Goal: Task Accomplishment & Management: Manage account settings

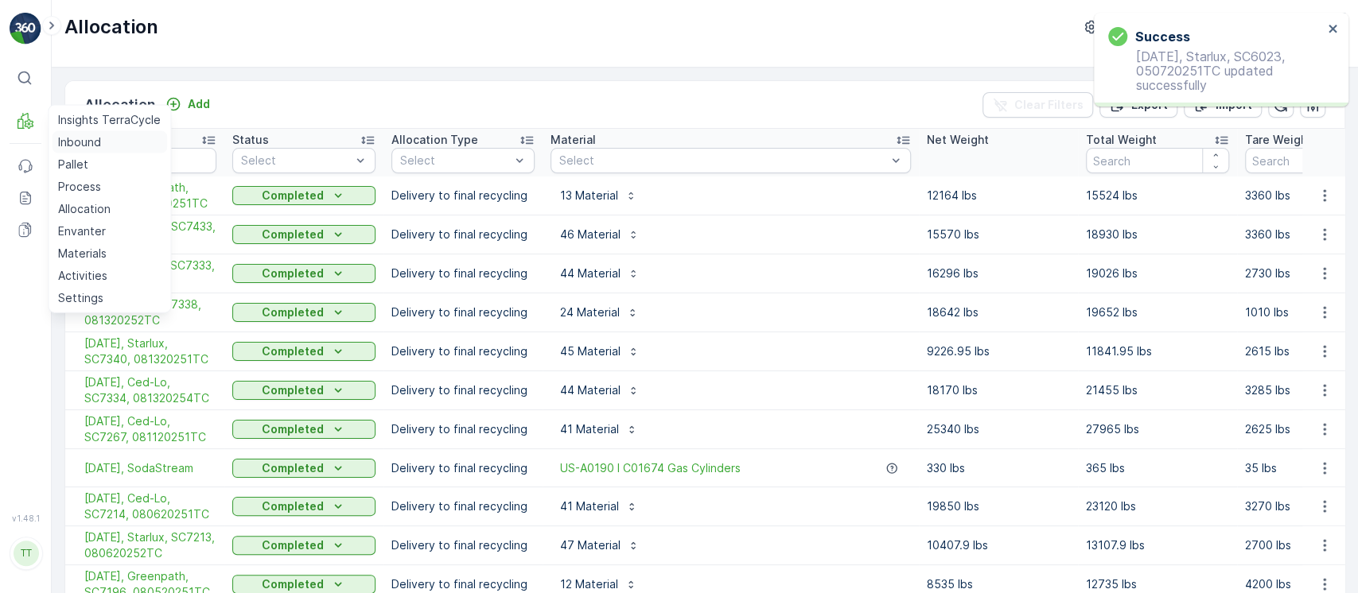
click at [106, 140] on link "Inbound" at bounding box center [109, 142] width 115 height 22
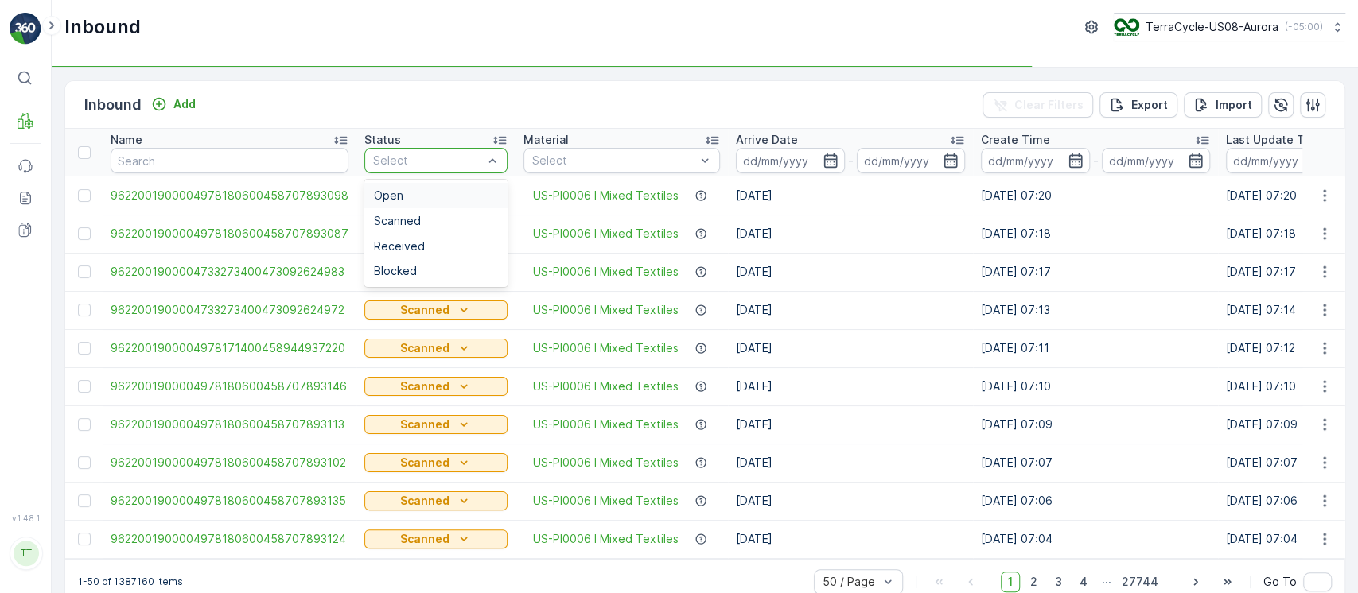
click at [417, 159] on div at bounding box center [427, 160] width 113 height 13
click at [424, 194] on div "Open" at bounding box center [436, 195] width 124 height 13
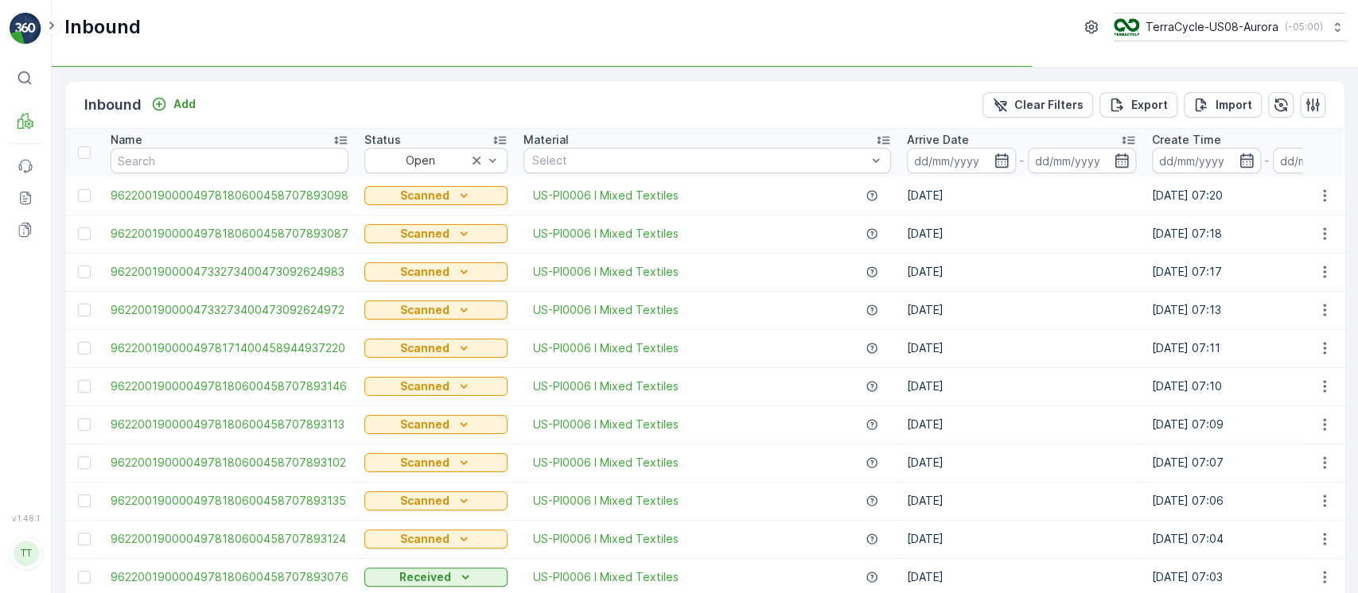
click at [989, 139] on div "Arrive Date" at bounding box center [1021, 140] width 229 height 16
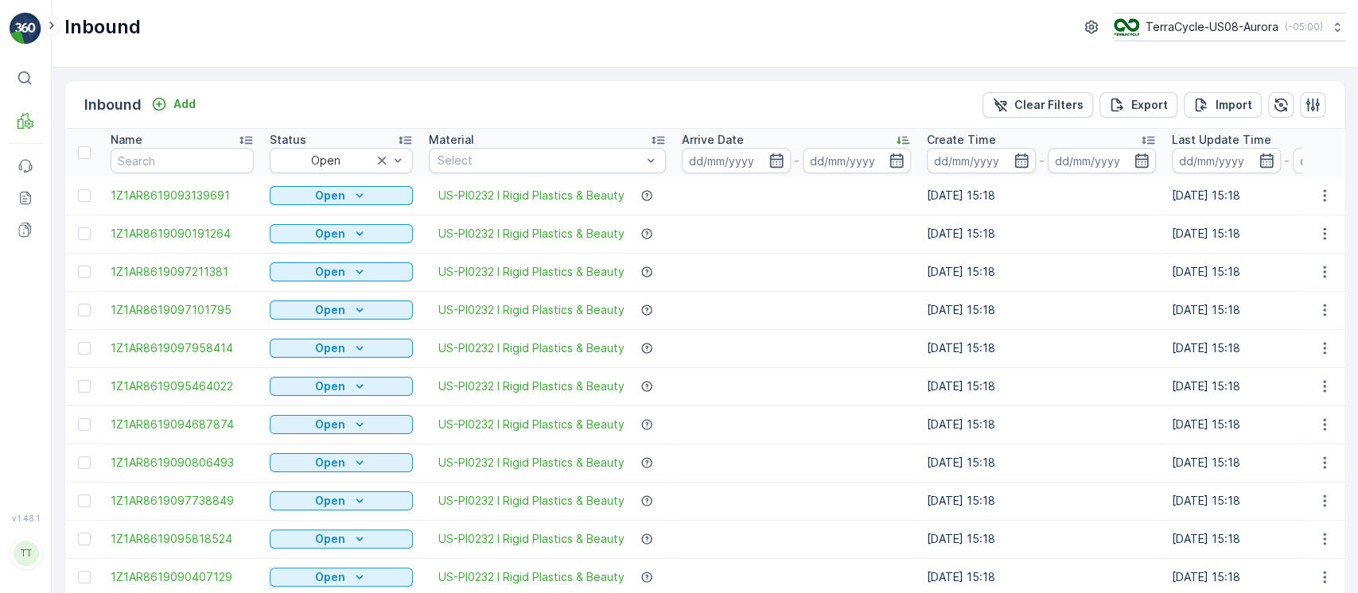
click at [859, 141] on div "Arrive Date" at bounding box center [796, 140] width 229 height 16
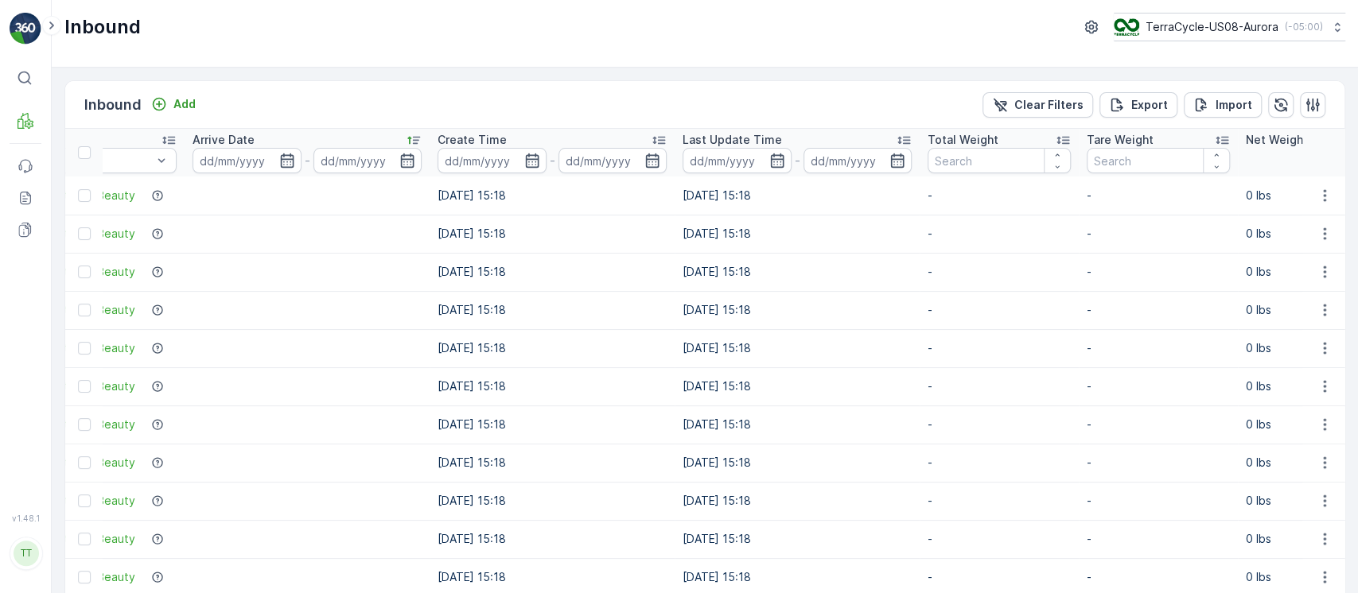
scroll to position [0, 488]
click at [1000, 133] on div "Total Weight" at bounding box center [1000, 140] width 143 height 16
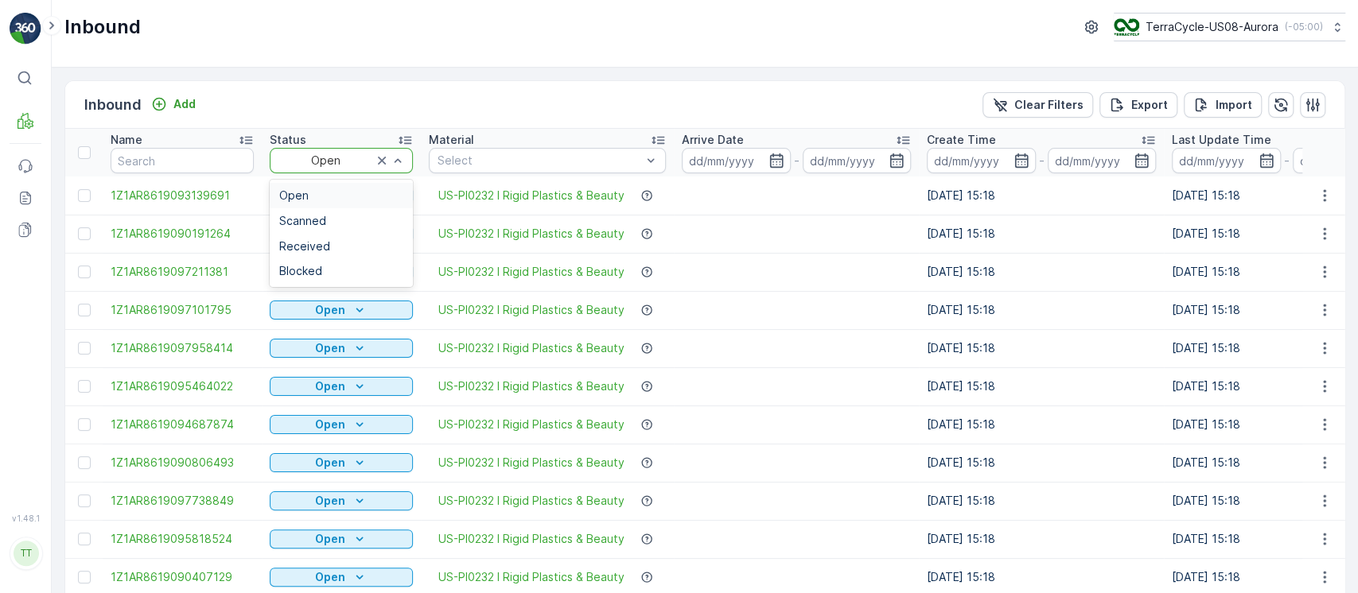
click at [328, 163] on div at bounding box center [325, 160] width 97 height 13
click at [331, 217] on div "Scanned" at bounding box center [341, 221] width 124 height 13
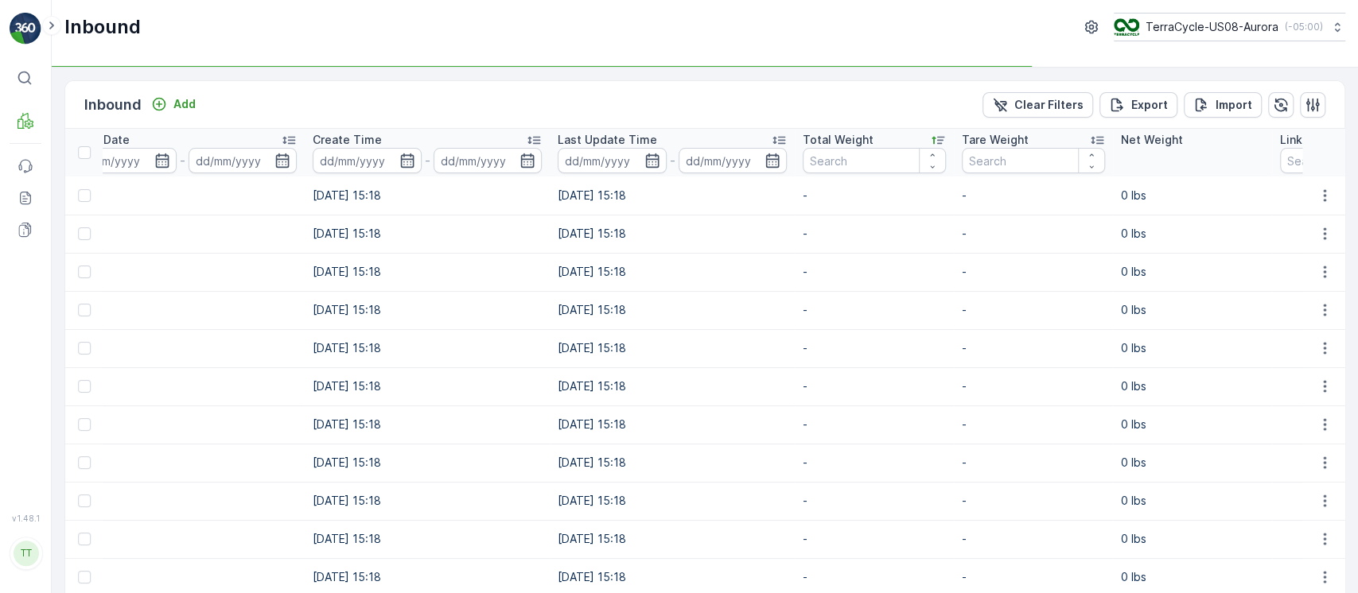
scroll to position [0, 619]
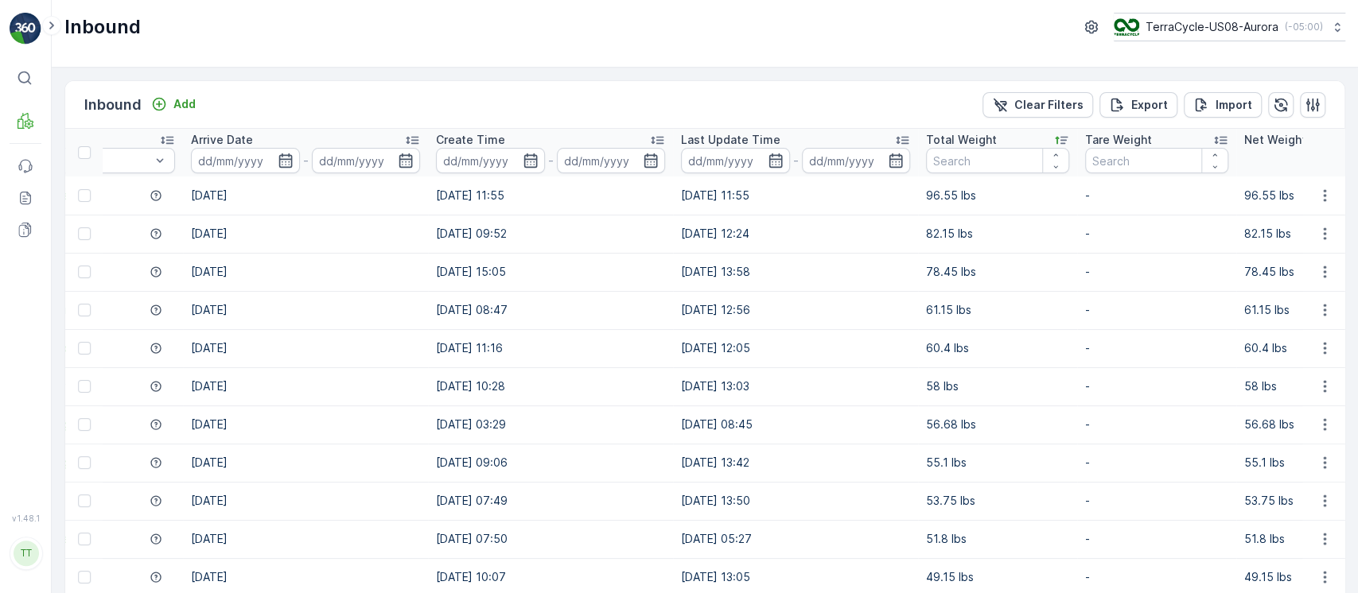
click at [974, 136] on p "Total Weight" at bounding box center [961, 140] width 71 height 16
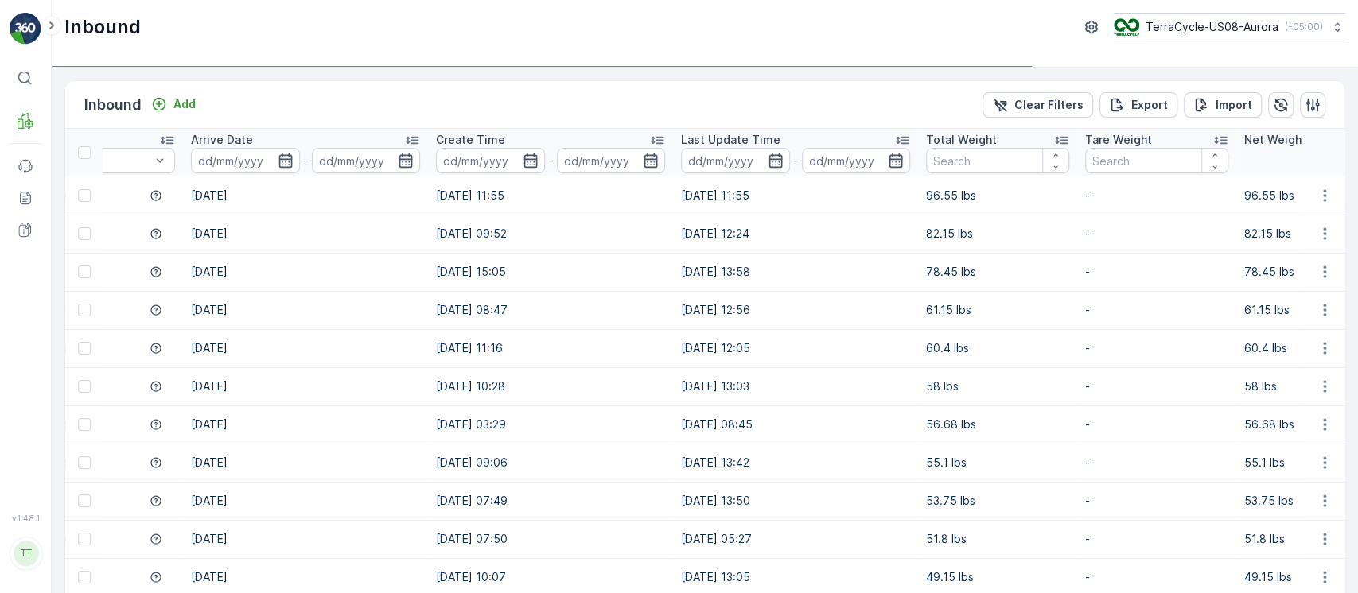
click at [974, 136] on p "Total Weight" at bounding box center [961, 140] width 71 height 16
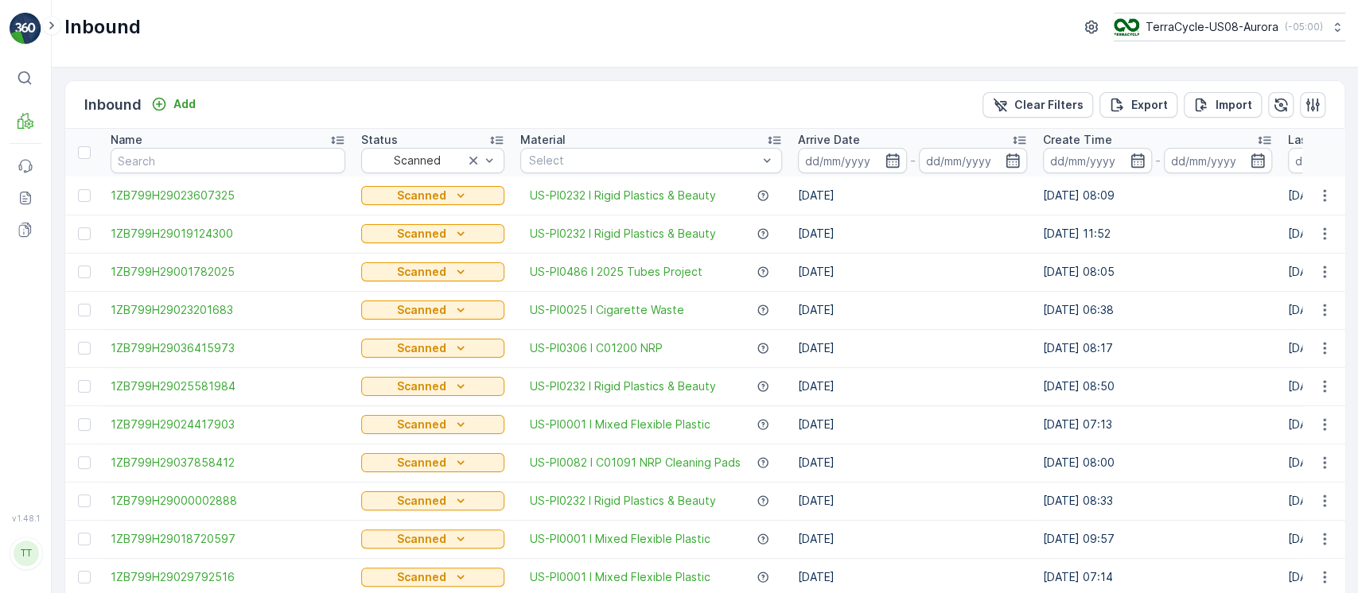
click at [827, 132] on p "Arrive Date" at bounding box center [829, 140] width 62 height 16
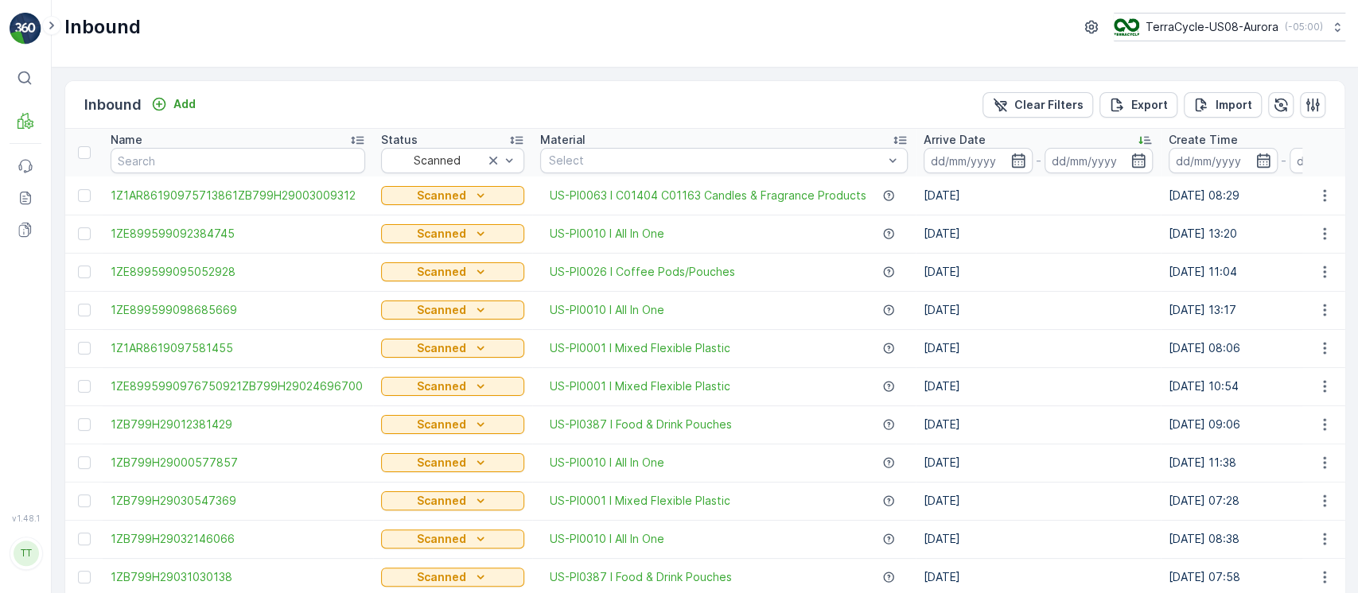
click at [1052, 140] on div "Arrive Date" at bounding box center [1037, 140] width 229 height 16
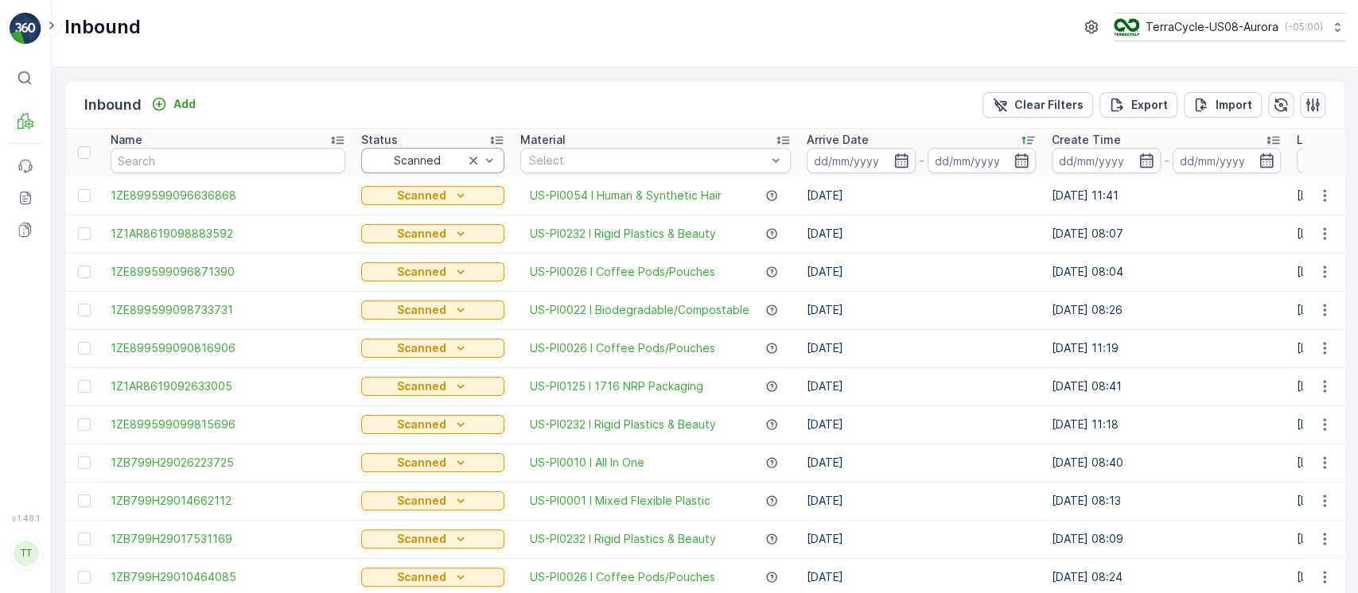
click at [439, 156] on div at bounding box center [416, 160] width 97 height 13
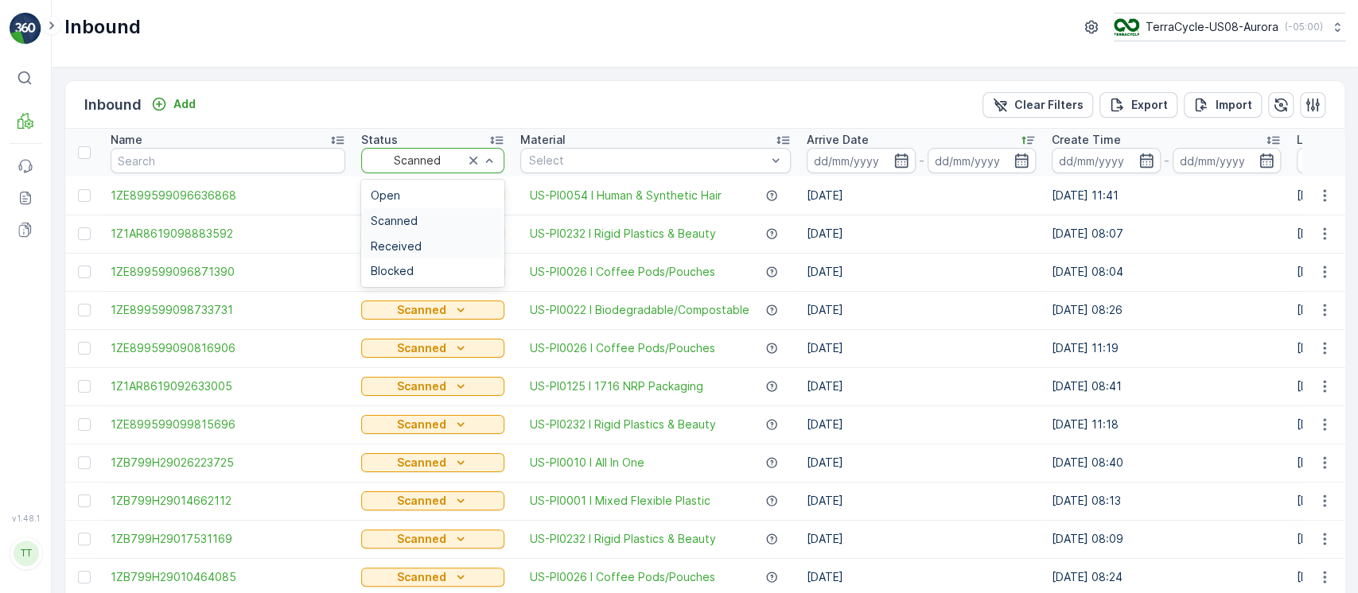
click at [437, 251] on div "Received" at bounding box center [432, 246] width 143 height 25
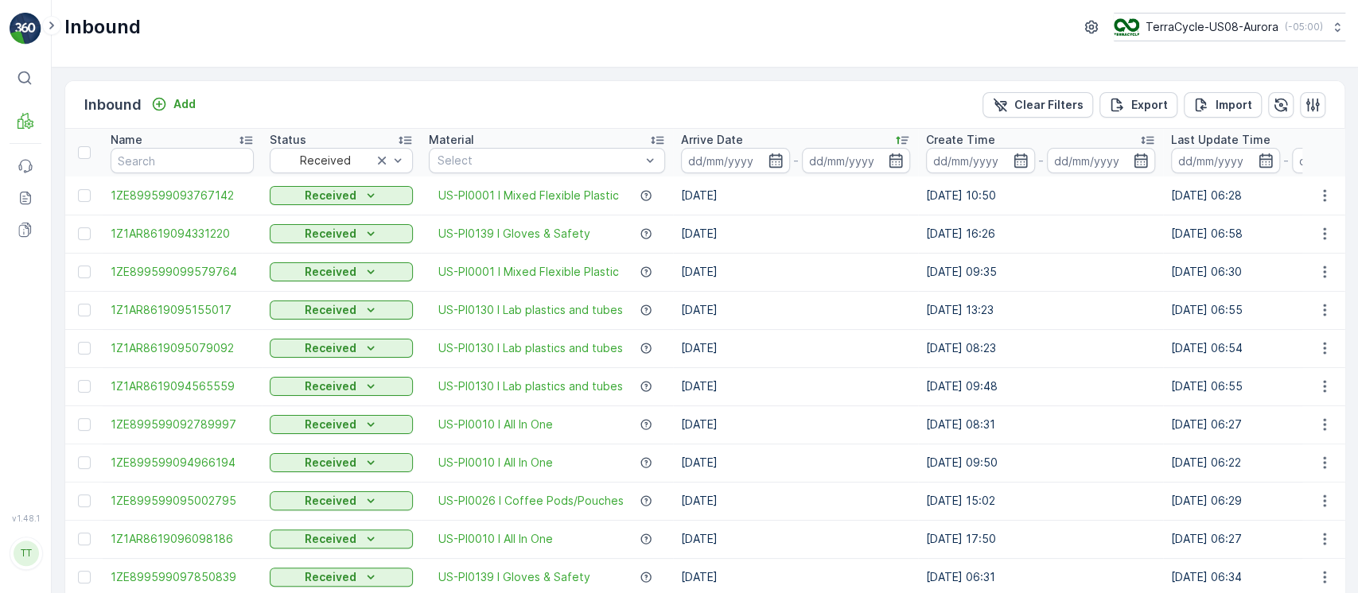
click at [880, 137] on div "Arrive Date" at bounding box center [795, 140] width 229 height 16
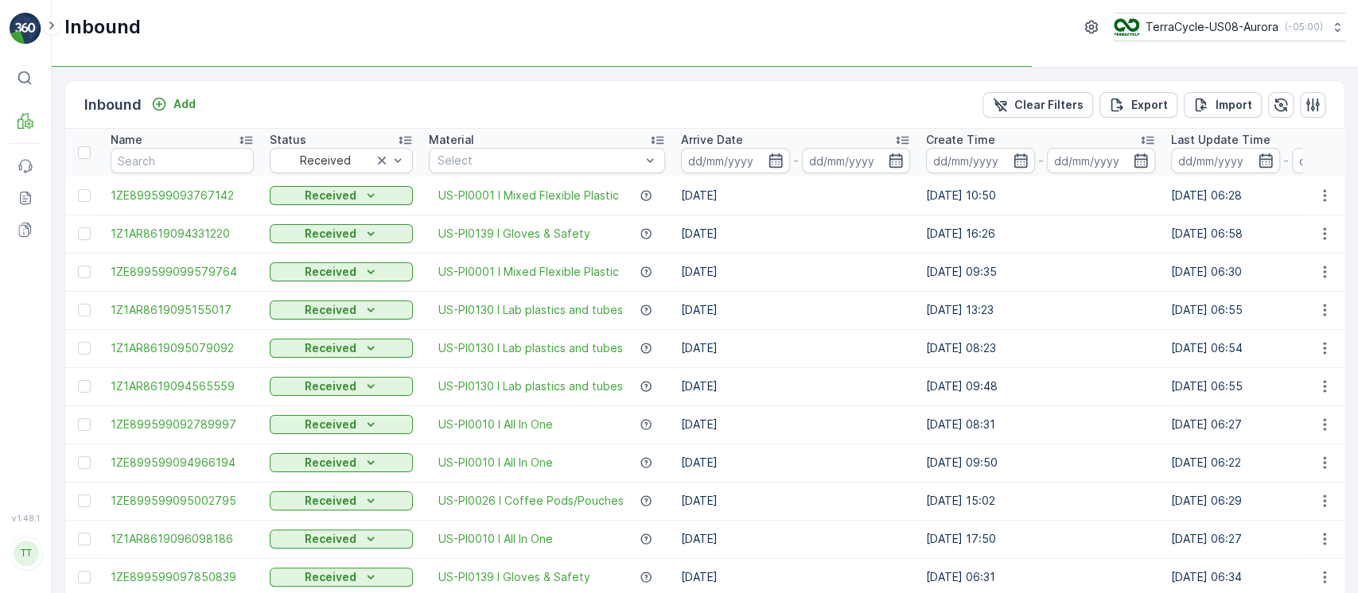
click at [880, 137] on div "Arrive Date" at bounding box center [795, 140] width 229 height 16
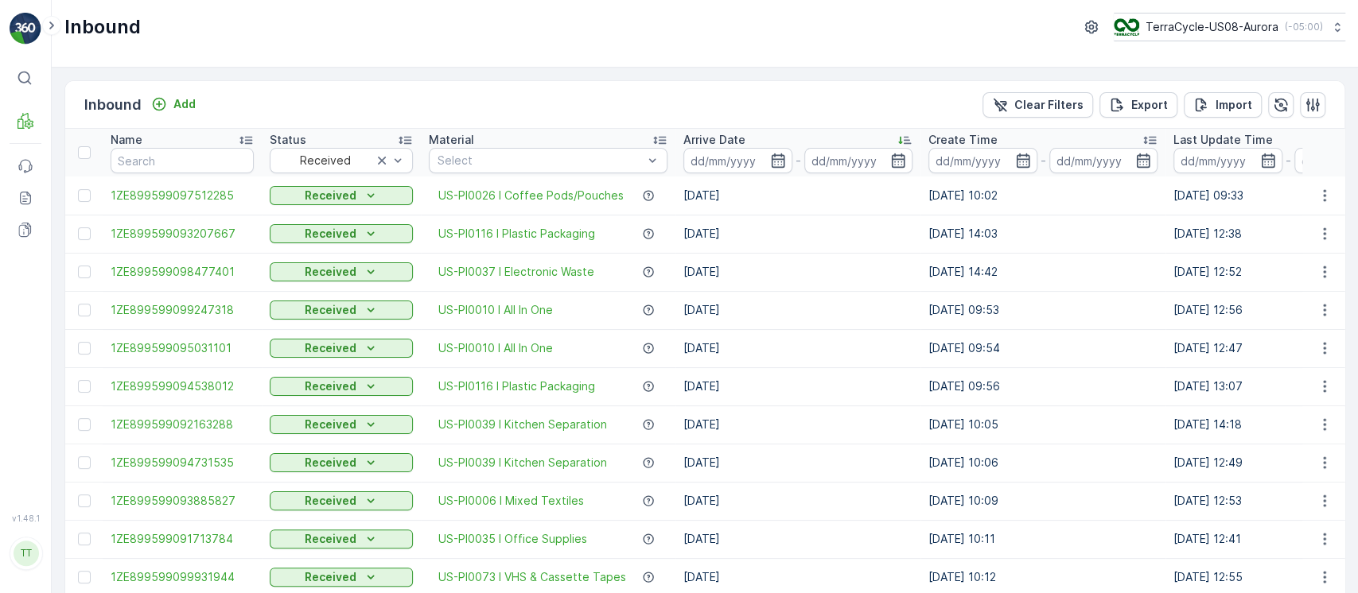
scroll to position [0, 561]
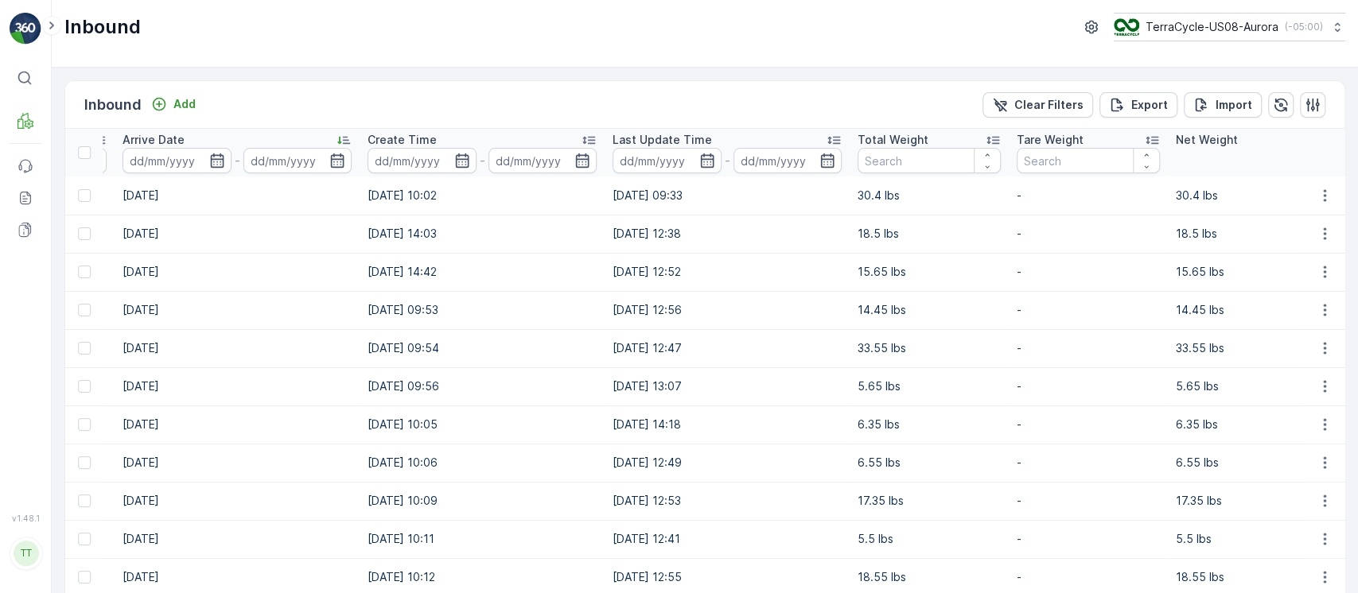
click at [929, 138] on div "Total Weight" at bounding box center [928, 140] width 143 height 16
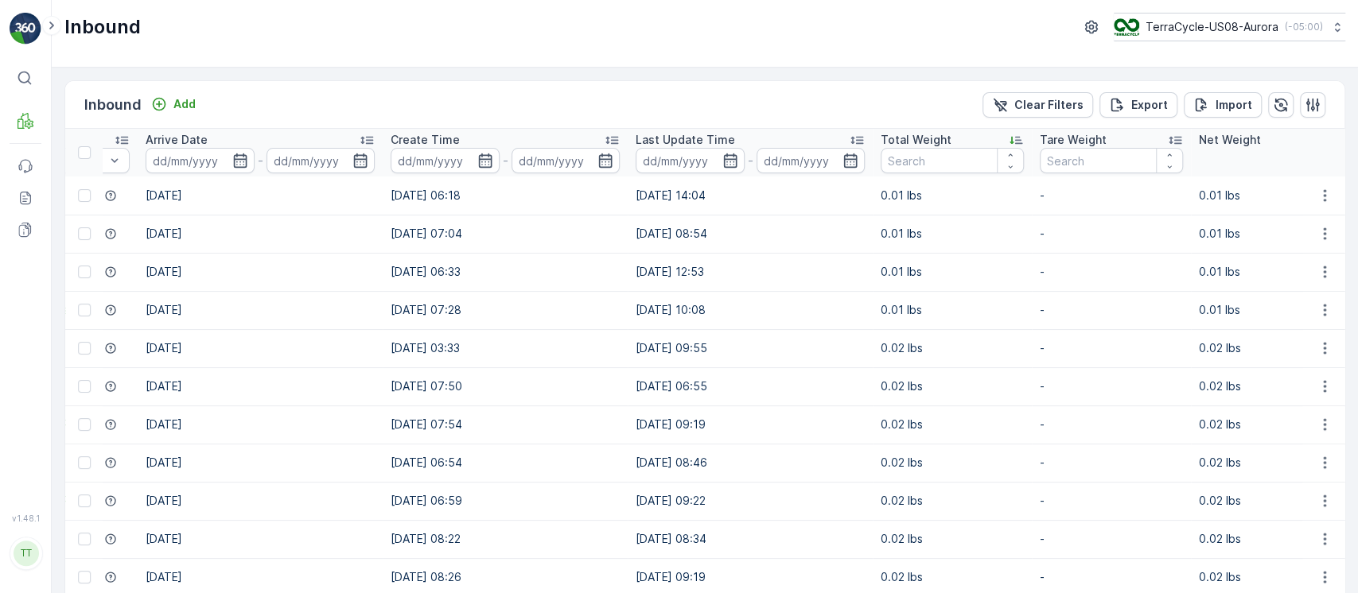
click at [929, 138] on p "Total Weight" at bounding box center [915, 140] width 71 height 16
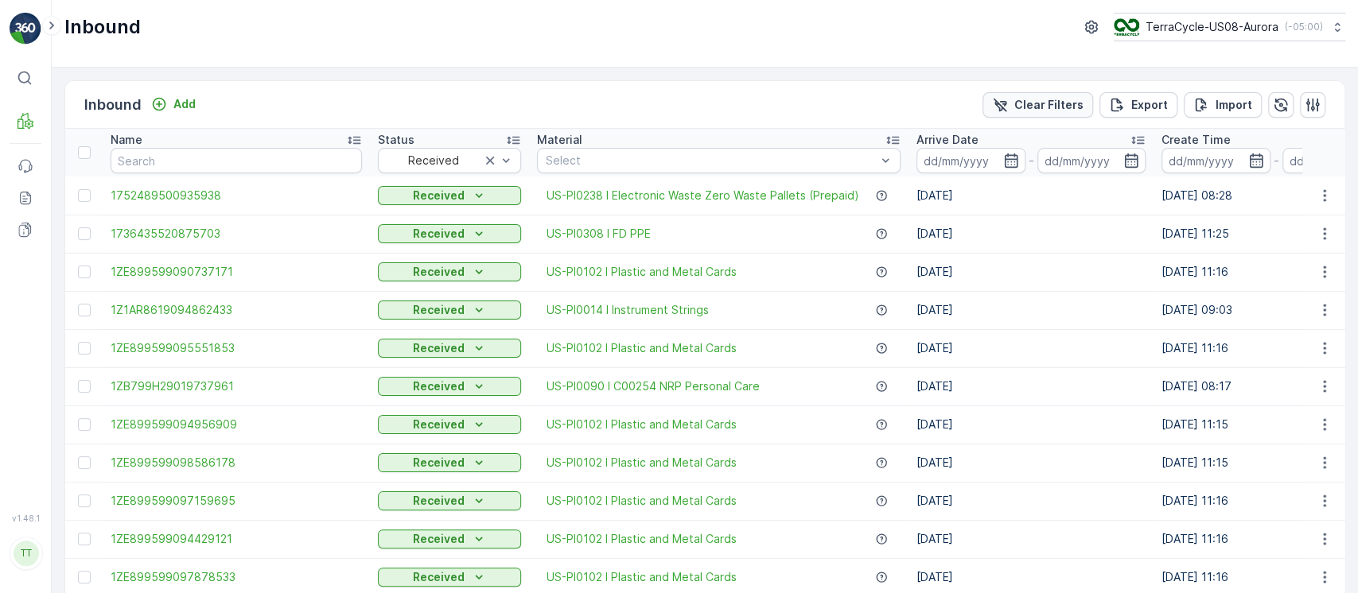
click at [1035, 105] on p "Clear Filters" at bounding box center [1048, 105] width 69 height 16
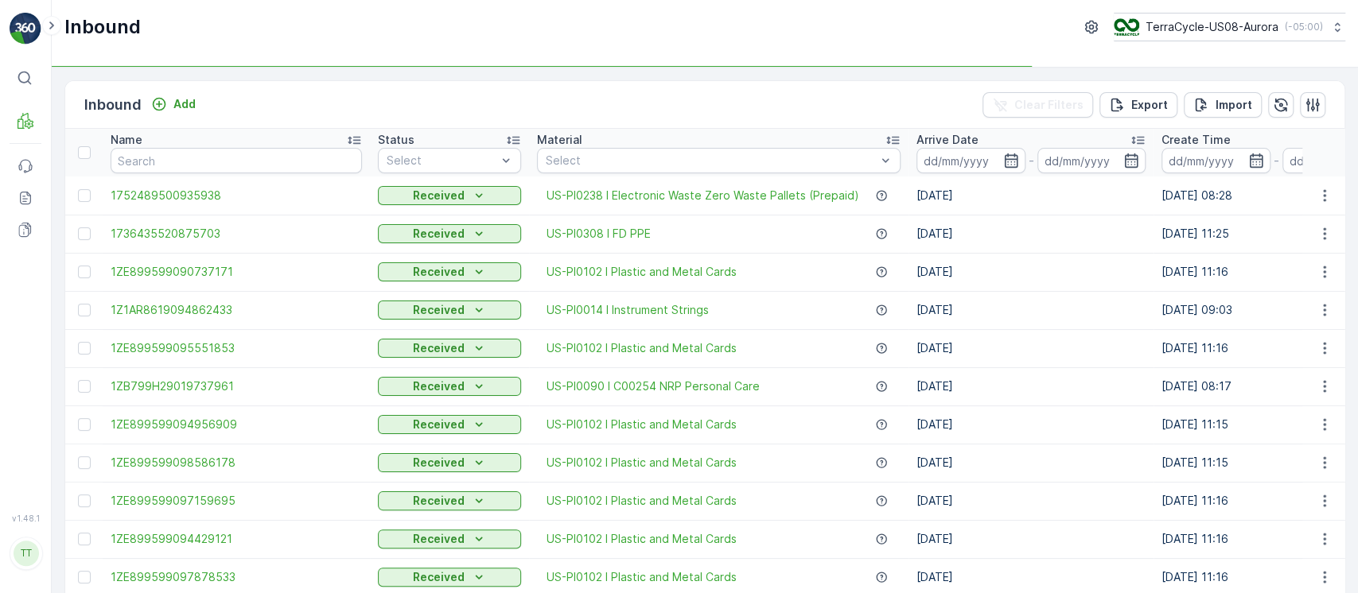
scroll to position [0, 479]
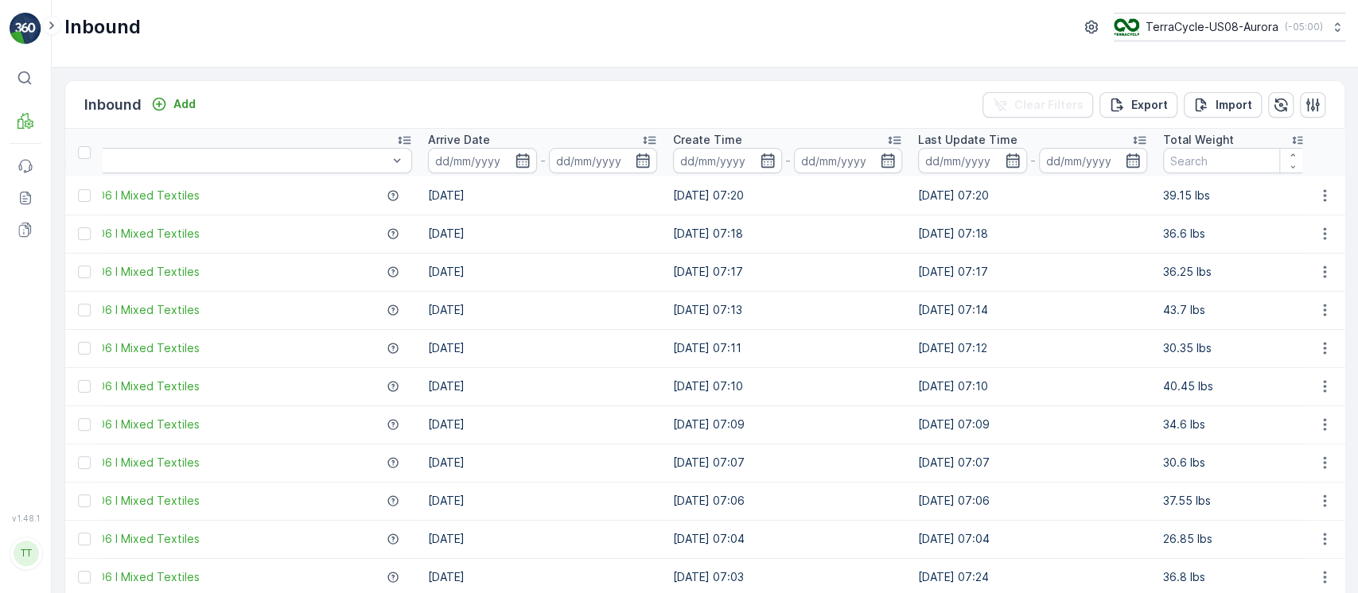
click at [960, 155] on input at bounding box center [972, 160] width 109 height 25
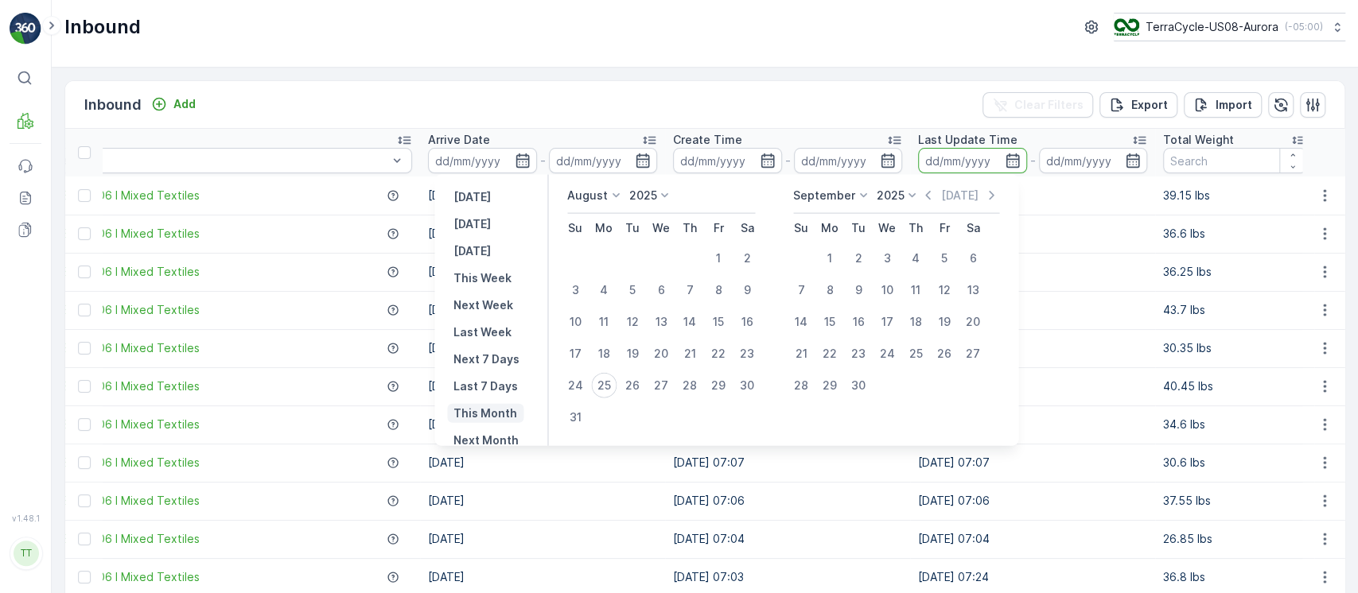
click at [505, 413] on p "This Month" at bounding box center [485, 414] width 64 height 16
type input "01.08.2025"
type input "31.08.2025"
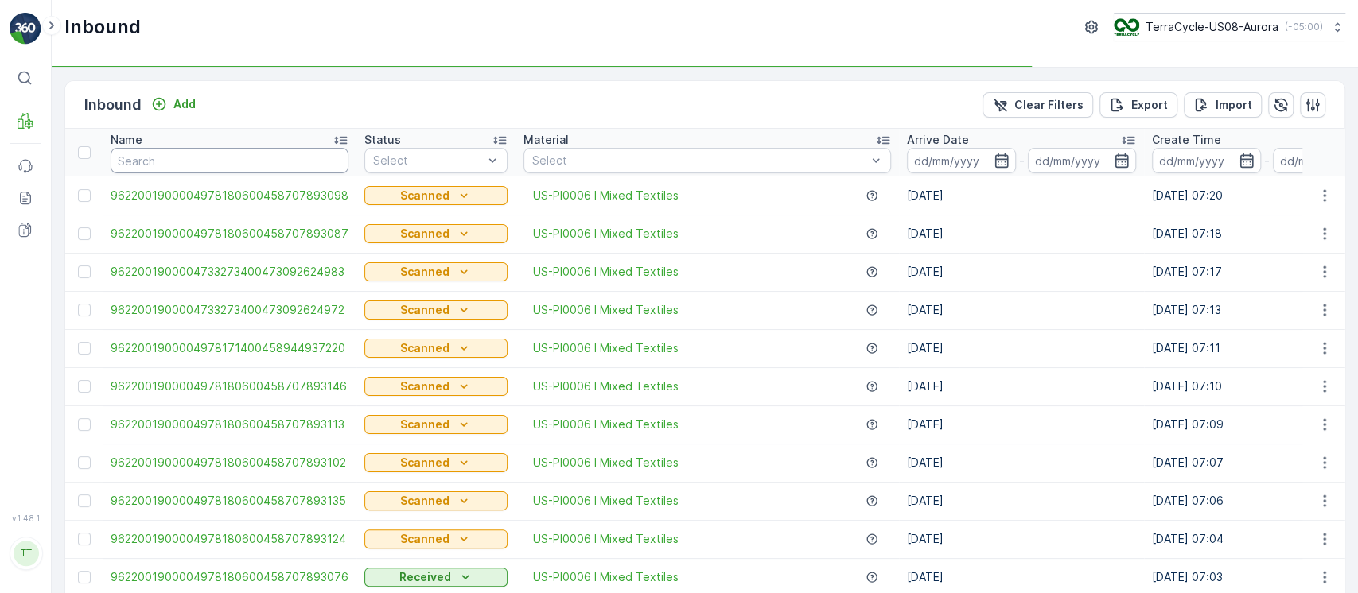
click at [196, 162] on input "text" at bounding box center [230, 160] width 238 height 25
type input "9"
click at [196, 162] on input "9" at bounding box center [230, 160] width 238 height 25
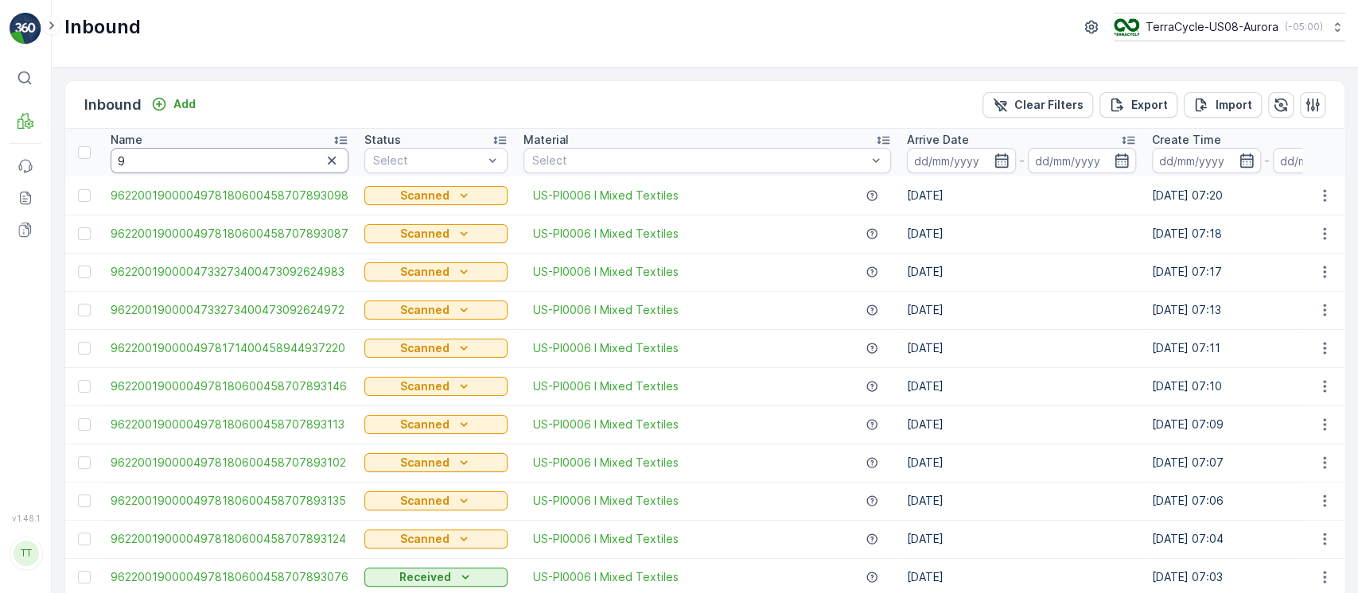
click at [196, 162] on input "9" at bounding box center [230, 160] width 238 height 25
type input "9612"
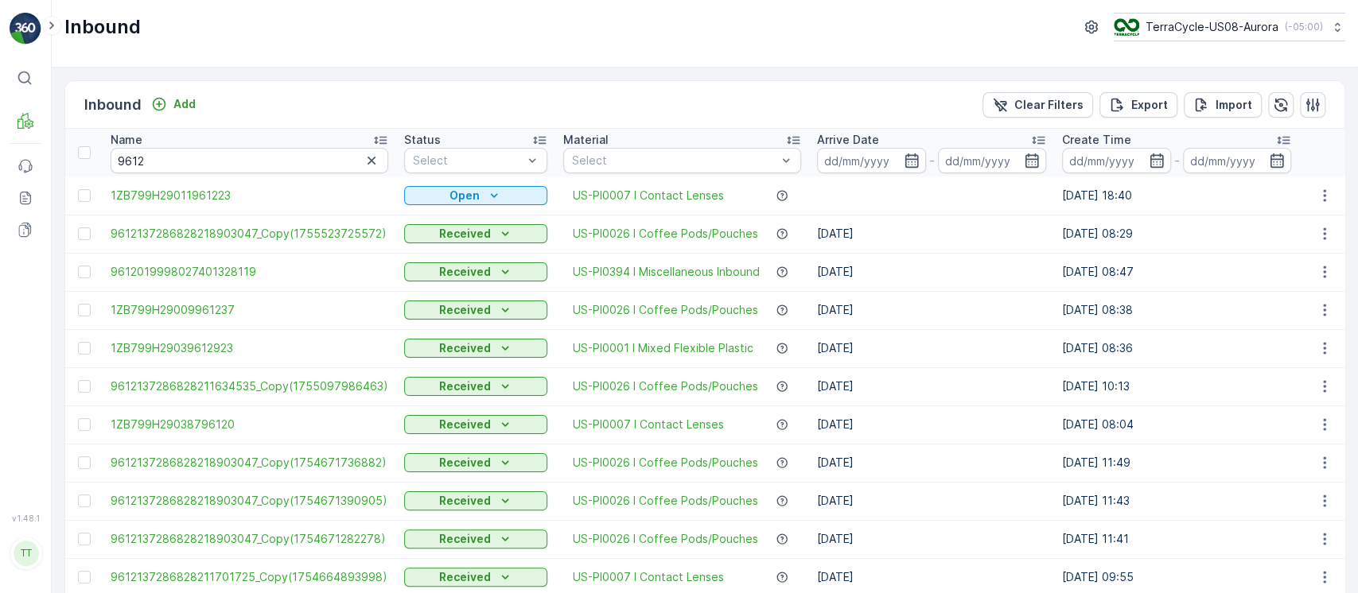
click at [235, 136] on div "Name" at bounding box center [250, 140] width 278 height 16
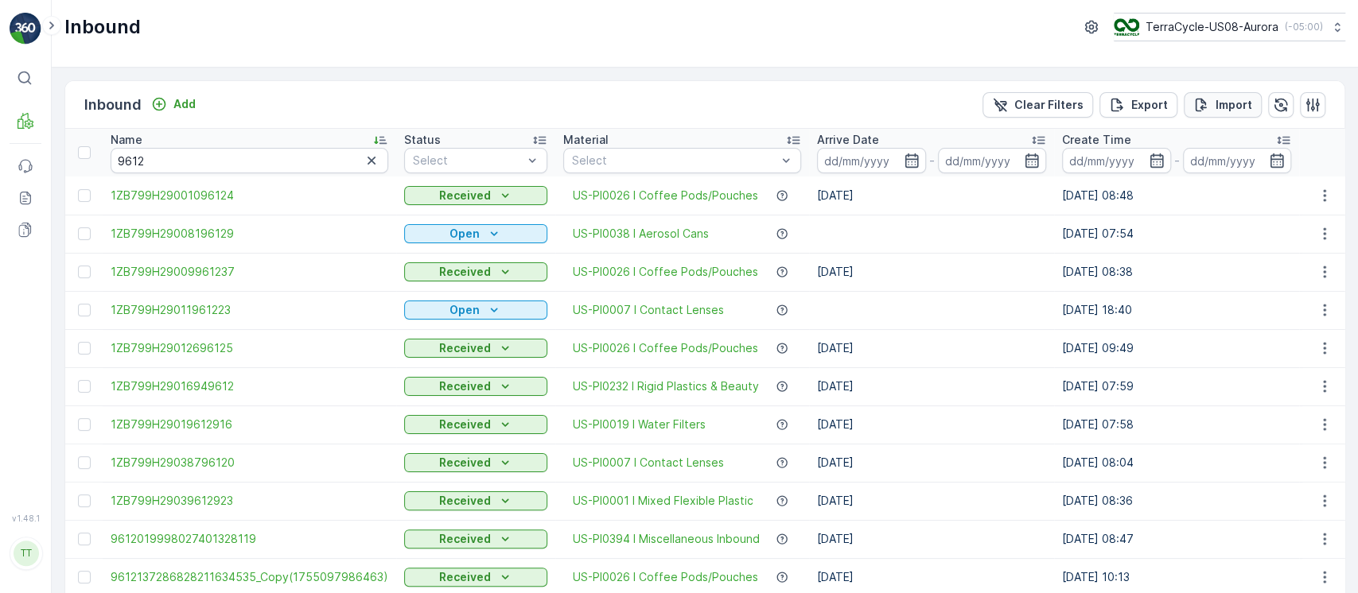
click at [1225, 114] on button "Import" at bounding box center [1222, 104] width 78 height 25
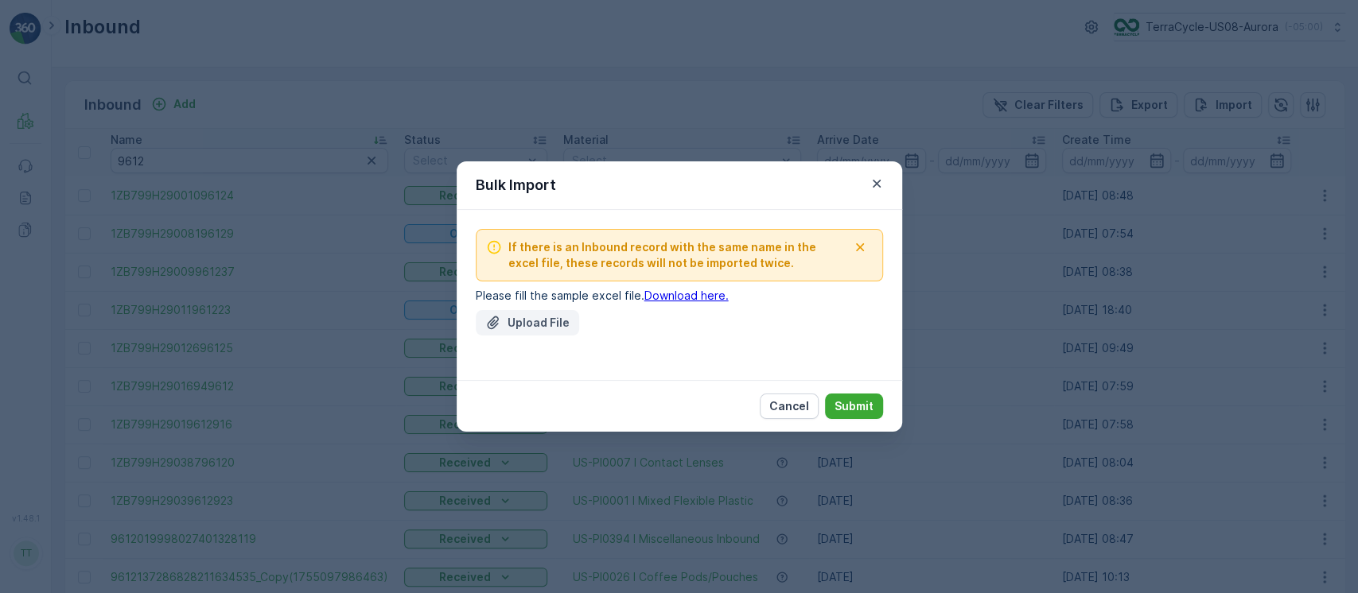
click at [557, 330] on p "Upload File" at bounding box center [538, 323] width 62 height 16
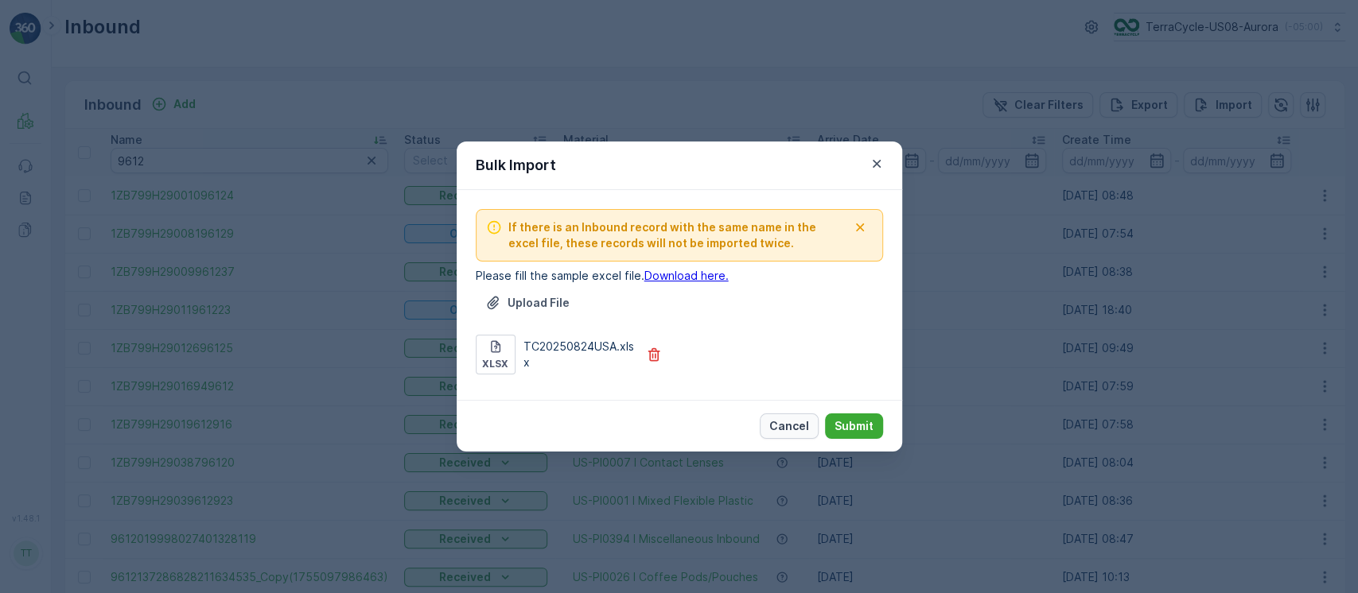
click at [796, 425] on p "Cancel" at bounding box center [789, 426] width 40 height 16
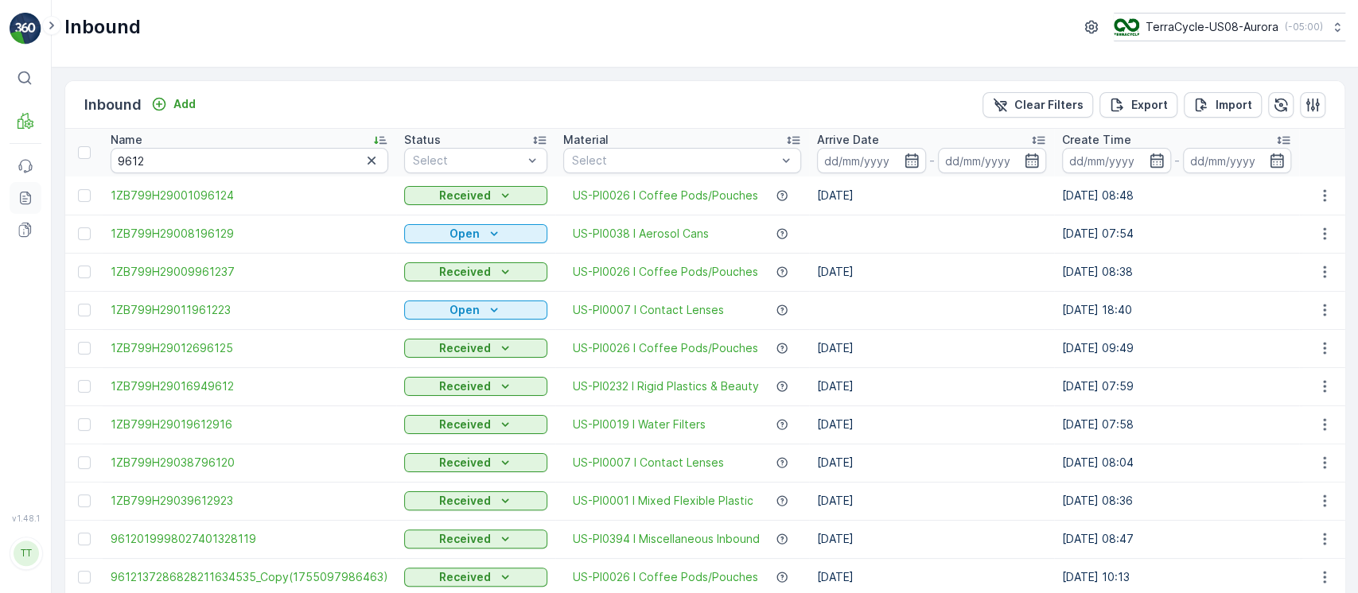
click at [35, 196] on link "Reports" at bounding box center [26, 198] width 32 height 32
click at [1235, 102] on p "Import" at bounding box center [1233, 105] width 37 height 16
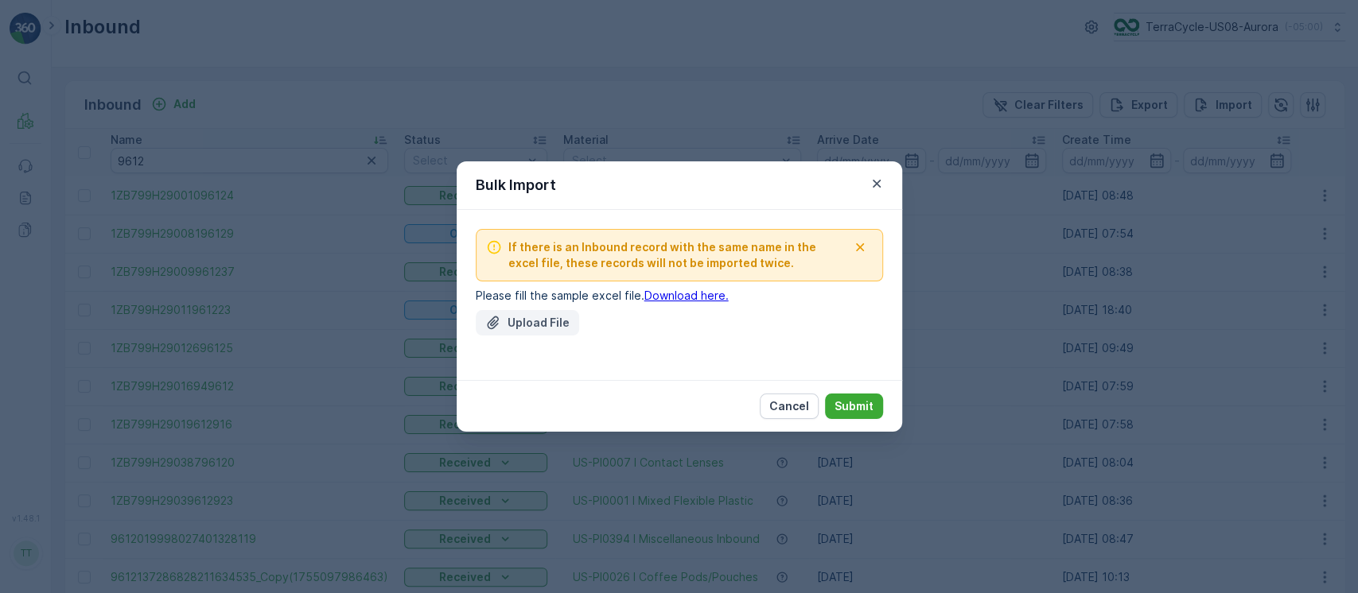
click at [526, 315] on p "Upload File" at bounding box center [538, 323] width 62 height 16
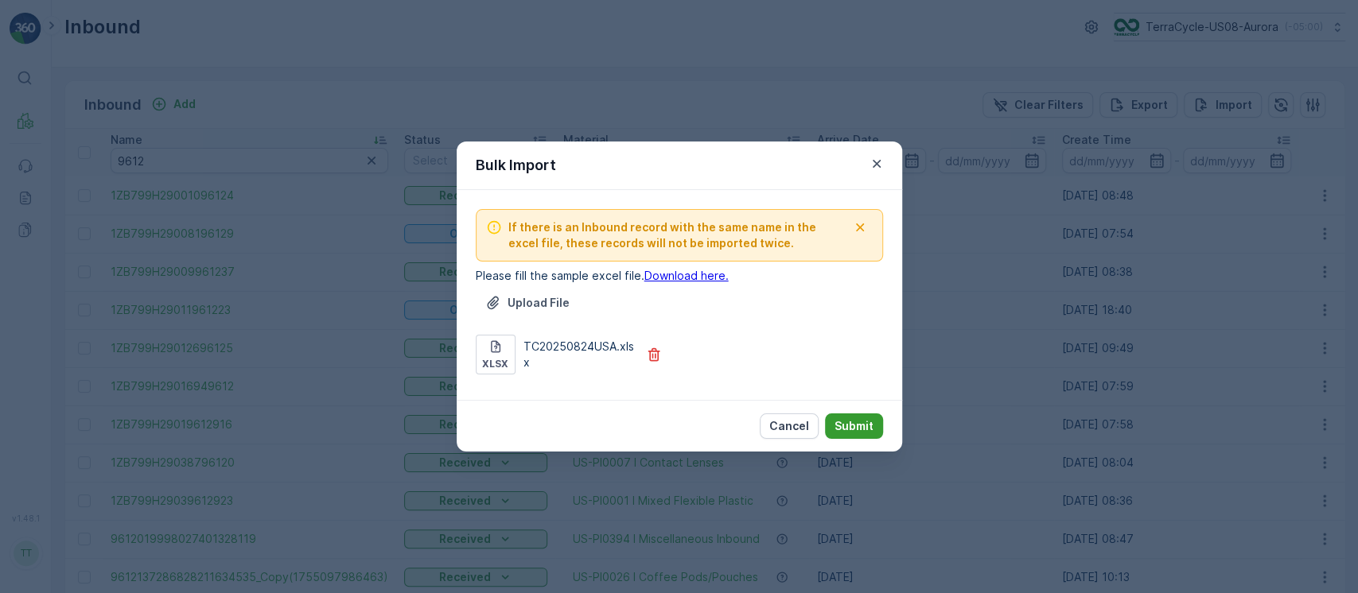
click at [865, 422] on p "Submit" at bounding box center [853, 426] width 39 height 16
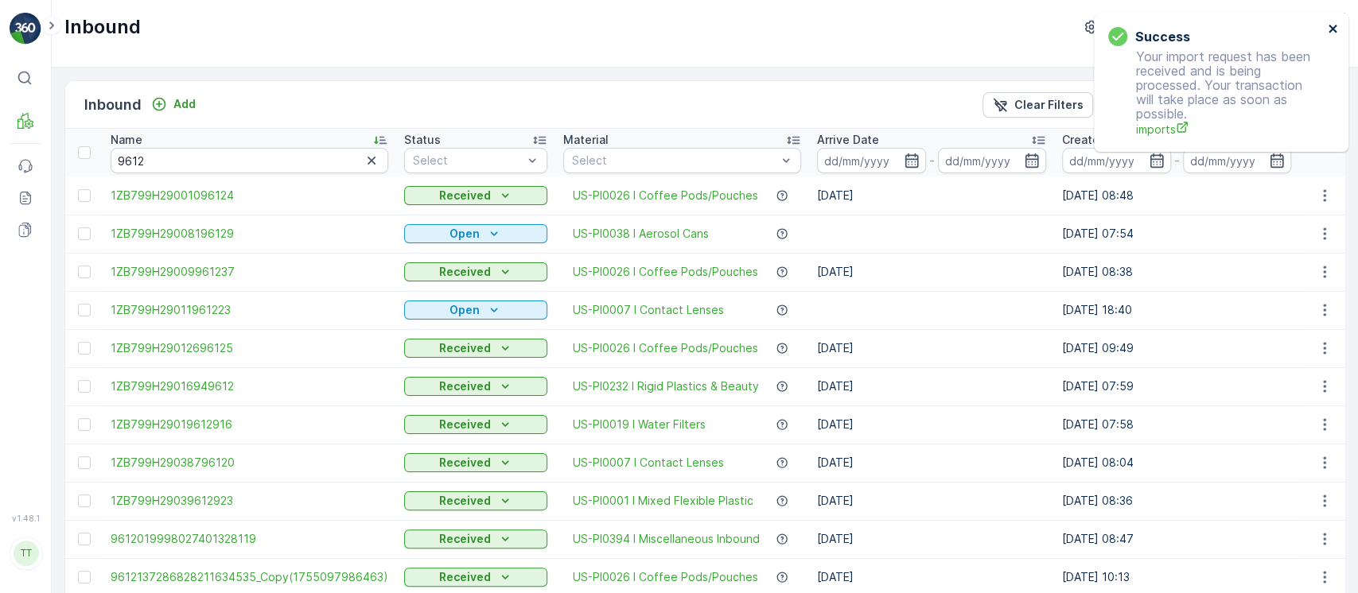
click at [1331, 31] on icon "close" at bounding box center [1332, 28] width 11 height 13
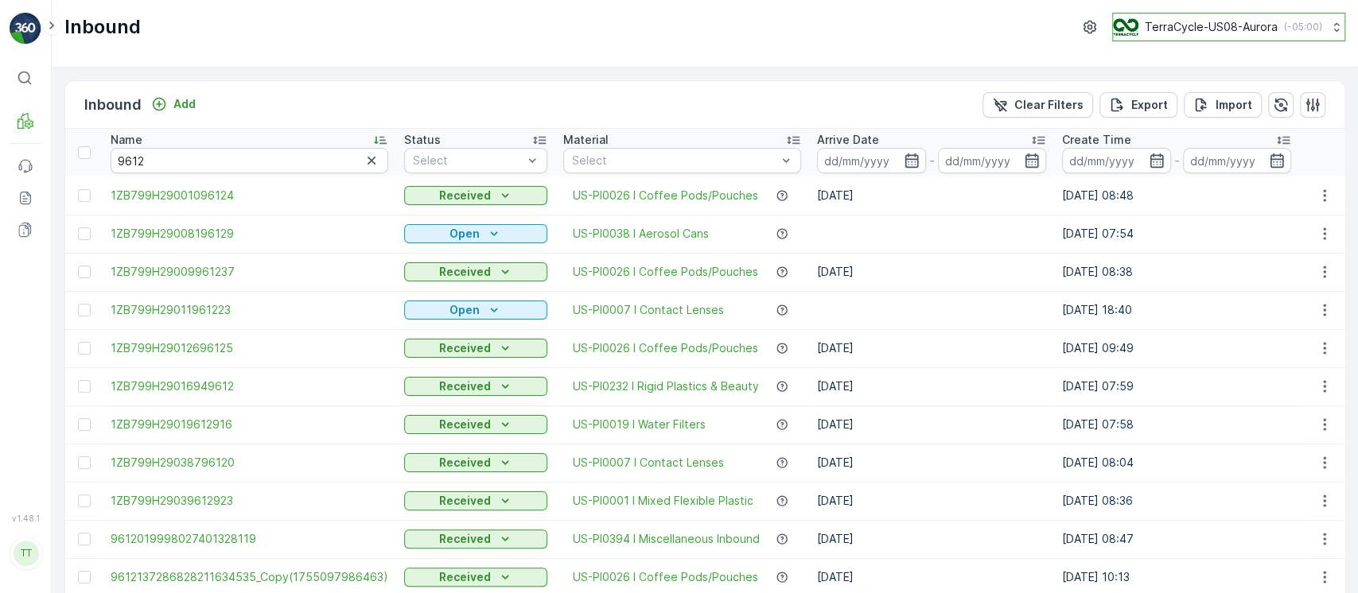
click at [1230, 36] on button "TerraCycle-US08-Aurora ( -05:00 )" at bounding box center [1228, 27] width 233 height 29
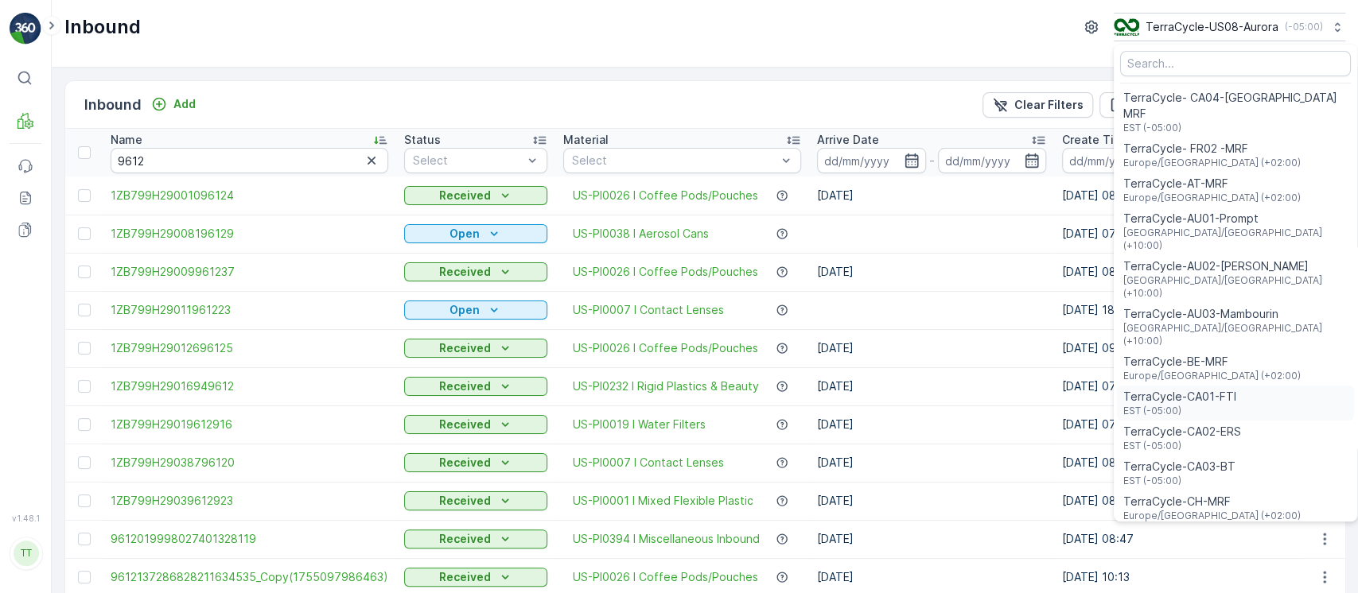
click at [1204, 389] on span "TerraCycle-CA01-FTI" at bounding box center [1179, 397] width 113 height 16
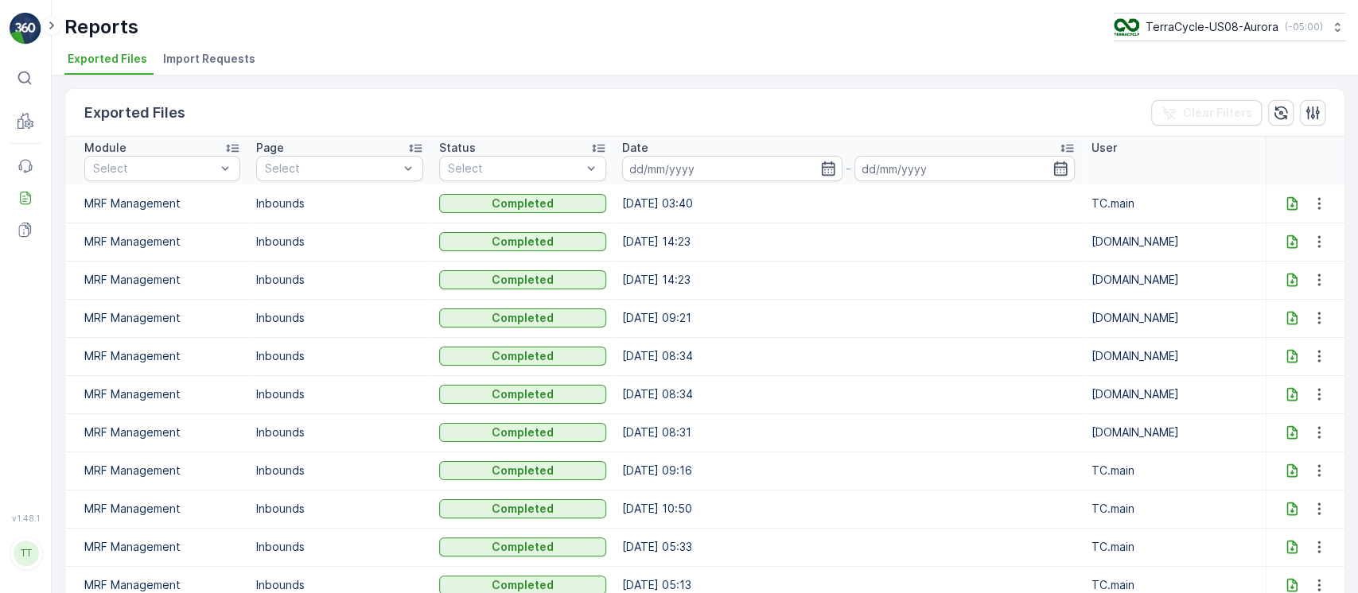
click at [1286, 203] on icon at bounding box center [1291, 203] width 10 height 14
click at [204, 70] on li "Import Requests" at bounding box center [211, 61] width 102 height 27
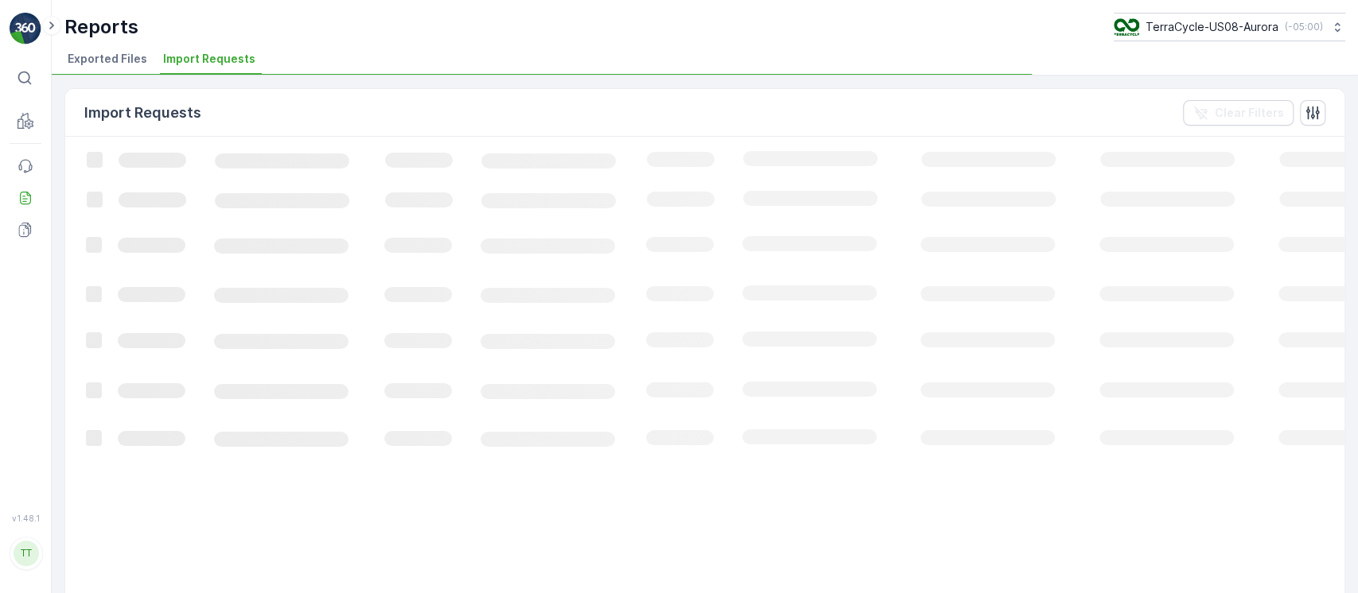
click at [200, 60] on span "Import Requests" at bounding box center [209, 59] width 92 height 16
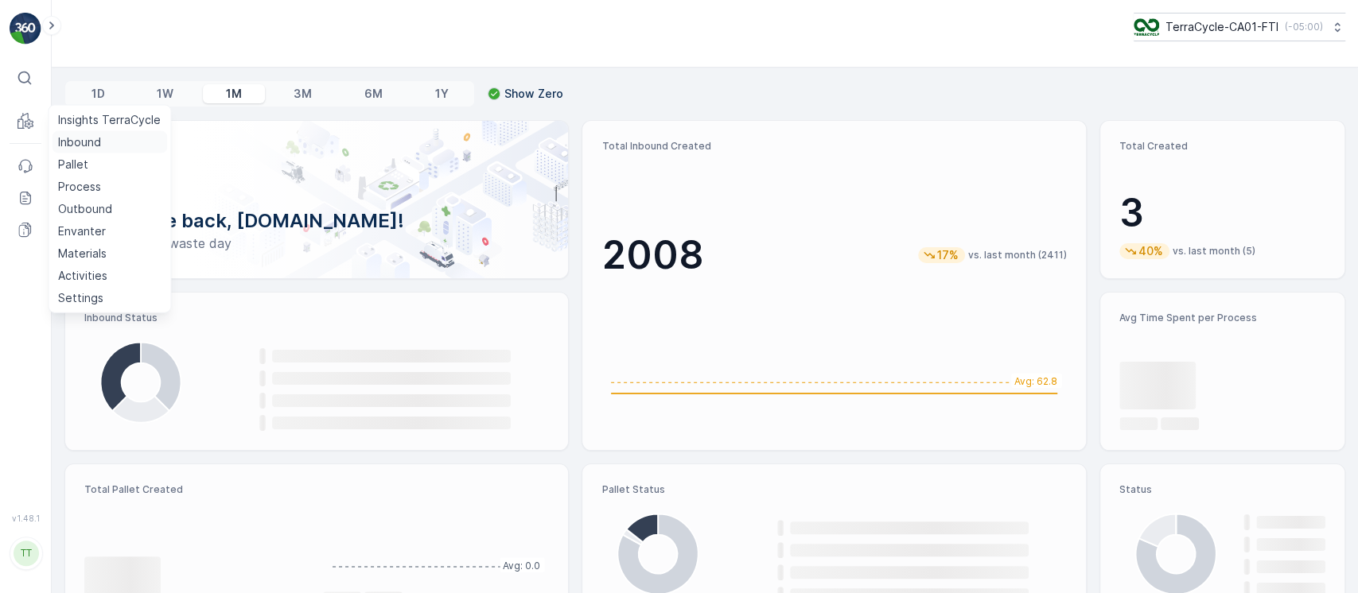
click at [52, 141] on link "Inbound" at bounding box center [109, 142] width 115 height 22
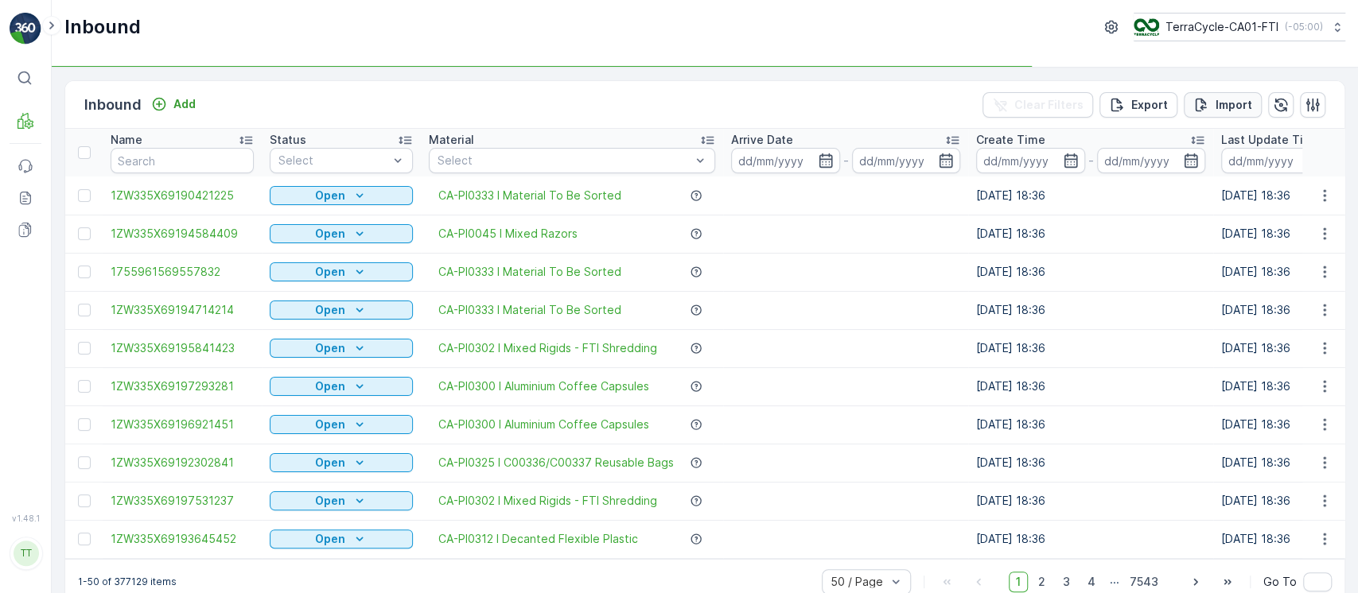
click at [1228, 107] on p "Import" at bounding box center [1233, 105] width 37 height 16
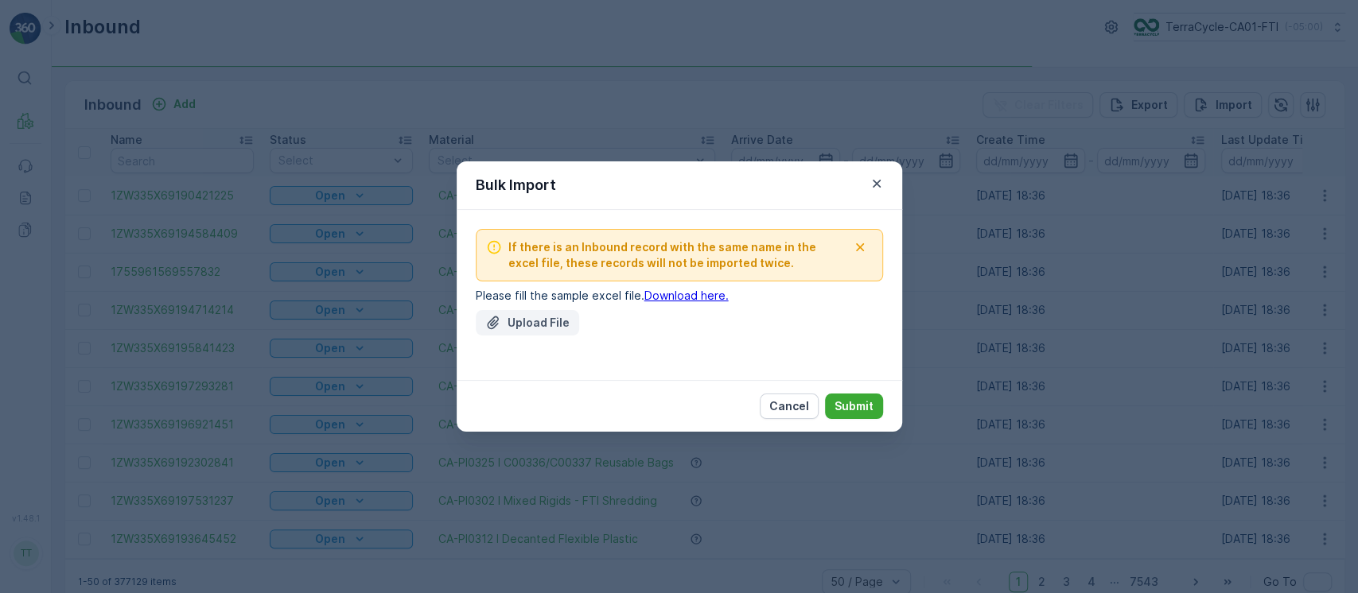
click at [547, 324] on p "Upload File" at bounding box center [538, 323] width 62 height 16
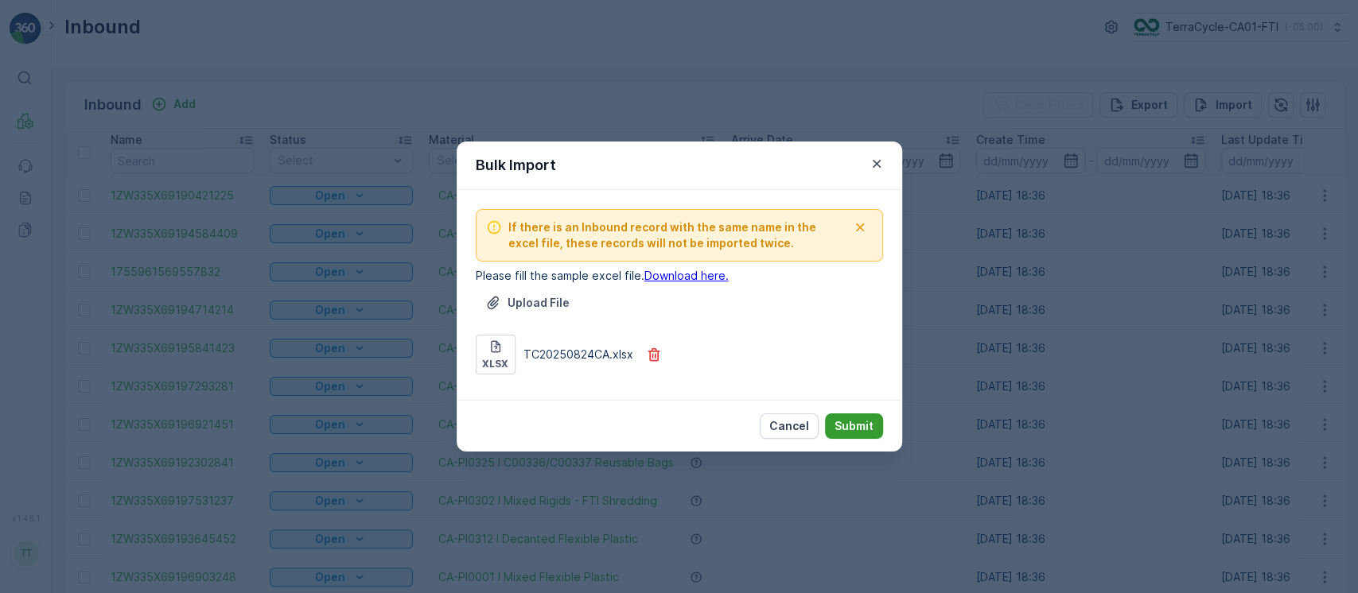
click at [862, 421] on p "Submit" at bounding box center [853, 426] width 39 height 16
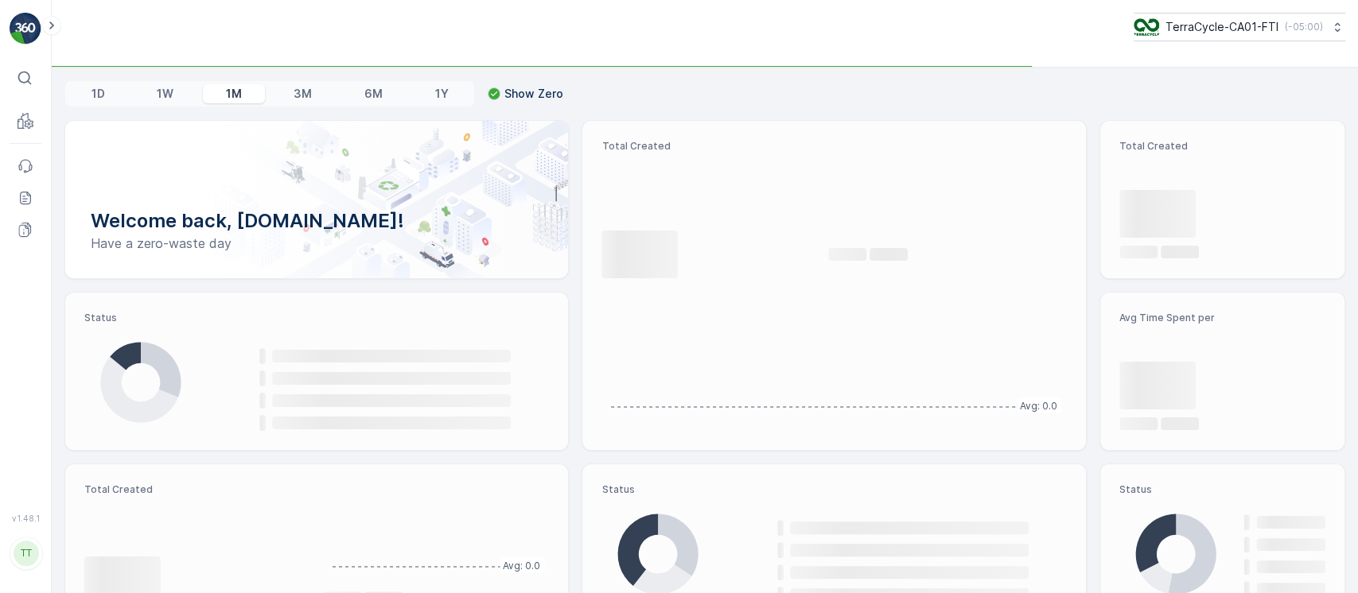
click at [1199, 28] on p "TerraCycle-CA01-FTI" at bounding box center [1221, 27] width 113 height 16
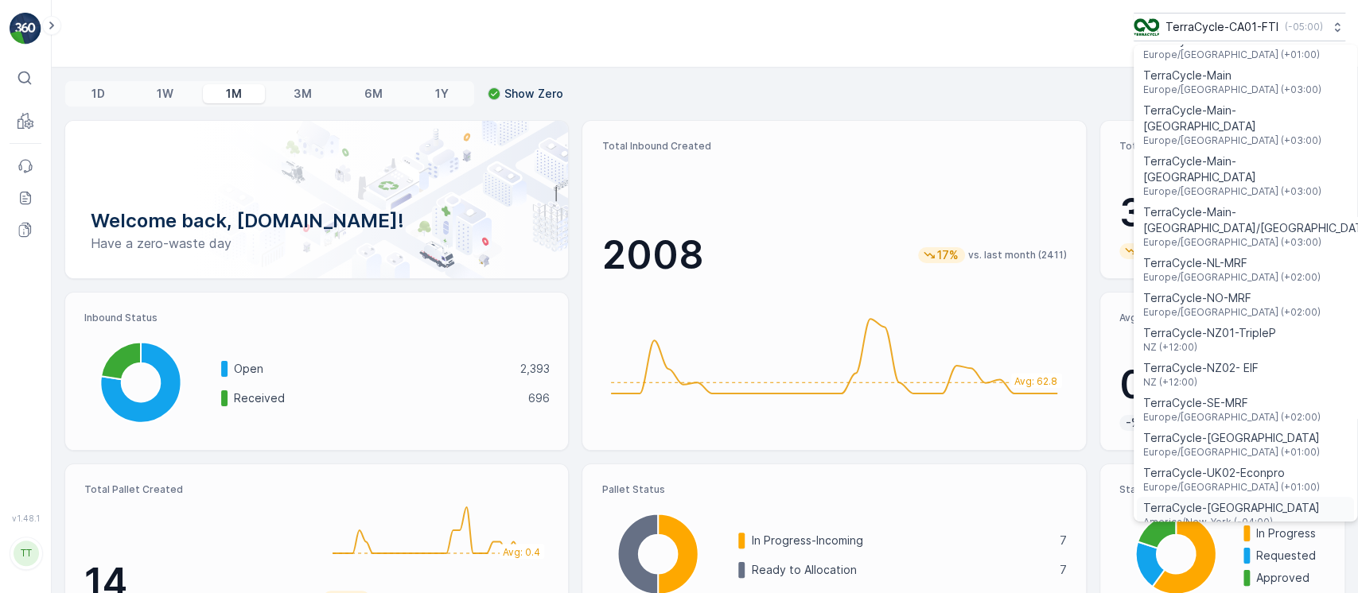
scroll to position [954, 0]
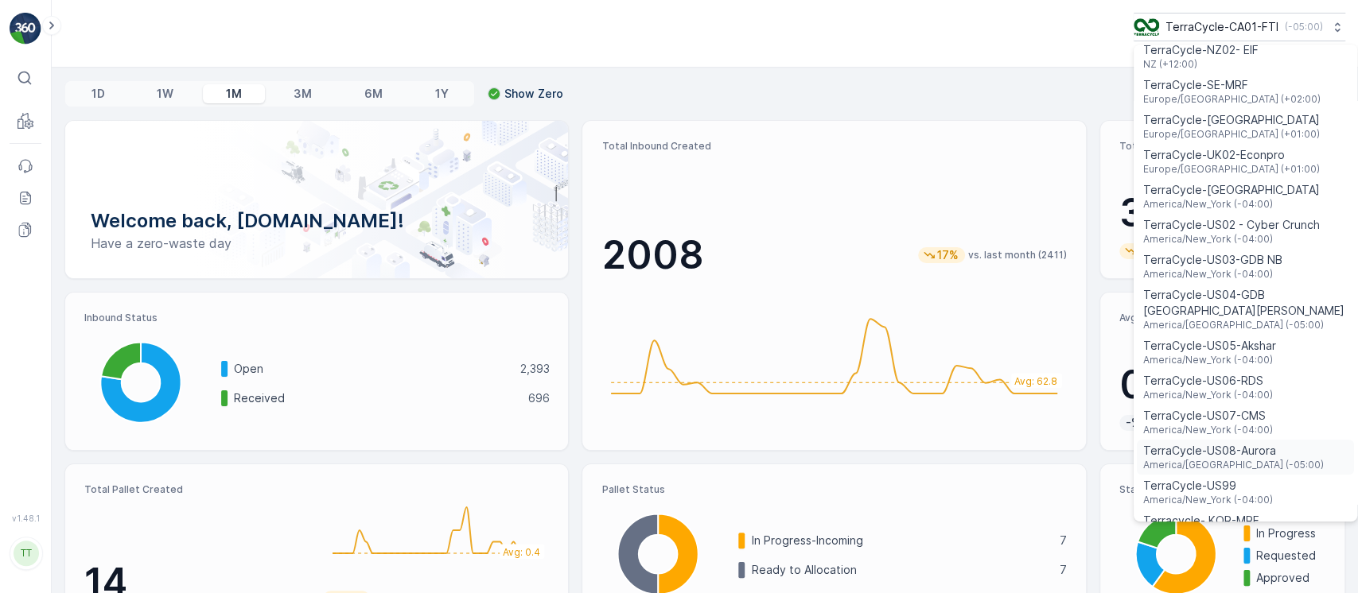
click at [1253, 440] on div "TerraCycle-US08-Aurora America/Chicago (-05:00)" at bounding box center [1244, 457] width 217 height 35
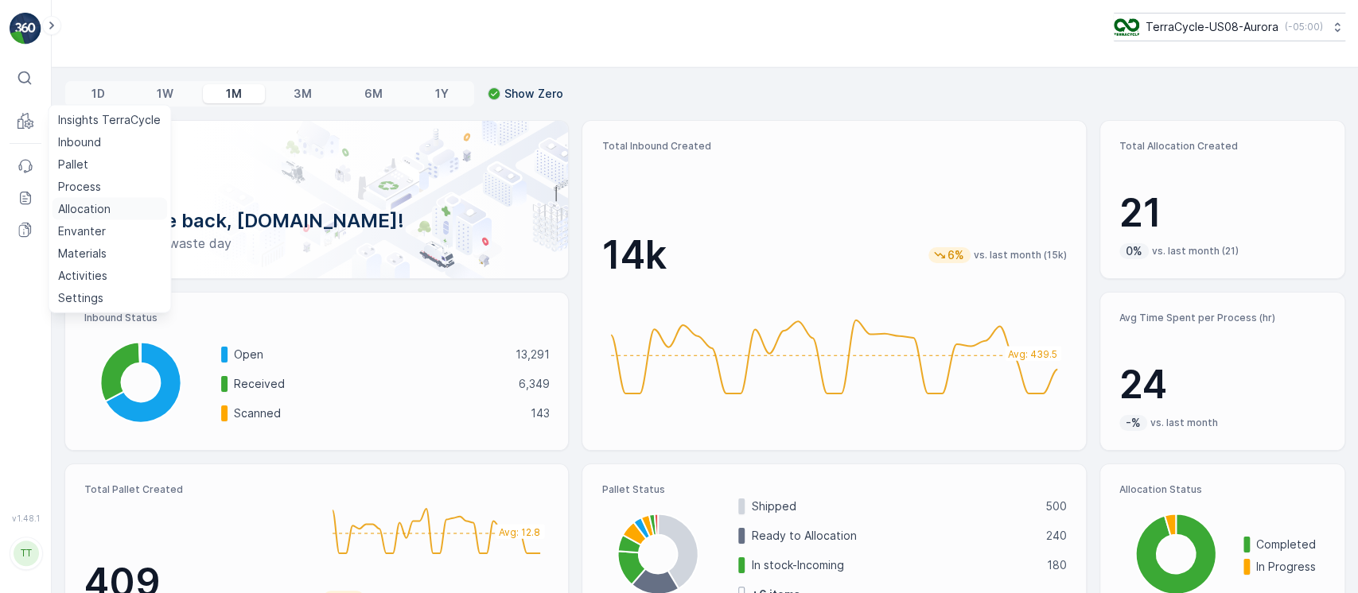
click at [95, 209] on p "Allocation" at bounding box center [84, 209] width 52 height 16
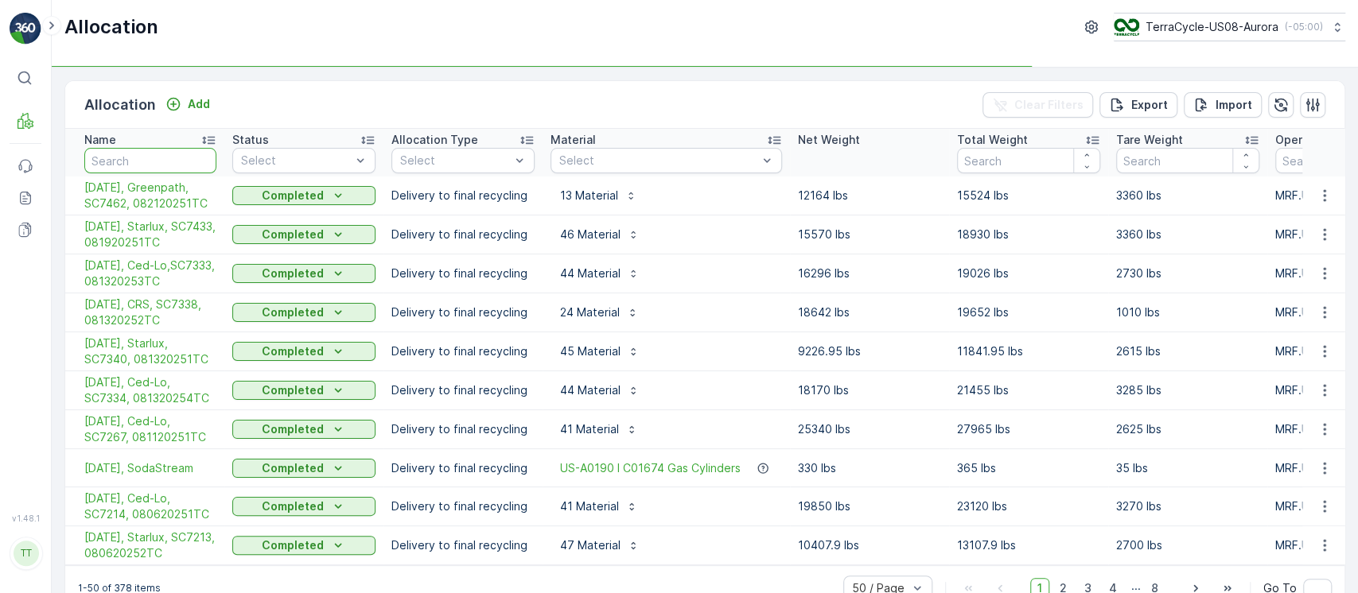
click at [173, 169] on input "text" at bounding box center [150, 160] width 132 height 25
type input "star"
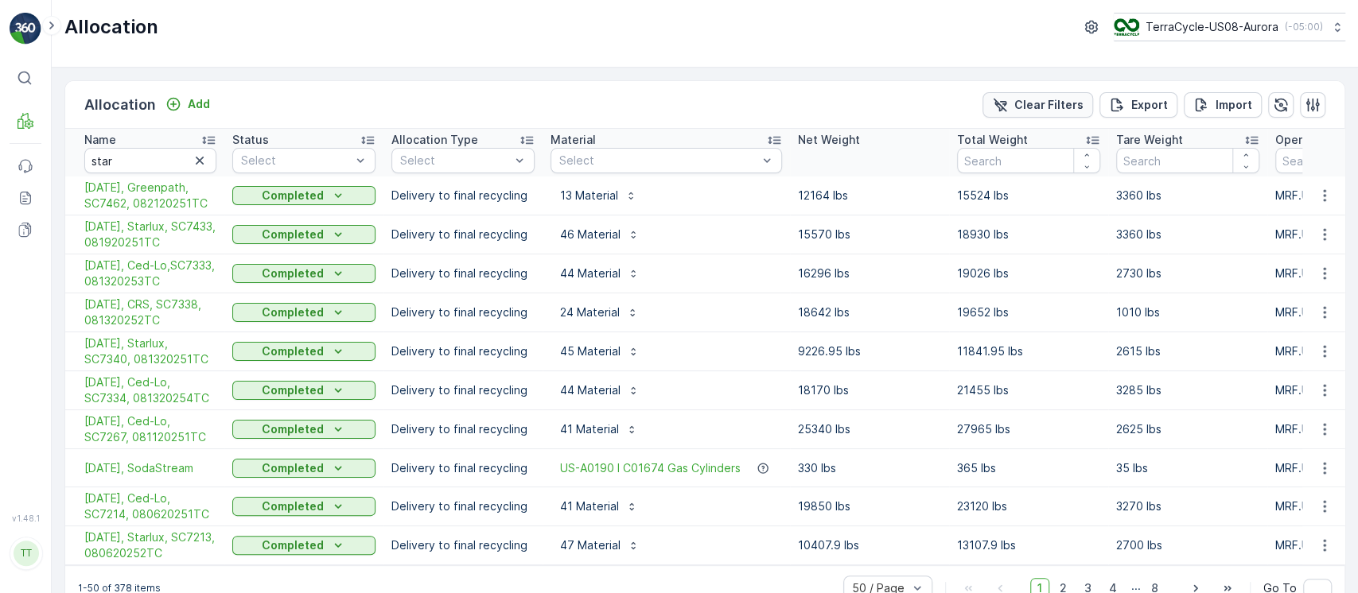
click at [1037, 106] on p "Clear Filters" at bounding box center [1048, 105] width 69 height 16
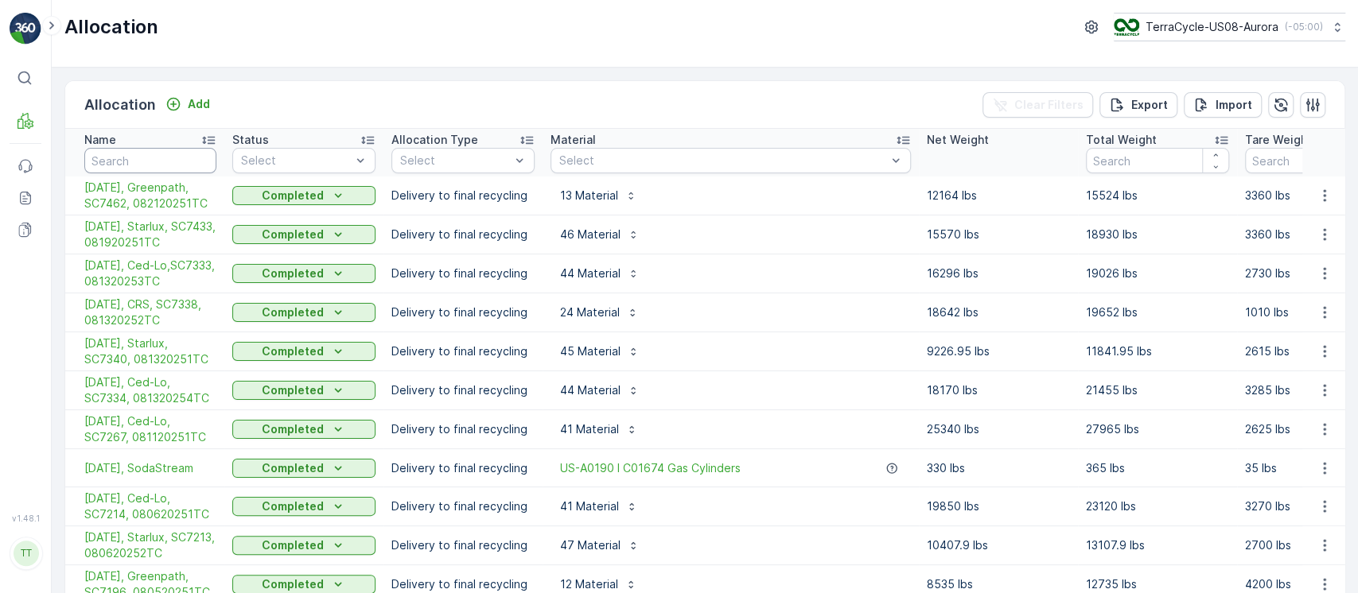
click at [150, 156] on input "text" at bounding box center [150, 160] width 132 height 25
type input "star"
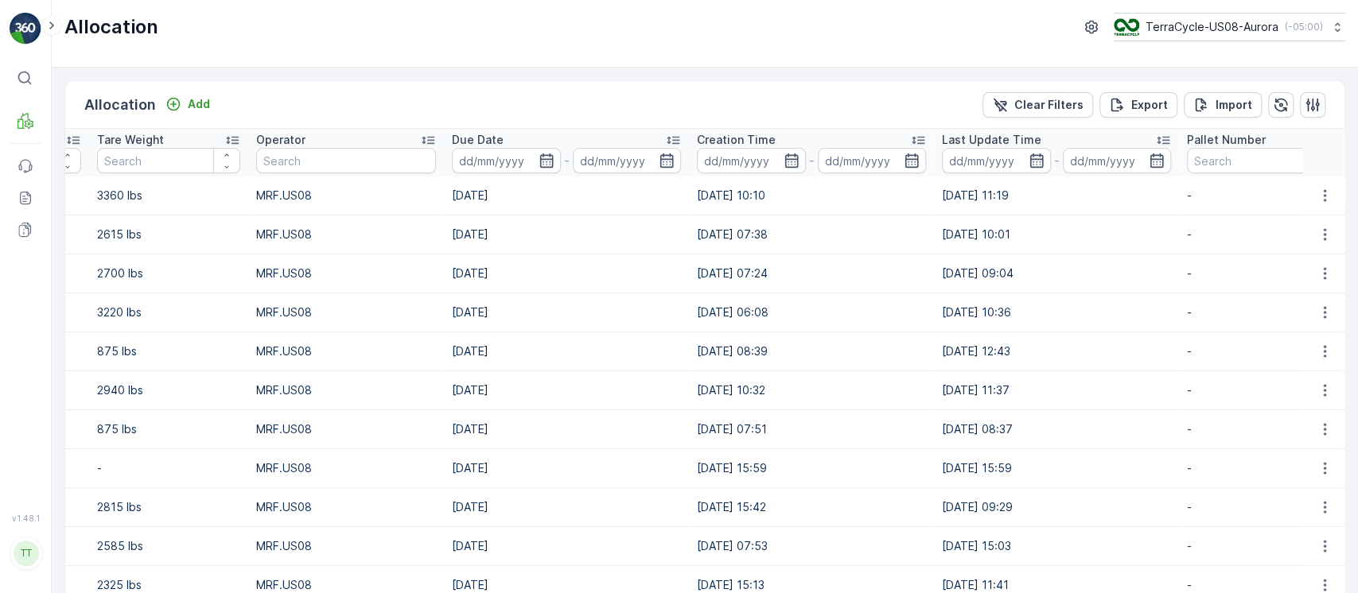
scroll to position [0, 1009]
click at [931, 130] on th "Last Update Time -" at bounding box center [1053, 153] width 245 height 48
click at [939, 136] on p "Last Update Time" at bounding box center [988, 140] width 99 height 16
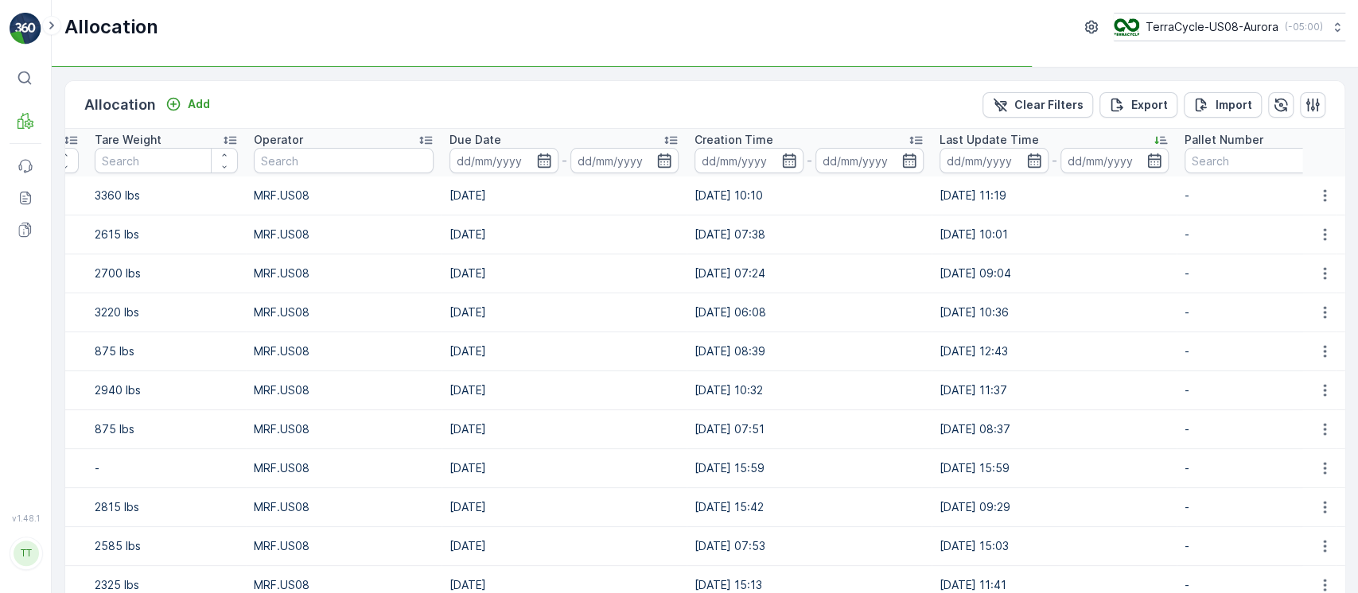
click at [939, 136] on p "Last Update Time" at bounding box center [988, 140] width 99 height 16
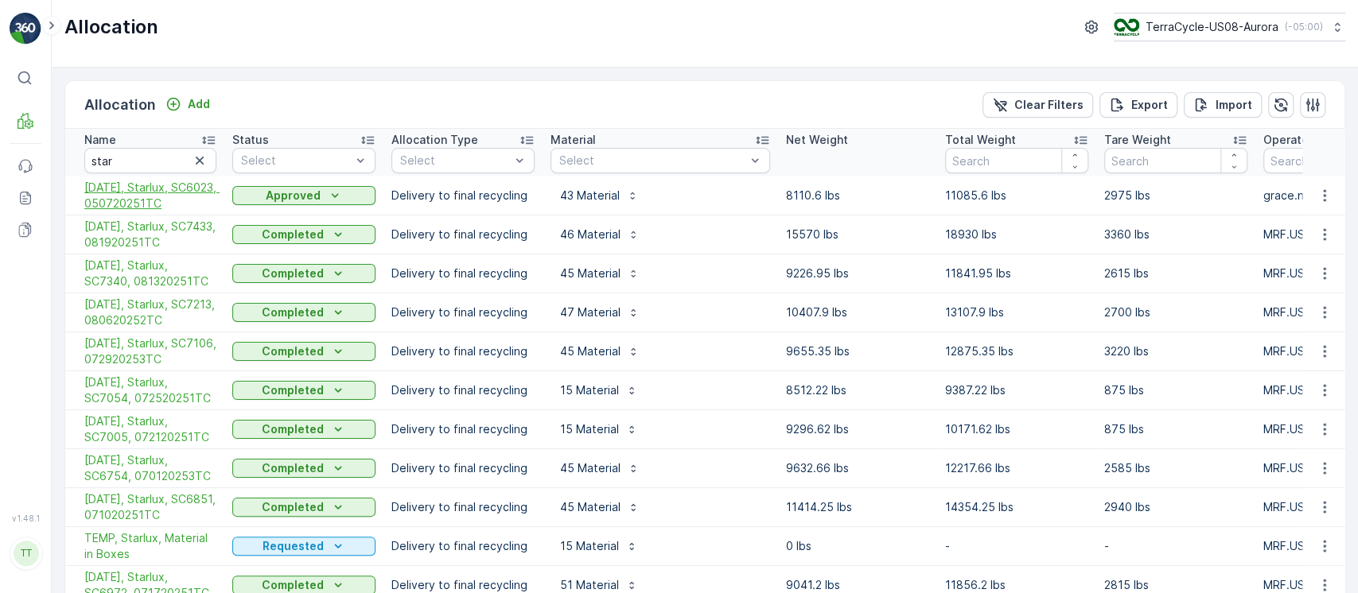
click at [130, 208] on span "05/08/25, Starlux, SC6023, 050720251TC" at bounding box center [150, 196] width 132 height 32
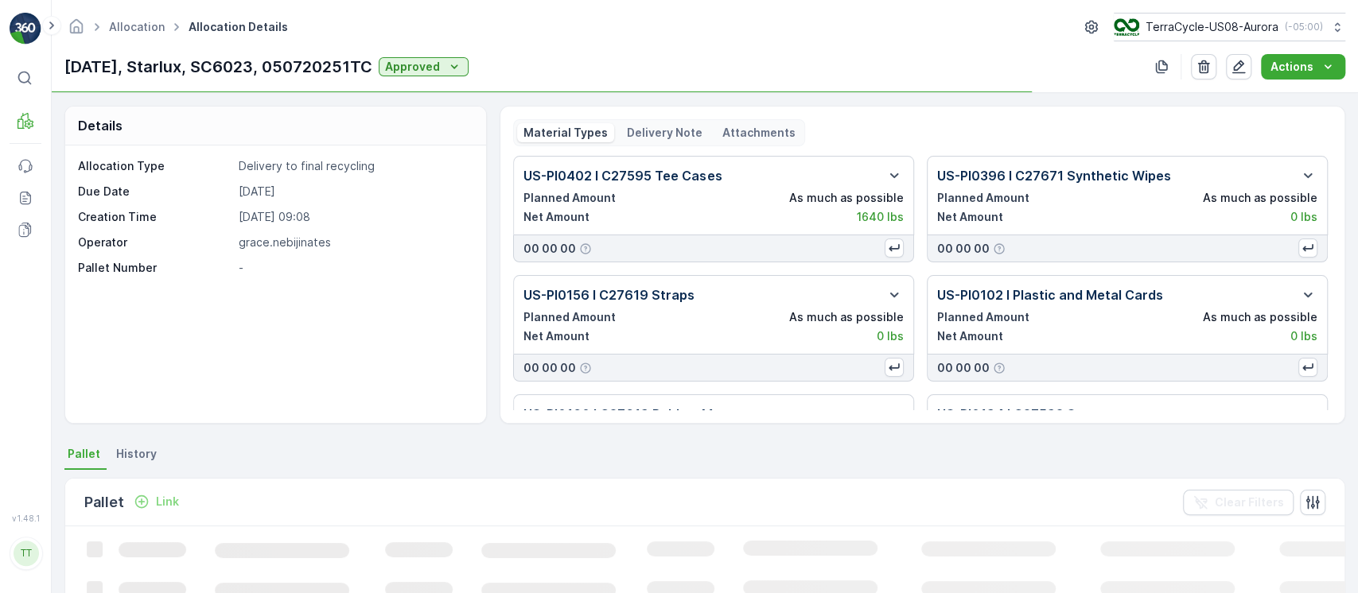
click at [140, 449] on span "History" at bounding box center [136, 454] width 41 height 16
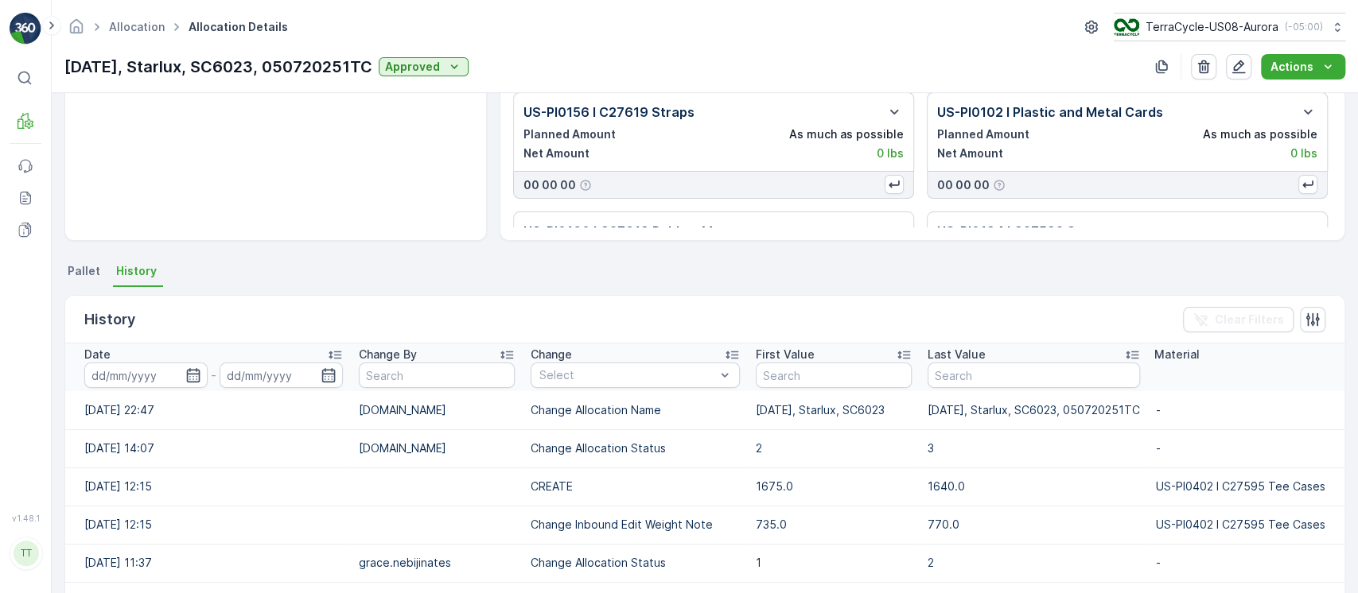
scroll to position [318, 0]
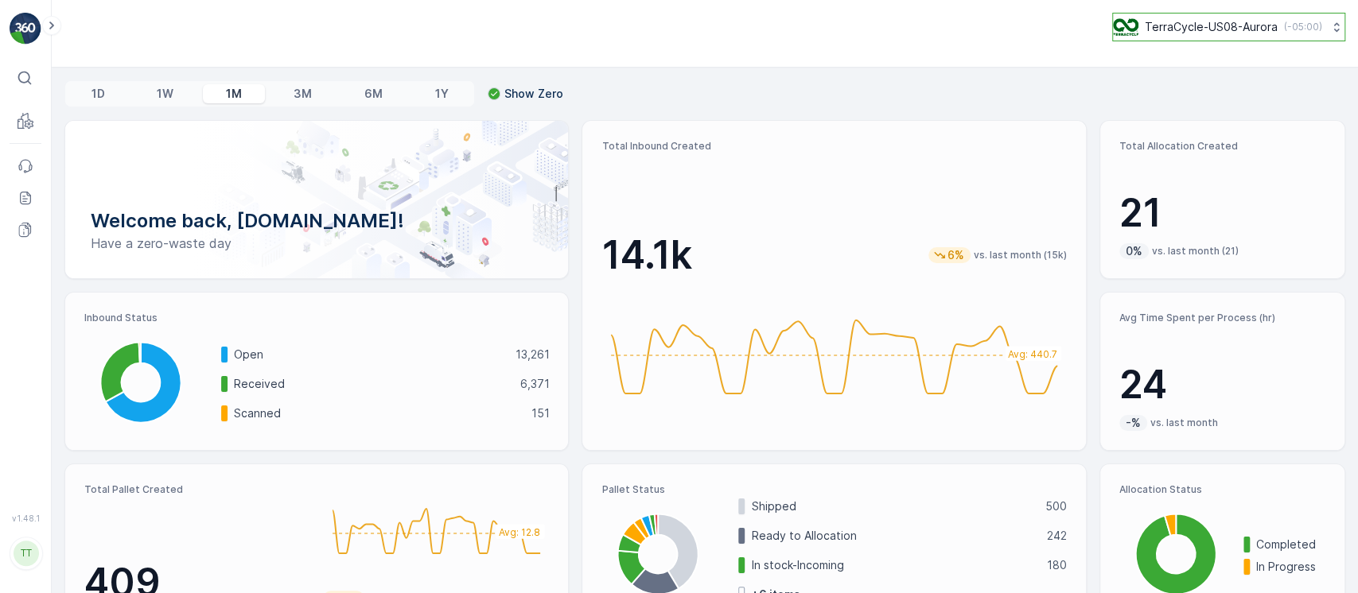
click at [1230, 37] on button "TerraCycle-US08-Aurora ( -05:00 )" at bounding box center [1228, 27] width 233 height 29
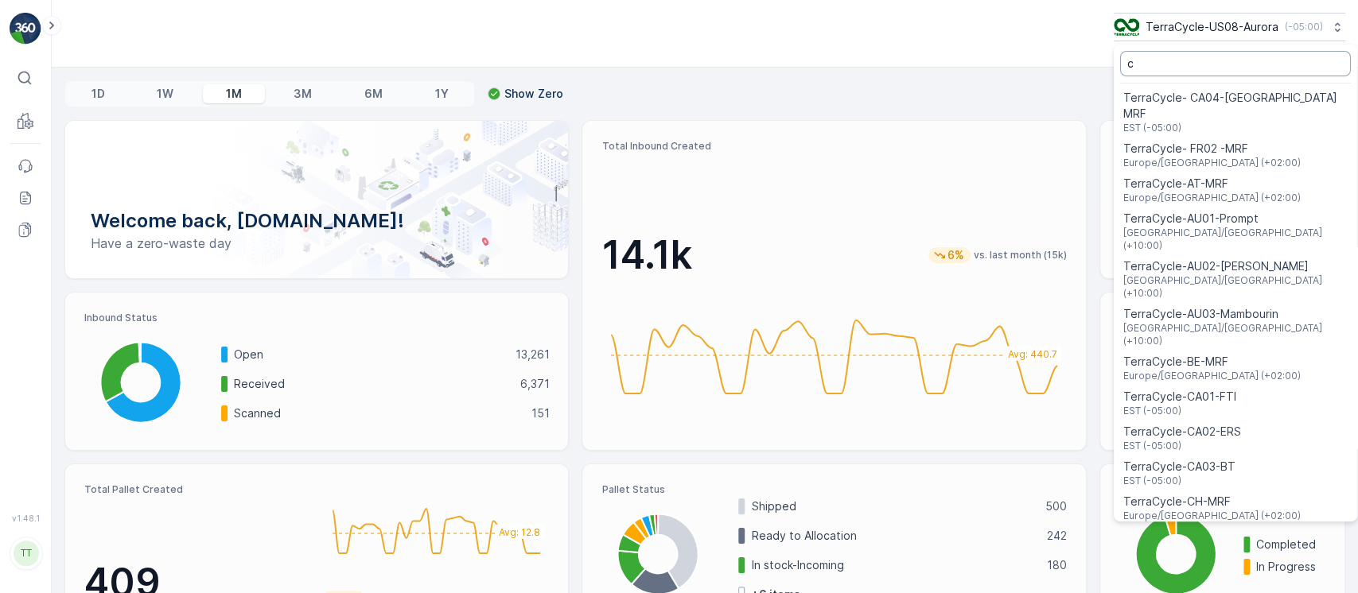
click at [1152, 63] on input "c" at bounding box center [1235, 63] width 231 height 25
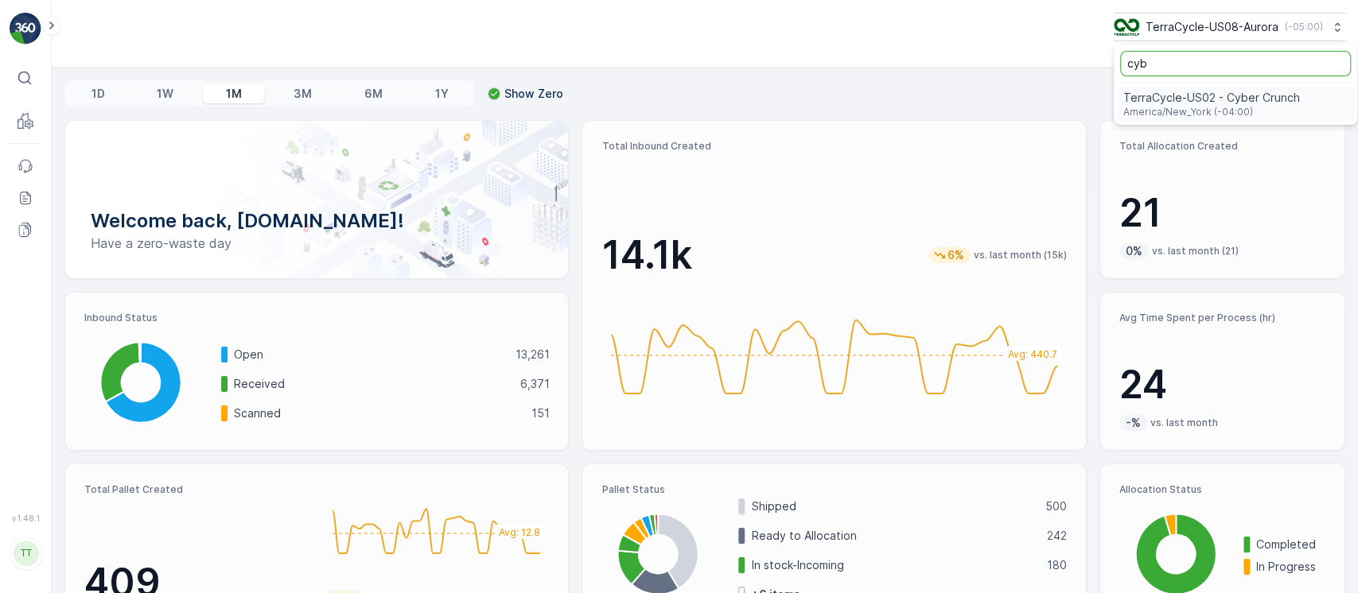
type input "cyb"
click at [1154, 95] on span "TerraCycle-US02 - Cyber Crunch" at bounding box center [1211, 98] width 177 height 16
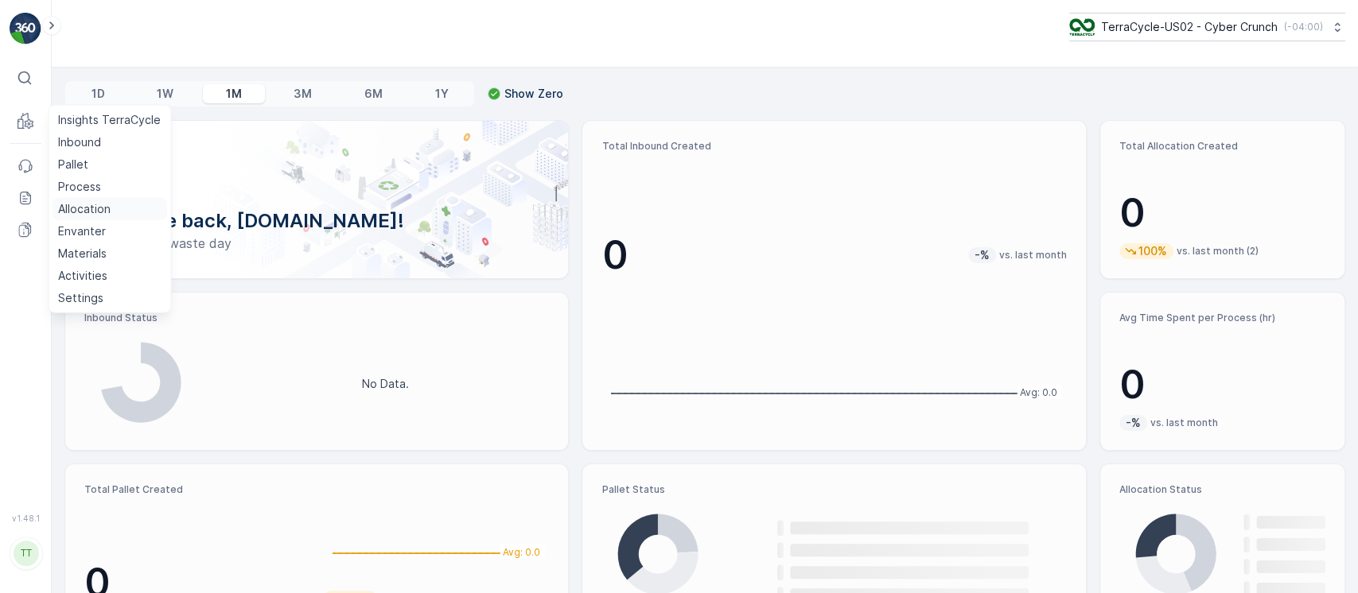
click at [98, 211] on p "Allocation" at bounding box center [84, 209] width 52 height 16
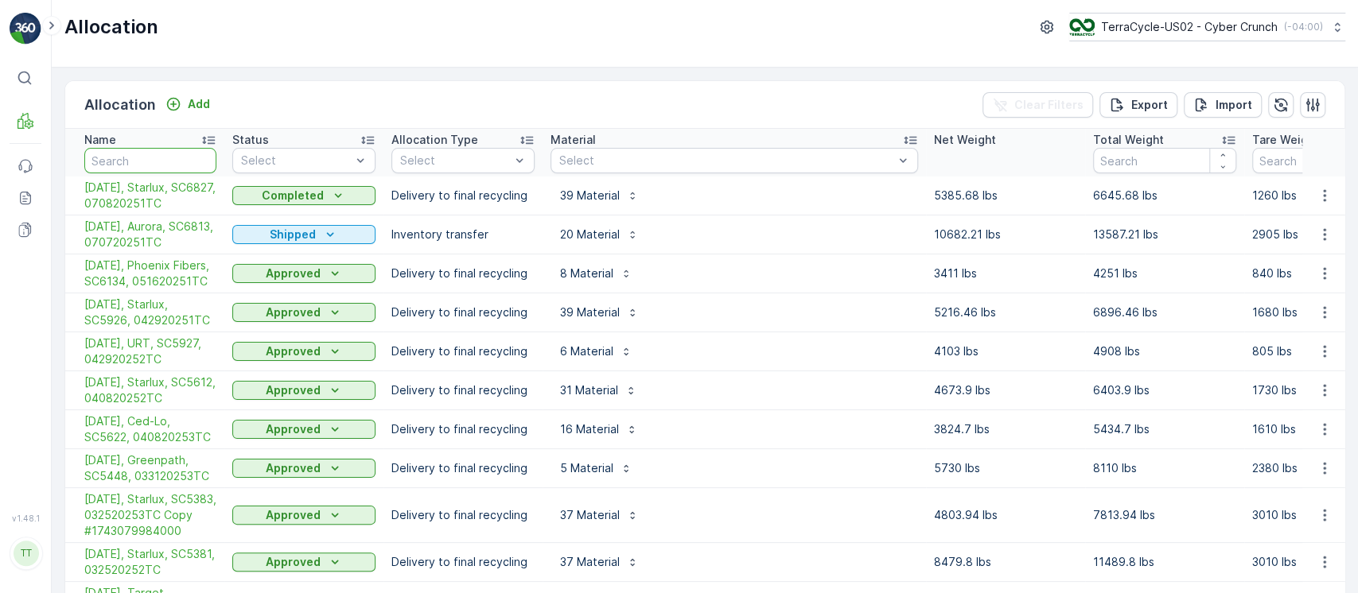
click at [118, 162] on input "text" at bounding box center [150, 160] width 132 height 25
paste input "3/27/25, Starlux, SC5383, 032520253TC Copy #1743079984000"
type input "3/27/25, Starlux, SC5383, 032520253TC Copy #1743079984000"
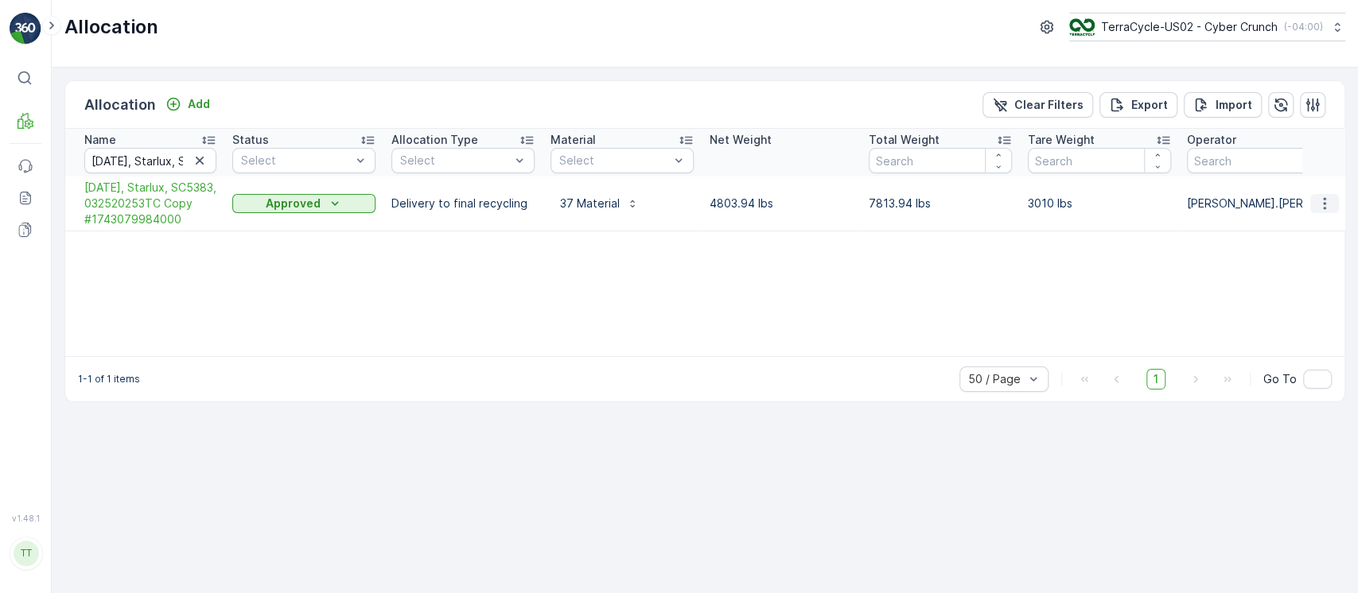
click at [1335, 200] on button "button" at bounding box center [1324, 203] width 29 height 19
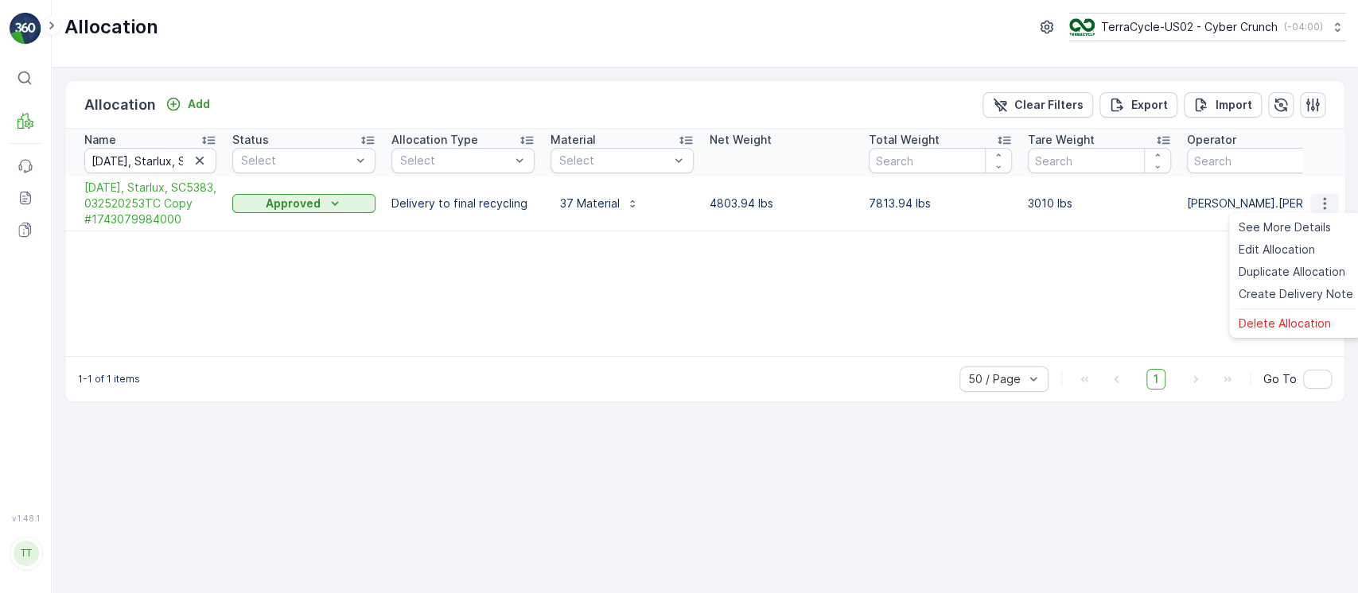
click at [1317, 242] on div "Edit Allocation" at bounding box center [1295, 250] width 127 height 22
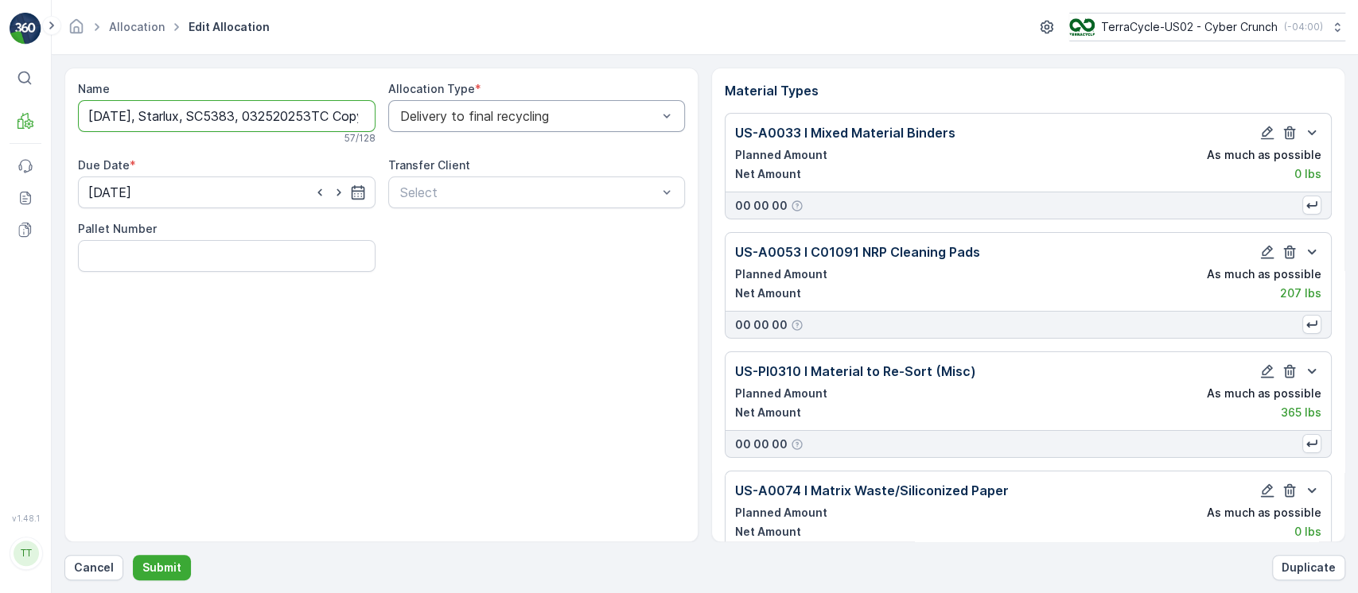
scroll to position [0, 123]
drag, startPoint x: 339, startPoint y: 115, endPoint x: 650, endPoint y: 115, distance: 311.0
click at [650, 115] on div "Name 3/27/25, Starlux, SC5383, 032520253TC Copy #1743079984000 57 / 128 Allocat…" at bounding box center [381, 176] width 607 height 191
type input "3/27/25, Starlux, SC5383, 032520253TC"
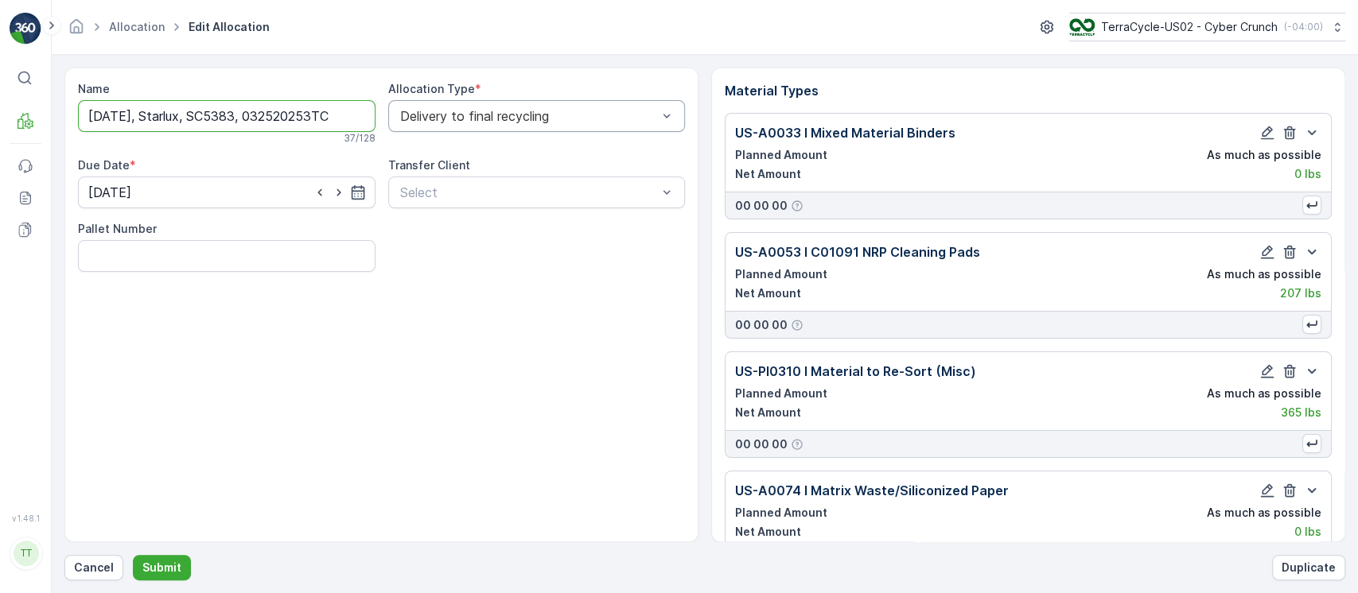
click at [133, 555] on button "Submit" at bounding box center [162, 567] width 58 height 25
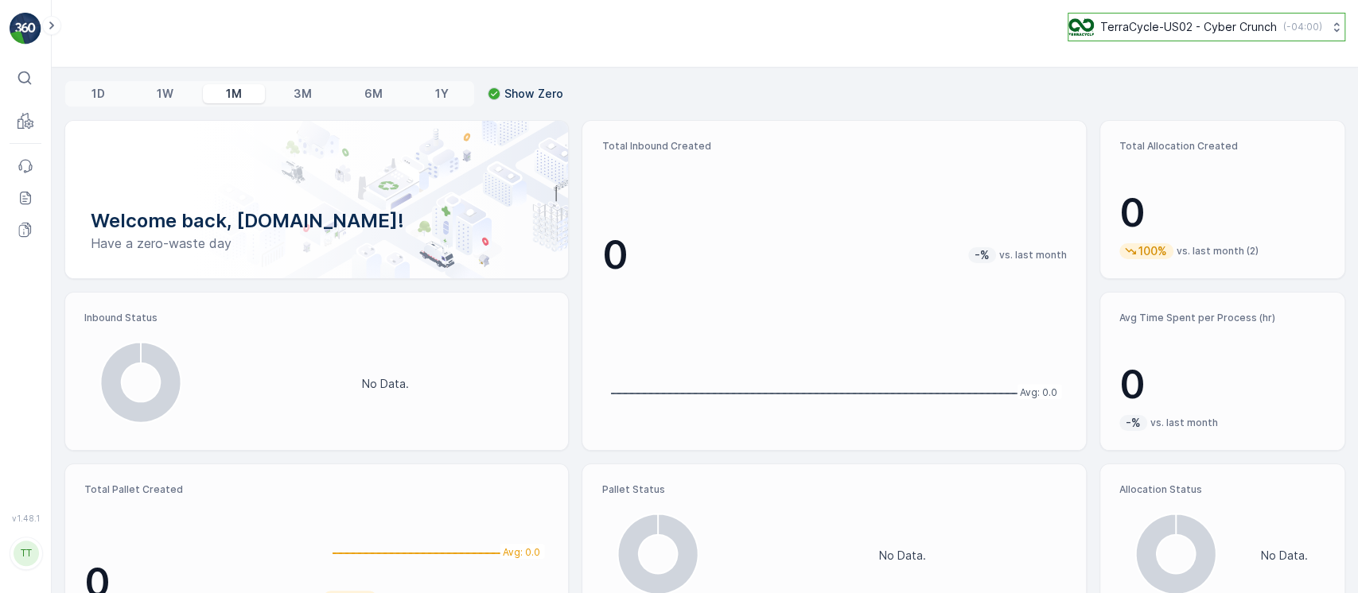
click at [1142, 27] on p "TerraCycle-US02 - Cyber Crunch" at bounding box center [1188, 27] width 177 height 16
type input "cms"
click at [1157, 84] on ul "cms TerraCycle-US07-CMS America/New_York (-04:00)" at bounding box center [1213, 85] width 288 height 80
click at [1160, 91] on span "TerraCycle-US07-CMS" at bounding box center [1143, 98] width 130 height 16
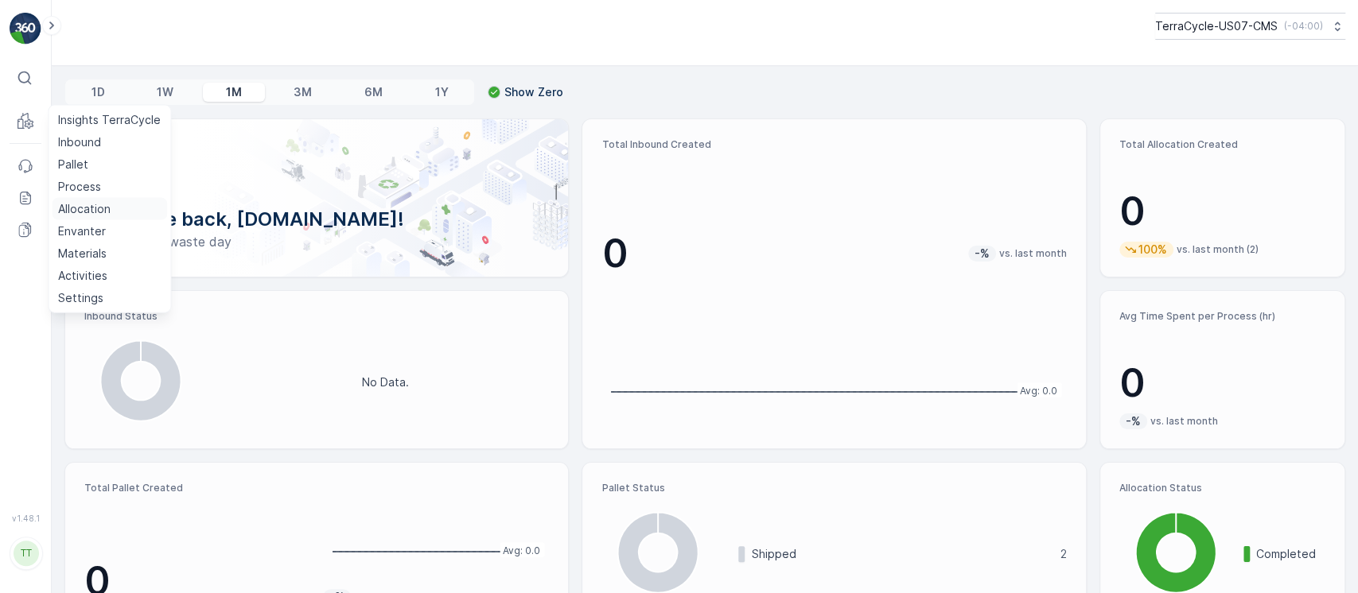
click at [107, 208] on p "Allocation" at bounding box center [84, 209] width 52 height 16
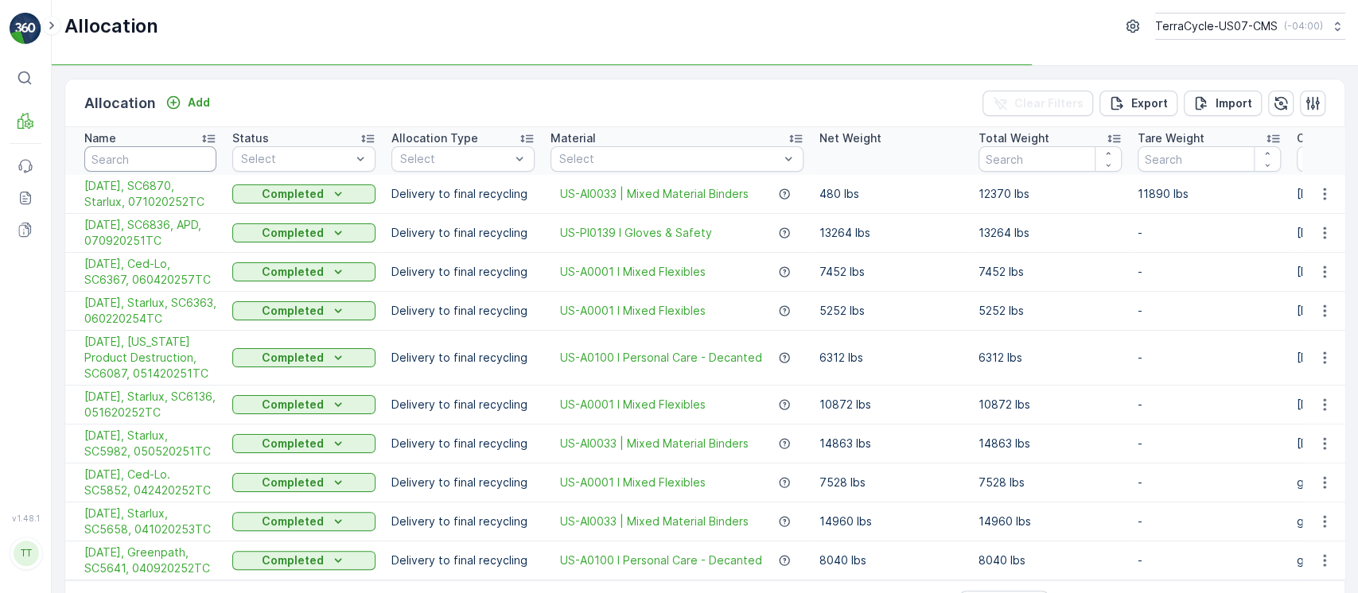
click at [155, 148] on input "text" at bounding box center [150, 158] width 132 height 25
paste input "060220254TC"
type input "060220254TC"
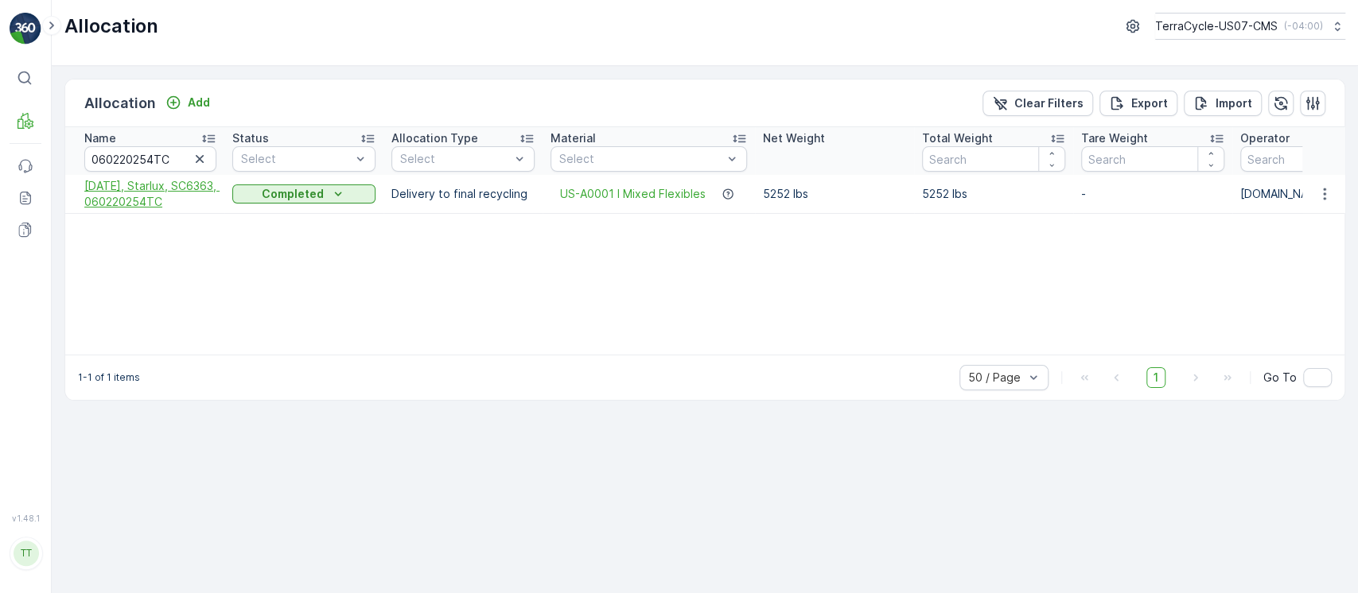
click at [173, 190] on span "[DATE], Starlux, SC6363, 060220254TC" at bounding box center [150, 194] width 132 height 32
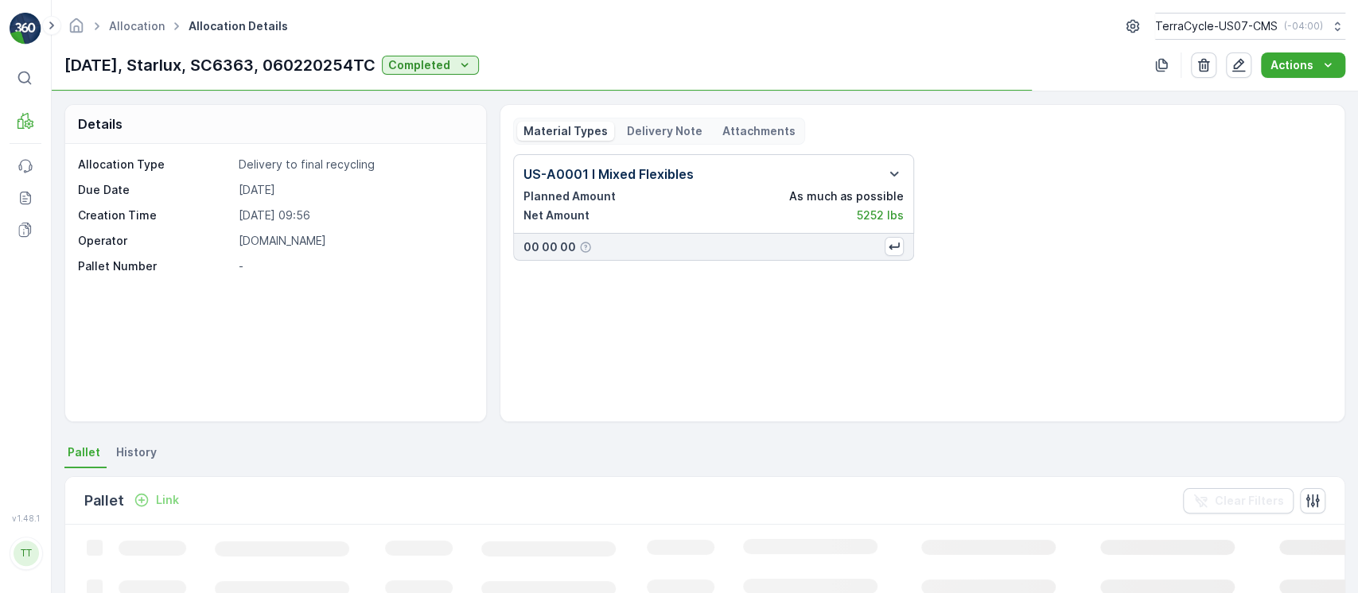
click at [669, 125] on p "Delivery Note" at bounding box center [665, 131] width 76 height 16
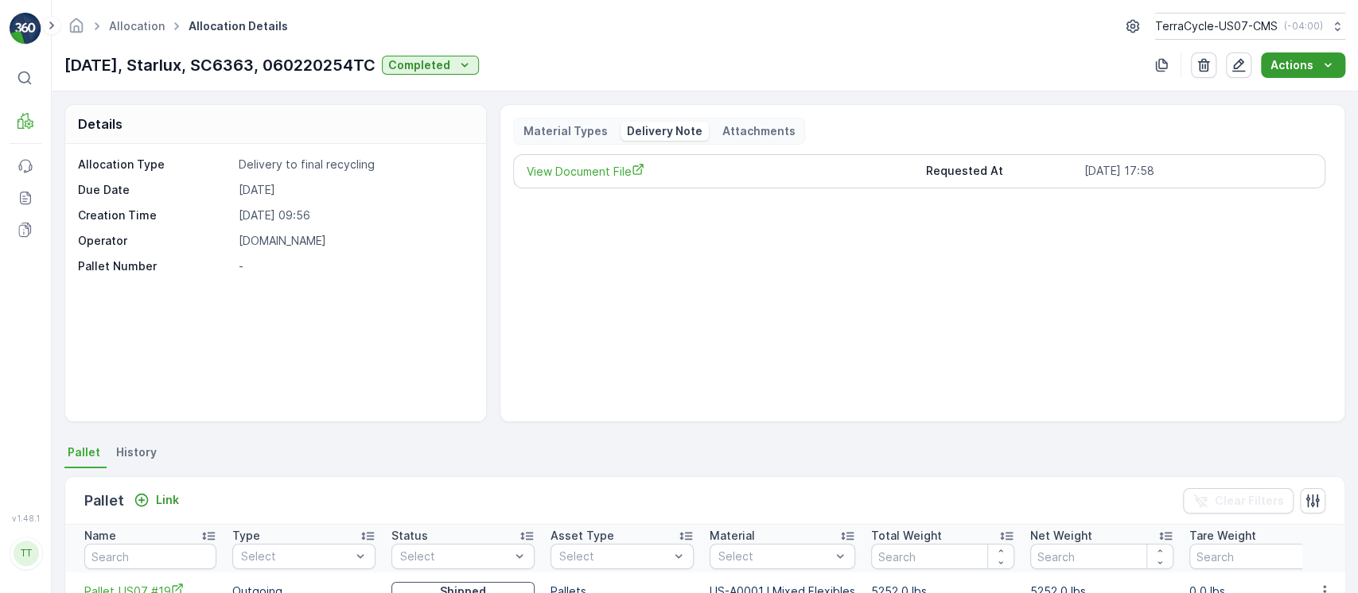
click at [1327, 64] on icon "Actions" at bounding box center [1327, 65] width 16 height 16
click at [606, 166] on span "View Document File" at bounding box center [719, 171] width 386 height 17
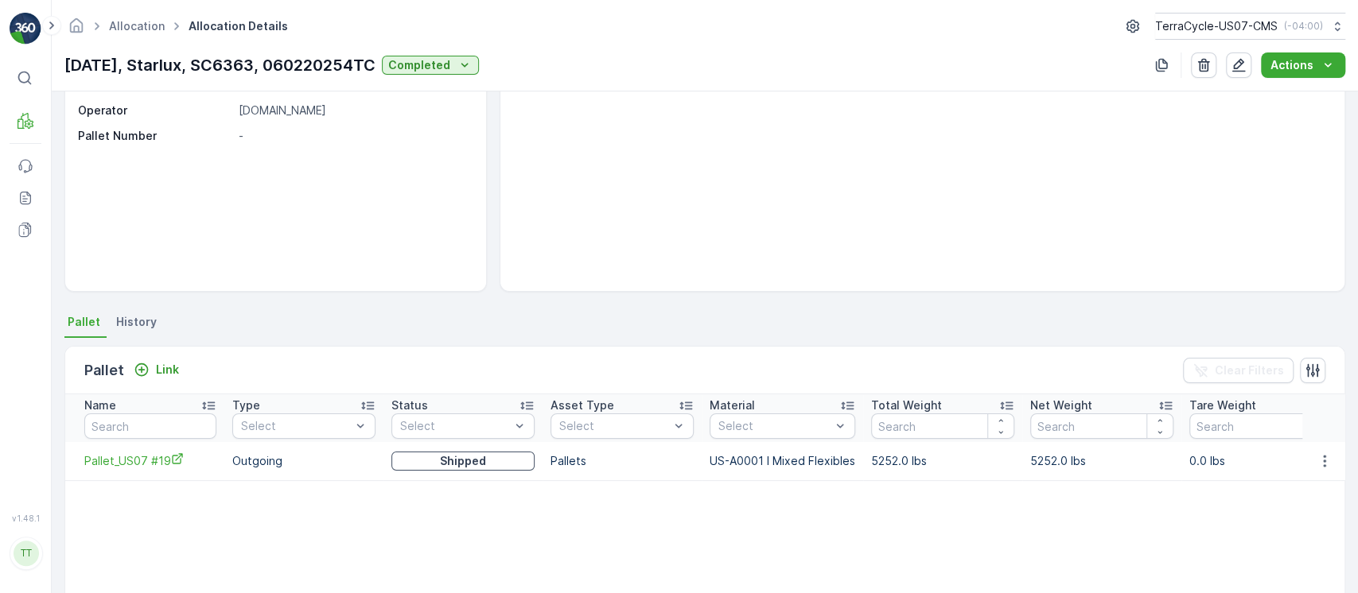
scroll to position [225, 0]
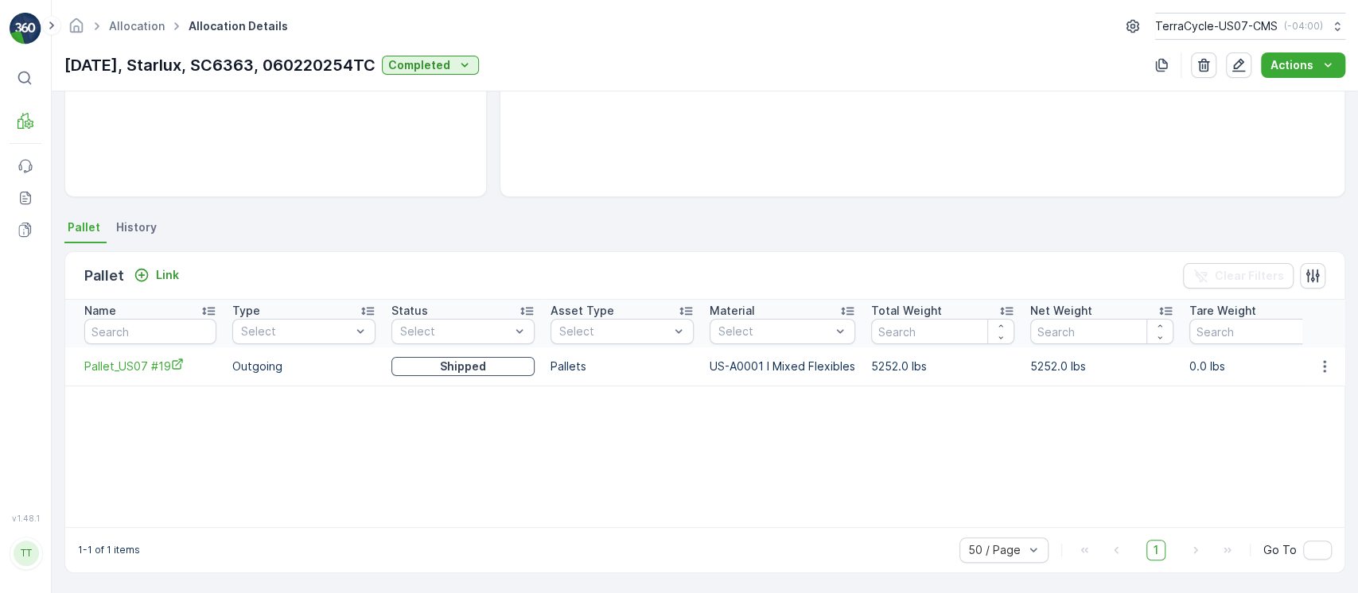
click at [895, 363] on td "5252.0 lbs" at bounding box center [942, 367] width 159 height 38
copy td "5252.0"
click at [142, 35] on ul "Allocation" at bounding box center [146, 26] width 80 height 23
click at [138, 25] on link "Allocation" at bounding box center [137, 26] width 56 height 14
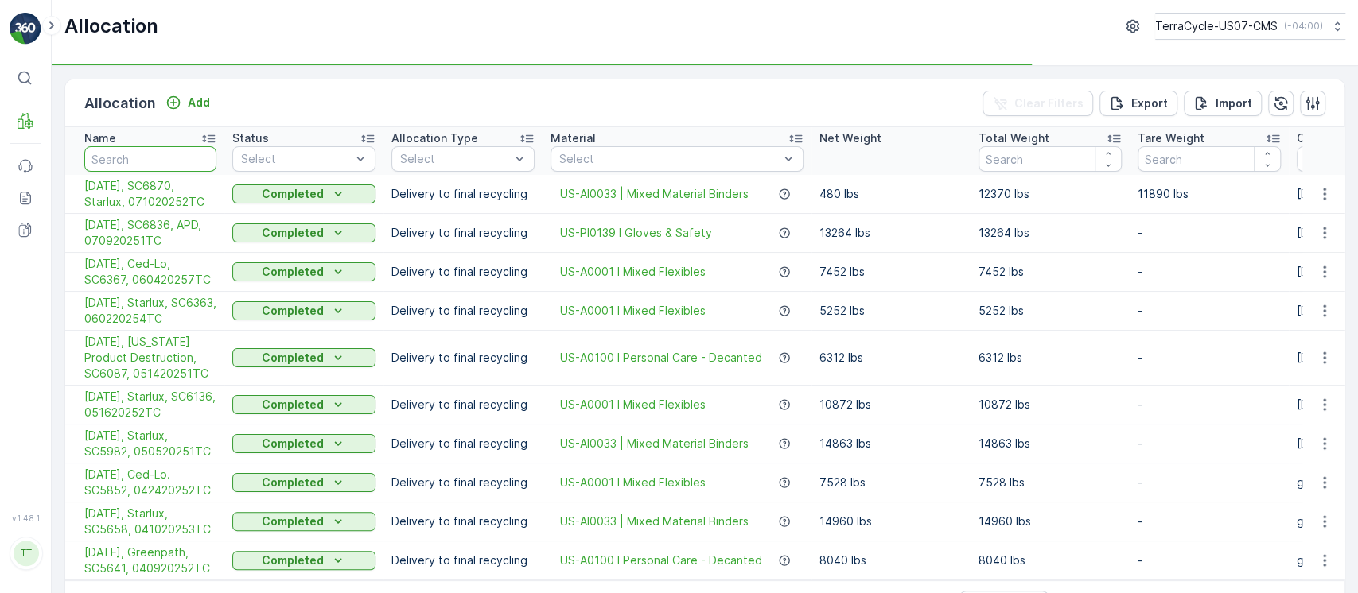
click at [175, 153] on input "text" at bounding box center [150, 158] width 132 height 25
paste input "051620252TC"
type input "051620252TC"
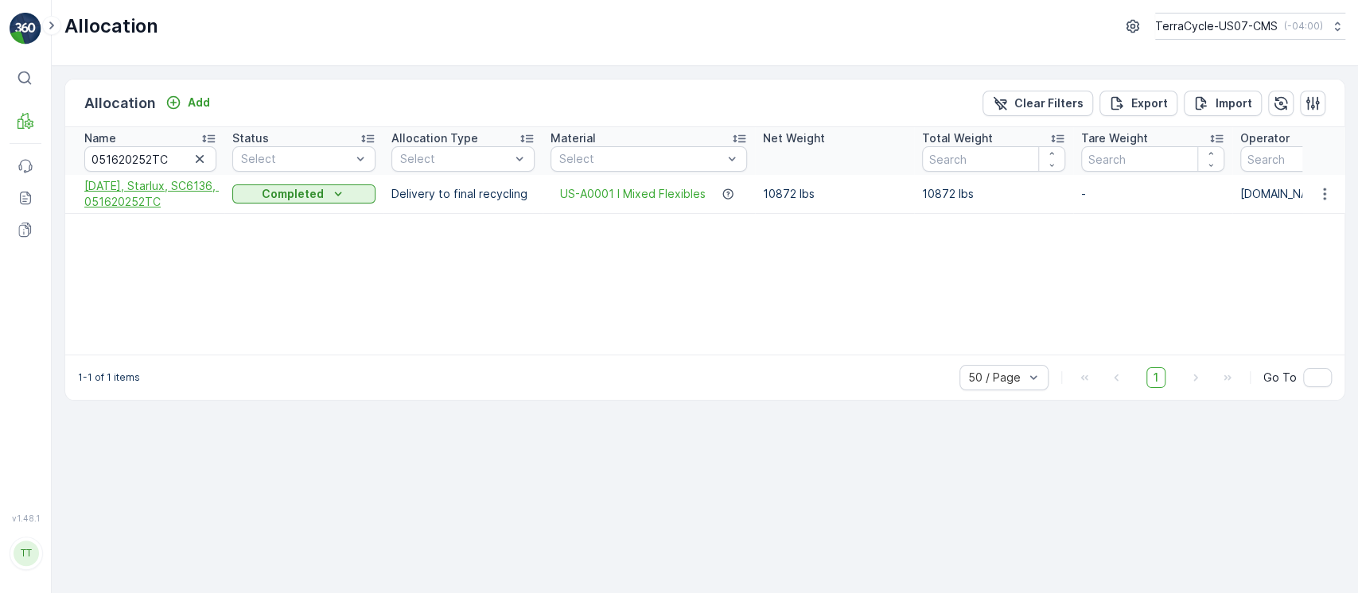
click at [136, 193] on span "5/19/25, Starlux, SC6136, 051620252TC" at bounding box center [150, 194] width 132 height 32
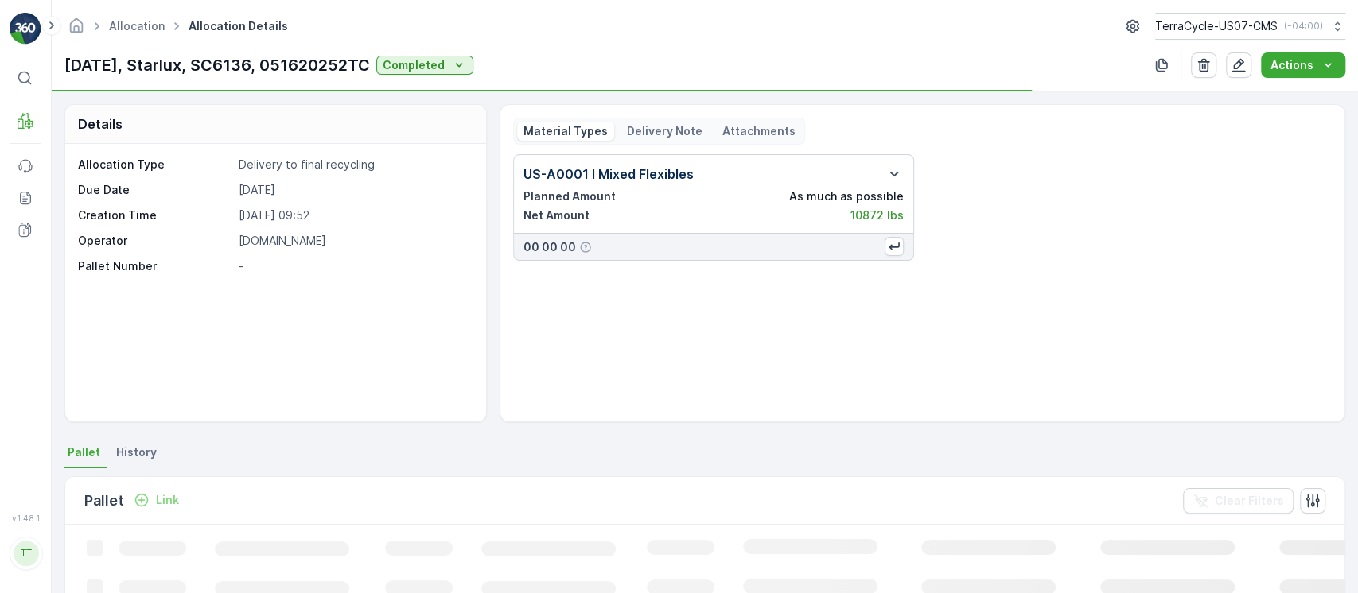
click at [643, 136] on p "Delivery Note" at bounding box center [665, 131] width 76 height 16
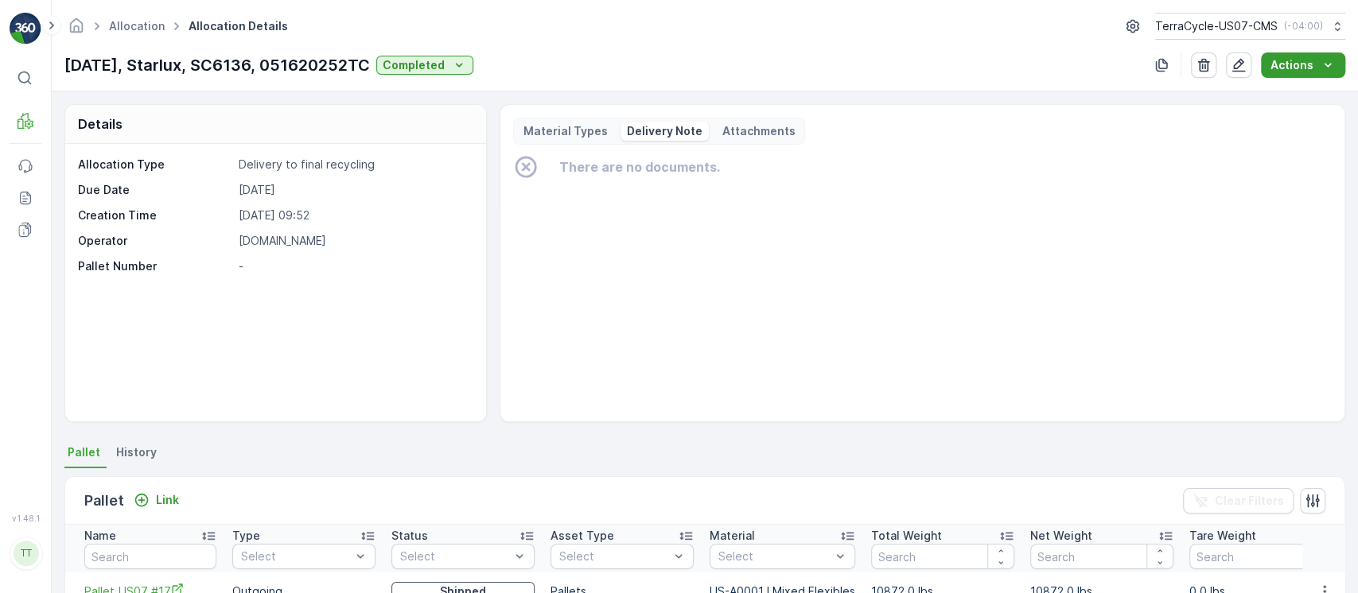
click at [1298, 72] on p "Actions" at bounding box center [1291, 65] width 43 height 16
click at [1284, 89] on span "Create Delivery Note" at bounding box center [1295, 95] width 115 height 16
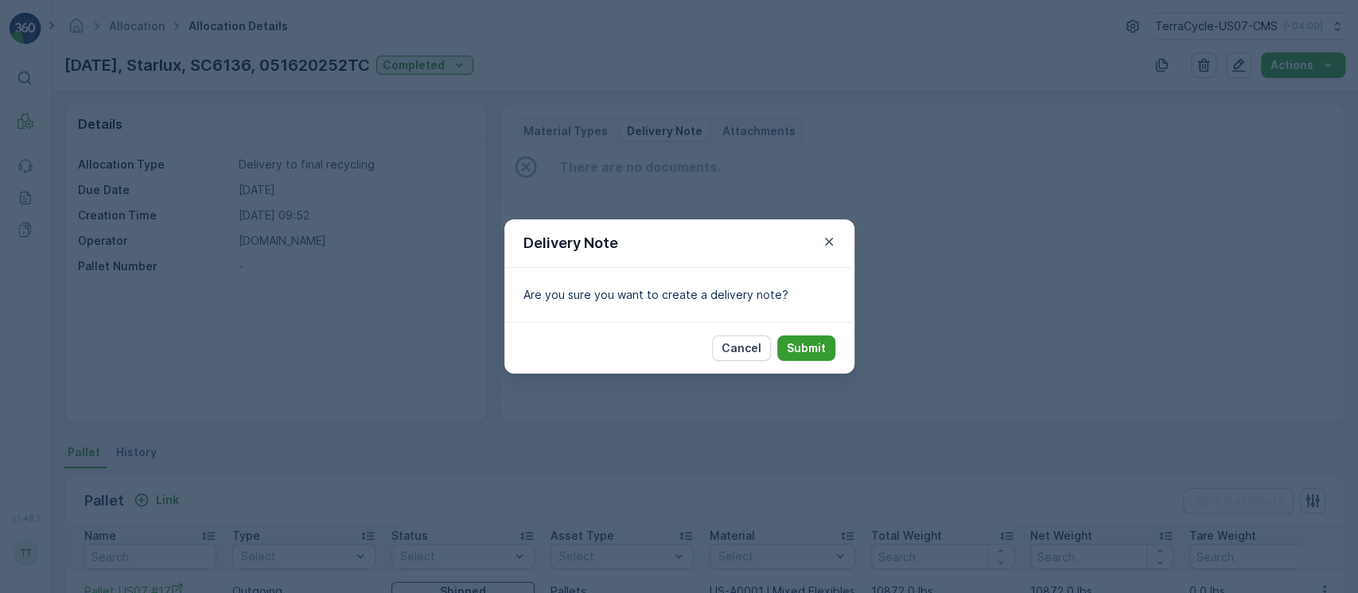
click at [818, 359] on button "Submit" at bounding box center [806, 348] width 58 height 25
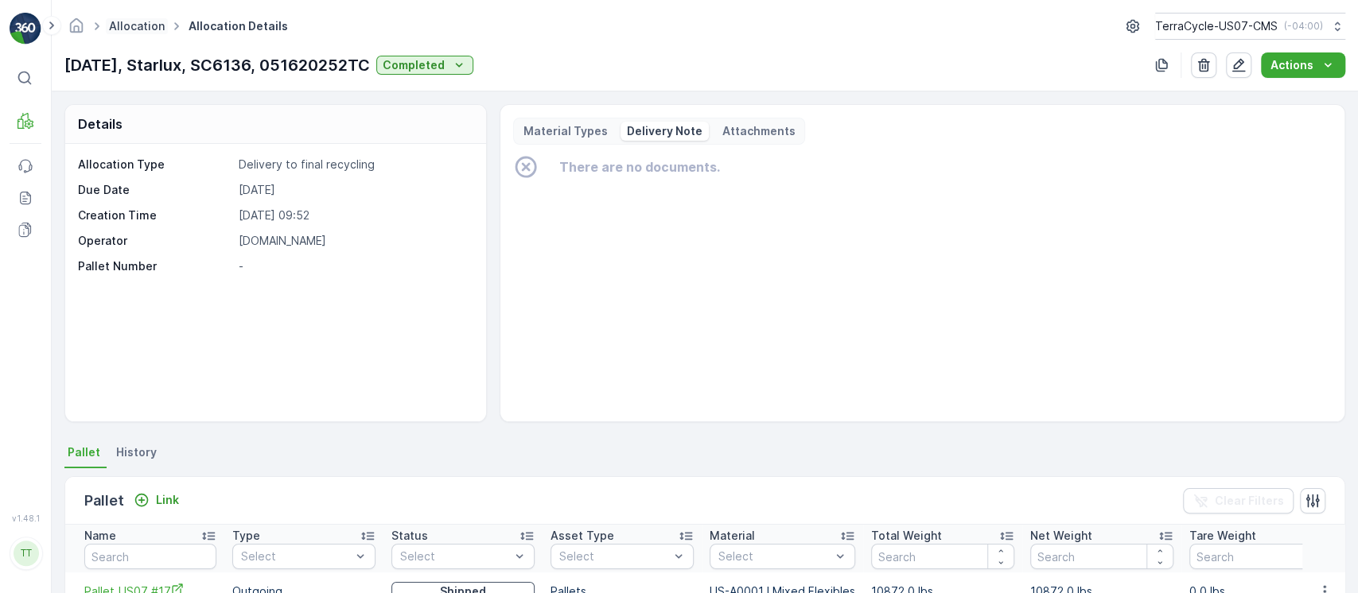
click at [152, 25] on link "Allocation" at bounding box center [137, 26] width 56 height 14
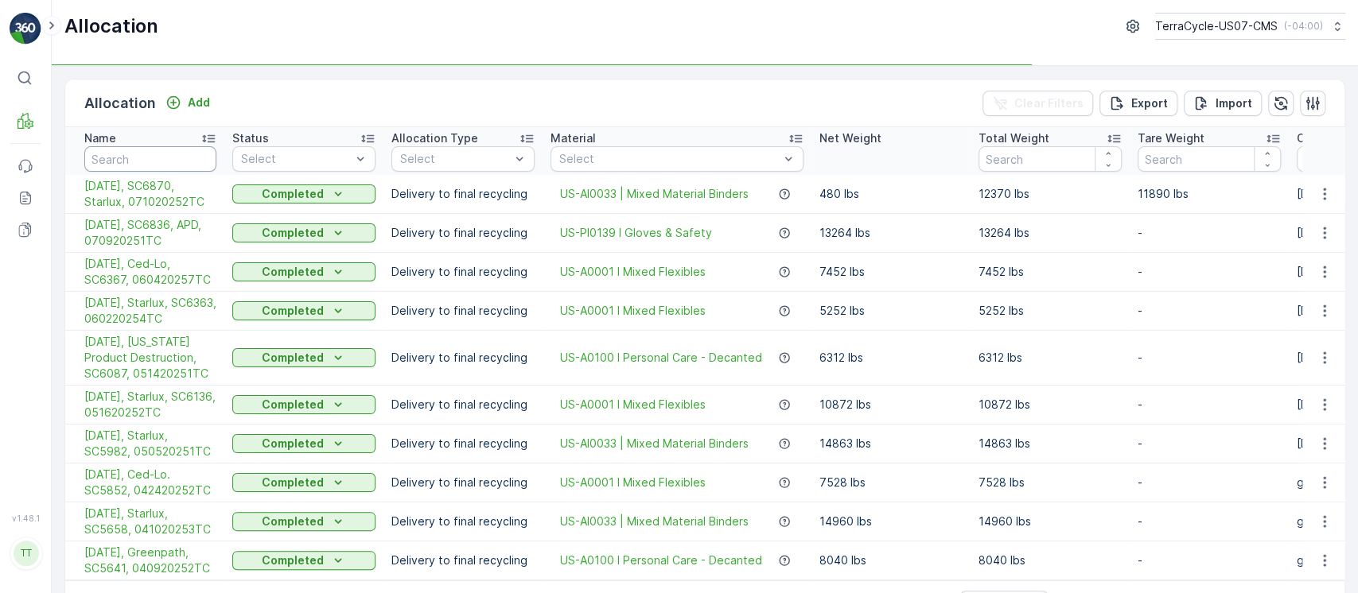
click at [172, 160] on input "text" at bounding box center [150, 158] width 132 height 25
paste input "050520251TC"
type input "050520251TC"
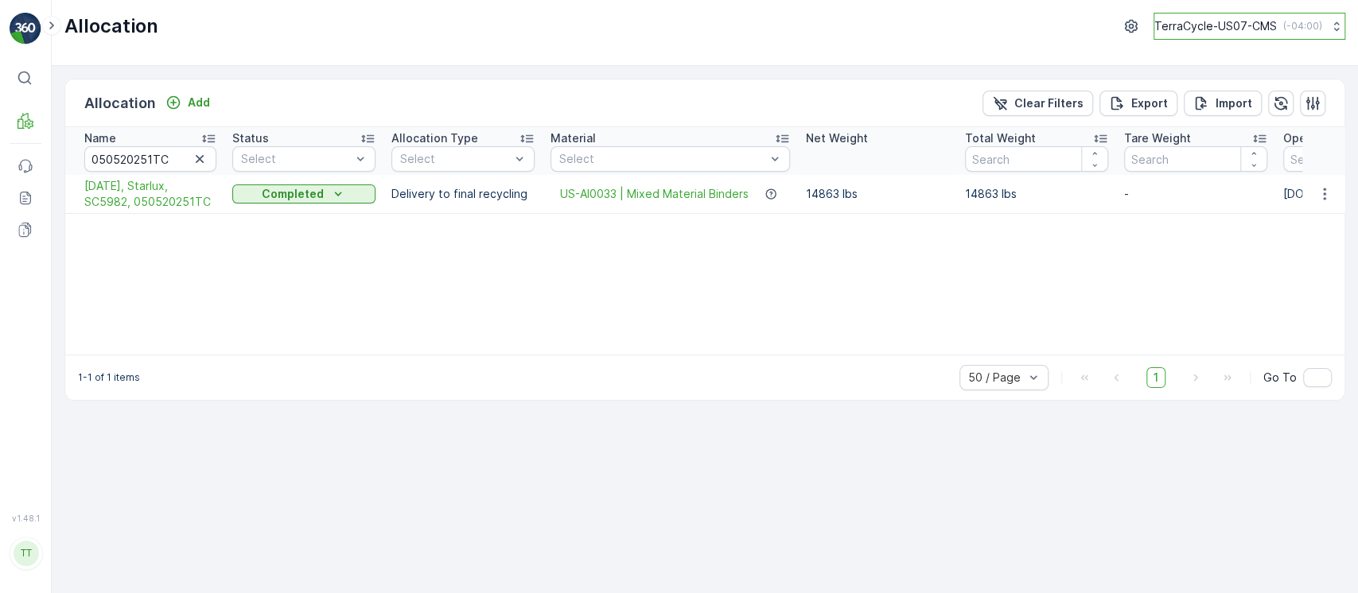
click at [1162, 20] on p "TerraCycle-US07-CMS" at bounding box center [1215, 26] width 122 height 16
type input "8"
click at [1183, 96] on span "TerraCycle-US08-Aurora" at bounding box center [1254, 96] width 181 height 16
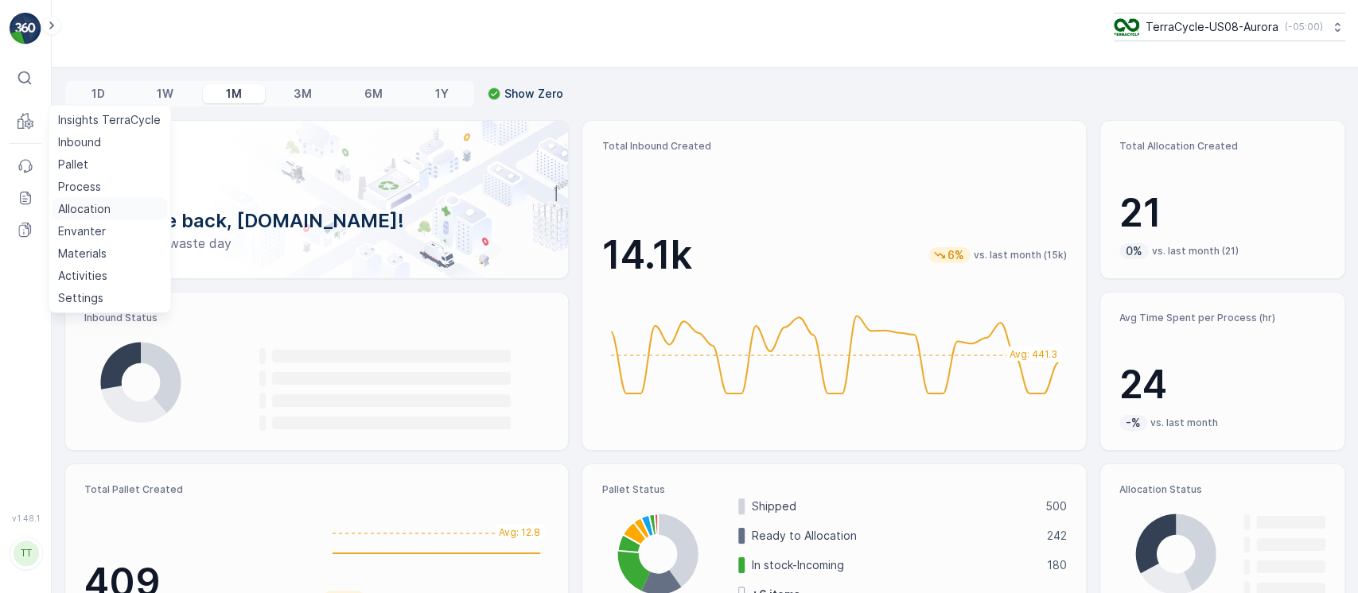
click at [109, 205] on p "Allocation" at bounding box center [84, 209] width 52 height 16
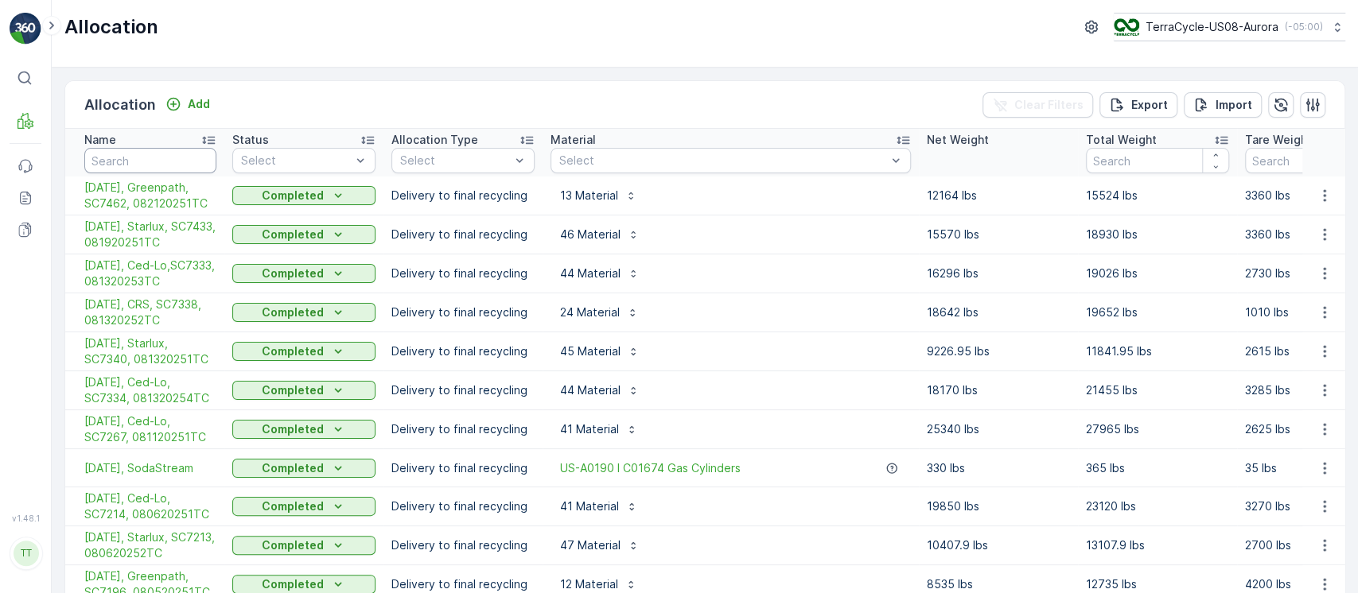
drag, startPoint x: 168, startPoint y: 153, endPoint x: 186, endPoint y: 164, distance: 21.0
click at [166, 153] on input "text" at bounding box center [150, 160] width 132 height 25
paste input "070120253TC"
type input "070120253TC"
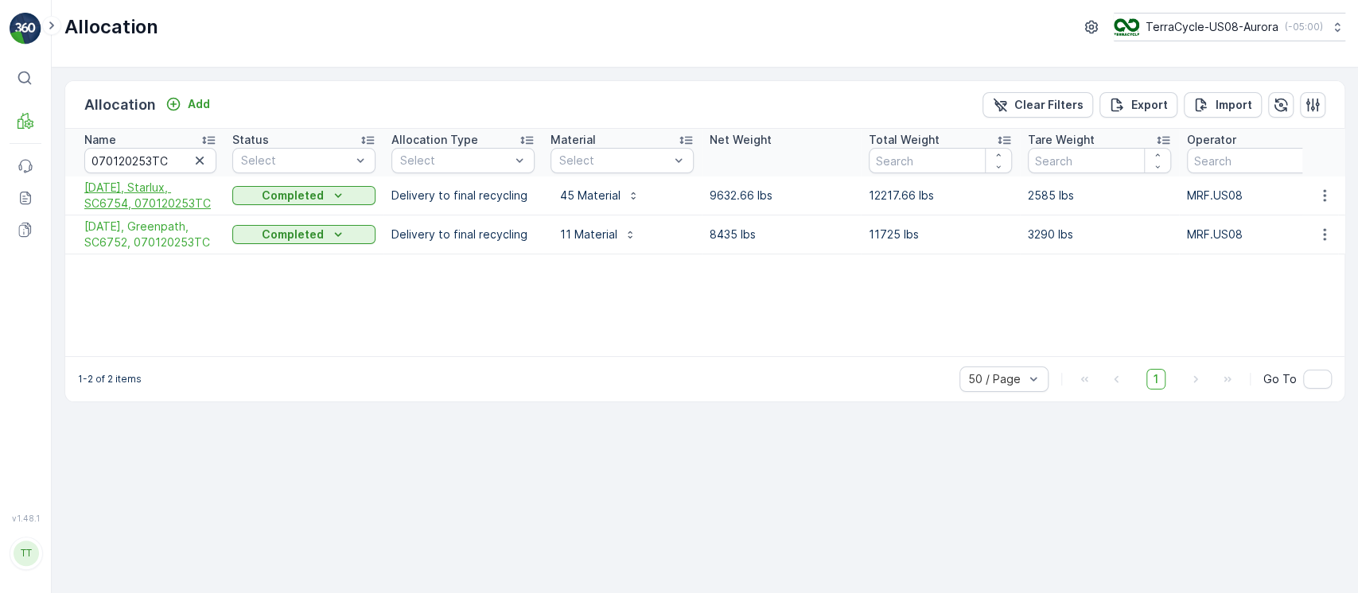
click at [149, 196] on span "[DATE], Starlux, SC6754, 070120253TC" at bounding box center [150, 196] width 132 height 32
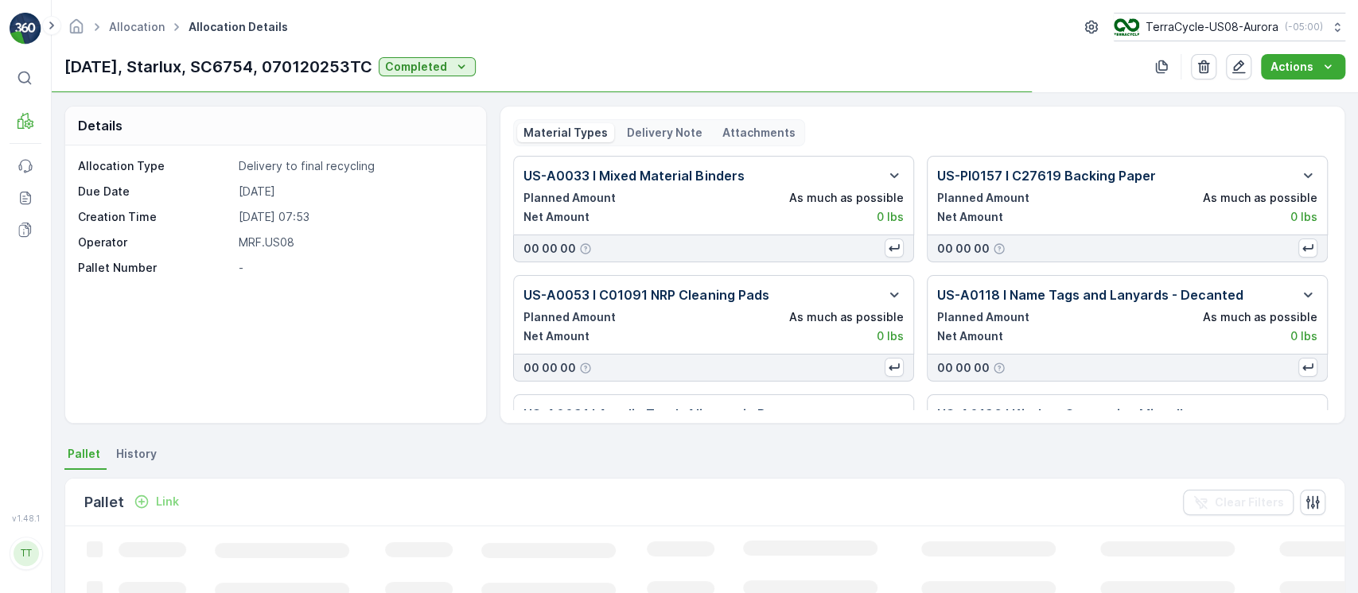
click at [235, 73] on p "07/02/25, Starlux, SC6754, 070120253TC" at bounding box center [218, 67] width 308 height 24
copy p "SC6754"
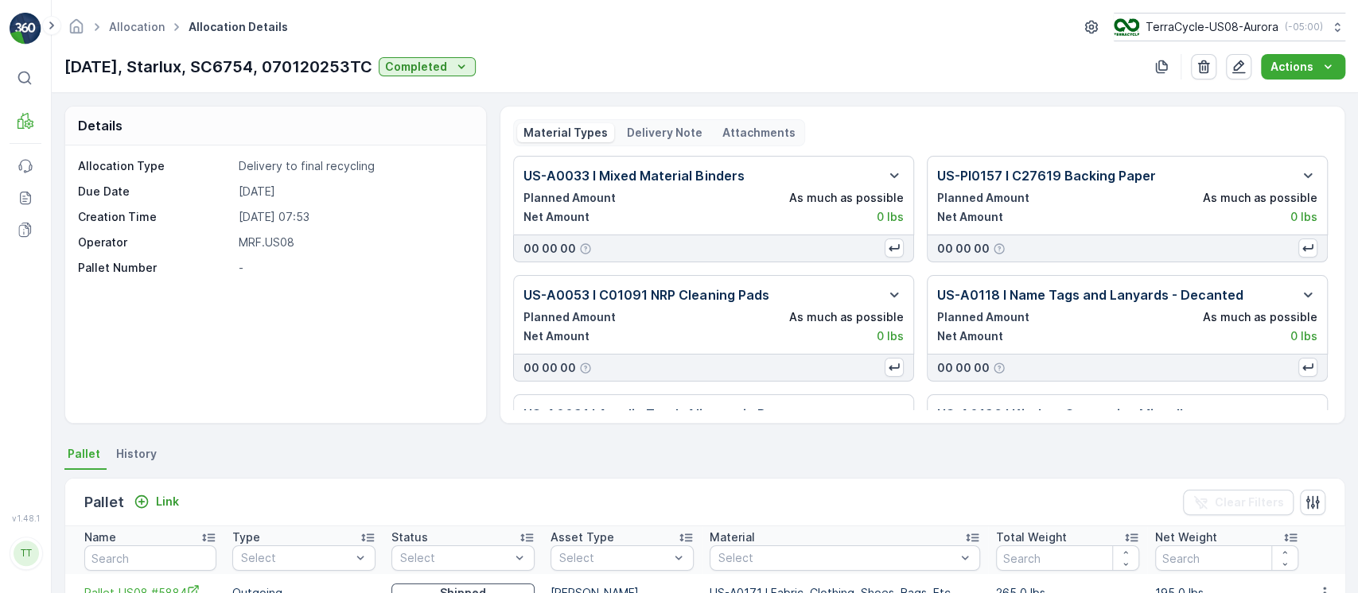
click at [274, 67] on p "07/02/25, Starlux, SC6754, 070120253TC" at bounding box center [218, 67] width 308 height 24
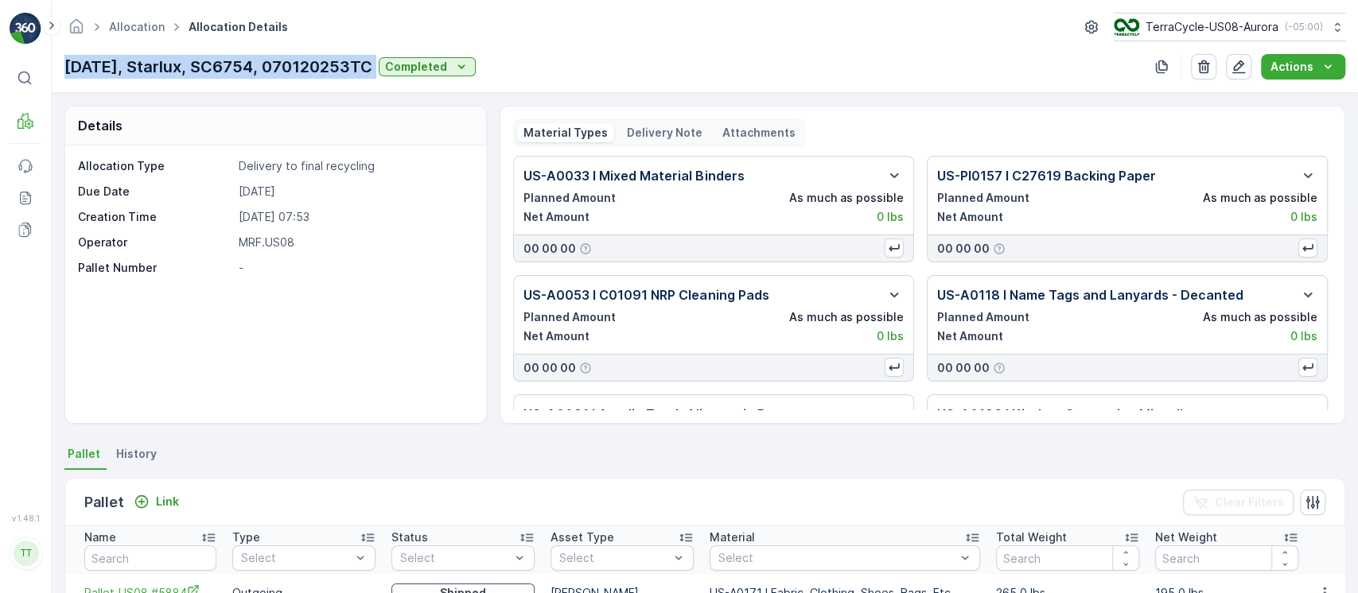
click at [274, 67] on p "07/02/25, Starlux, SC6754, 070120253TC" at bounding box center [218, 67] width 308 height 24
copy p "07/02/25, Starlux, SC6754, 070120253TC"
click at [140, 29] on link "Allocation" at bounding box center [137, 27] width 56 height 14
click at [662, 125] on p "Delivery Note" at bounding box center [665, 133] width 76 height 16
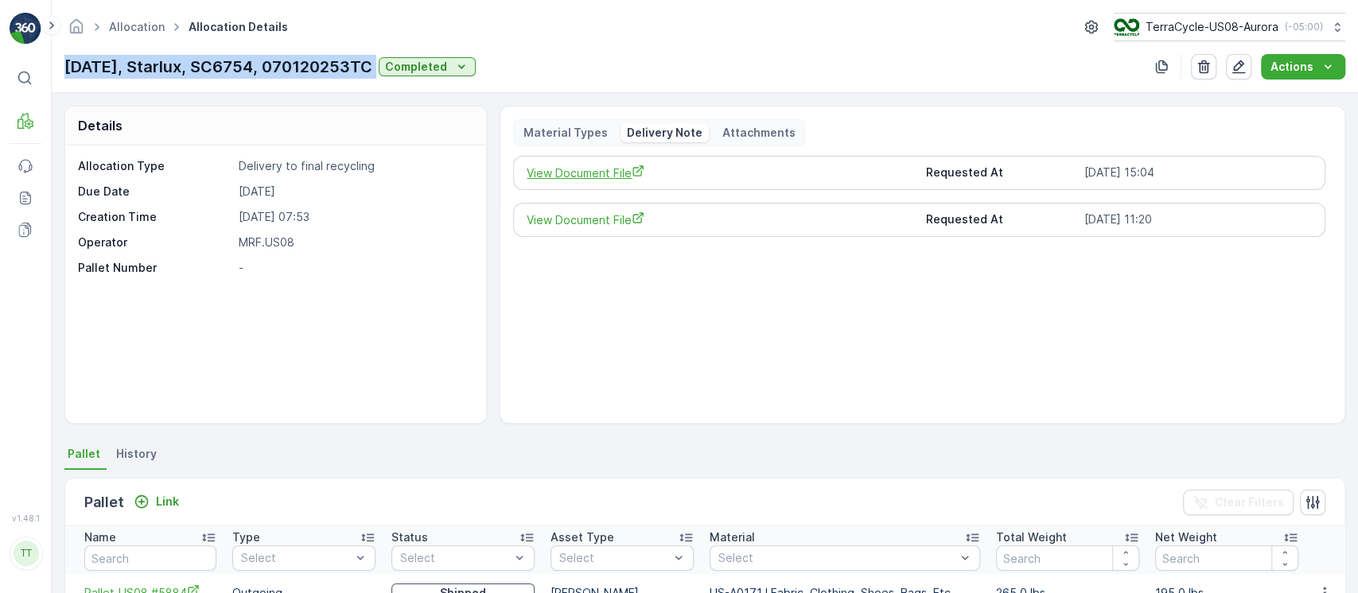
click at [600, 172] on span "View Document File" at bounding box center [719, 173] width 386 height 17
click at [1175, 21] on p "TerraCycle-US08-Aurora" at bounding box center [1210, 27] width 133 height 16
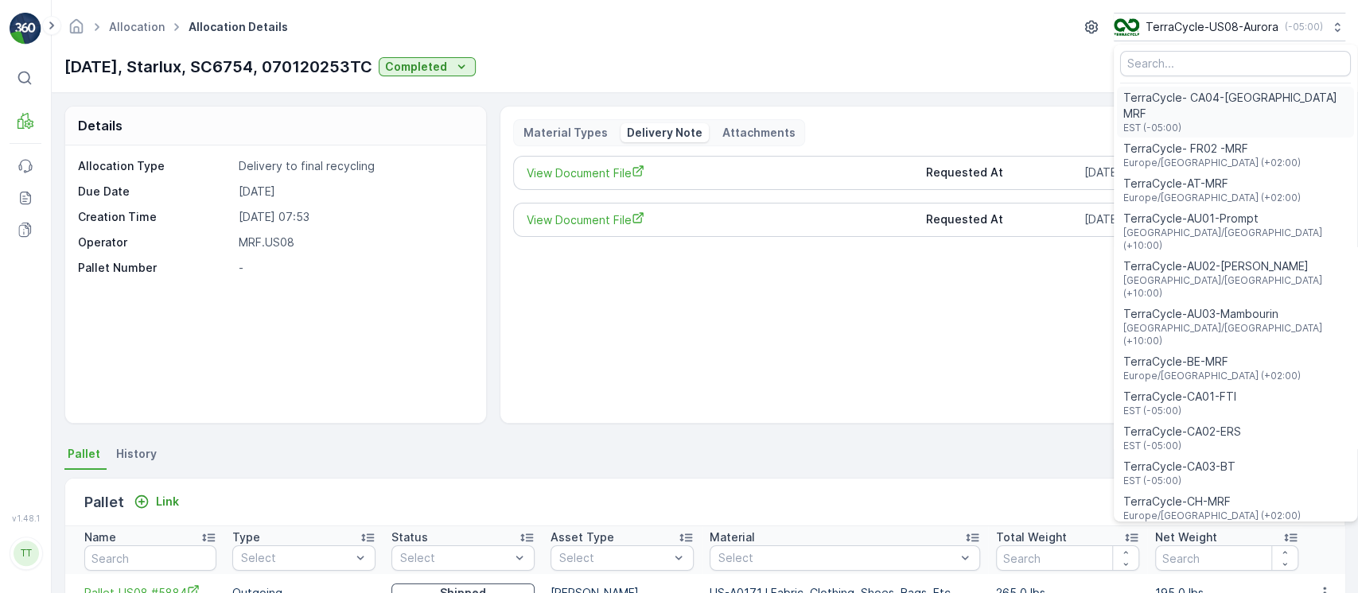
click at [1203, 122] on span "EST (-05:00)" at bounding box center [1235, 128] width 224 height 13
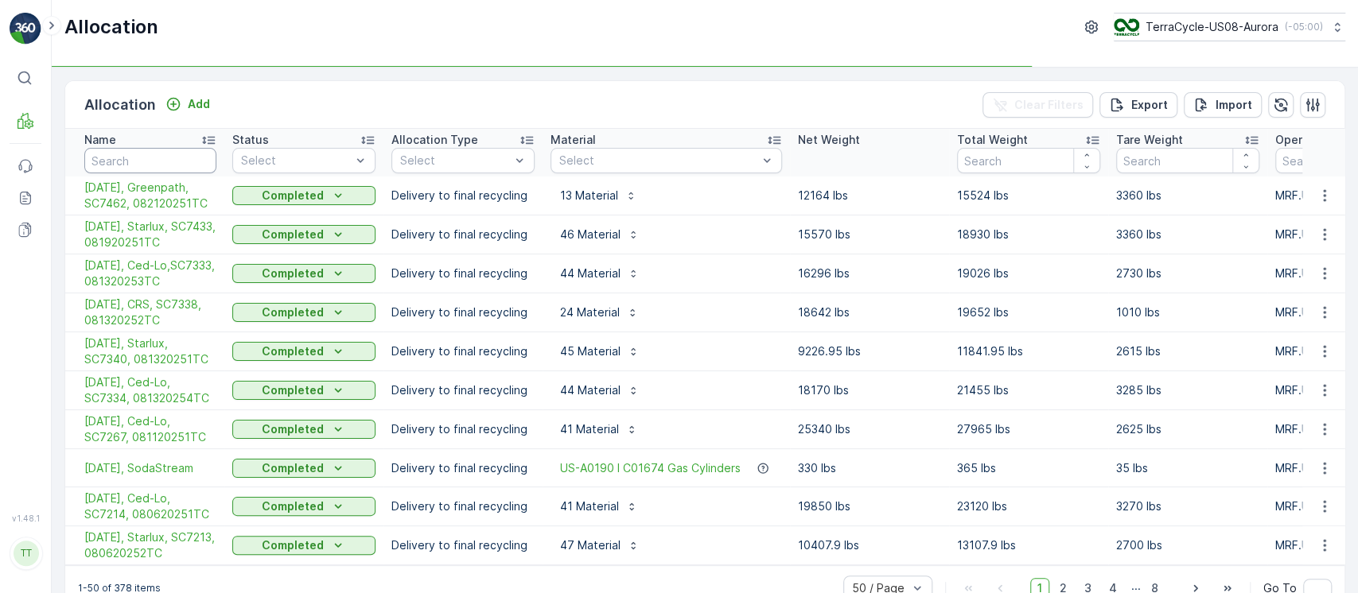
click at [173, 169] on input "text" at bounding box center [150, 160] width 132 height 25
paste input "070120253TC"
type input "070120253TC"
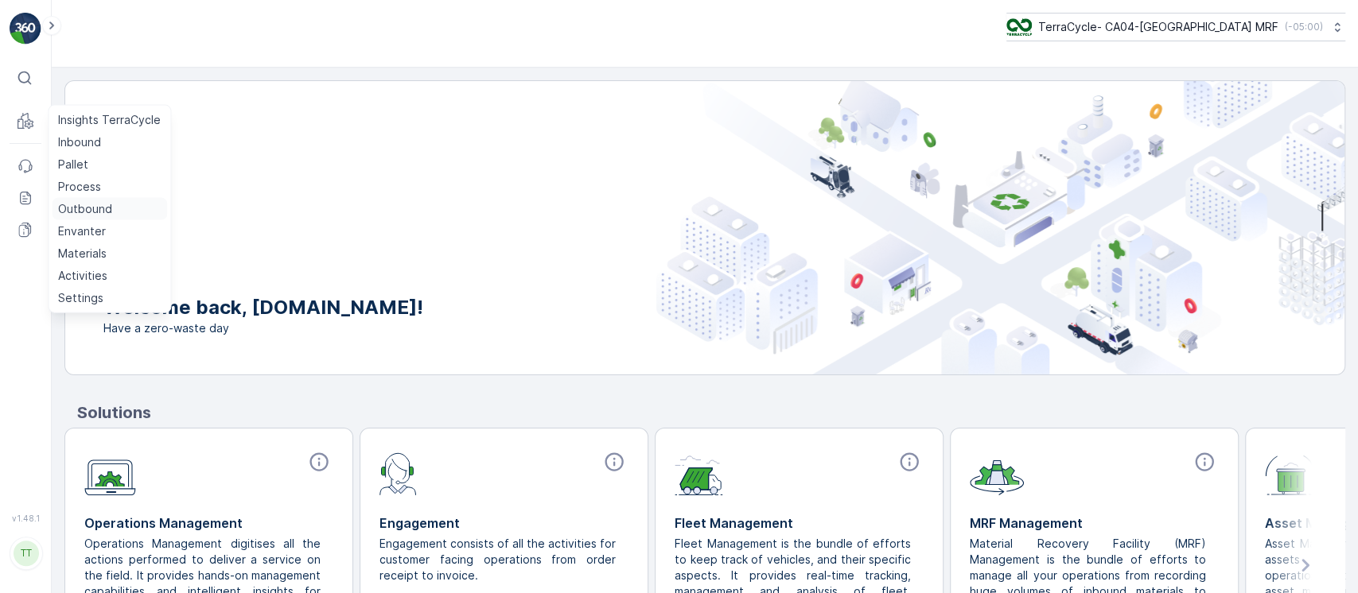
click at [83, 211] on p "Outbound" at bounding box center [85, 209] width 54 height 16
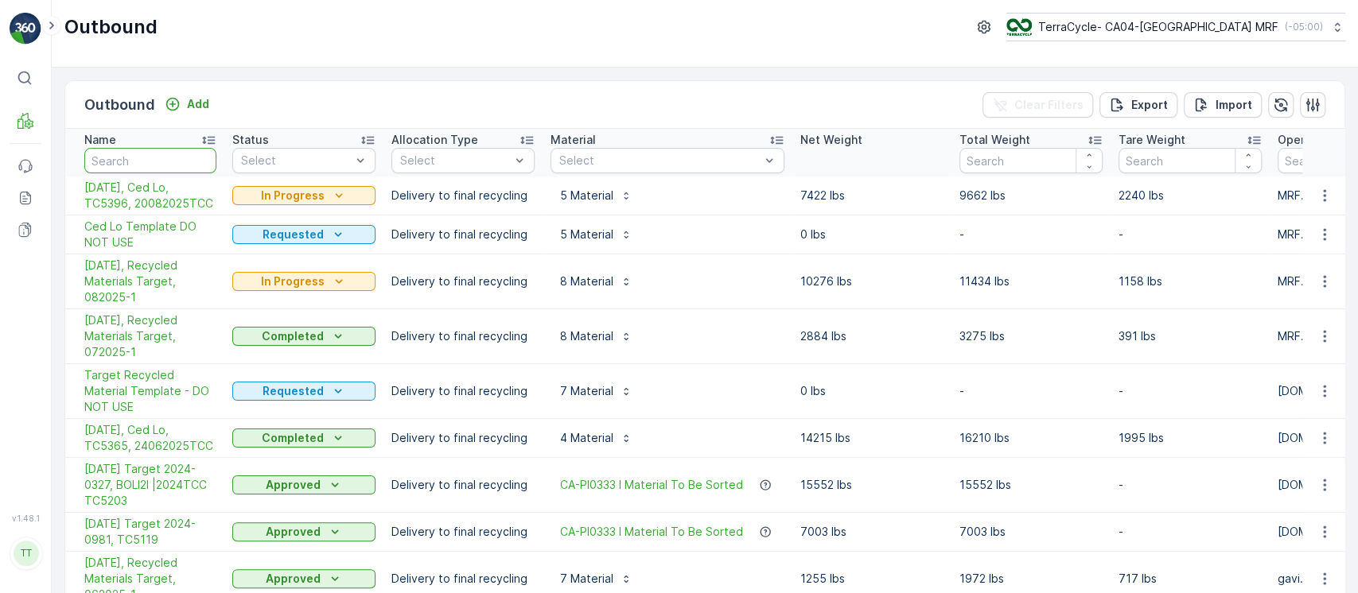
click at [169, 166] on input "text" at bounding box center [150, 160] width 132 height 25
paste input "Target"
type input "Target"
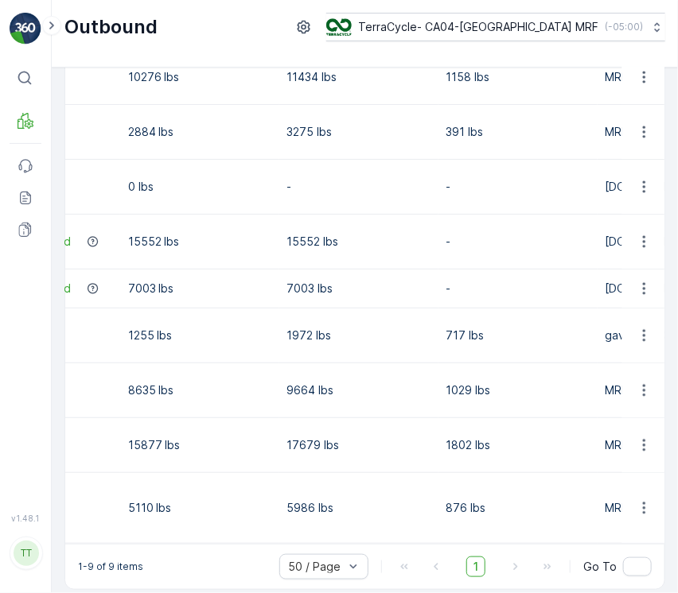
scroll to position [0, 695]
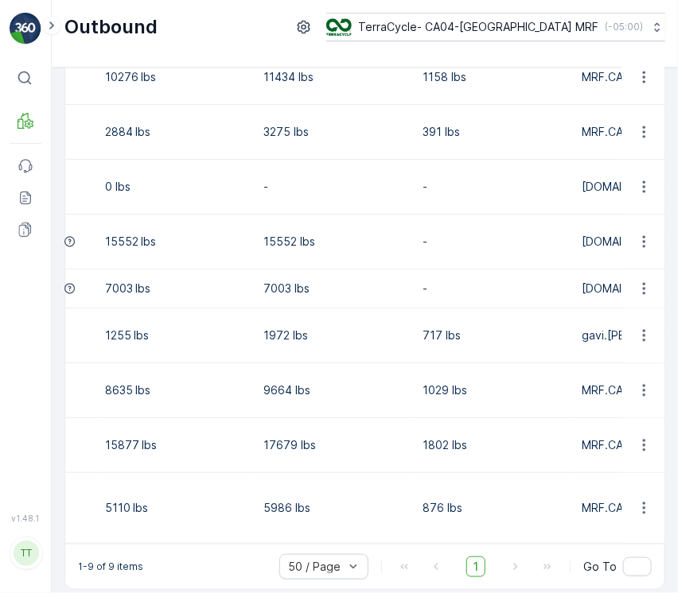
click at [259, 314] on td "1972 lbs" at bounding box center [335, 336] width 159 height 55
click at [274, 328] on p "1972 lbs" at bounding box center [335, 336] width 143 height 16
copy p "1972"
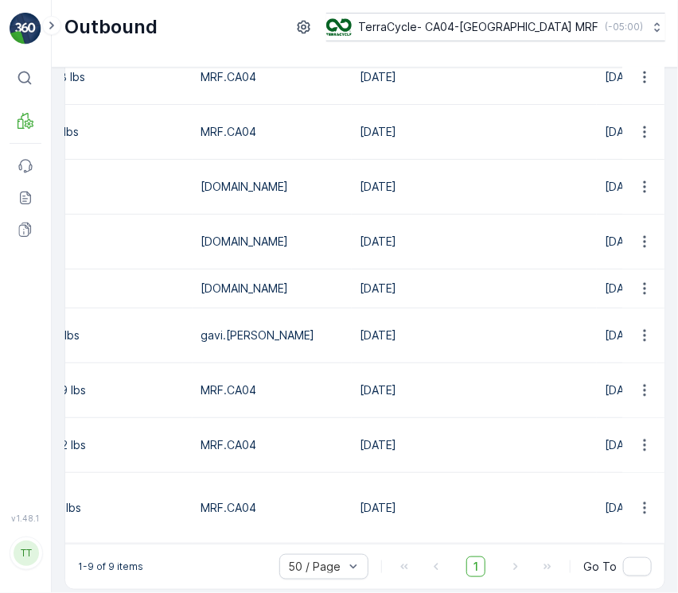
scroll to position [126, 0]
click at [407, 324] on td "[DATE]" at bounding box center [474, 336] width 245 height 55
copy td "[DATE]"
click at [352, 390] on td "[DATE]" at bounding box center [474, 391] width 245 height 55
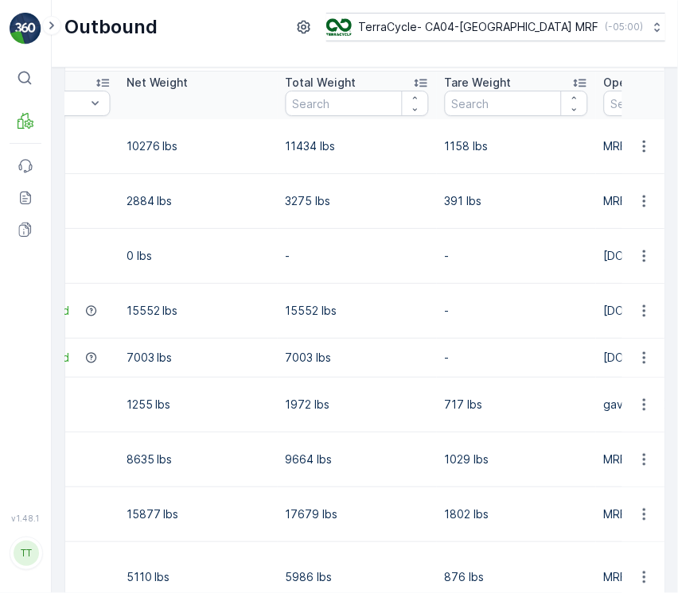
scroll to position [0, 681]
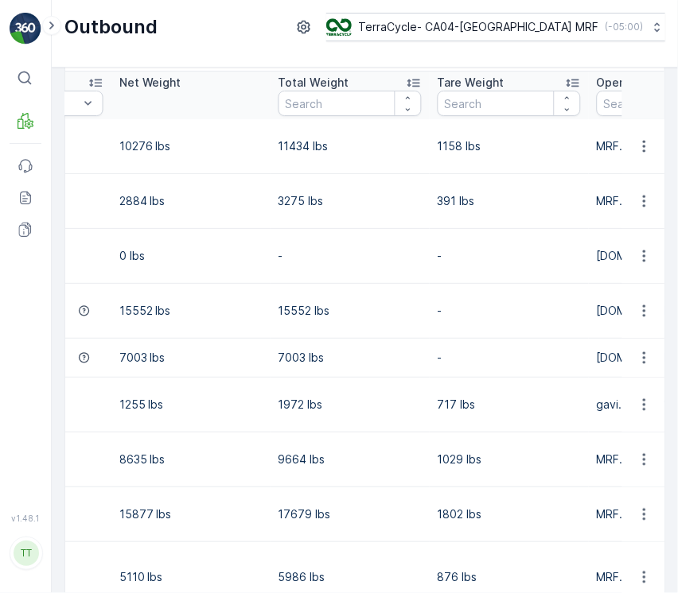
click at [289, 203] on p "3275 lbs" at bounding box center [349, 201] width 143 height 16
copy p "3275"
click at [367, 198] on p "3275 lbs" at bounding box center [349, 201] width 143 height 16
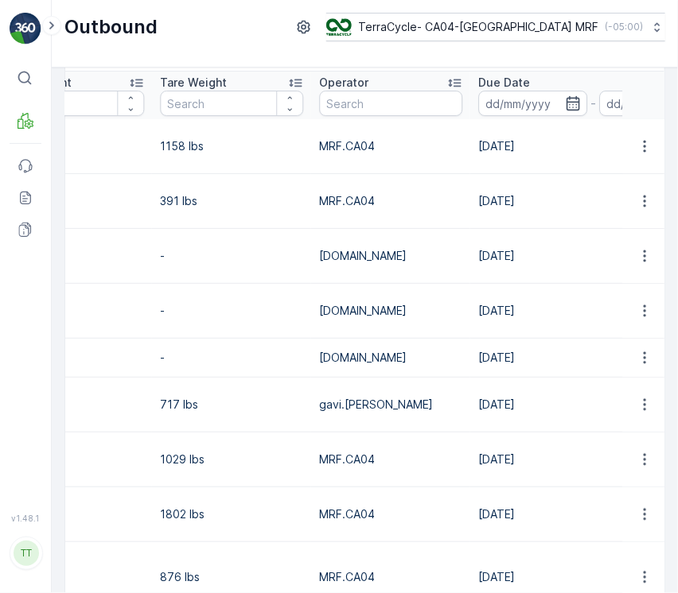
click at [491, 193] on td "01.07.2025" at bounding box center [592, 201] width 245 height 55
copy td "01.07.2025"
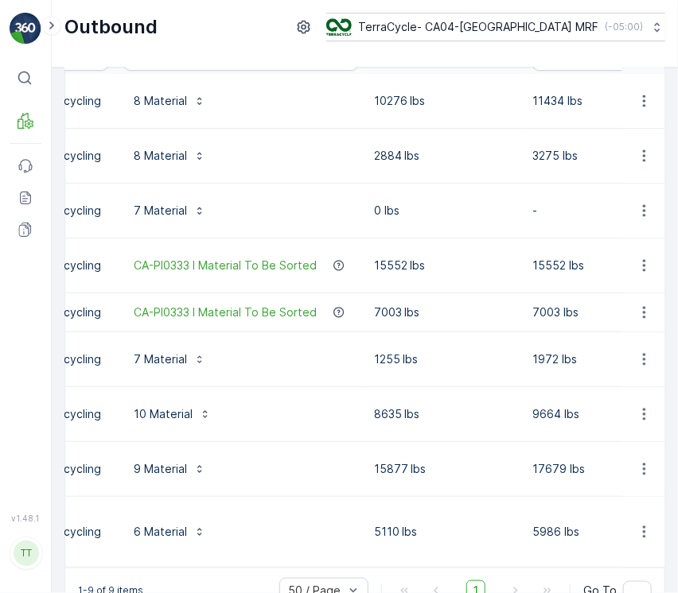
scroll to position [0, 634]
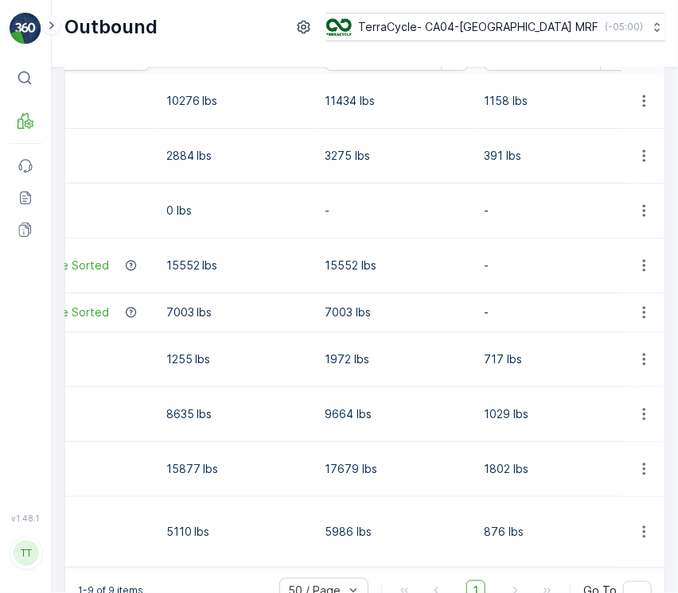
click at [338, 406] on p "9664 lbs" at bounding box center [396, 414] width 143 height 16
copy p "9664"
click at [457, 406] on p "9664 lbs" at bounding box center [396, 414] width 143 height 16
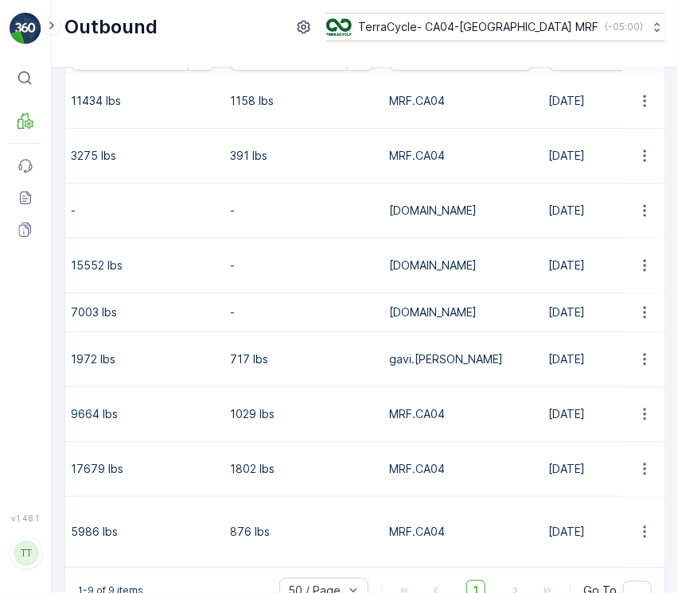
scroll to position [0, 998]
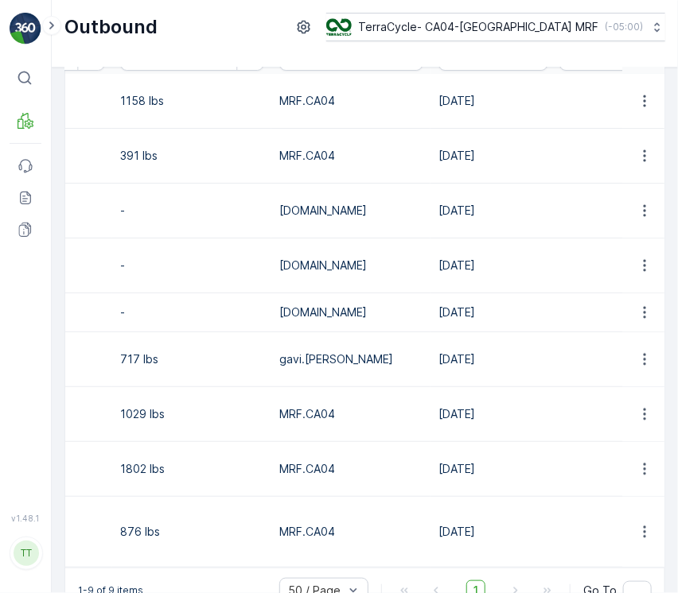
click at [468, 393] on td "31.05.2025" at bounding box center [552, 414] width 245 height 55
copy td "31.05.2025"
click at [262, 455] on td "1802 lbs" at bounding box center [191, 469] width 159 height 55
click at [456, 457] on td "[DATE]" at bounding box center [552, 469] width 245 height 55
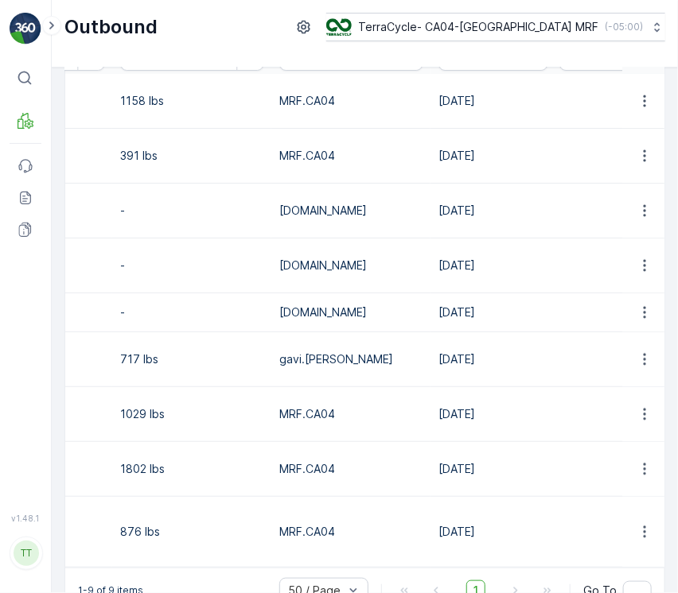
click at [456, 458] on td "[DATE]" at bounding box center [552, 469] width 245 height 55
copy td "[DATE]"
click at [166, 461] on p "1802 lbs" at bounding box center [191, 469] width 143 height 16
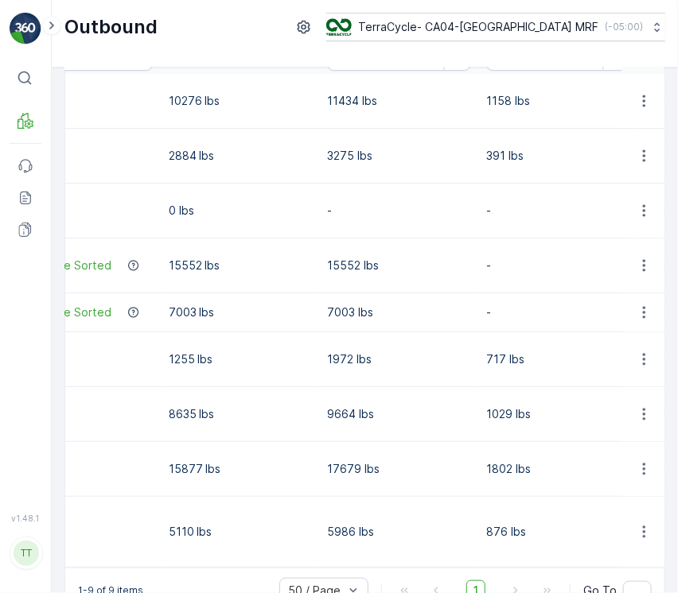
scroll to position [0, 634]
click at [348, 461] on p "17679 lbs" at bounding box center [396, 469] width 143 height 16
copy p "17679"
click at [280, 411] on td "8635 lbs" at bounding box center [237, 414] width 159 height 55
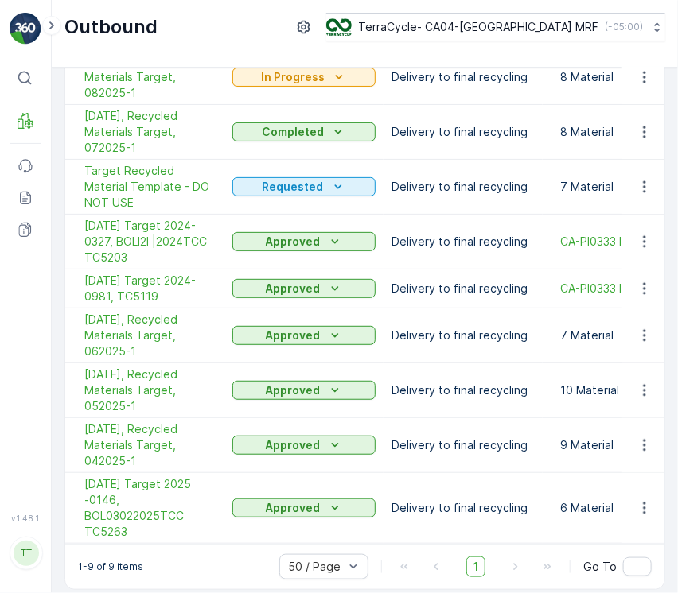
scroll to position [126, 0]
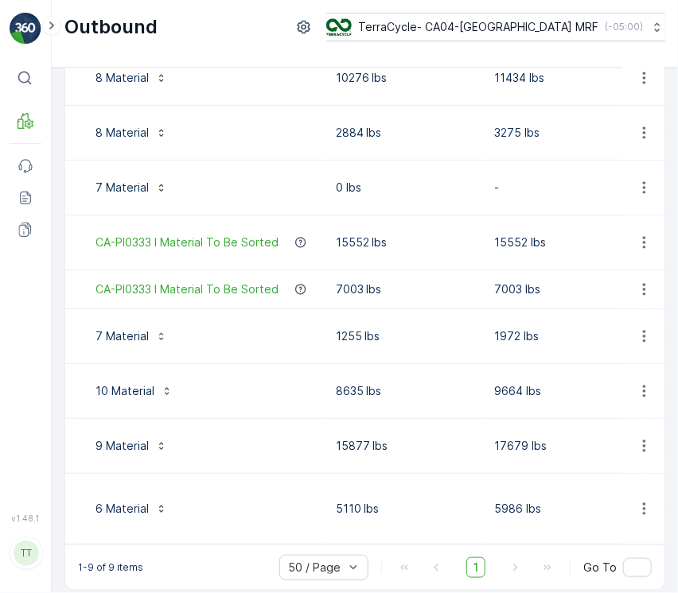
click at [498, 501] on p "5986 lbs" at bounding box center [566, 509] width 143 height 16
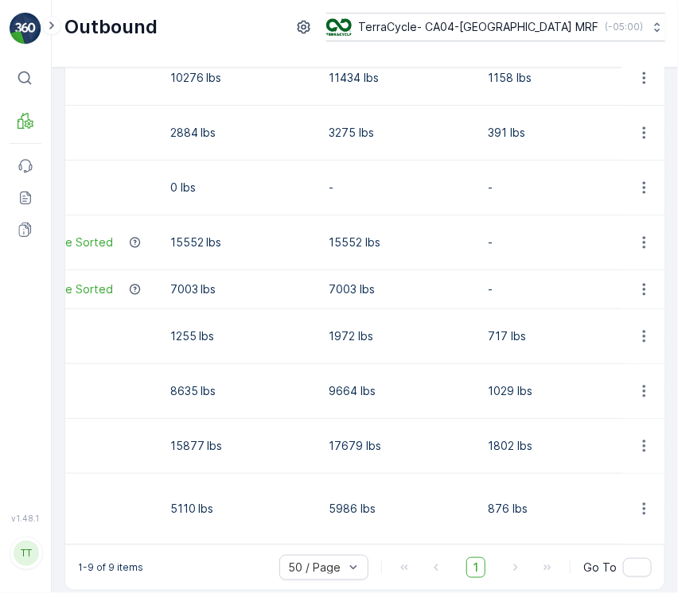
scroll to position [0, 631]
click at [337, 501] on p "5986 lbs" at bounding box center [399, 509] width 143 height 16
copy p "5986"
click at [487, 501] on p "876 lbs" at bounding box center [558, 509] width 143 height 16
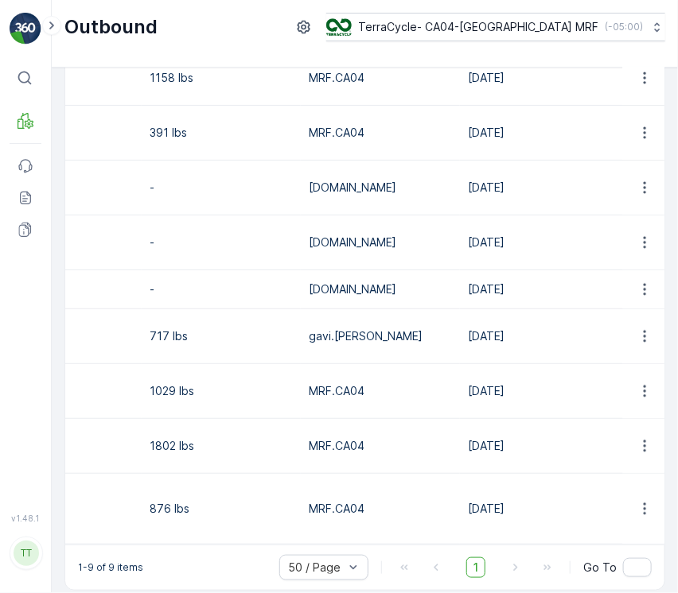
scroll to position [0, 975]
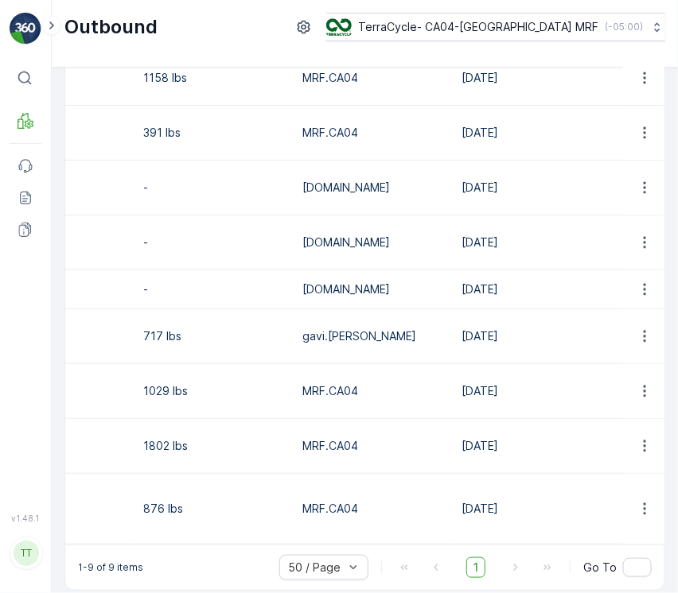
click at [474, 494] on td "[DATE]" at bounding box center [575, 509] width 245 height 71
copy td "[DATE]"
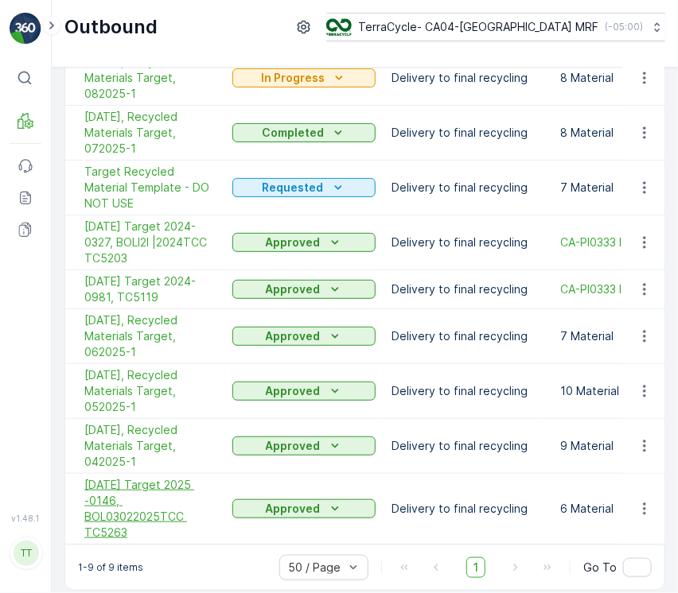
click at [150, 482] on span "Feb 2025 Target 2025 -0146, BOL03022025TCC TC5263" at bounding box center [150, 509] width 132 height 64
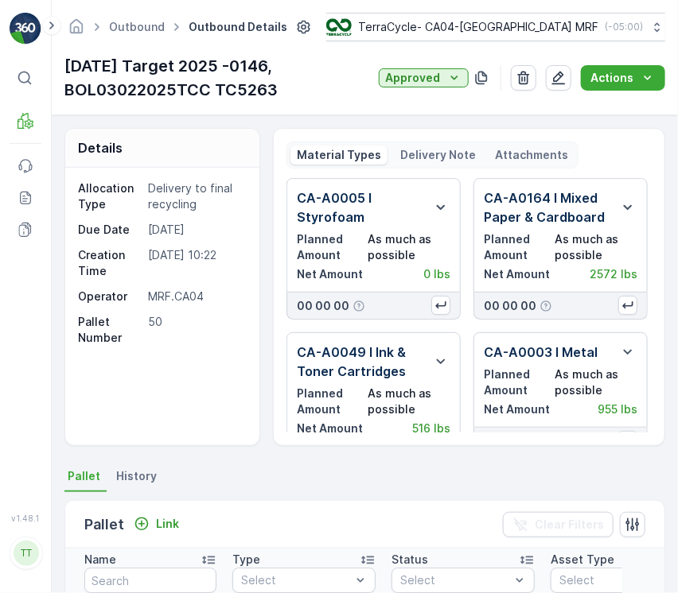
click at [146, 86] on p "Feb 2025 Target 2025 -0146, BOL03022025TCC TC5263" at bounding box center [218, 78] width 308 height 48
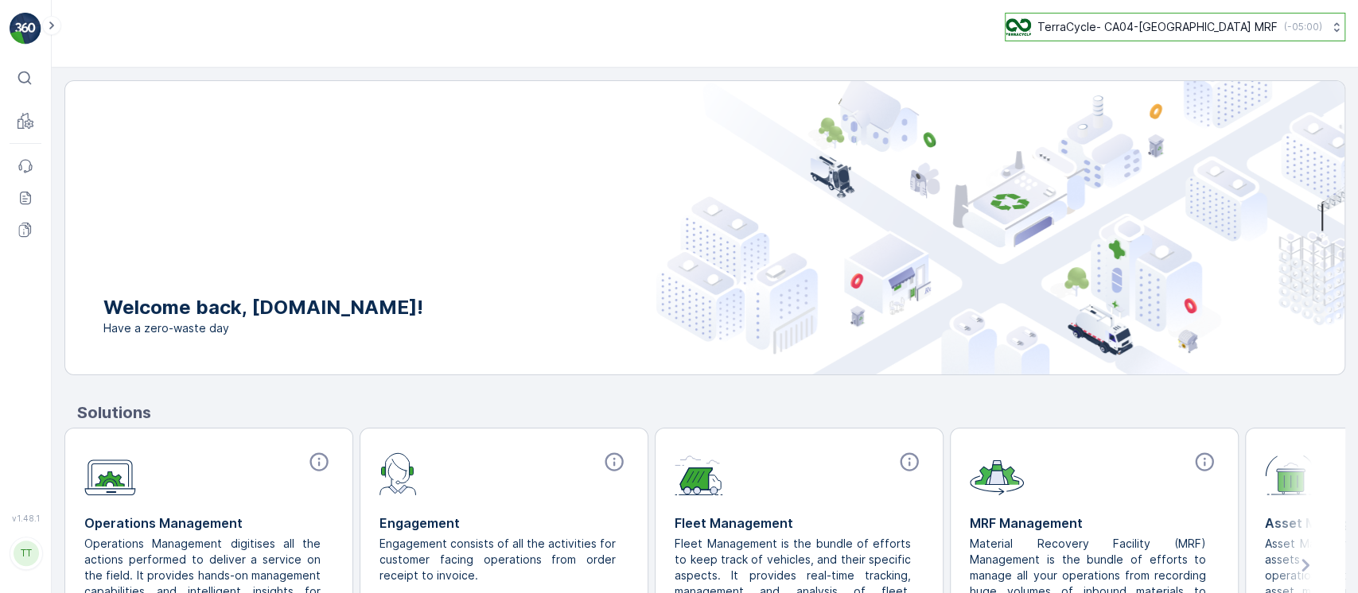
click at [1185, 22] on p "TerraCycle- CA04-[GEOGRAPHIC_DATA] MRF" at bounding box center [1157, 27] width 240 height 16
type input "cyb"
click at [1193, 89] on div "TerraCycle-US02 - Cyber Crunch America/New_York (-04:00)" at bounding box center [1145, 104] width 273 height 35
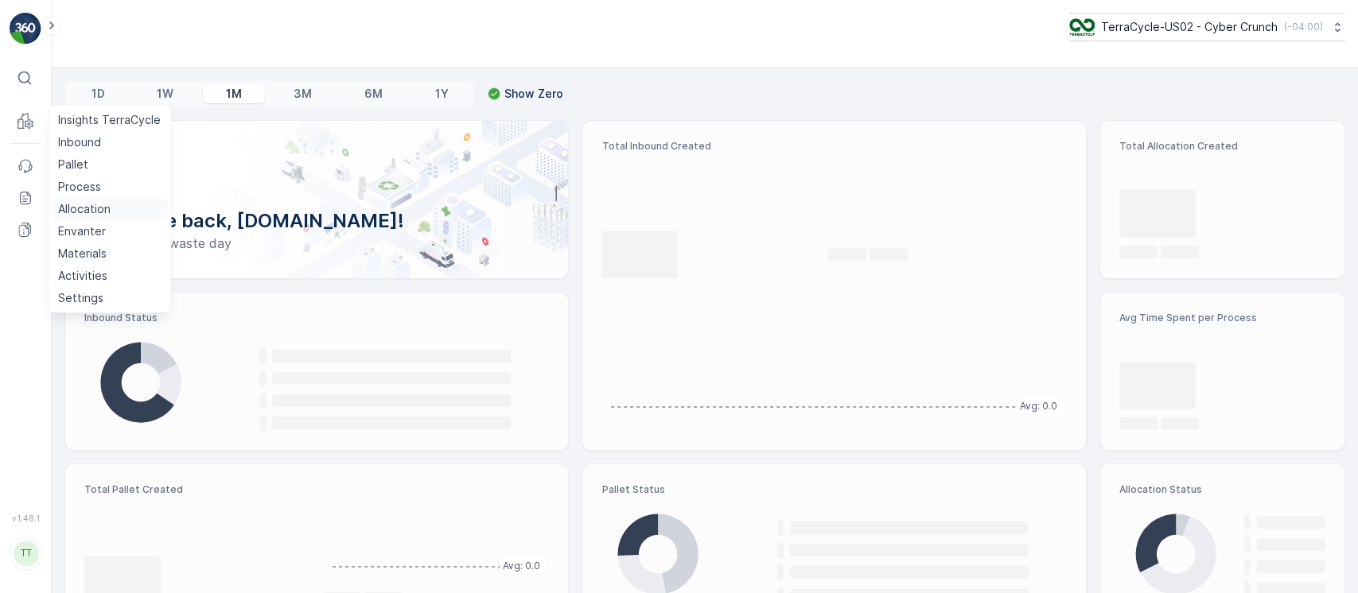
click at [100, 216] on link "Allocation" at bounding box center [109, 209] width 115 height 22
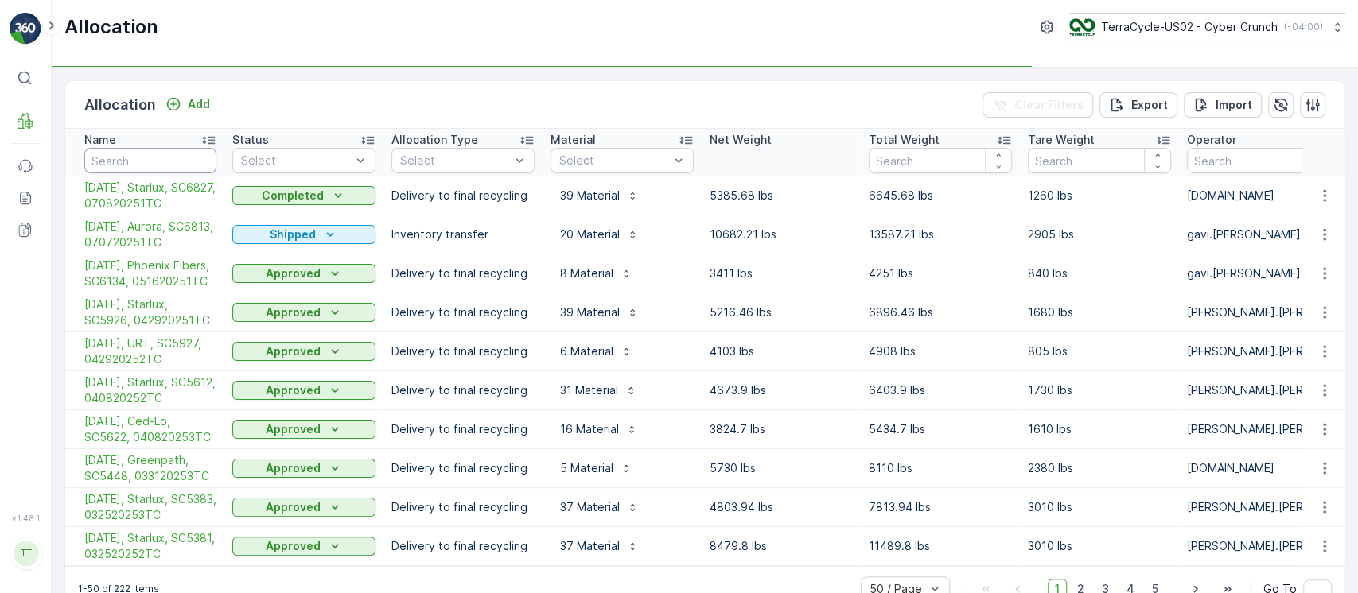
click at [144, 153] on input "text" at bounding box center [150, 160] width 132 height 25
paste input "[DATE] Target 2025 -0146, BOL03022025TCC TC5263"
type input "[DATE] Target 2025 -0146, BOL03022025TCC TC5263"
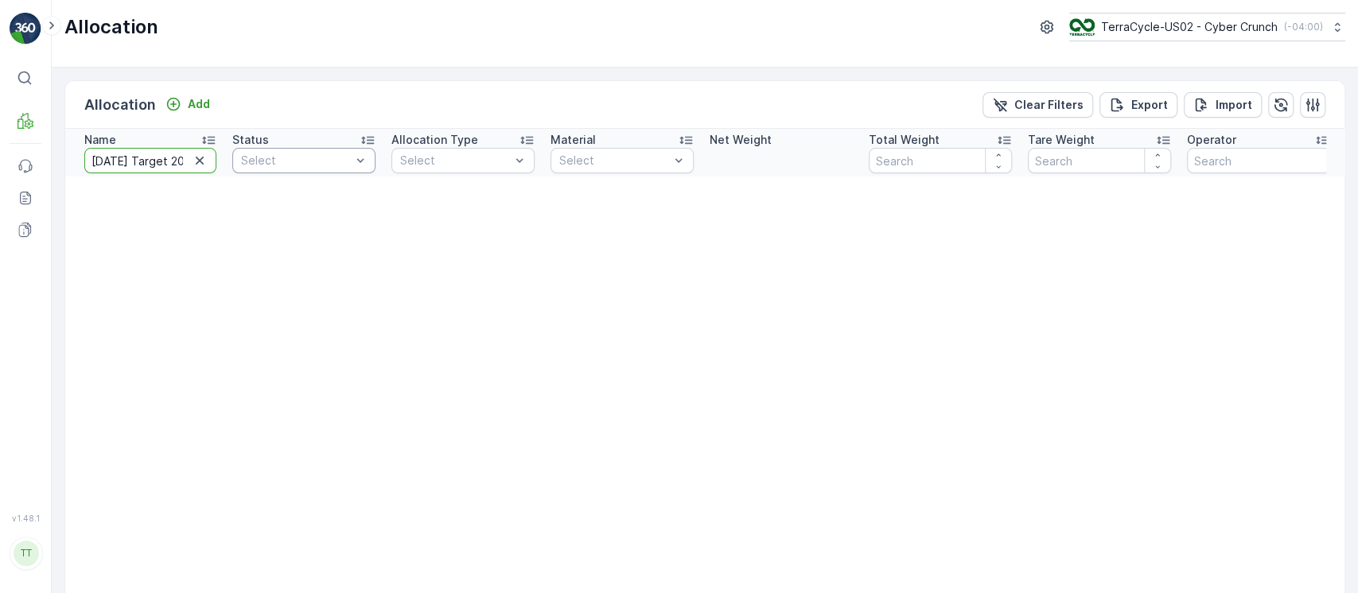
scroll to position [0, 211]
drag, startPoint x: 159, startPoint y: 165, endPoint x: 261, endPoint y: 169, distance: 101.9
click at [261, 169] on tr "Name [DATE] Target 2025 -0146, BOL03022025TCC TC5263 Status Select Allocation T…" at bounding box center [1157, 153] width 2185 height 48
click at [164, 168] on input "[DATE] Target 2025 -0146, BOL03022025TCC TC5263" at bounding box center [150, 160] width 132 height 25
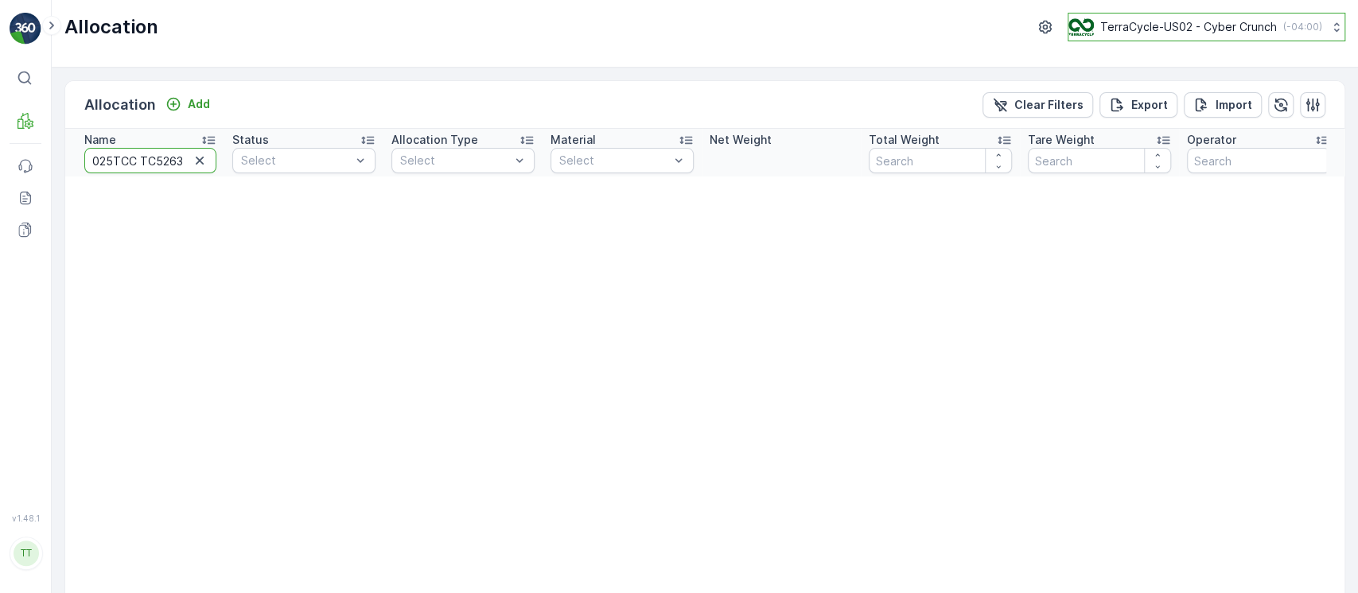
click at [1129, 31] on p "TerraCycle-US02 - Cyber Crunch" at bounding box center [1188, 27] width 177 height 16
drag, startPoint x: 1132, startPoint y: 24, endPoint x: 1135, endPoint y: 35, distance: 11.4
click at [1132, 25] on p "TerraCycle-US02 - Cyber Crunch" at bounding box center [1188, 27] width 177 height 16
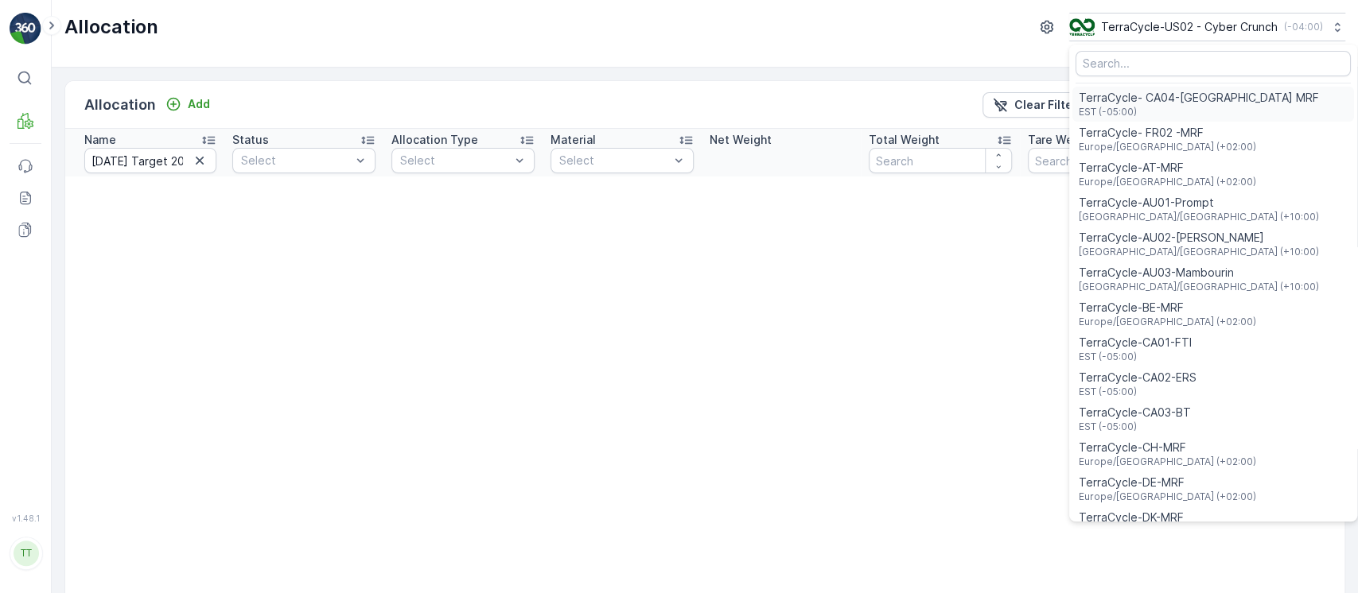
click at [1164, 104] on div "TerraCycle- CA04-Canada MRF EST (-05:00)" at bounding box center [1198, 104] width 240 height 29
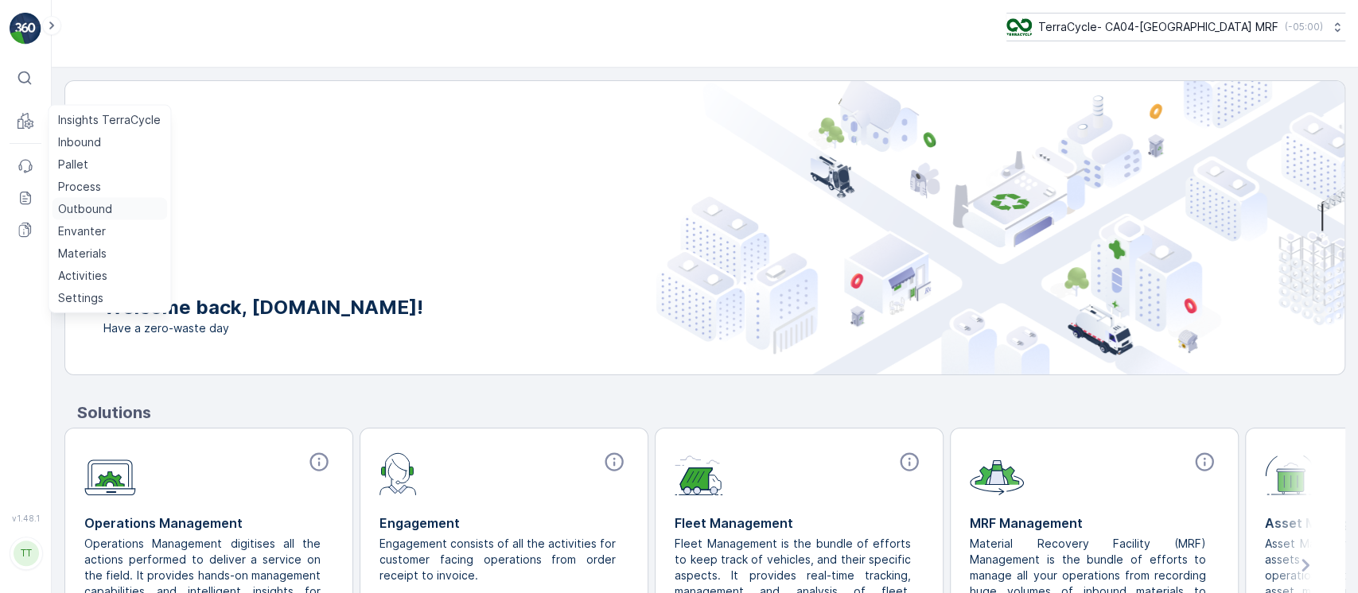
click at [96, 204] on p "Outbound" at bounding box center [85, 209] width 54 height 16
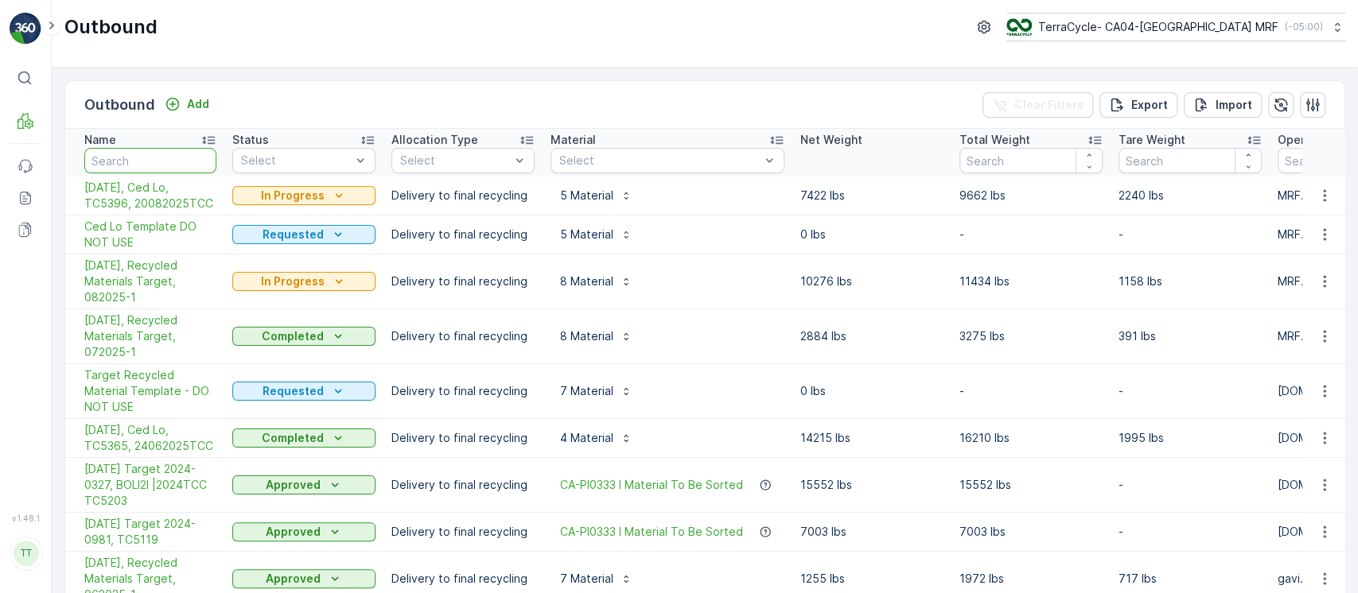
click at [152, 160] on input "text" at bounding box center [150, 160] width 132 height 25
type input "target"
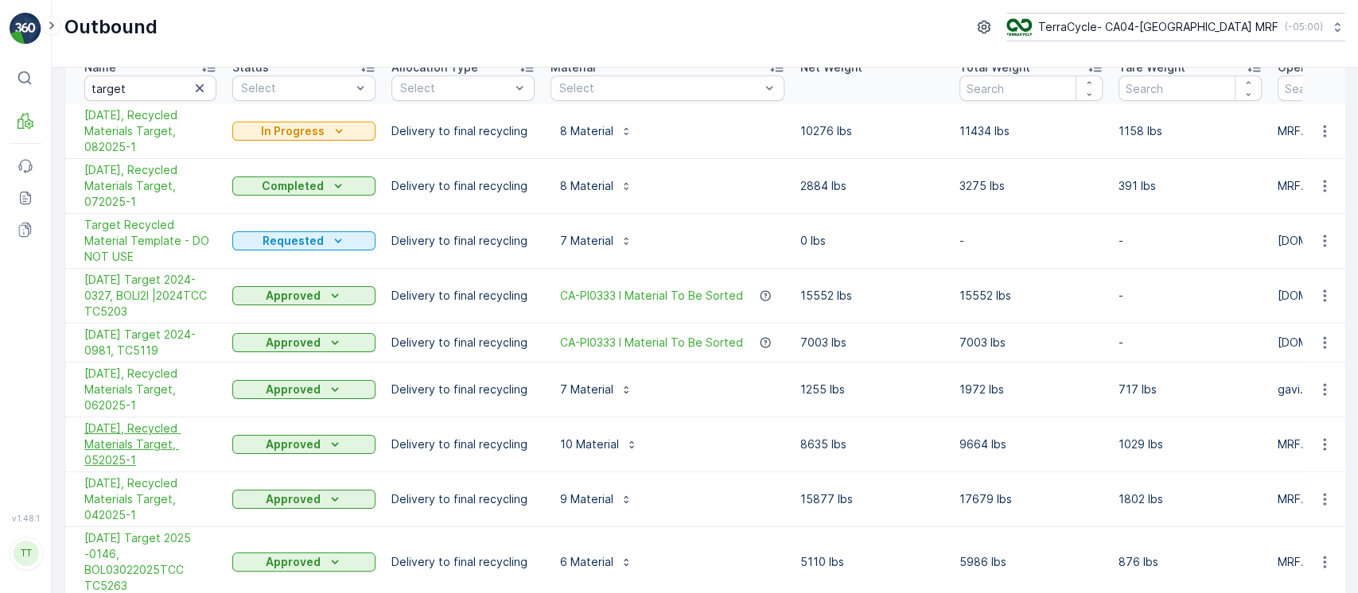
scroll to position [126, 0]
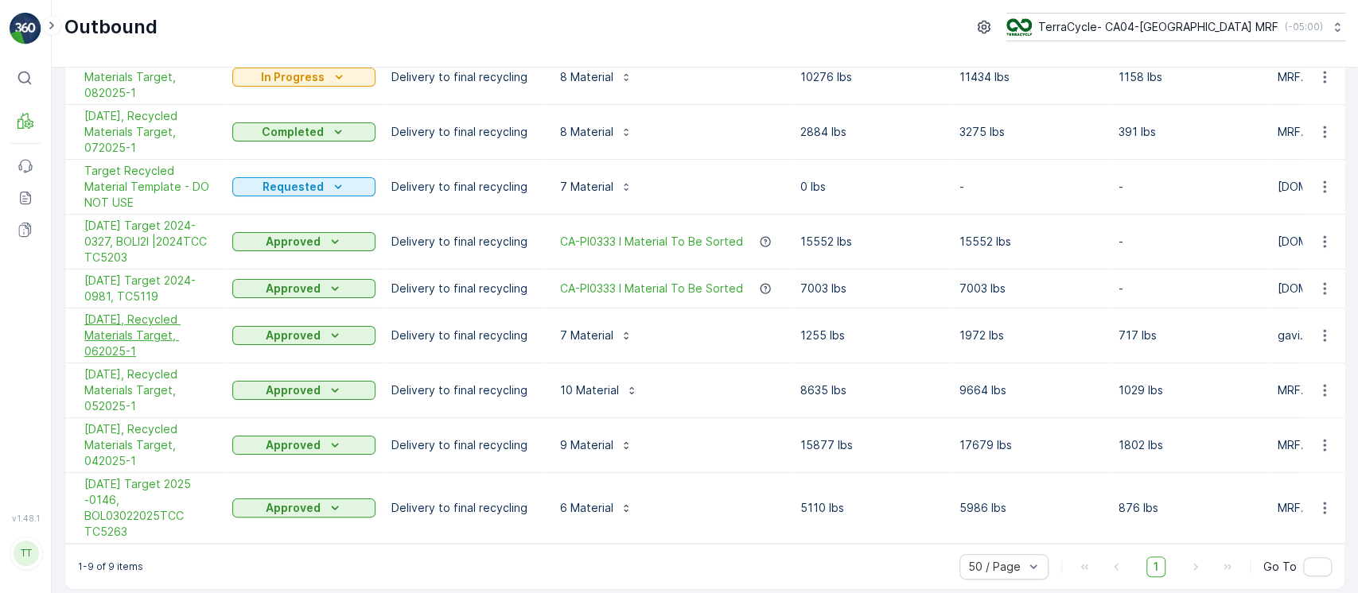
click at [112, 328] on span "[DATE], Recycled Materials Target, 062025-1" at bounding box center [150, 336] width 132 height 48
click at [115, 372] on span "05/01/25, Recycled Materials Target, 052025-1" at bounding box center [150, 391] width 132 height 48
click at [110, 426] on span "04/01/25, Recycled Materials Target, 042025-1" at bounding box center [150, 446] width 132 height 48
drag, startPoint x: 116, startPoint y: 486, endPoint x: 178, endPoint y: 429, distance: 83.9
click at [116, 487] on span "Feb 2025 Target 2025 -0146, BOL03022025TCC TC5263" at bounding box center [150, 508] width 132 height 64
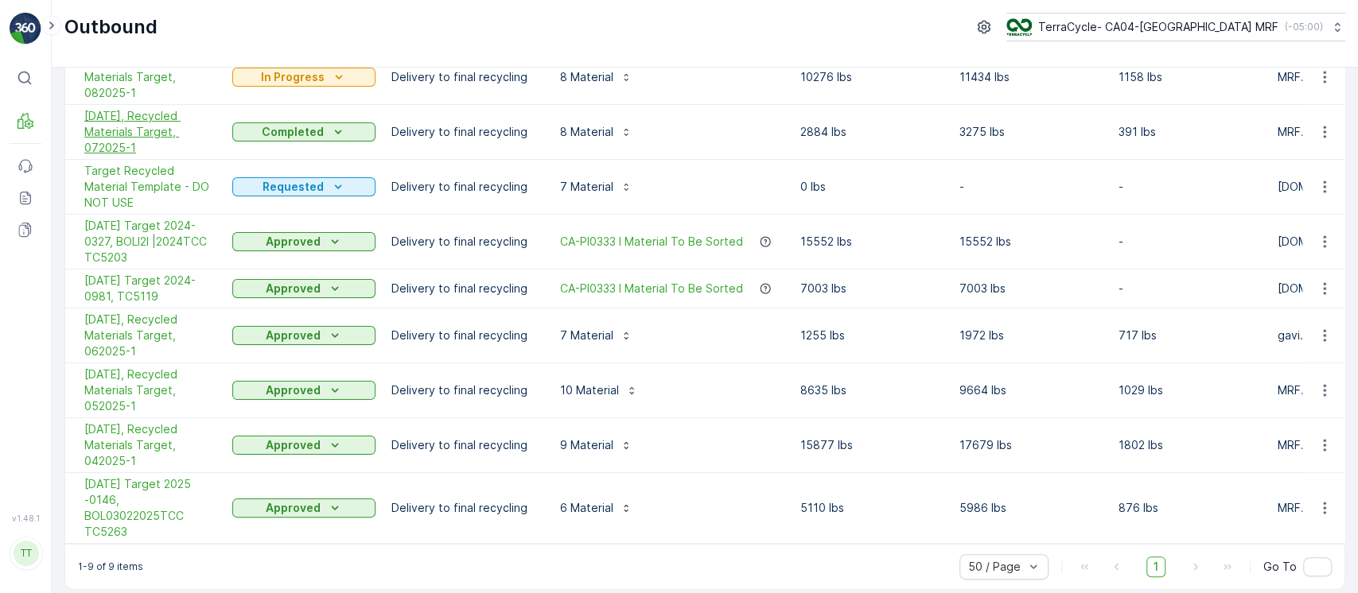
click at [134, 131] on span "07/01/25, Recycled Materials Target, 072025-1" at bounding box center [150, 132] width 132 height 48
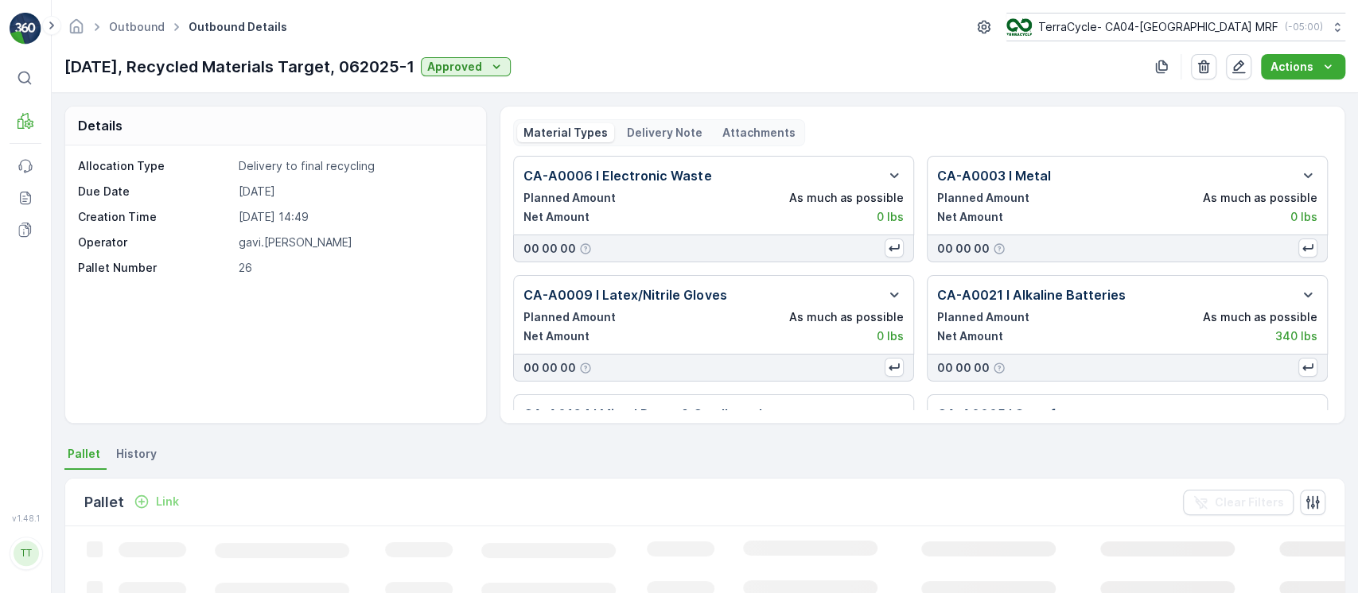
click at [675, 125] on p "Delivery Note" at bounding box center [665, 133] width 76 height 16
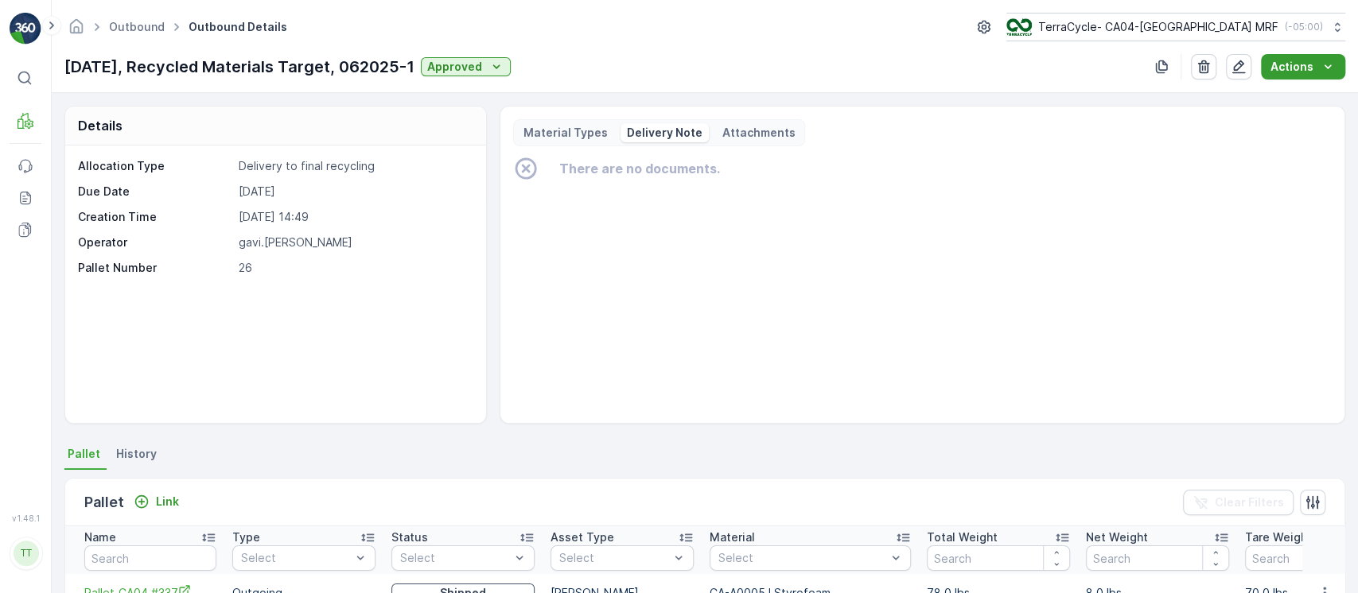
click at [1298, 73] on p "Actions" at bounding box center [1291, 67] width 43 height 16
click at [1281, 92] on span "Create Delivery Note" at bounding box center [1295, 97] width 115 height 16
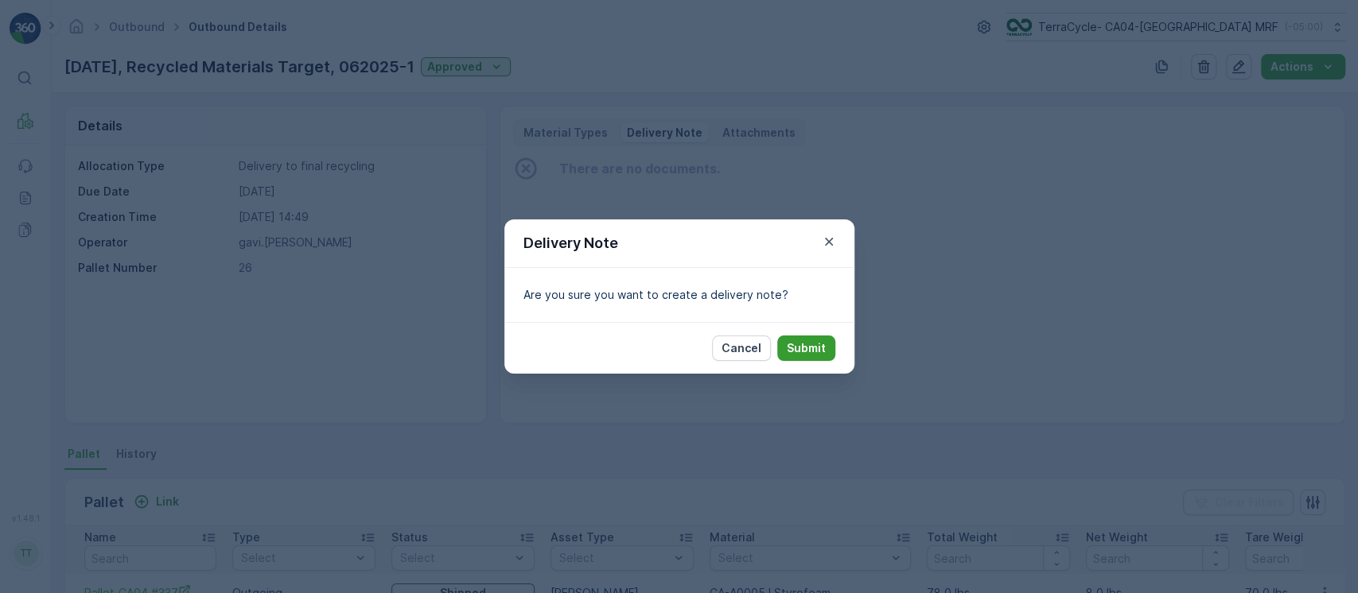
click at [808, 343] on p "Submit" at bounding box center [806, 348] width 39 height 16
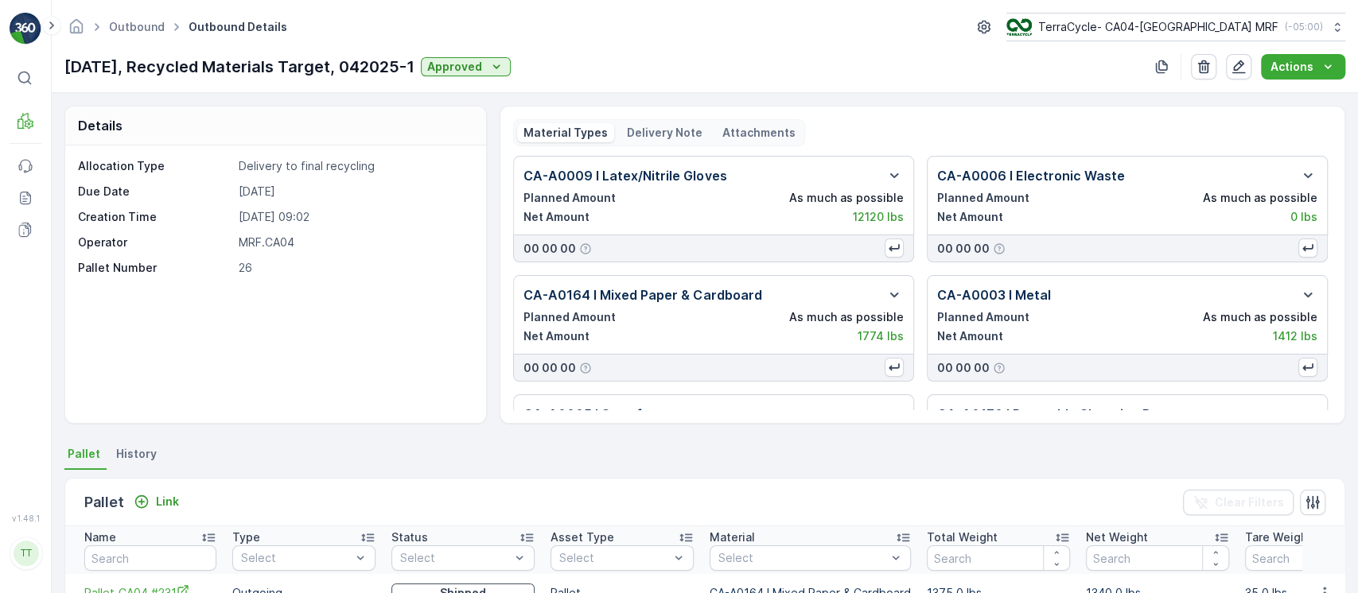
click at [1313, 82] on div "Outbound Outbound Details TerraCycle- CA04-Canada MRF ( -05:00 ) [DATE], Recycl…" at bounding box center [705, 46] width 1306 height 93
click at [1310, 75] on button "Actions" at bounding box center [1303, 66] width 84 height 25
click at [1276, 86] on div "Create Delivery Note" at bounding box center [1295, 97] width 127 height 22
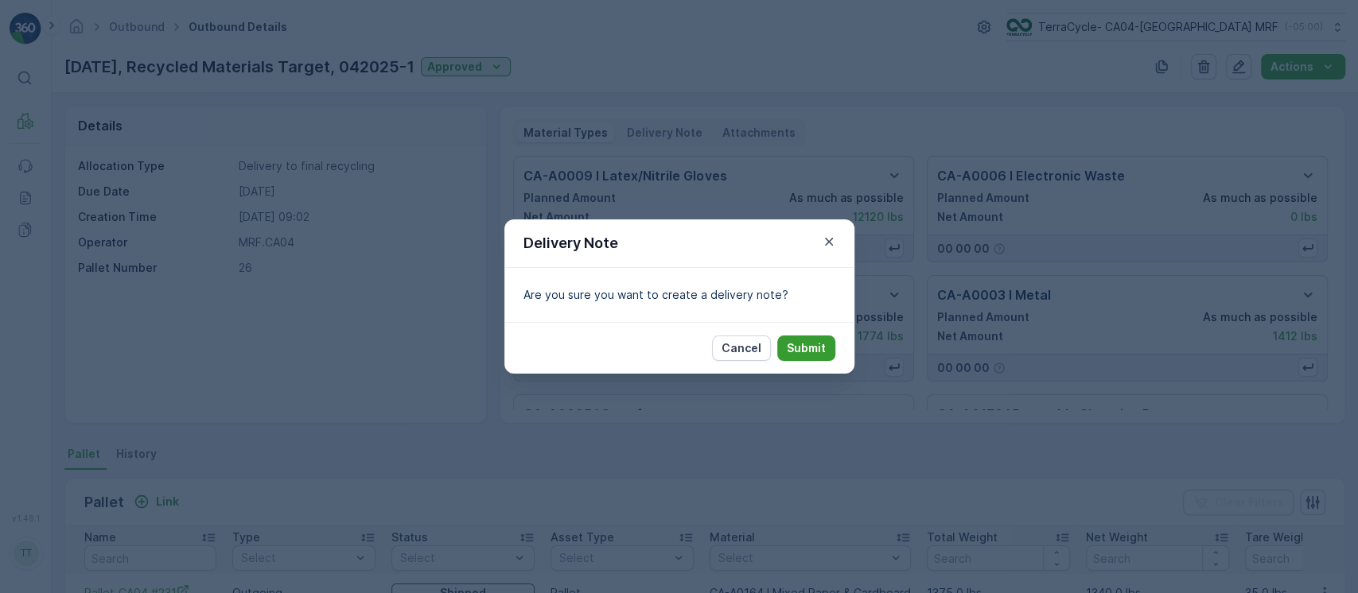
click at [826, 345] on button "Submit" at bounding box center [806, 348] width 58 height 25
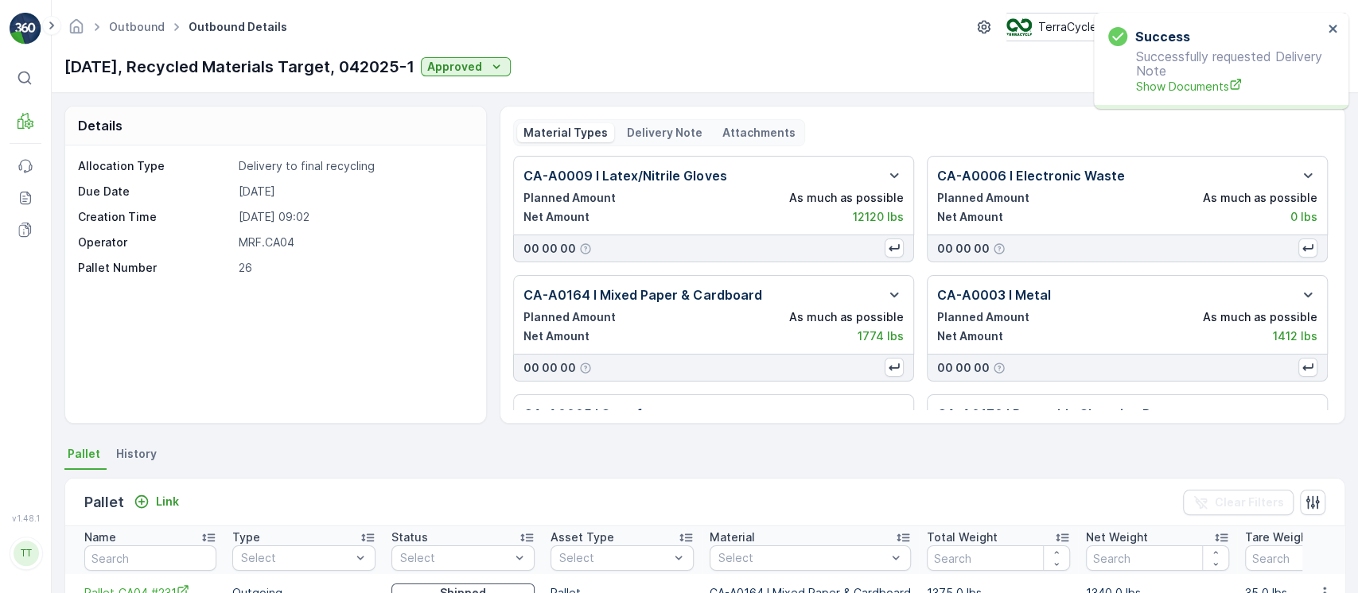
click at [655, 130] on p "Delivery Note" at bounding box center [665, 133] width 76 height 16
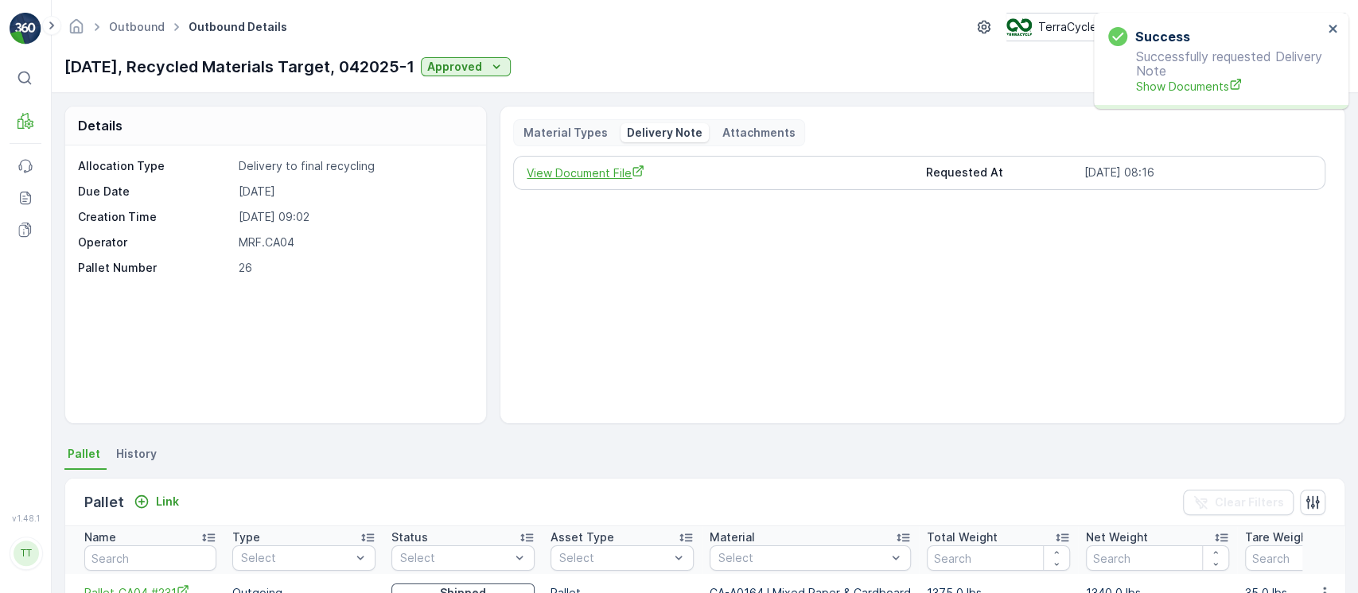
click at [584, 177] on span "View Document File" at bounding box center [719, 173] width 386 height 17
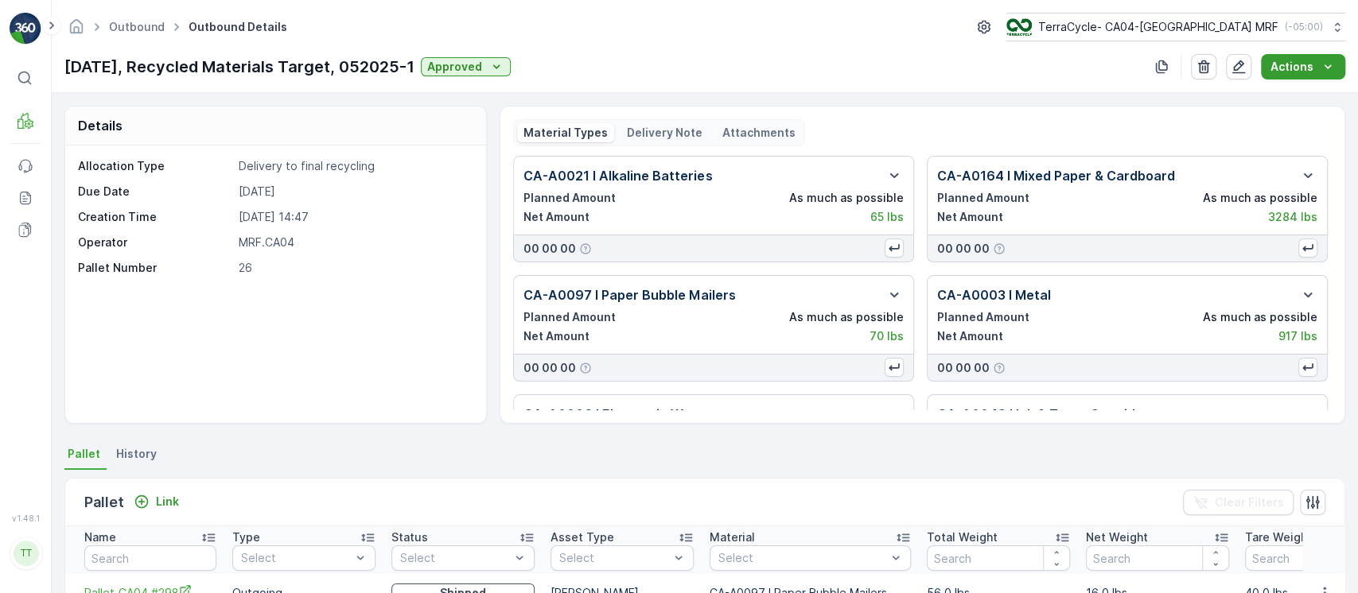
click at [1312, 68] on div "Actions" at bounding box center [1302, 67] width 65 height 16
click at [1289, 99] on span "Create Delivery Note" at bounding box center [1295, 97] width 115 height 16
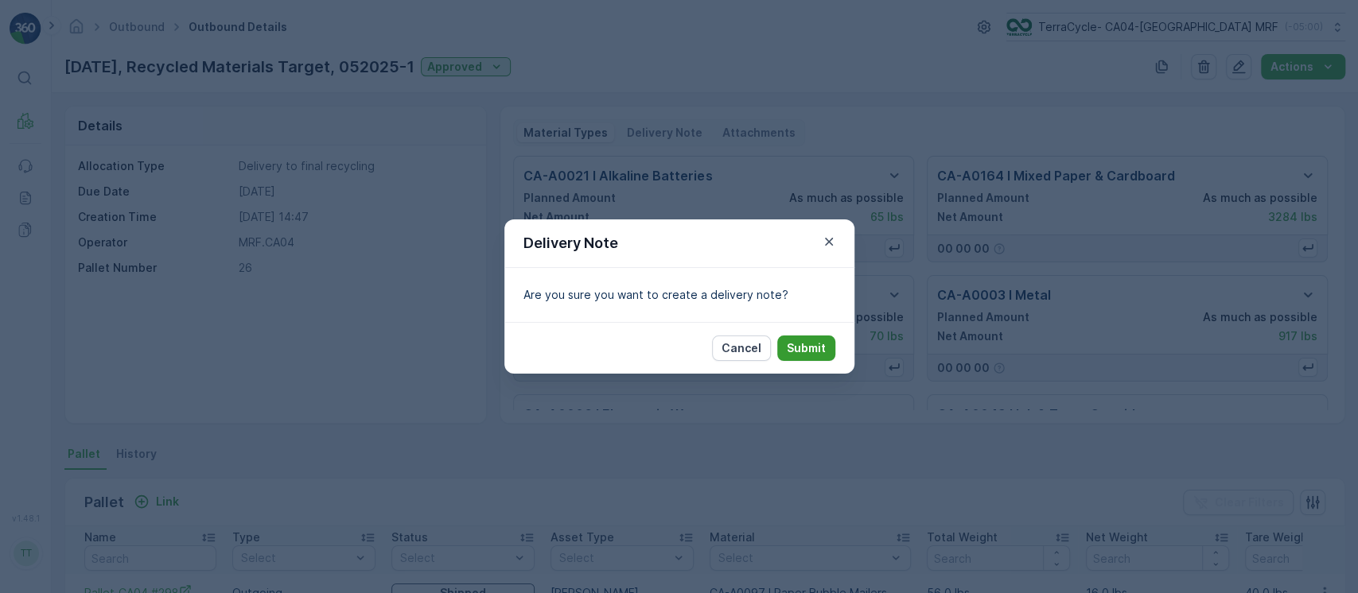
click at [814, 342] on p "Submit" at bounding box center [806, 348] width 39 height 16
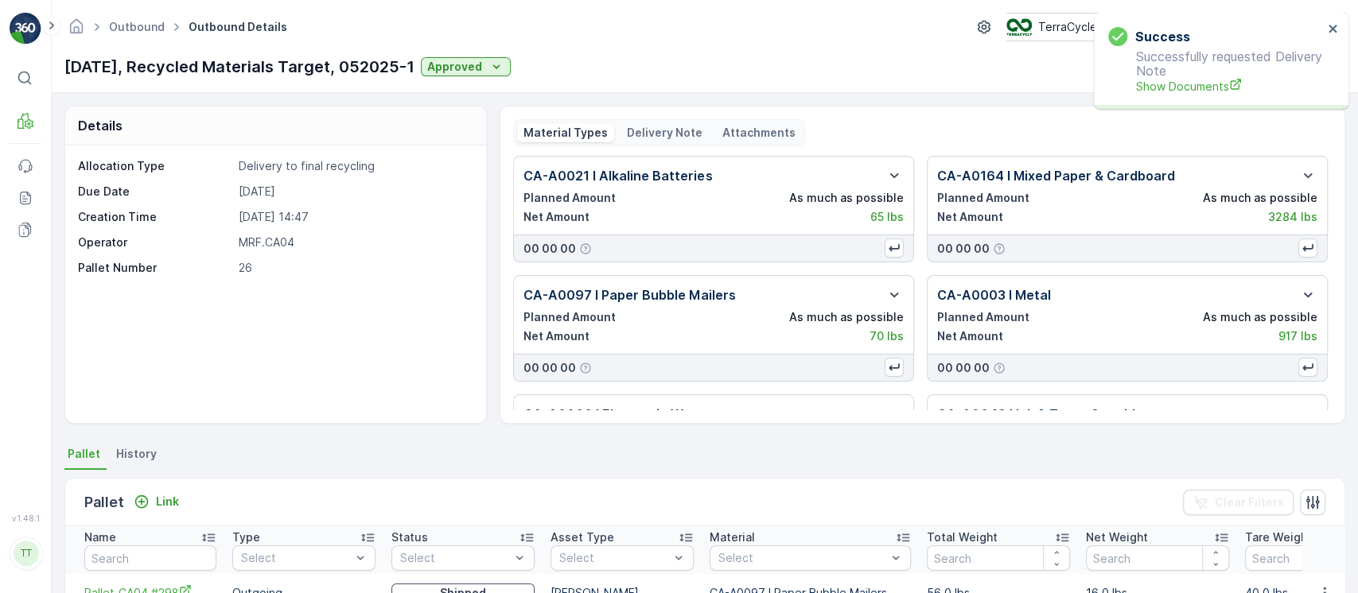
click at [669, 125] on p "Delivery Note" at bounding box center [665, 133] width 76 height 16
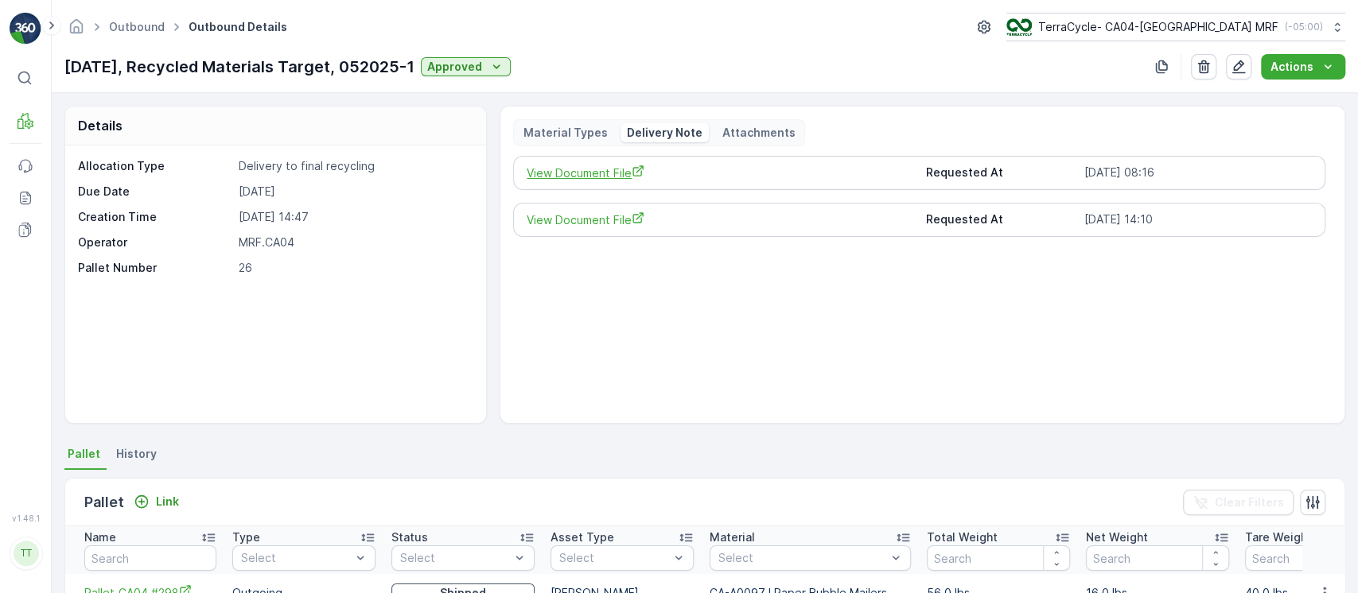
click at [636, 172] on icon "View Document File" at bounding box center [637, 171] width 13 height 13
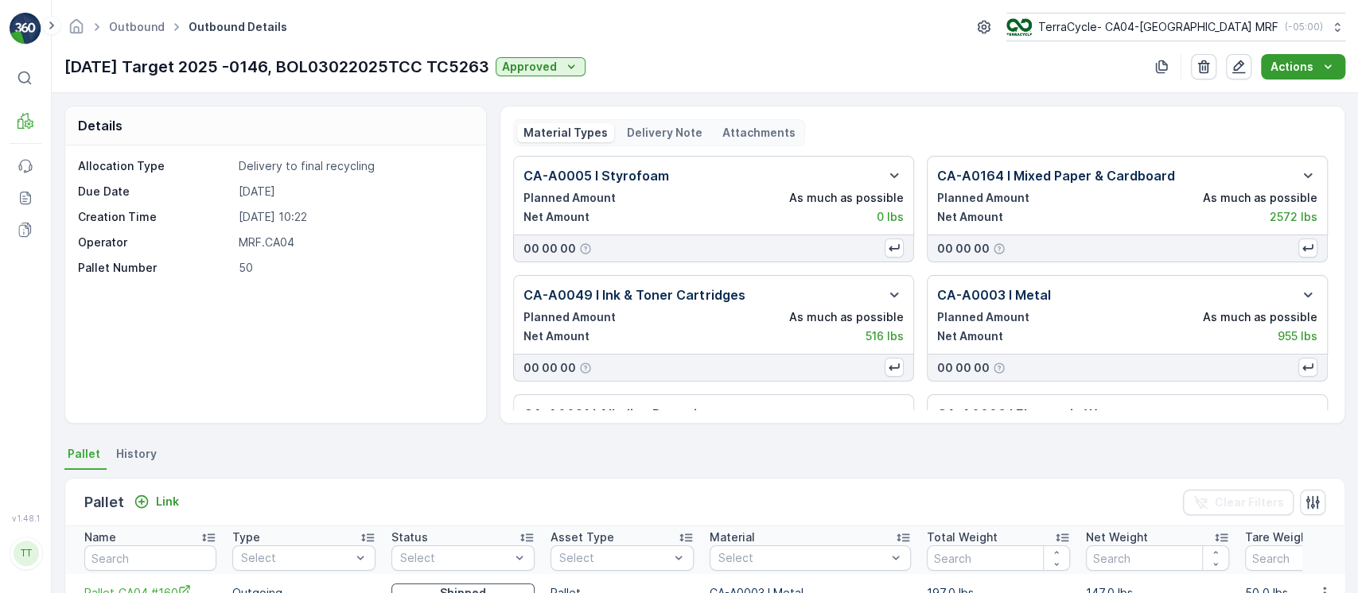
click at [1288, 73] on p "Actions" at bounding box center [1291, 67] width 43 height 16
click at [1281, 108] on ul "Create Delivery Note" at bounding box center [1296, 97] width 134 height 29
click at [1278, 107] on div "Create Delivery Note" at bounding box center [1295, 97] width 127 height 22
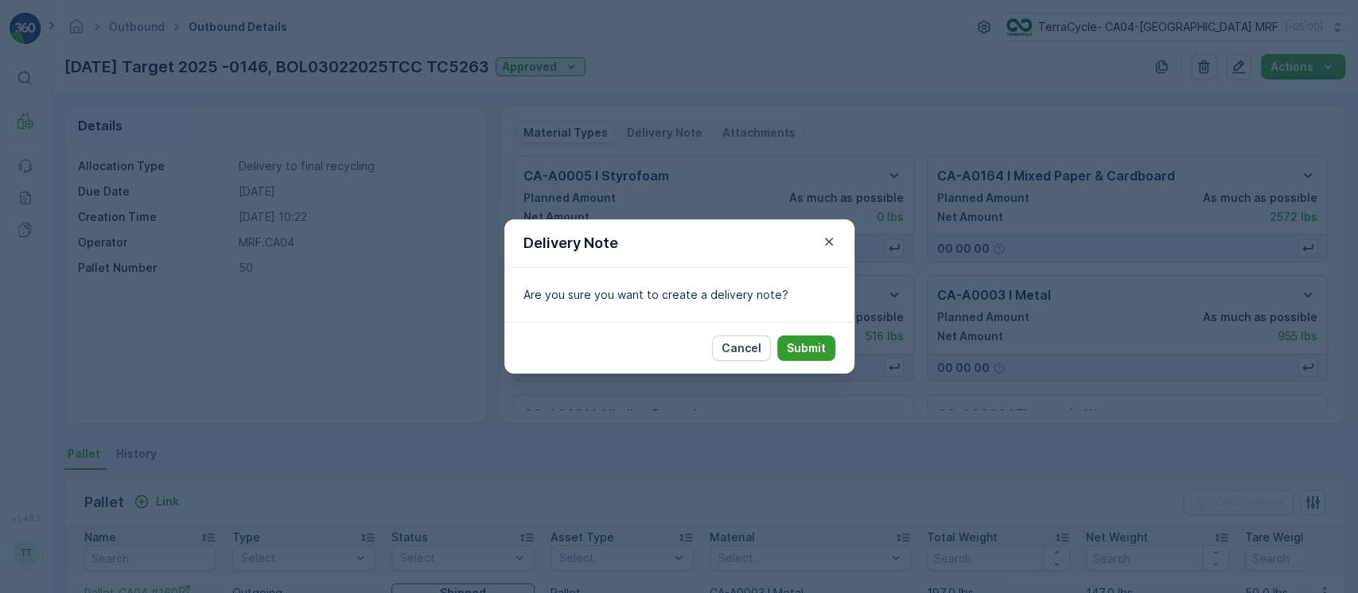
click at [816, 346] on p "Submit" at bounding box center [806, 348] width 39 height 16
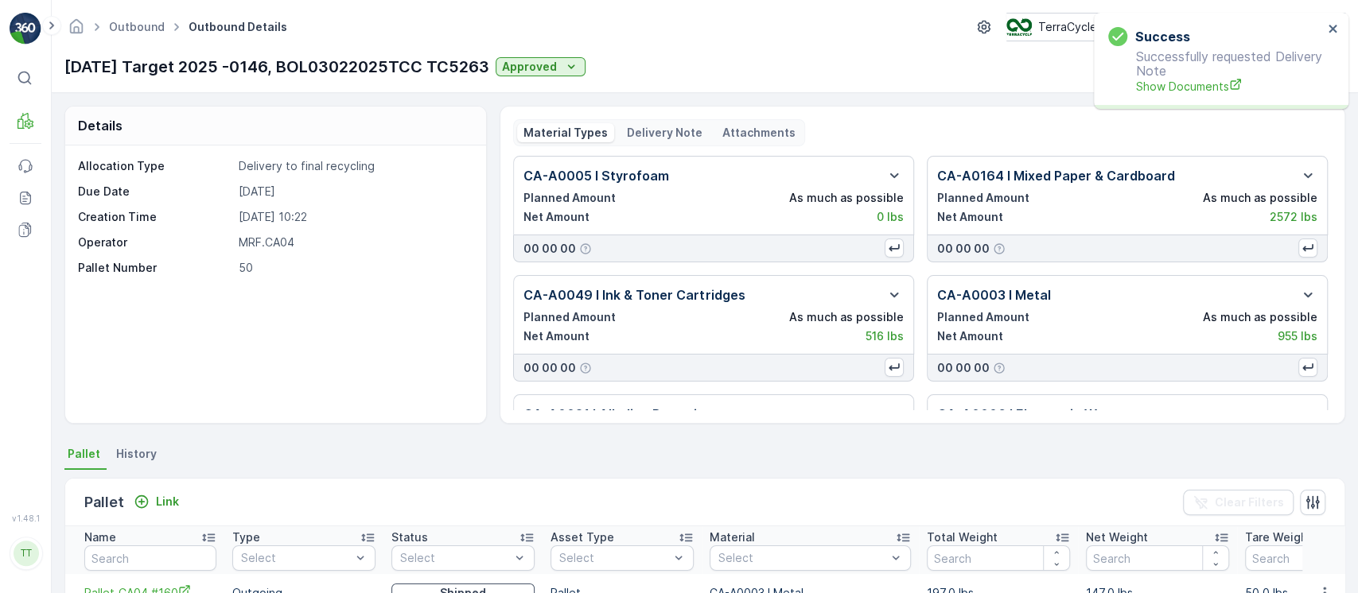
click at [678, 138] on p "Delivery Note" at bounding box center [665, 133] width 76 height 16
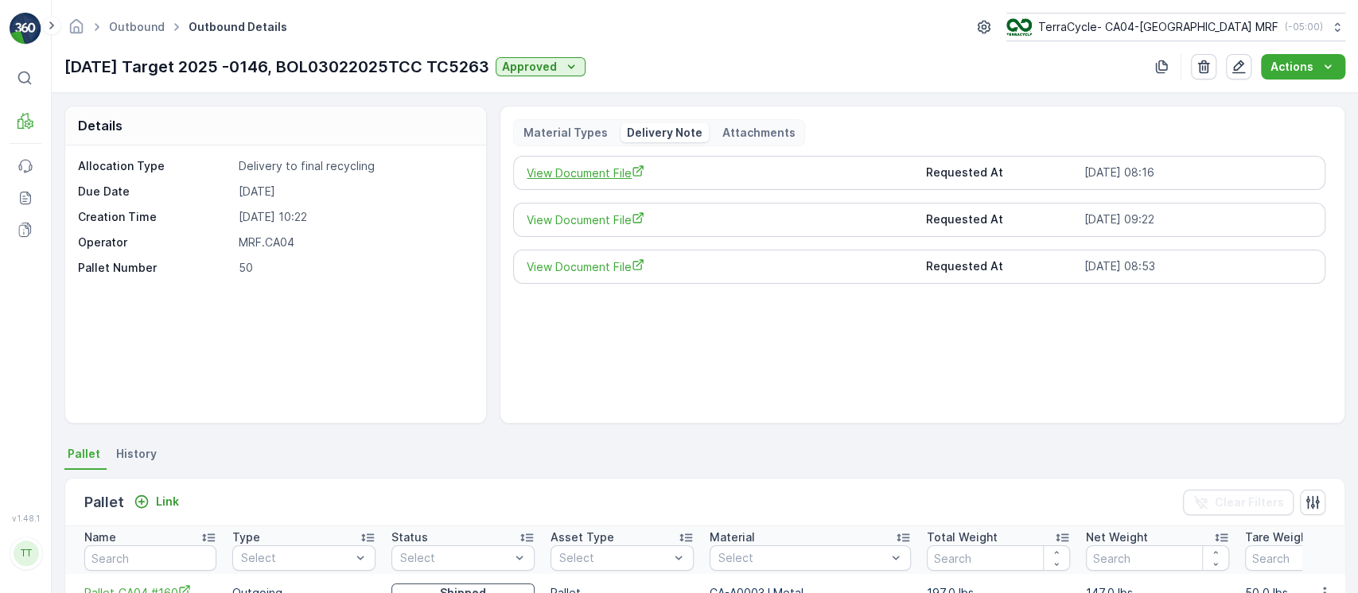
click at [603, 170] on span "View Document File" at bounding box center [719, 173] width 386 height 17
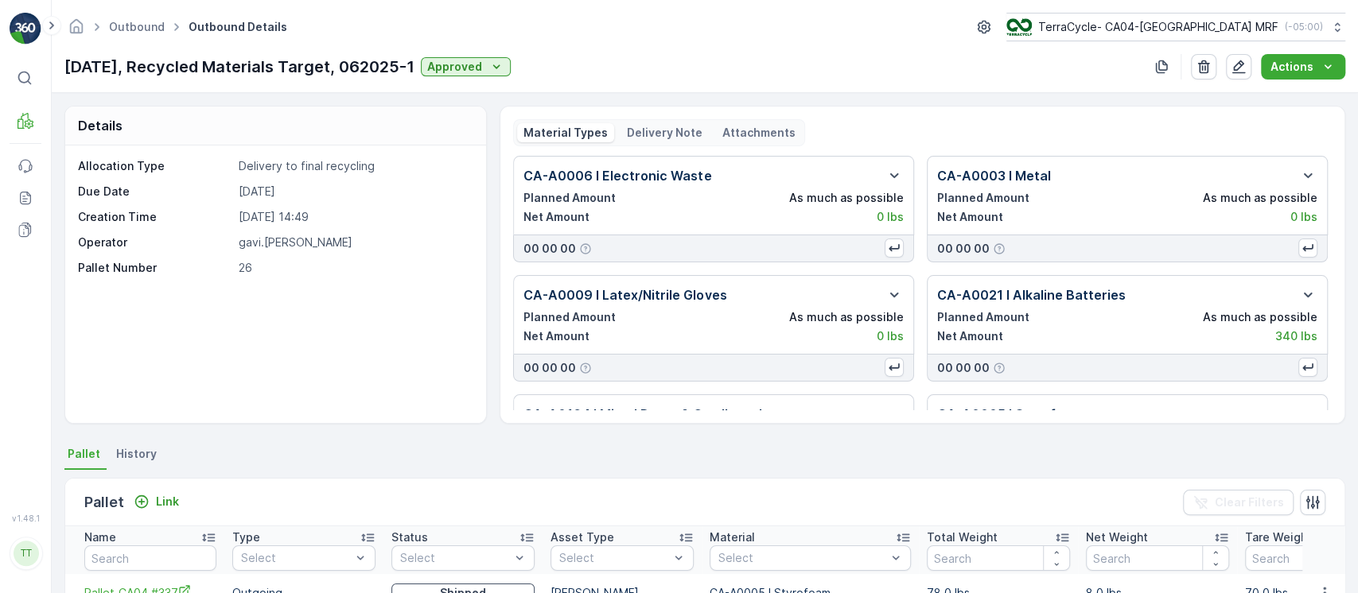
click at [627, 133] on p "Delivery Note" at bounding box center [665, 133] width 76 height 16
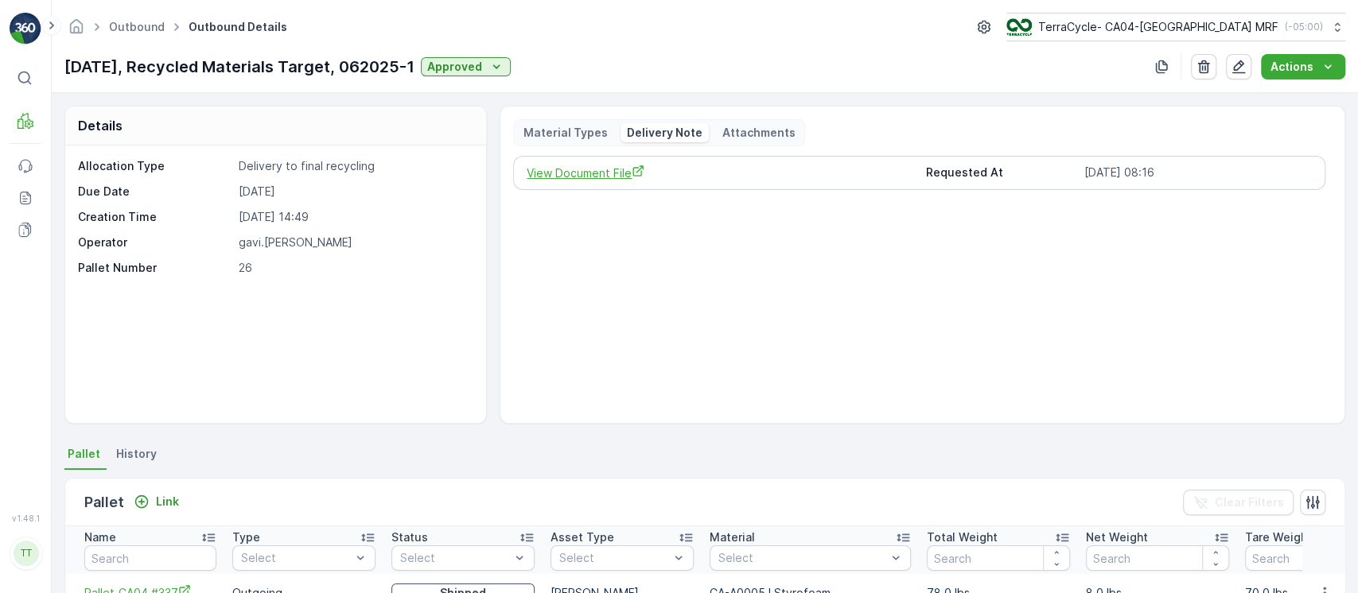
click at [587, 171] on span "View Document File" at bounding box center [719, 173] width 386 height 17
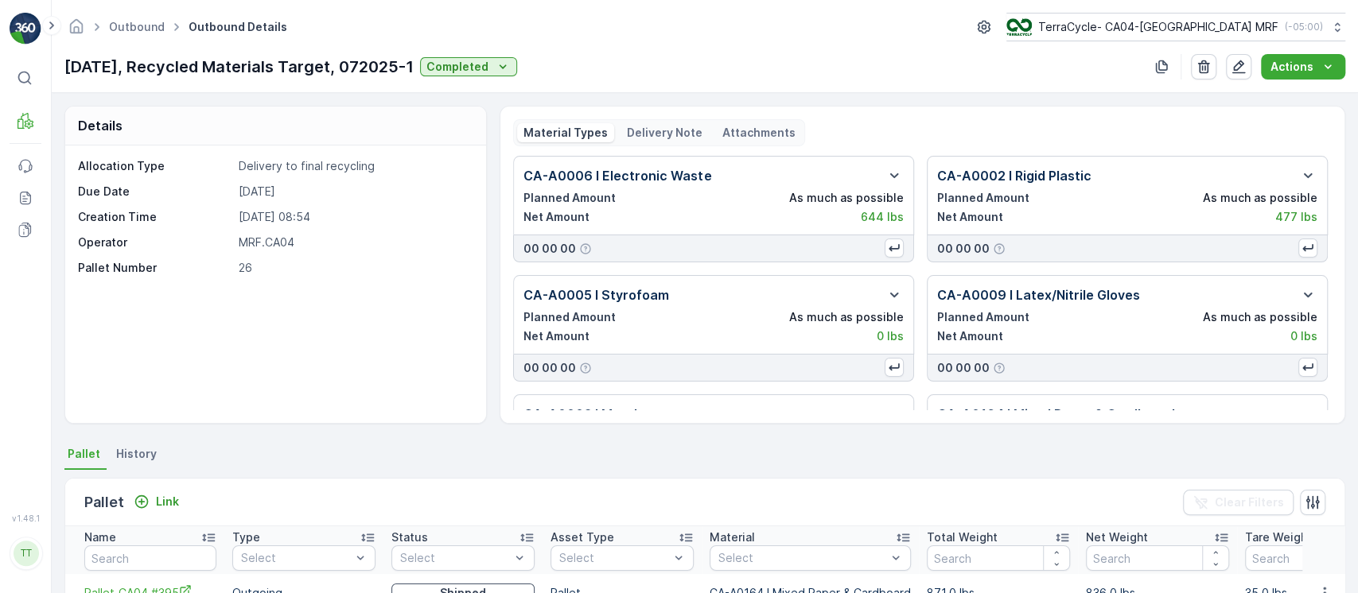
click at [659, 130] on p "Delivery Note" at bounding box center [665, 133] width 76 height 16
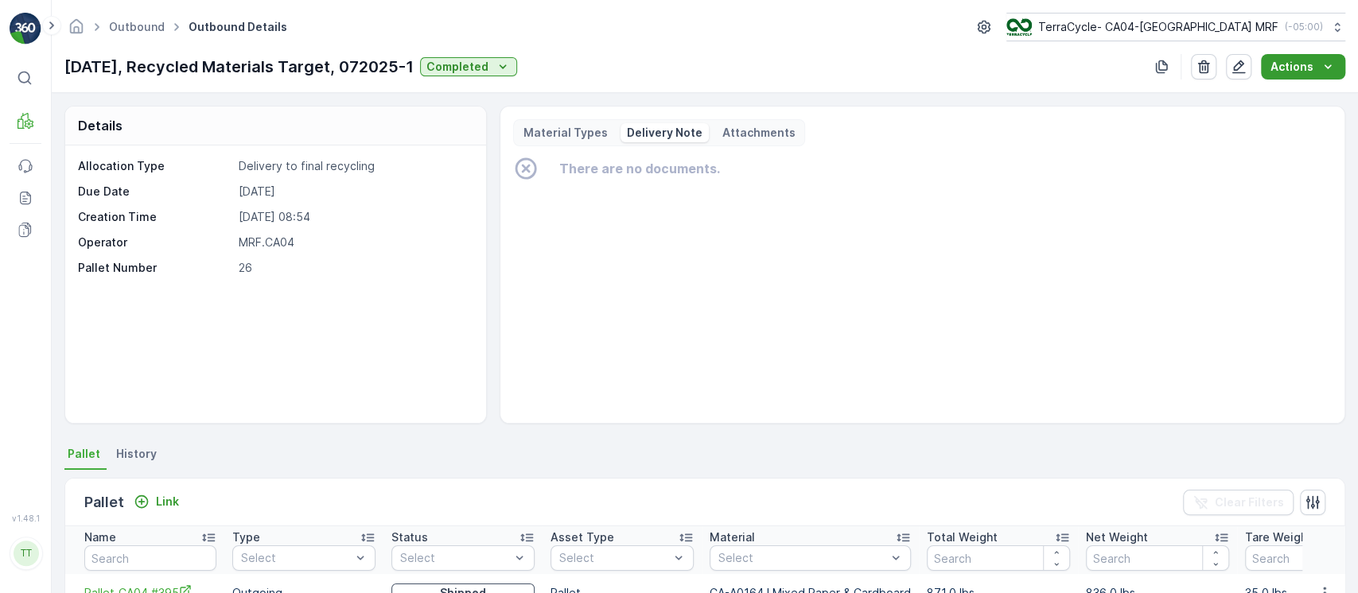
click at [1323, 67] on icon "Actions" at bounding box center [1327, 67] width 16 height 16
click at [1282, 95] on span "Create Delivery Note" at bounding box center [1295, 97] width 115 height 16
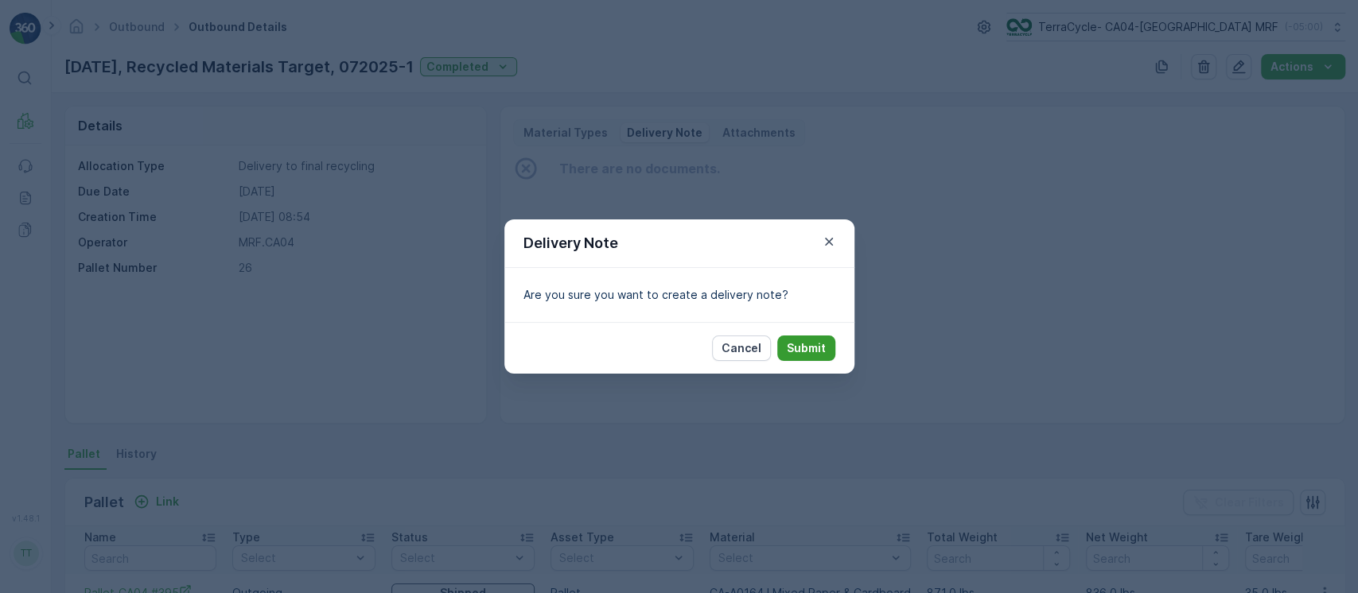
click at [821, 350] on p "Submit" at bounding box center [806, 348] width 39 height 16
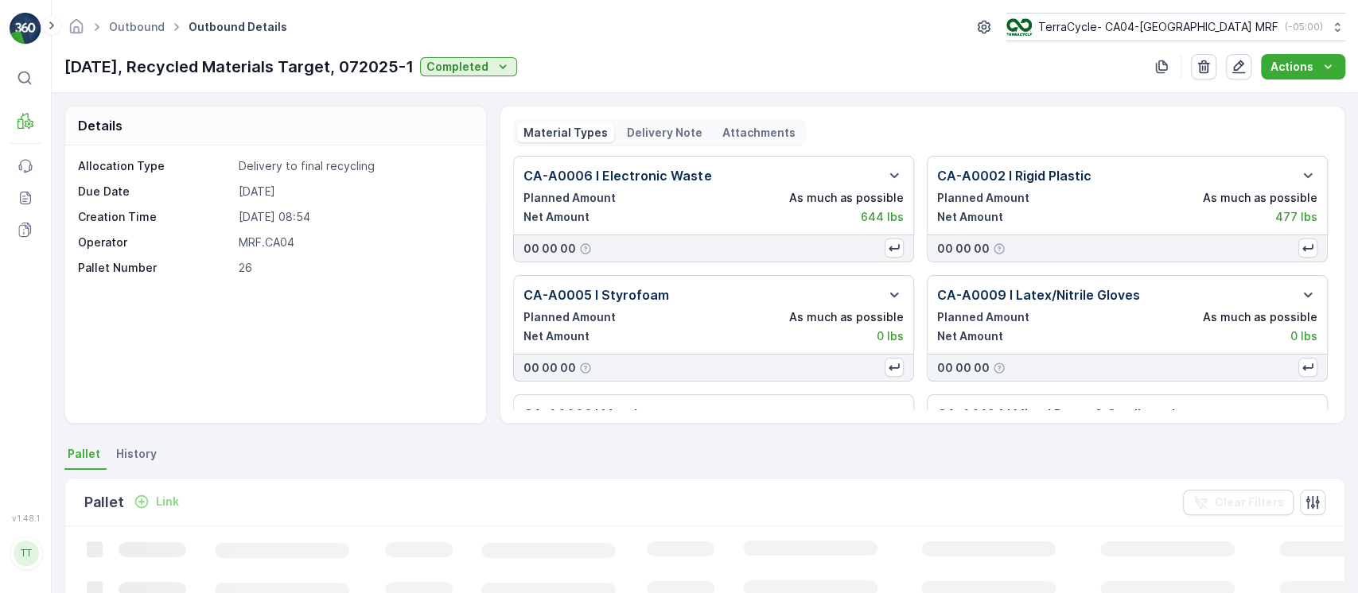
click at [668, 134] on p "Delivery Note" at bounding box center [665, 133] width 76 height 16
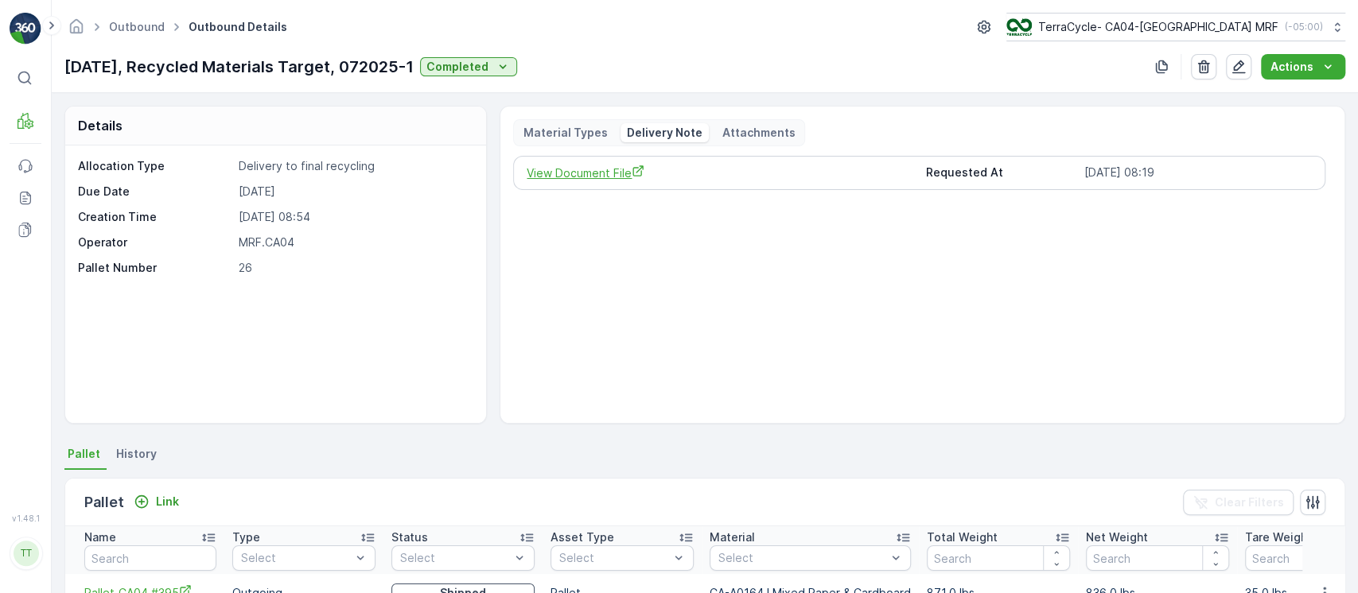
click at [604, 173] on span "View Document File" at bounding box center [719, 173] width 386 height 17
click at [1260, 16] on button "TerraCycle- CA04-Canada MRF ( -05:00 )" at bounding box center [1174, 27] width 340 height 29
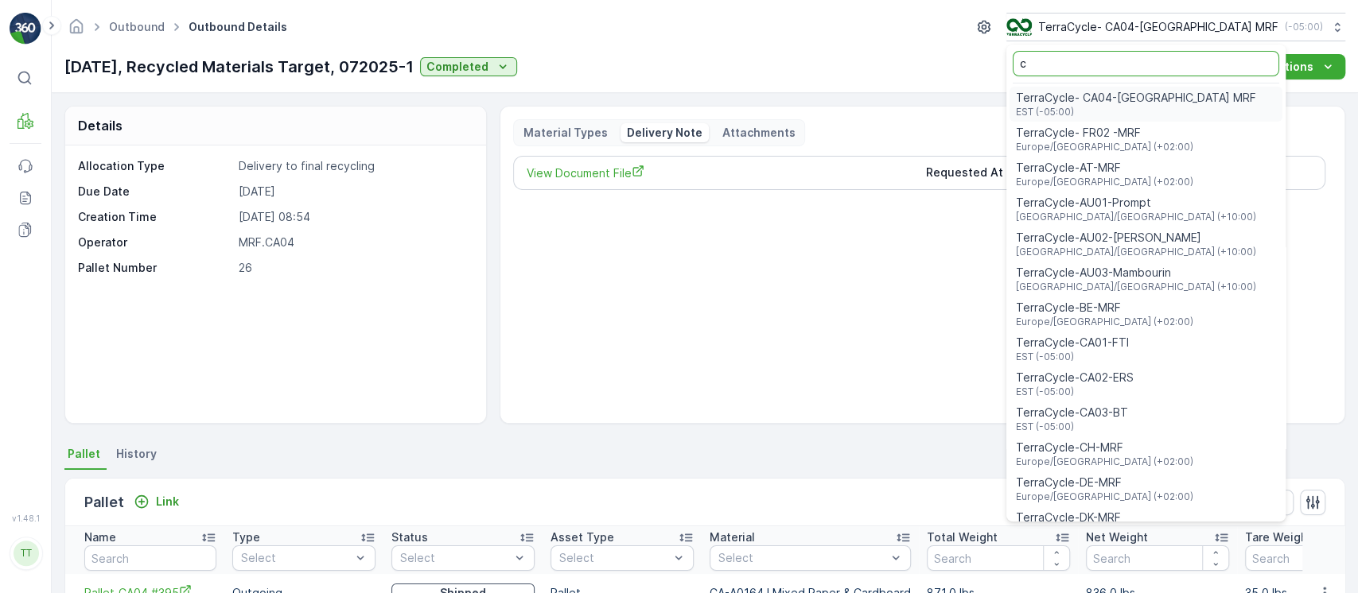
type input "c"
click at [1128, 60] on input "c" at bounding box center [1145, 63] width 266 height 25
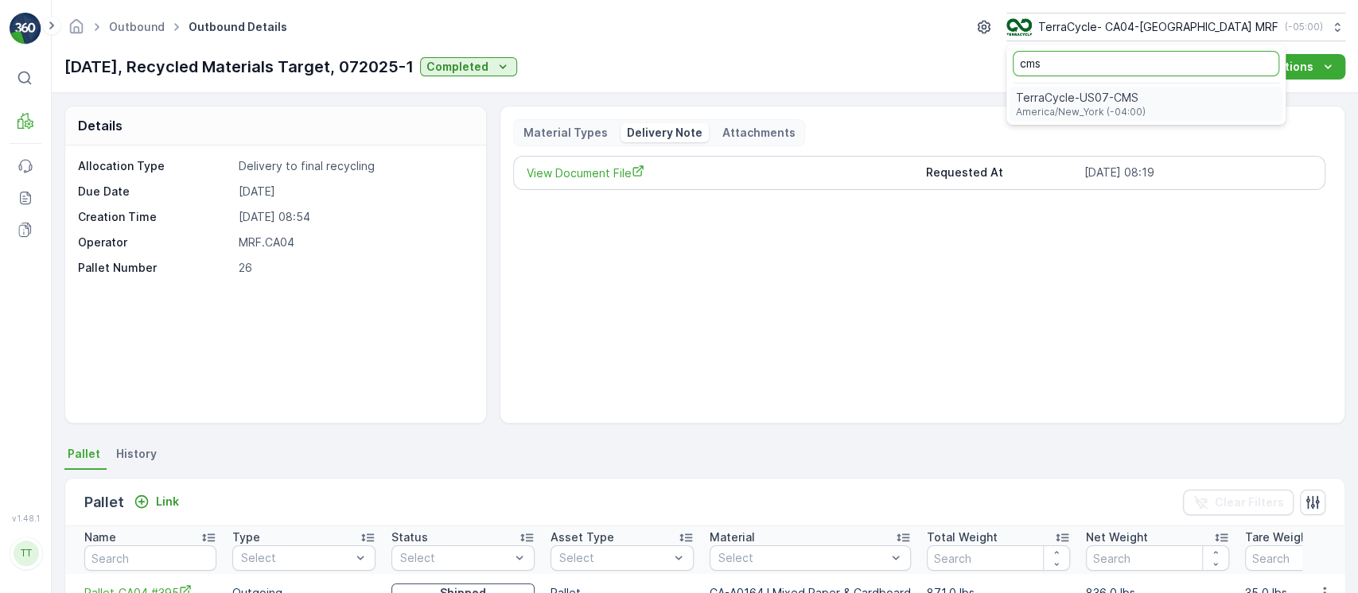
type input "cms"
click at [1135, 115] on span "America/New_York (-04:00)" at bounding box center [1081, 112] width 130 height 13
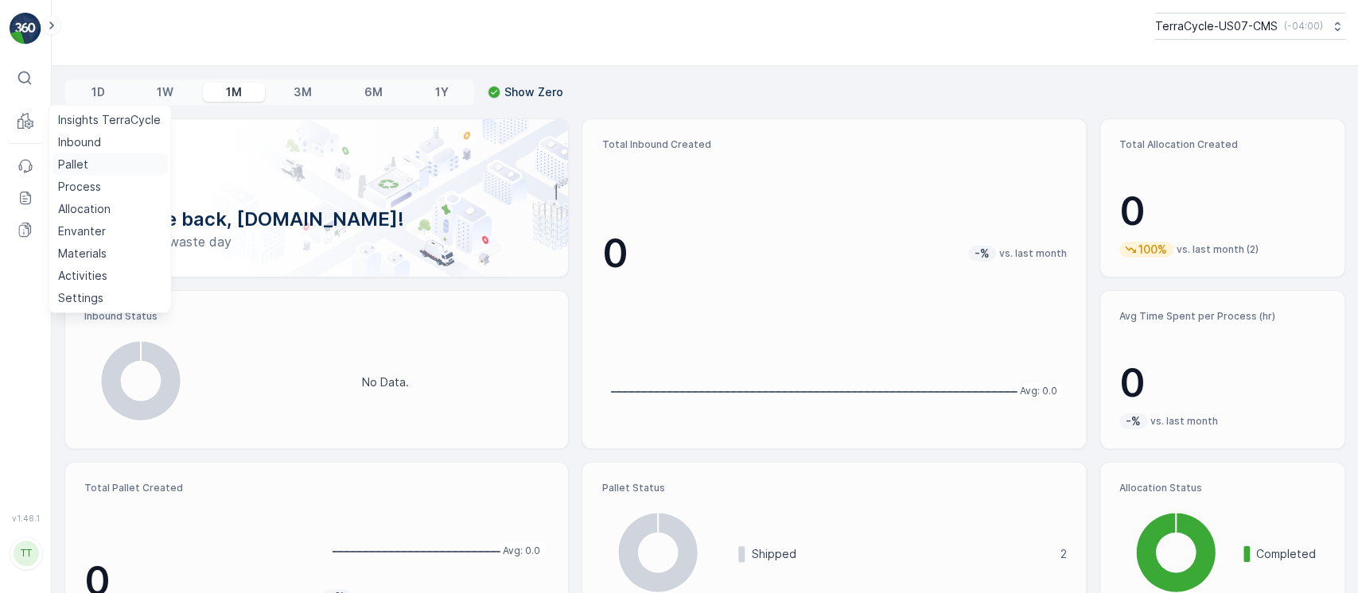
click at [72, 162] on p "Pallet" at bounding box center [73, 165] width 30 height 16
click at [87, 211] on p "Allocation" at bounding box center [84, 209] width 52 height 16
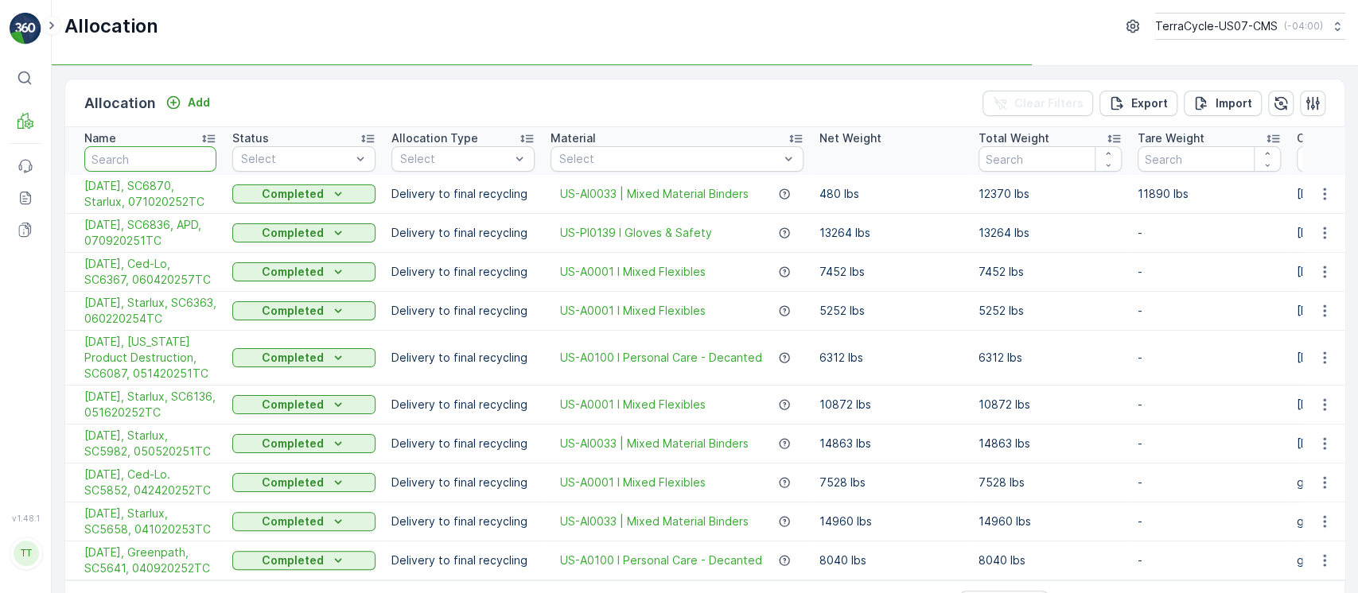
drag, startPoint x: 95, startPoint y: 169, endPoint x: 140, endPoint y: 173, distance: 45.5
click at [94, 170] on input "text" at bounding box center [150, 158] width 132 height 25
paste input "022620254TC"
type input "022620254TC"
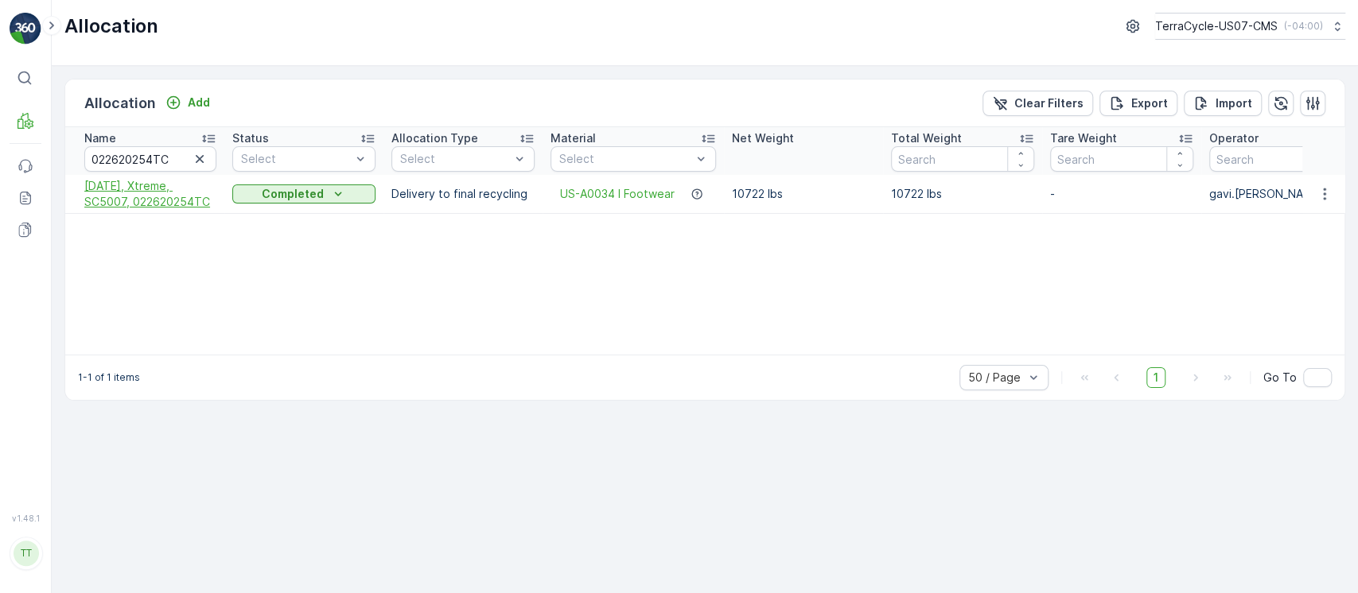
click at [154, 183] on span "[DATE], Xtreme, SC5007, 022620254TC" at bounding box center [150, 194] width 132 height 32
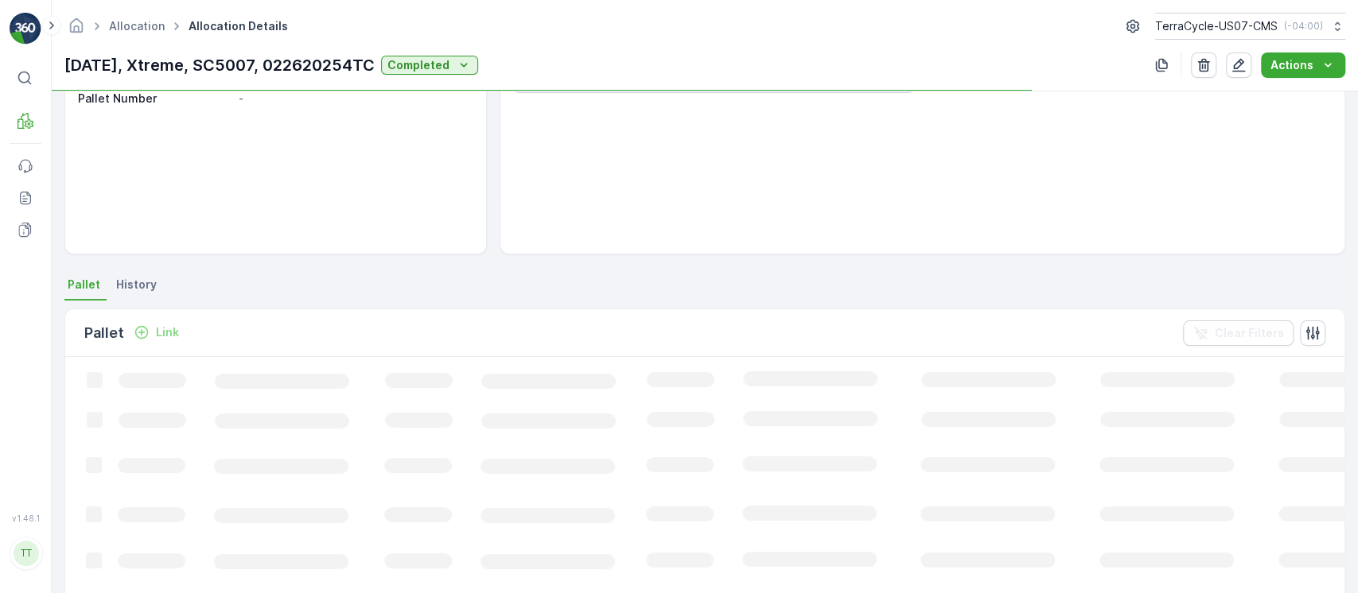
scroll to position [212, 0]
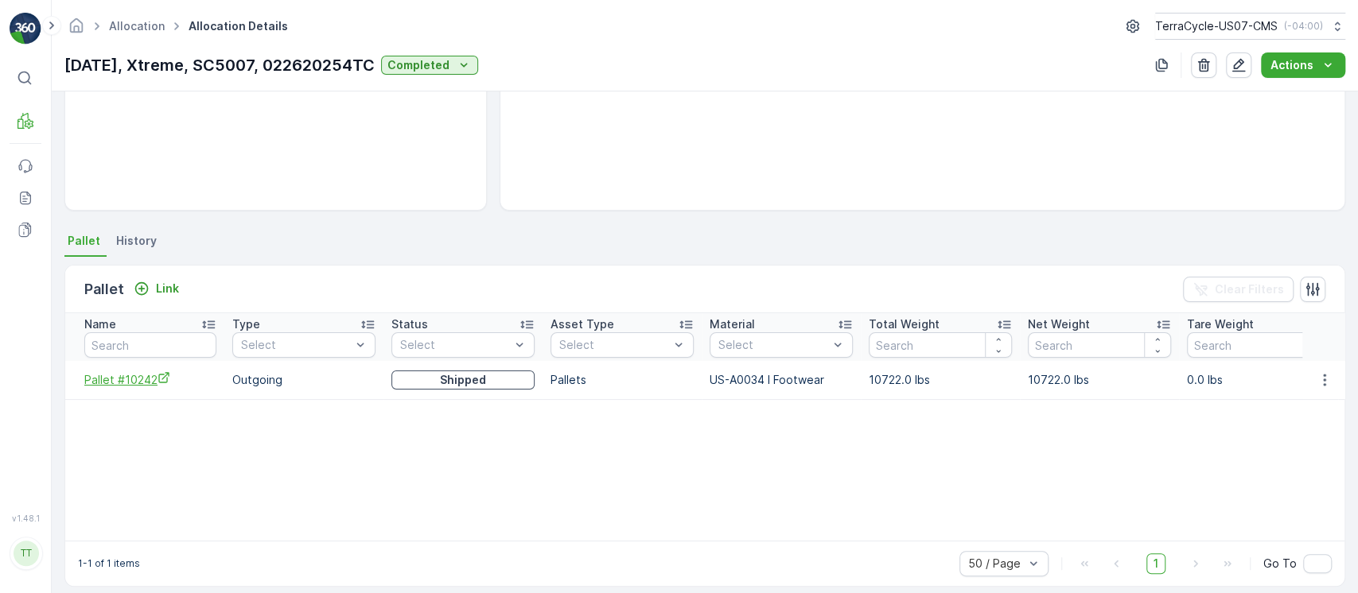
click at [146, 375] on span "Pallet #10242" at bounding box center [150, 379] width 132 height 17
click at [1317, 373] on icon "button" at bounding box center [1324, 380] width 16 height 16
click at [1296, 429] on span "Unlink Pallet" at bounding box center [1291, 433] width 64 height 16
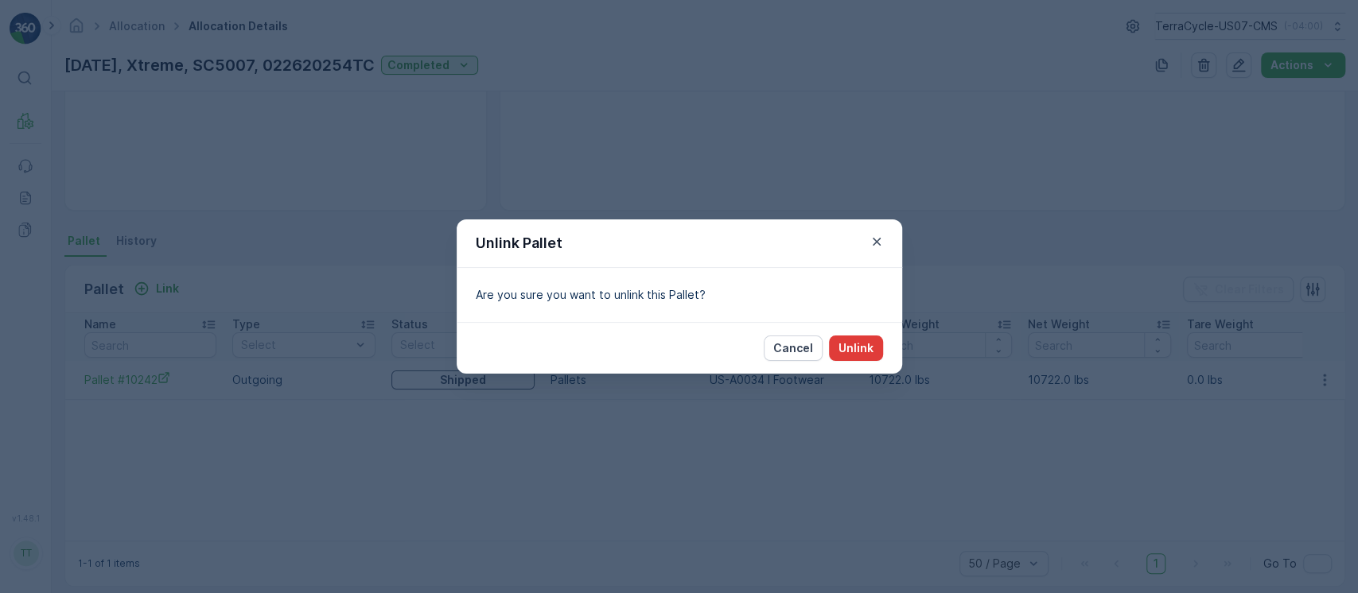
click at [870, 344] on p "Unlink" at bounding box center [855, 348] width 35 height 16
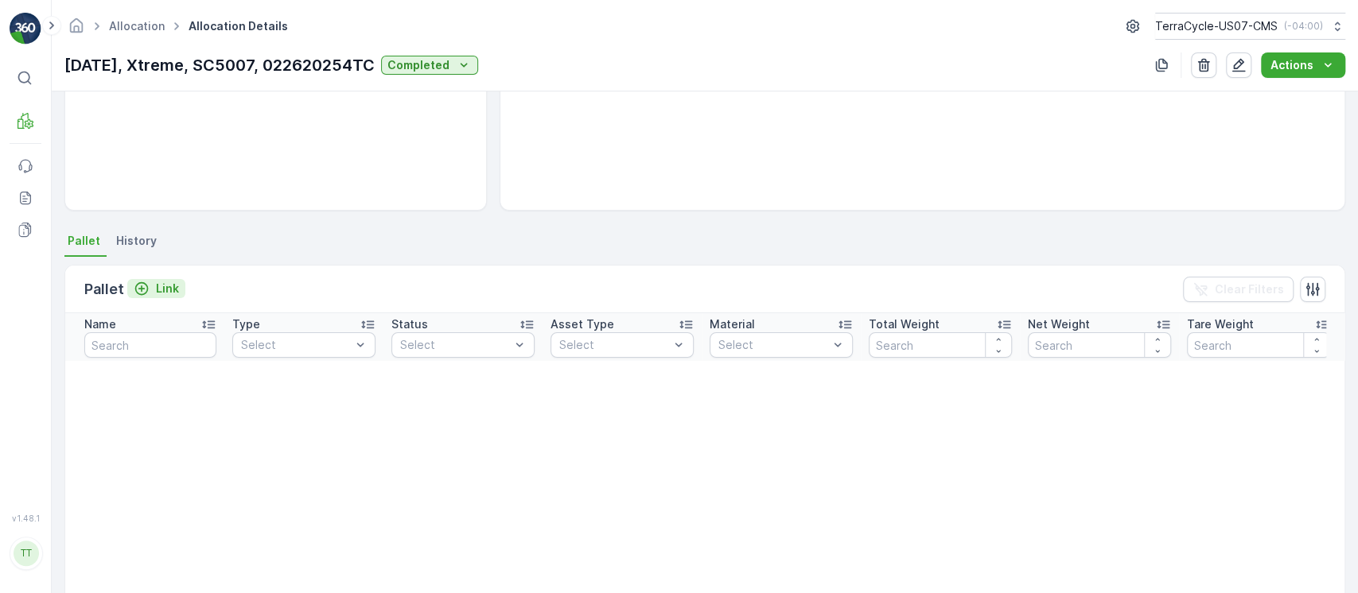
click at [165, 285] on p "Link" at bounding box center [167, 289] width 23 height 16
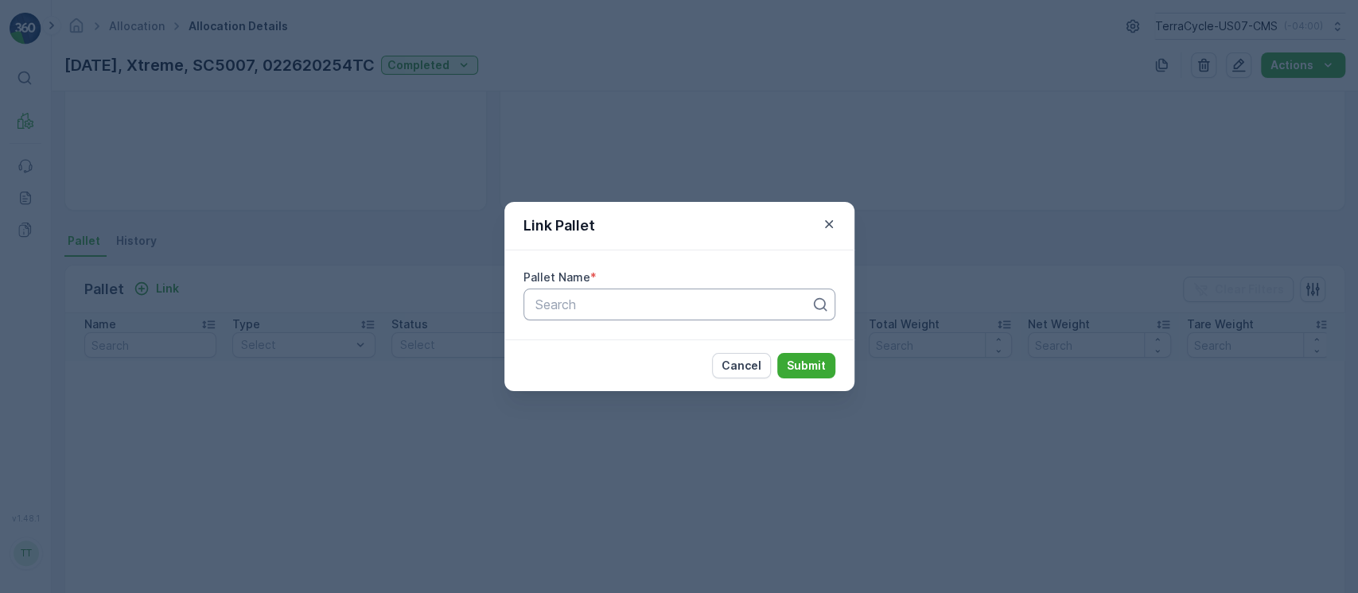
click at [697, 311] on div at bounding box center [673, 304] width 278 height 14
paste input "Pallet #10242"
type input "Pallet #10242"
click at [813, 371] on p "Submit" at bounding box center [806, 366] width 39 height 16
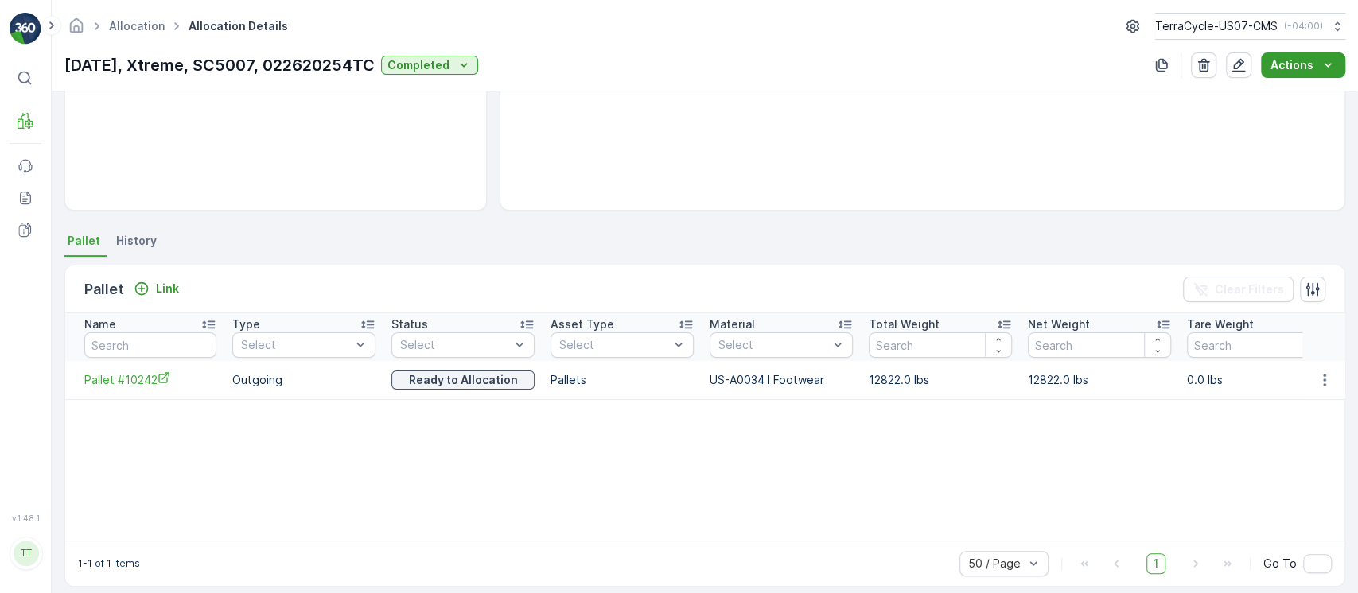
click at [1303, 64] on p "Actions" at bounding box center [1291, 65] width 43 height 16
click at [1298, 104] on div "Create Delivery Note" at bounding box center [1295, 95] width 127 height 22
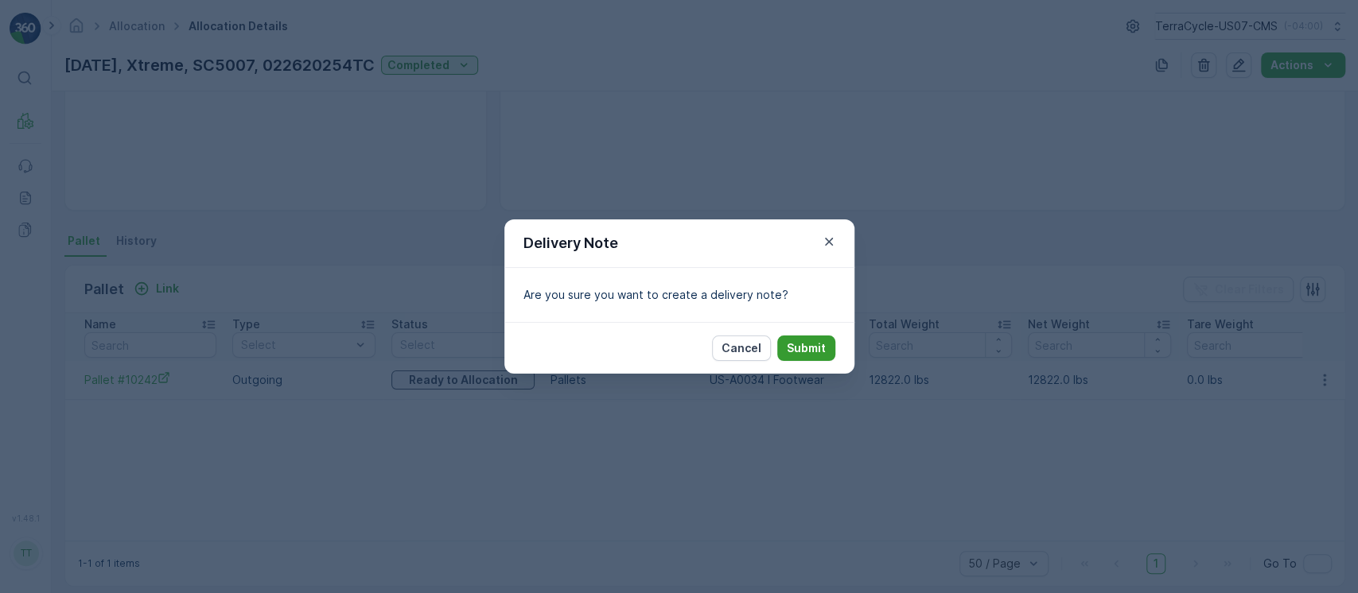
click at [821, 340] on p "Submit" at bounding box center [806, 348] width 39 height 16
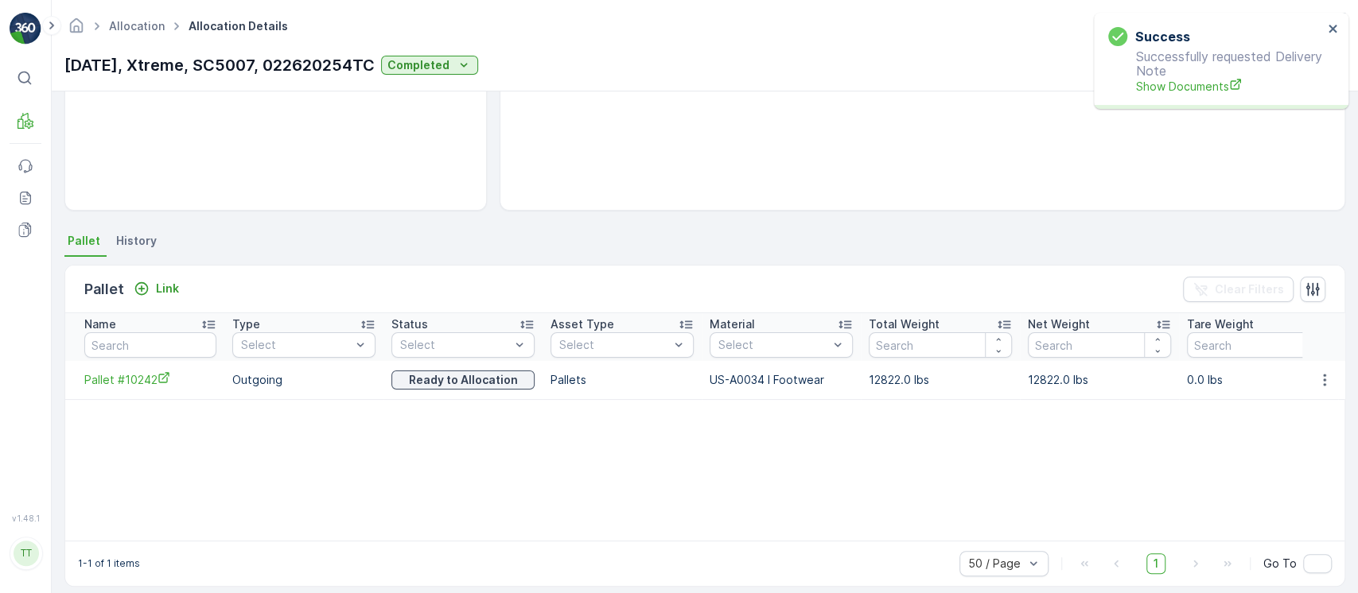
click at [869, 389] on td "12822.0 lbs" at bounding box center [940, 380] width 159 height 38
copy td "12822.0"
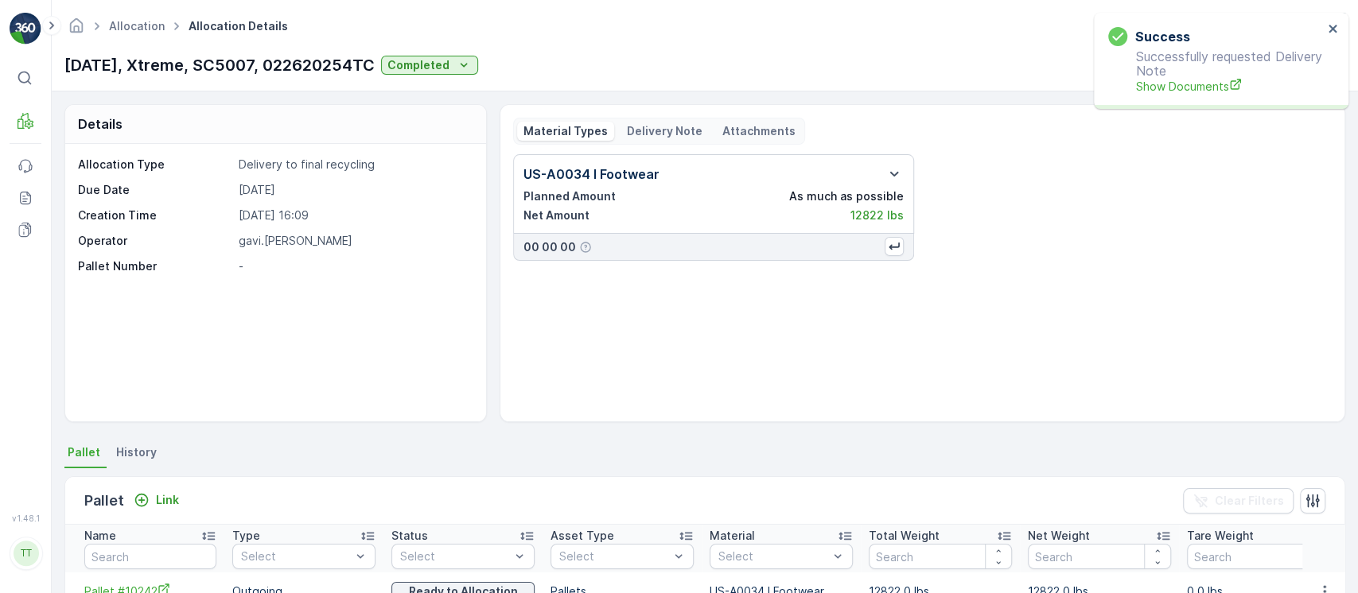
click at [684, 124] on div "Material Types Delivery Note Attachments" at bounding box center [659, 131] width 292 height 27
click at [684, 126] on p "Delivery Note" at bounding box center [665, 131] width 76 height 16
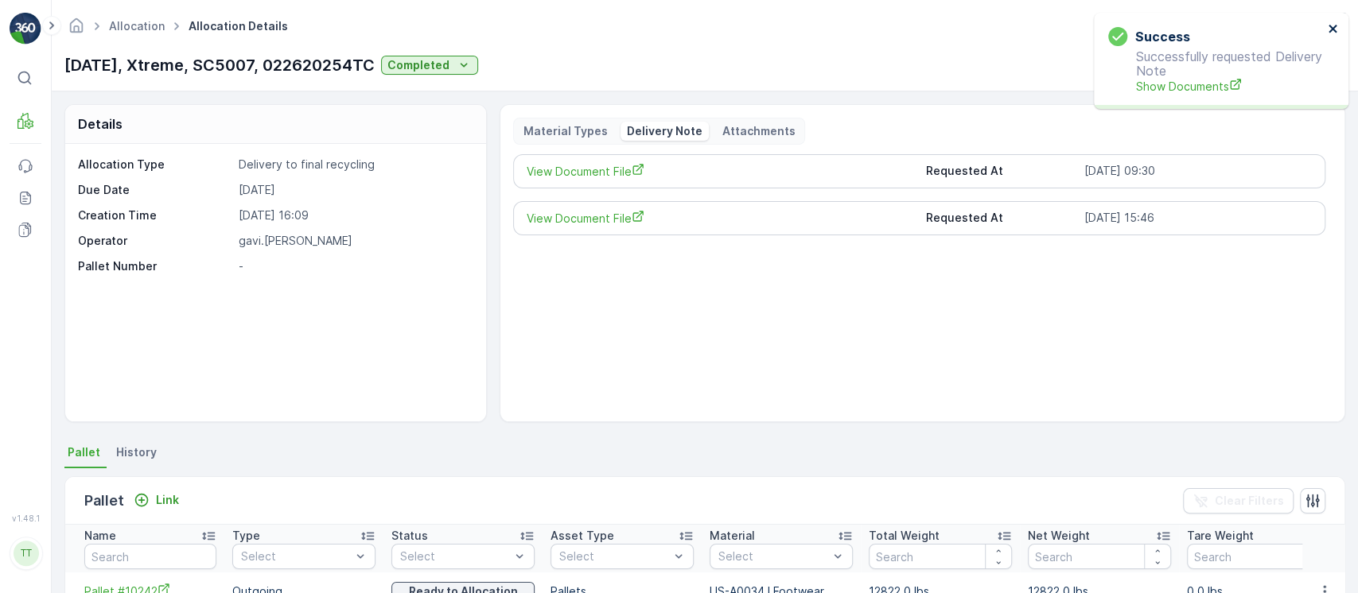
click at [1331, 36] on button "close" at bounding box center [1332, 29] width 11 height 15
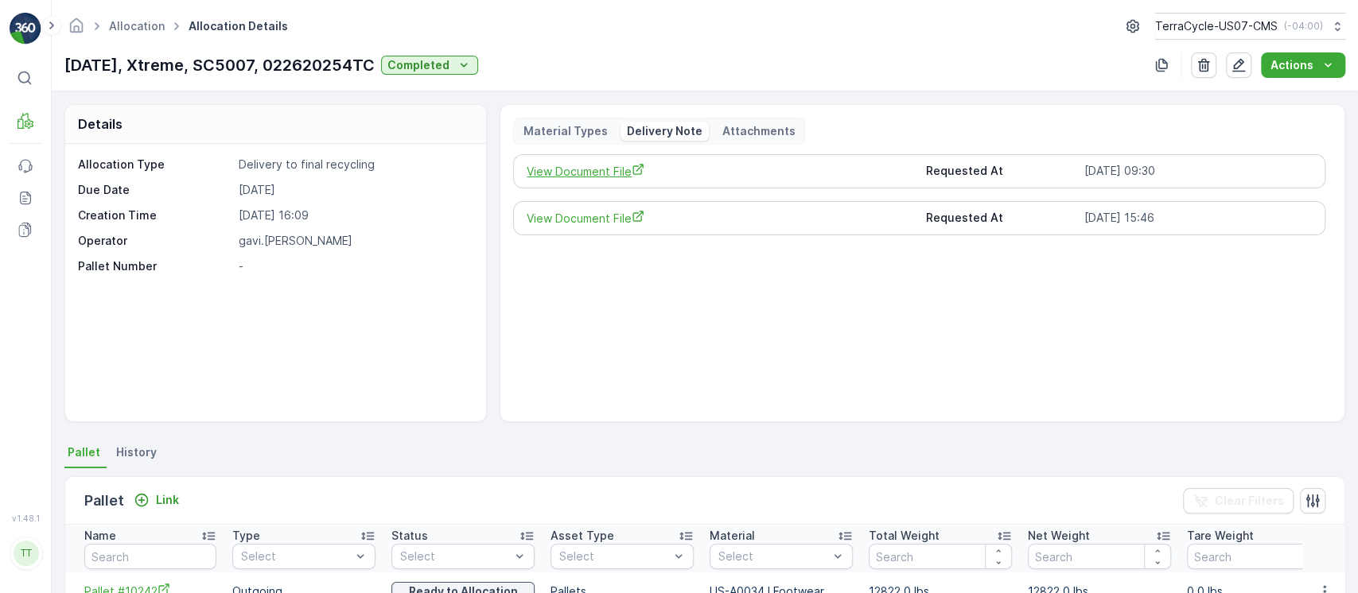
click at [565, 173] on span "View Document File" at bounding box center [719, 171] width 386 height 17
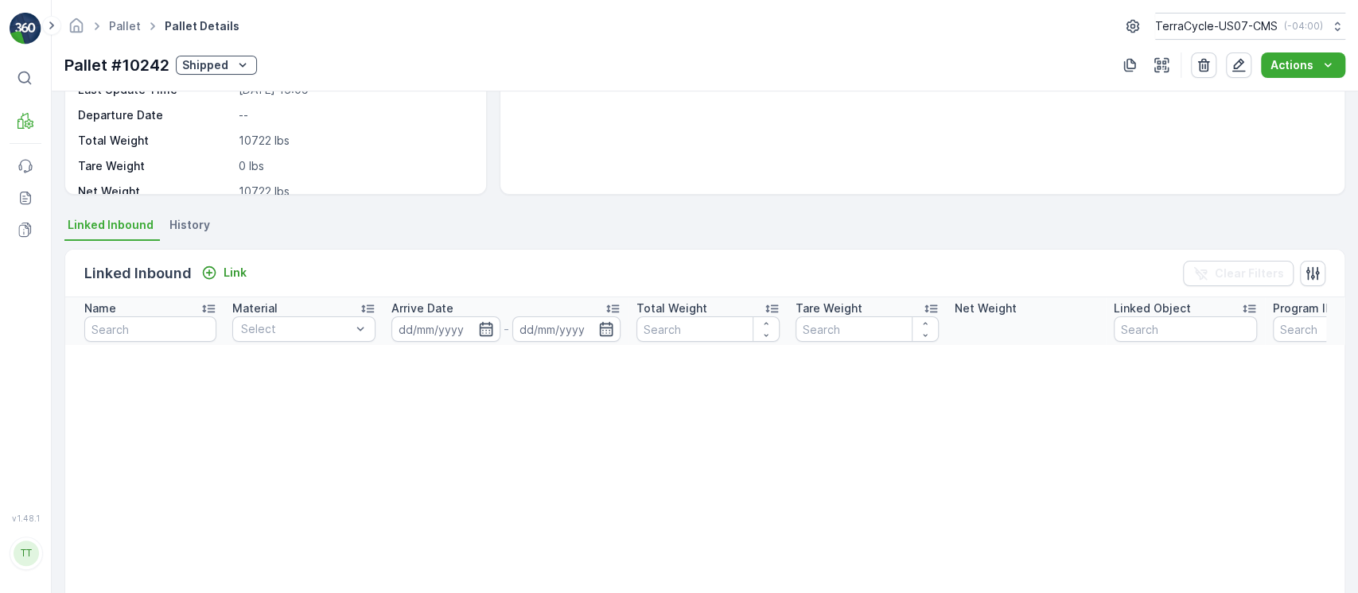
scroll to position [106, 0]
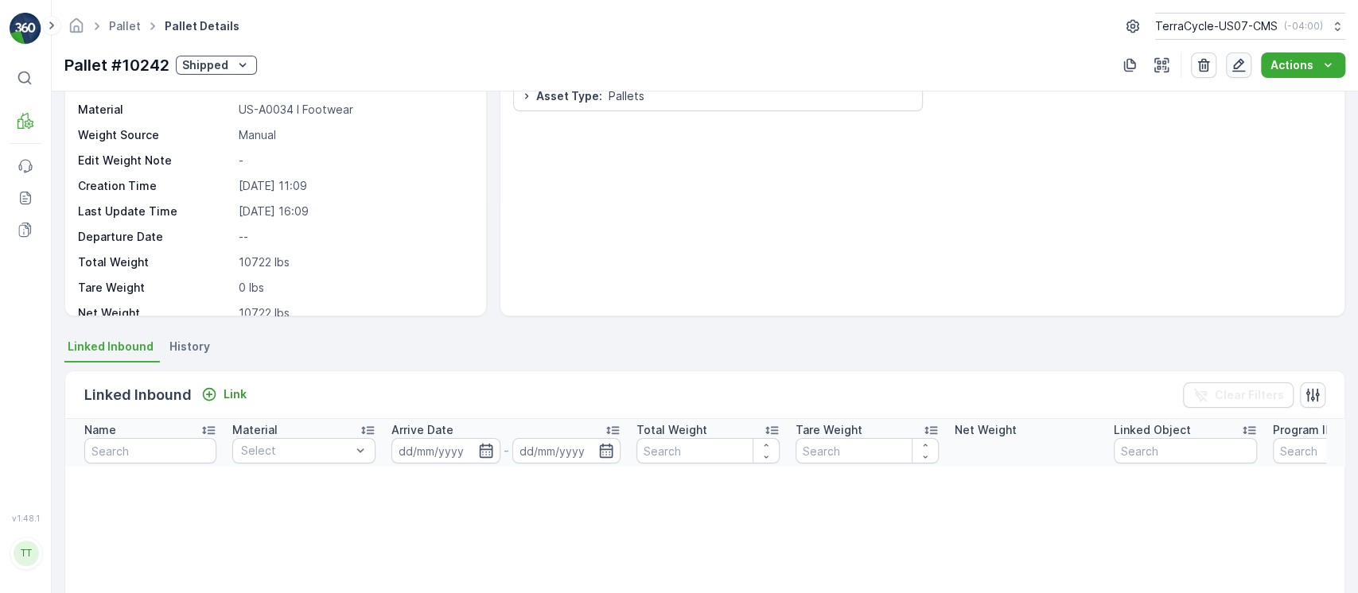
click at [1239, 66] on icon "button" at bounding box center [1238, 65] width 16 height 16
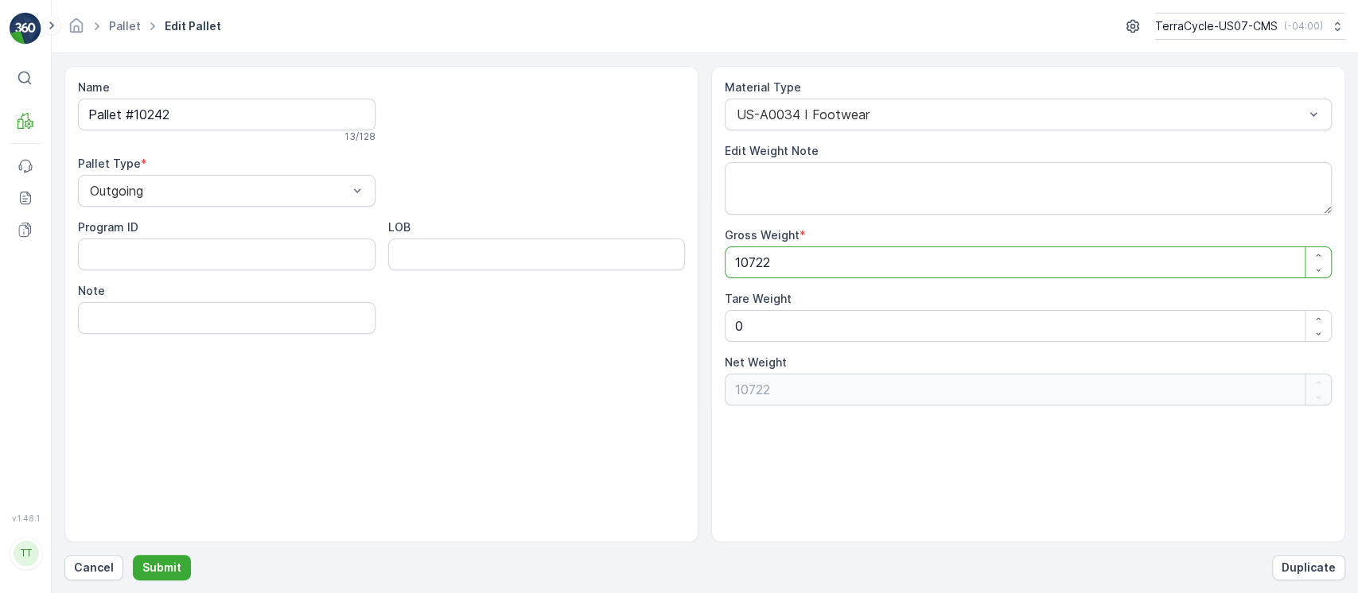
drag, startPoint x: 834, startPoint y: 264, endPoint x: 540, endPoint y: 251, distance: 294.6
click at [547, 257] on div "Name Pallet #10242 13 / 128 Pallet Type * Outgoing Program ID LOB Note Material…" at bounding box center [704, 304] width 1280 height 476
paste Weight "28"
type Weight "12822"
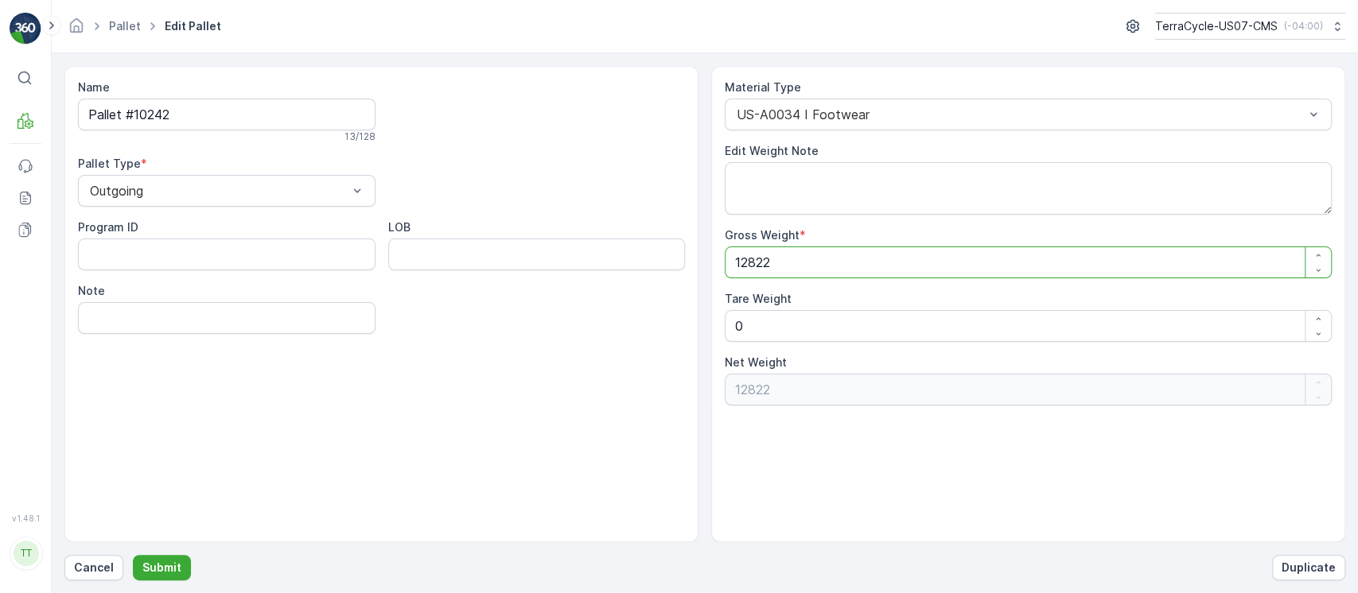
type Weight "12822"
click at [133, 555] on button "Submit" at bounding box center [162, 567] width 58 height 25
click at [171, 558] on button "Submit" at bounding box center [162, 567] width 58 height 25
click at [193, 122] on input "Pallet #10242" at bounding box center [226, 115] width 297 height 32
click at [171, 560] on p "Submit" at bounding box center [161, 568] width 39 height 16
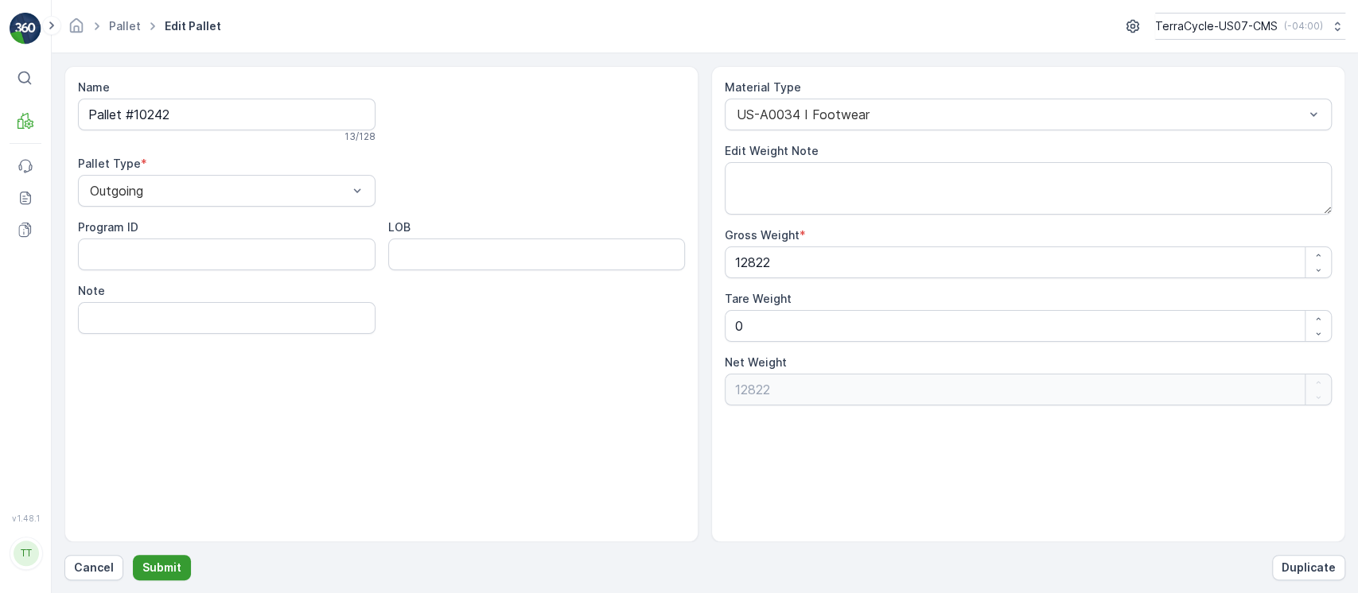
click at [173, 563] on p "Submit" at bounding box center [161, 568] width 39 height 16
click at [273, 185] on div at bounding box center [218, 191] width 261 height 14
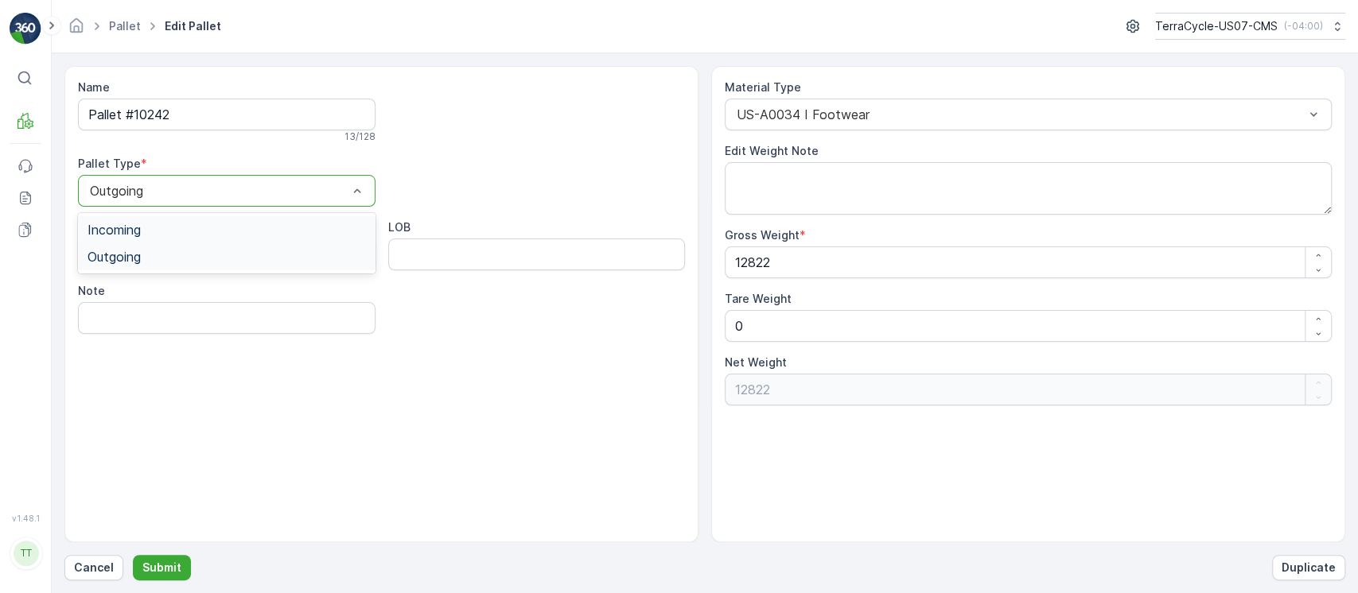
click at [273, 185] on div at bounding box center [218, 191] width 261 height 14
click at [394, 412] on div "Name Pallet #10242 13 / 128 Pallet Type * Outgoing Program ID LOB Note" at bounding box center [381, 304] width 634 height 476
click at [175, 564] on p "Submit" at bounding box center [161, 568] width 39 height 16
click at [174, 565] on p "Submit" at bounding box center [161, 568] width 39 height 16
drag, startPoint x: 174, startPoint y: 565, endPoint x: 317, endPoint y: 136, distance: 452.7
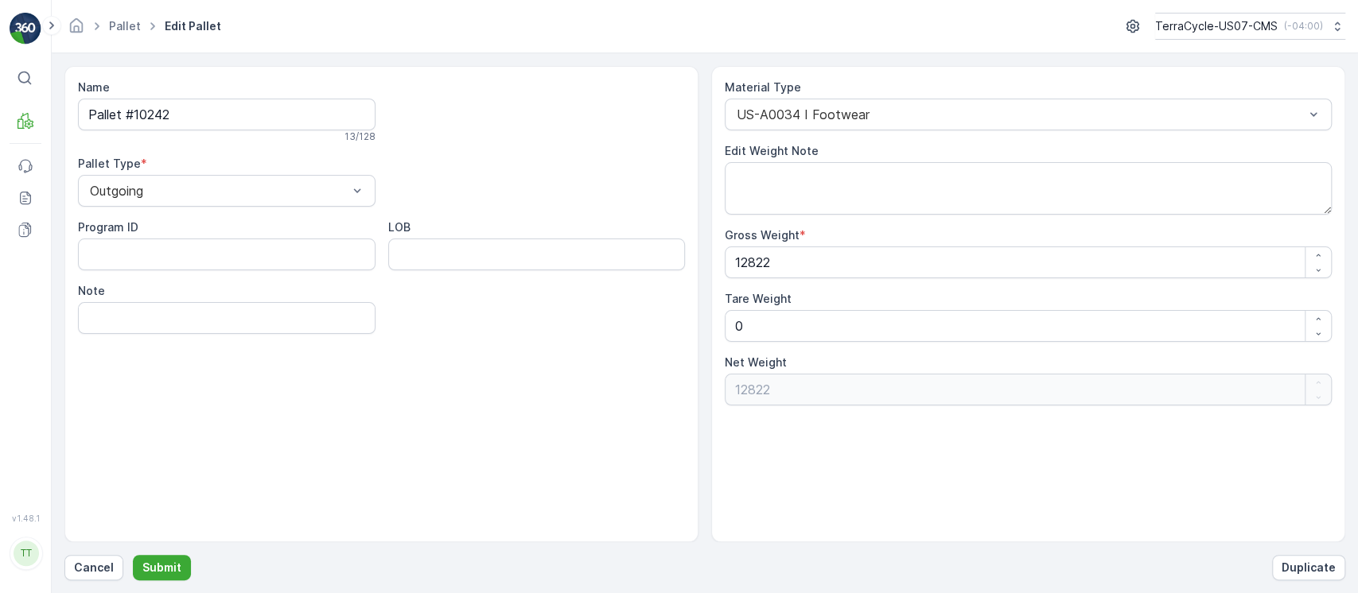
click at [172, 565] on p "Submit" at bounding box center [161, 568] width 39 height 16
drag, startPoint x: 808, startPoint y: 270, endPoint x: 483, endPoint y: 268, distance: 325.3
click at [483, 268] on div "Name Pallet #10242 13 / 128 Pallet Type * Outgoing Program ID LOB Note Material…" at bounding box center [704, 304] width 1280 height 476
type Weight "1"
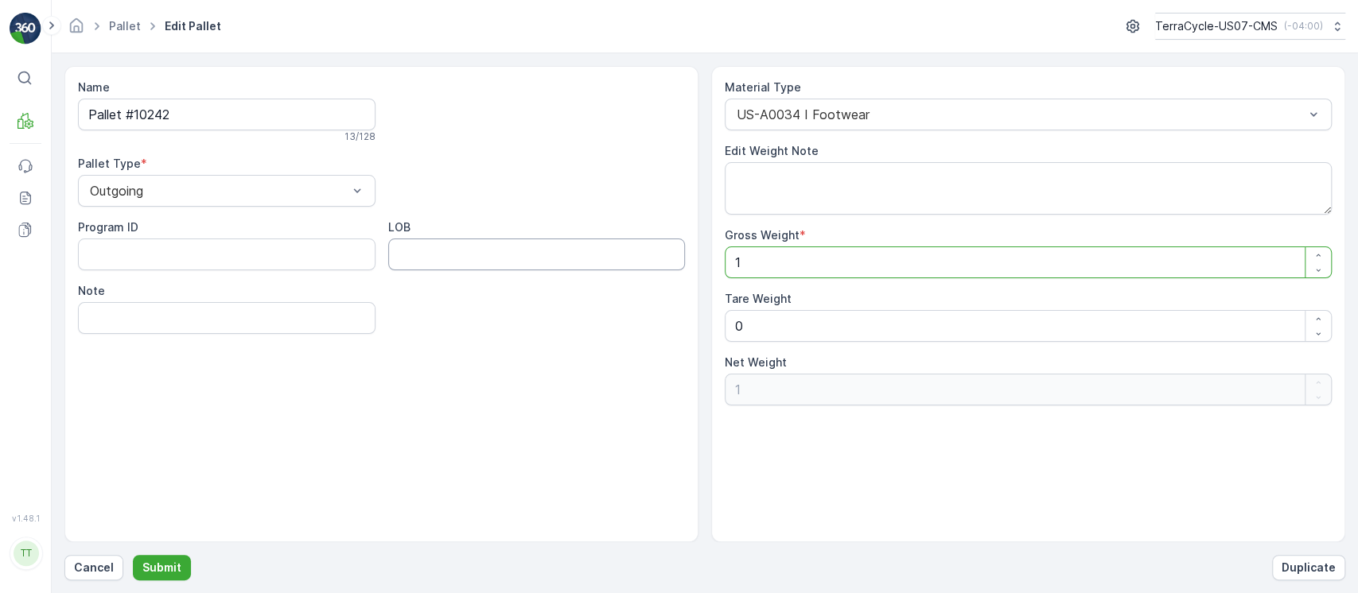
type Weight "12"
type Weight "128"
type Weight "1282"
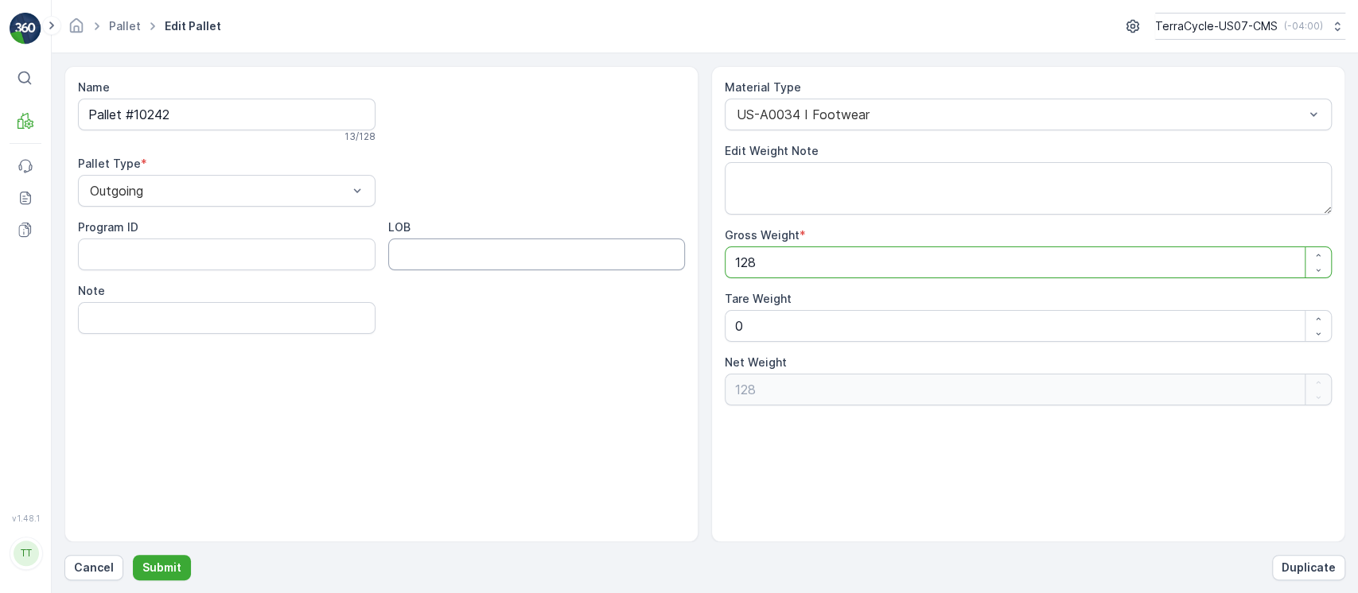
type Weight "1282"
type Weight "12822"
click at [174, 558] on button "Submit" at bounding box center [162, 567] width 58 height 25
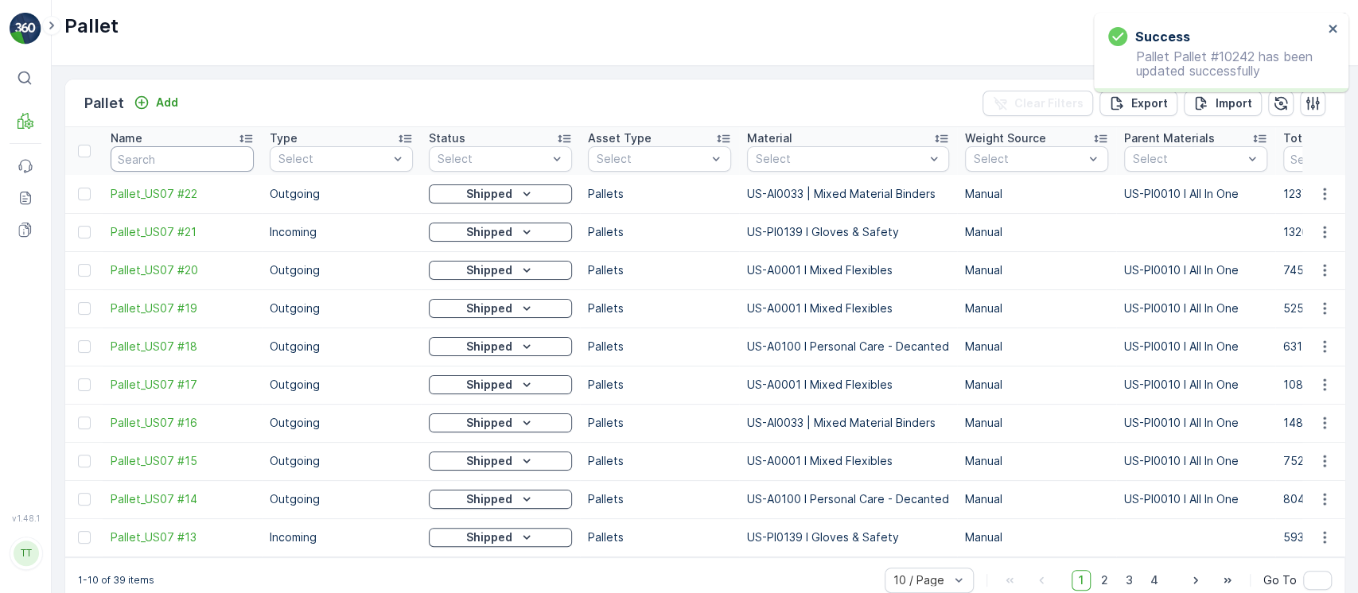
click at [181, 160] on input "text" at bounding box center [182, 158] width 143 height 25
paste input "Pallet #10242"
type input "Pallet #10242"
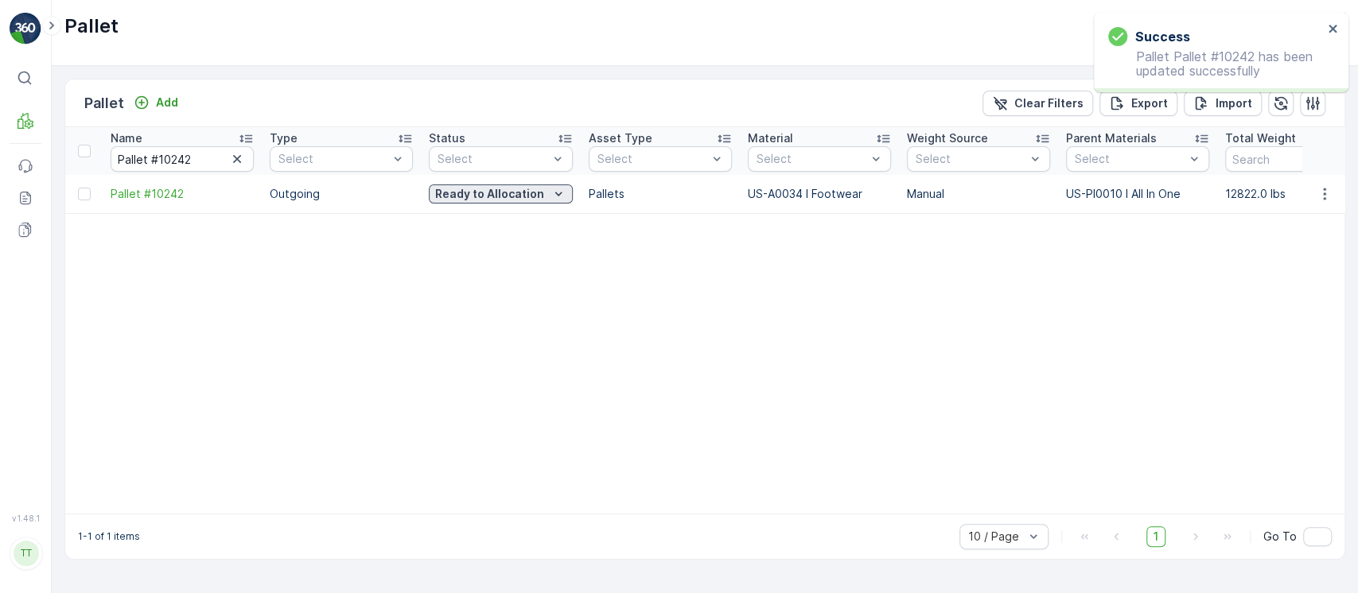
click at [444, 200] on p "Ready to Allocation" at bounding box center [489, 194] width 109 height 16
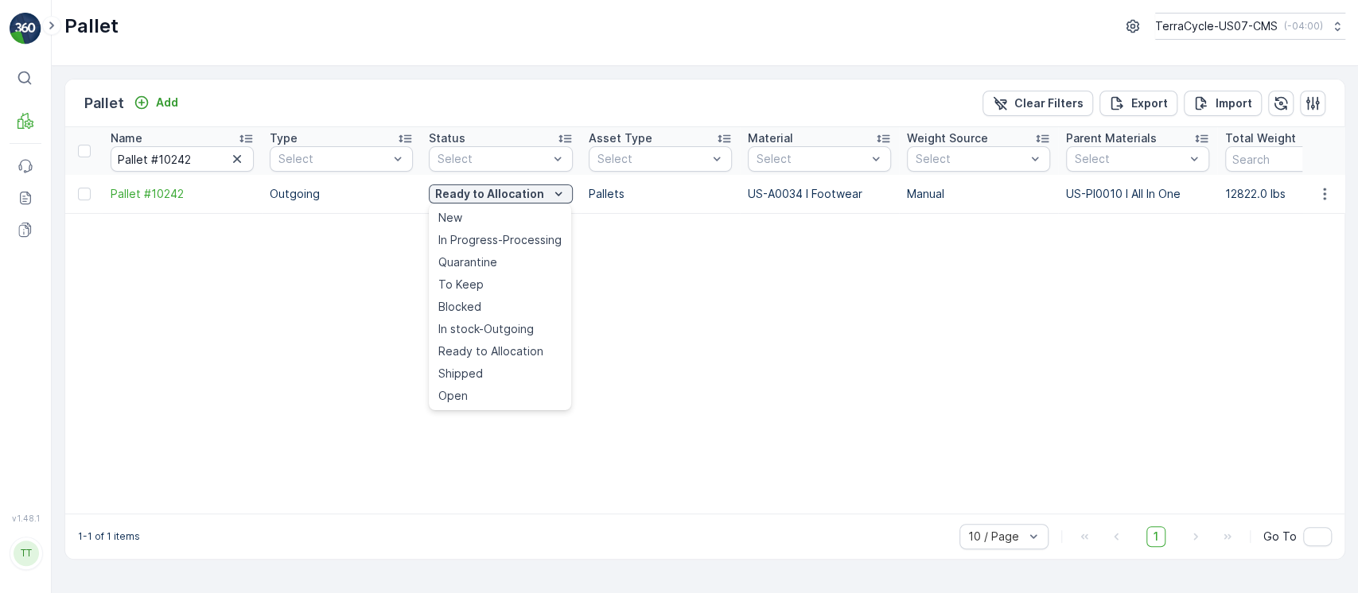
click at [488, 369] on div "Shipped" at bounding box center [500, 374] width 136 height 22
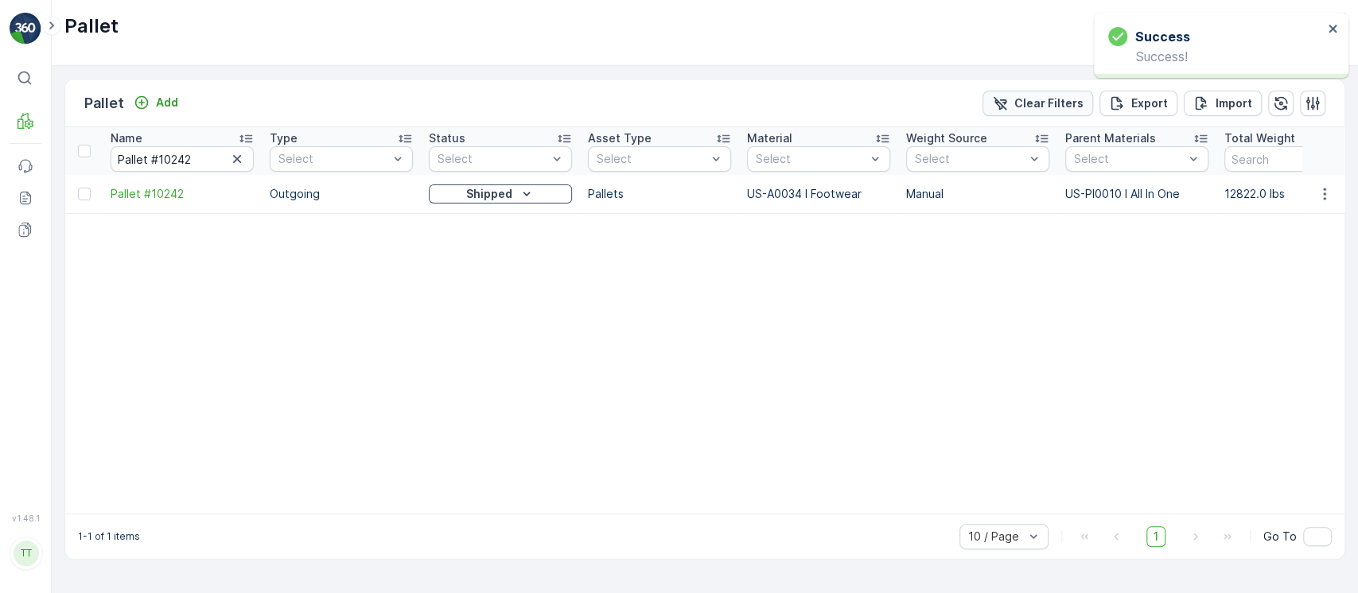
click at [1045, 107] on p "Clear Filters" at bounding box center [1048, 103] width 69 height 16
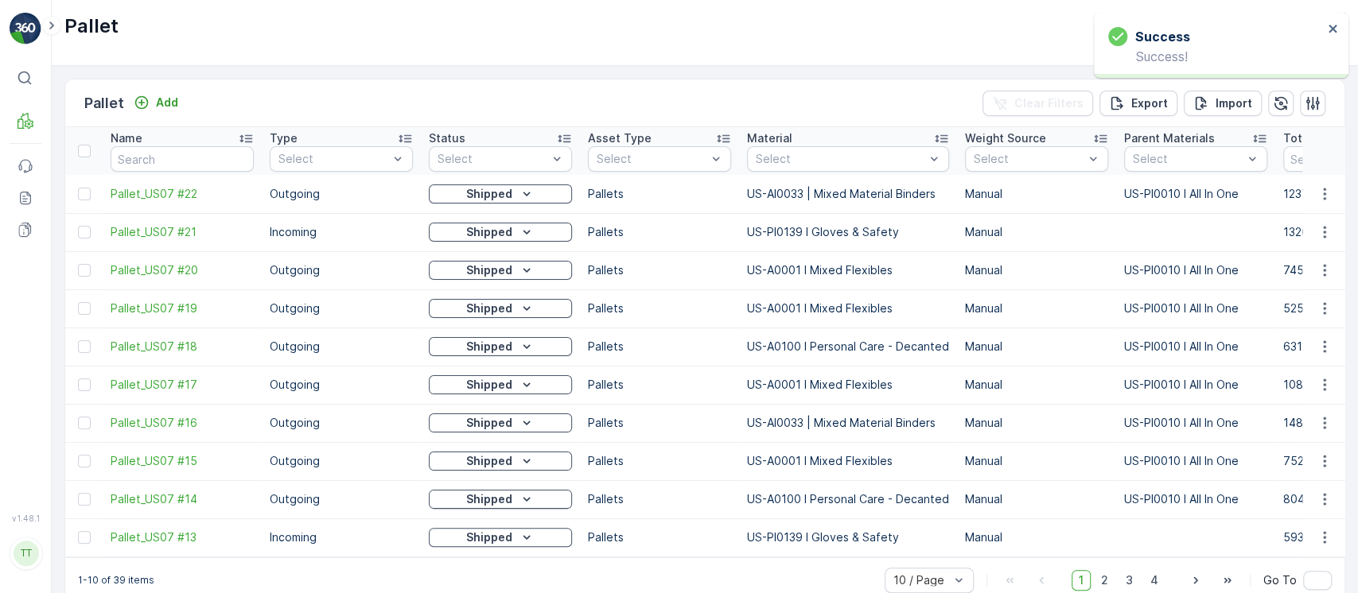
click at [807, 163] on div at bounding box center [840, 159] width 172 height 13
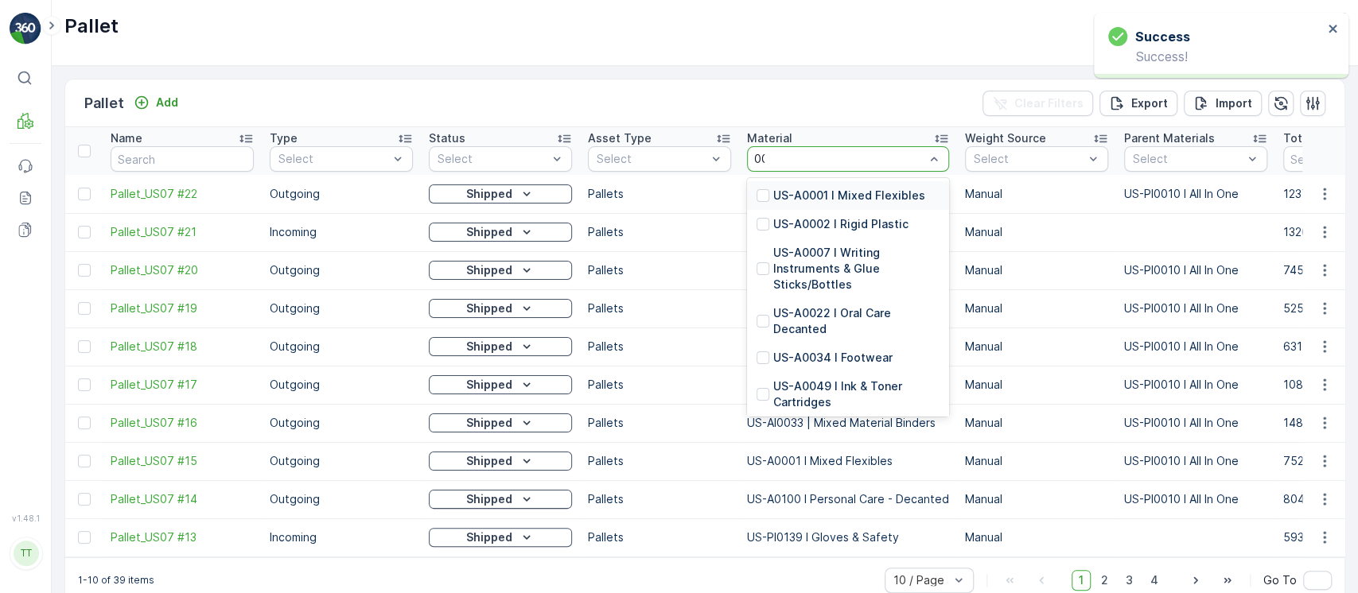
type input "0034"
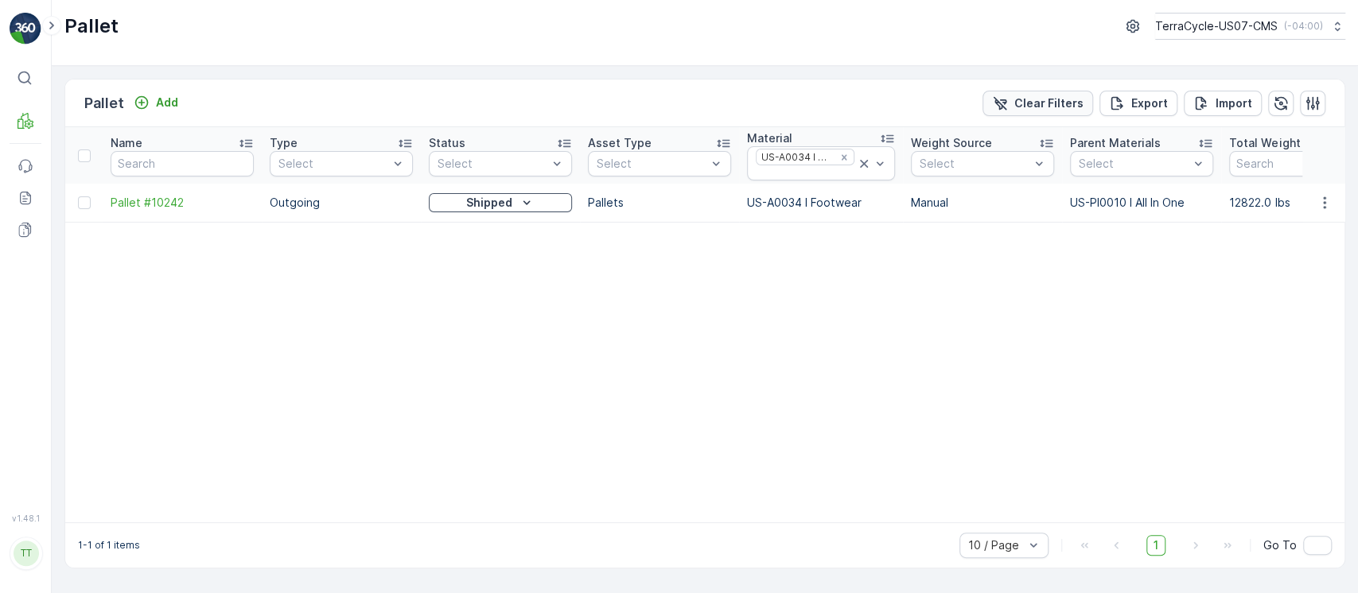
click at [1050, 99] on p "Clear Filters" at bounding box center [1048, 103] width 69 height 16
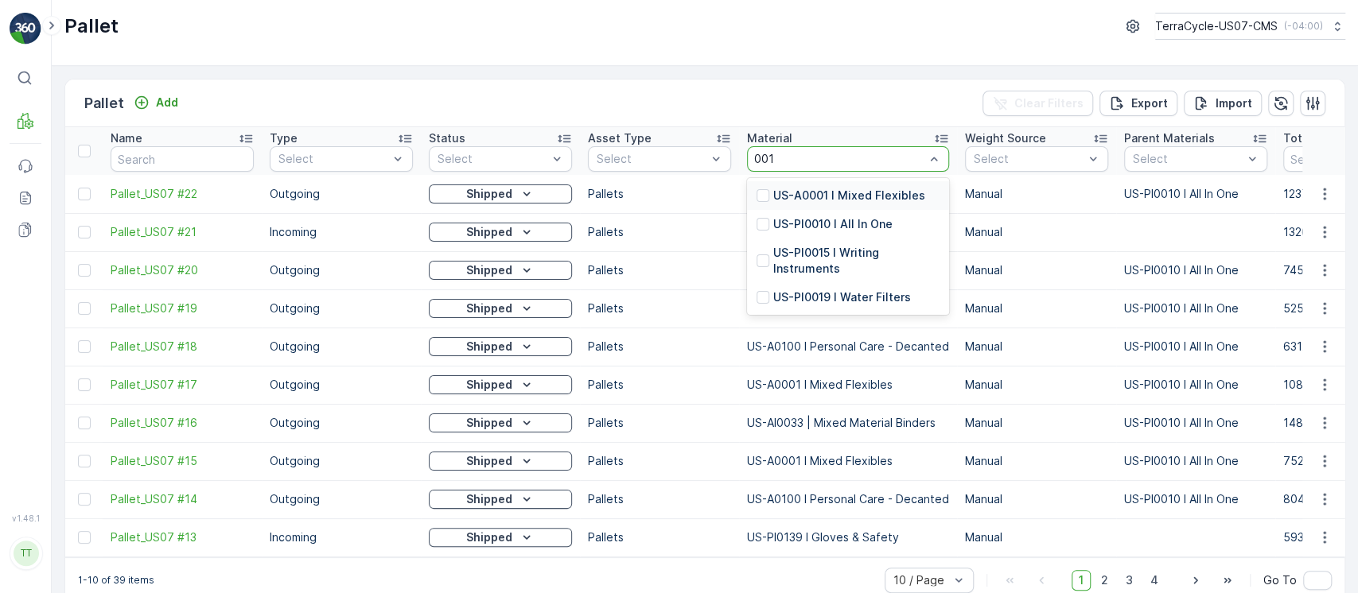
type input "0010"
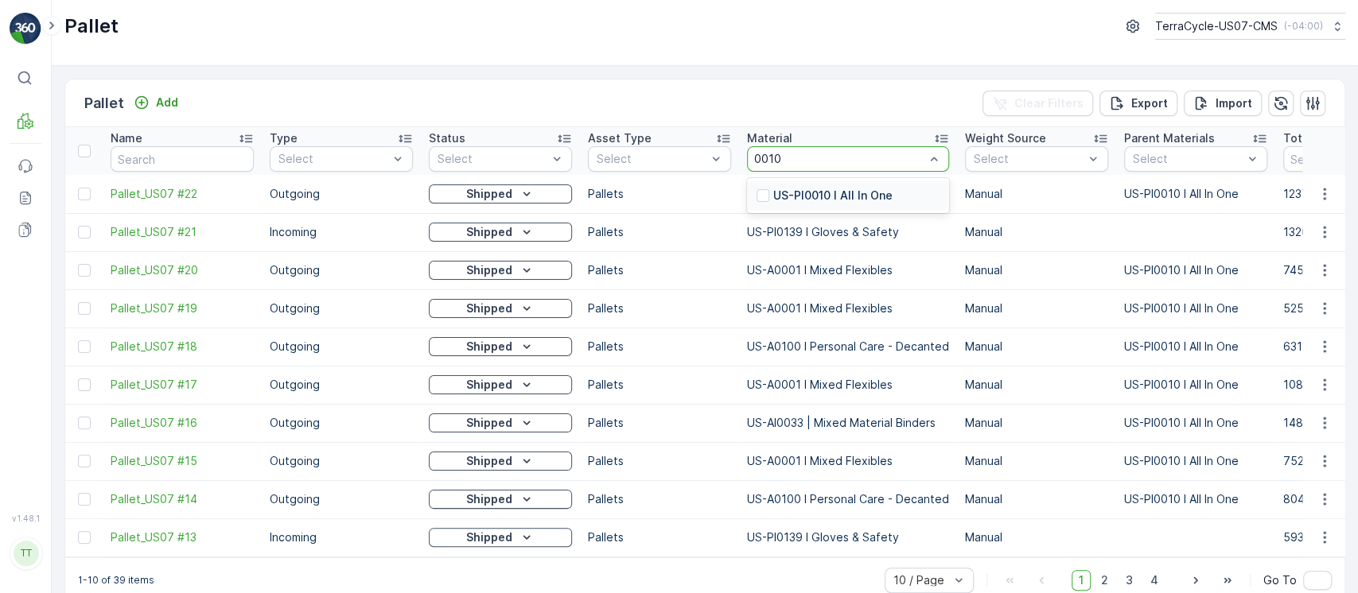
click at [839, 182] on div "US-PI0010 I All In One" at bounding box center [848, 195] width 202 height 29
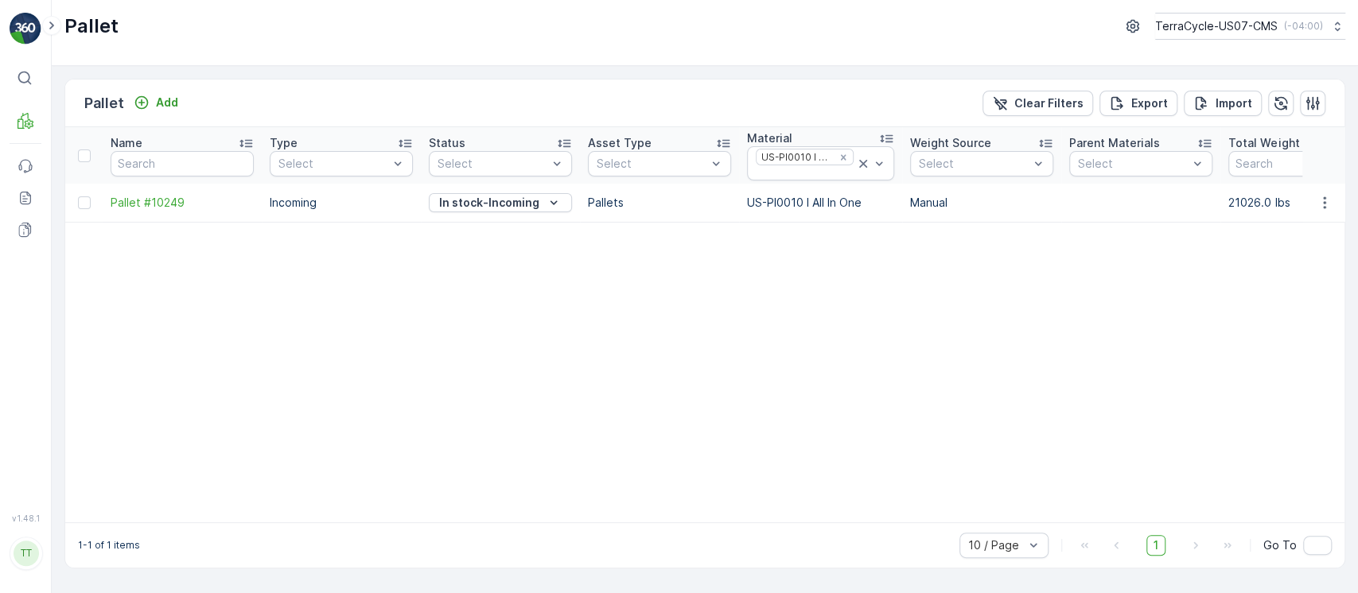
click at [1249, 205] on td "21026.0 lbs" at bounding box center [1299, 203] width 159 height 38
copy td "21026.0"
click at [1325, 202] on icon "button" at bounding box center [1324, 203] width 16 height 16
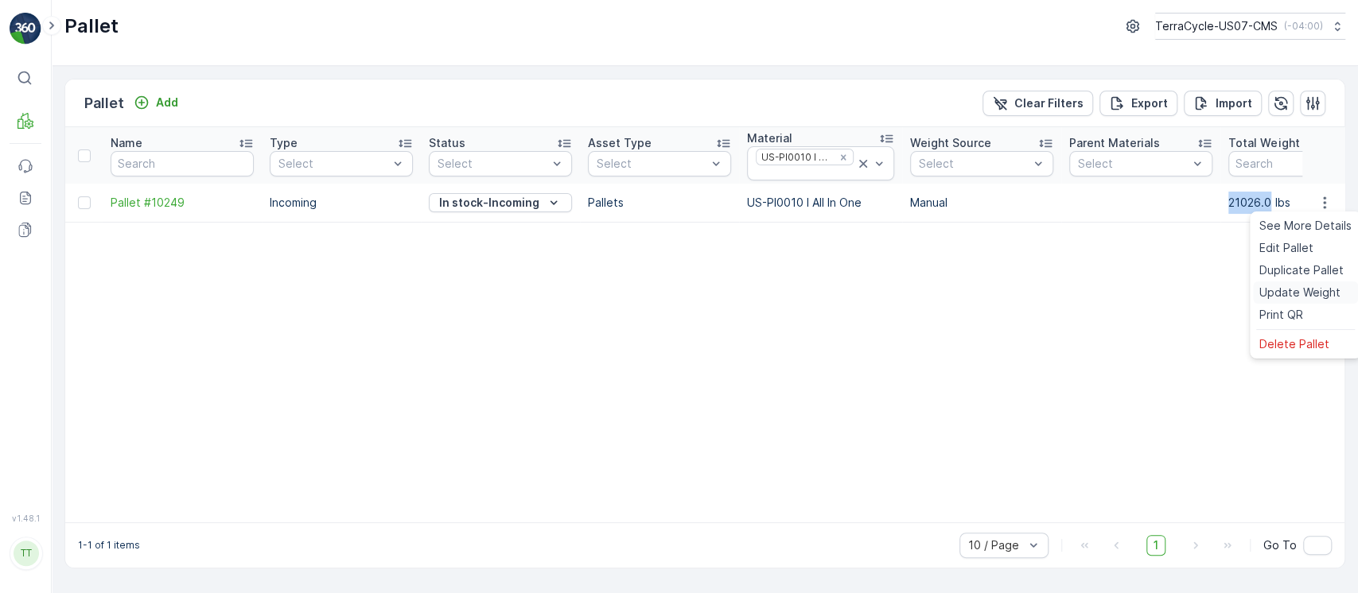
click at [1311, 289] on span "Update Weight" at bounding box center [1299, 293] width 81 height 16
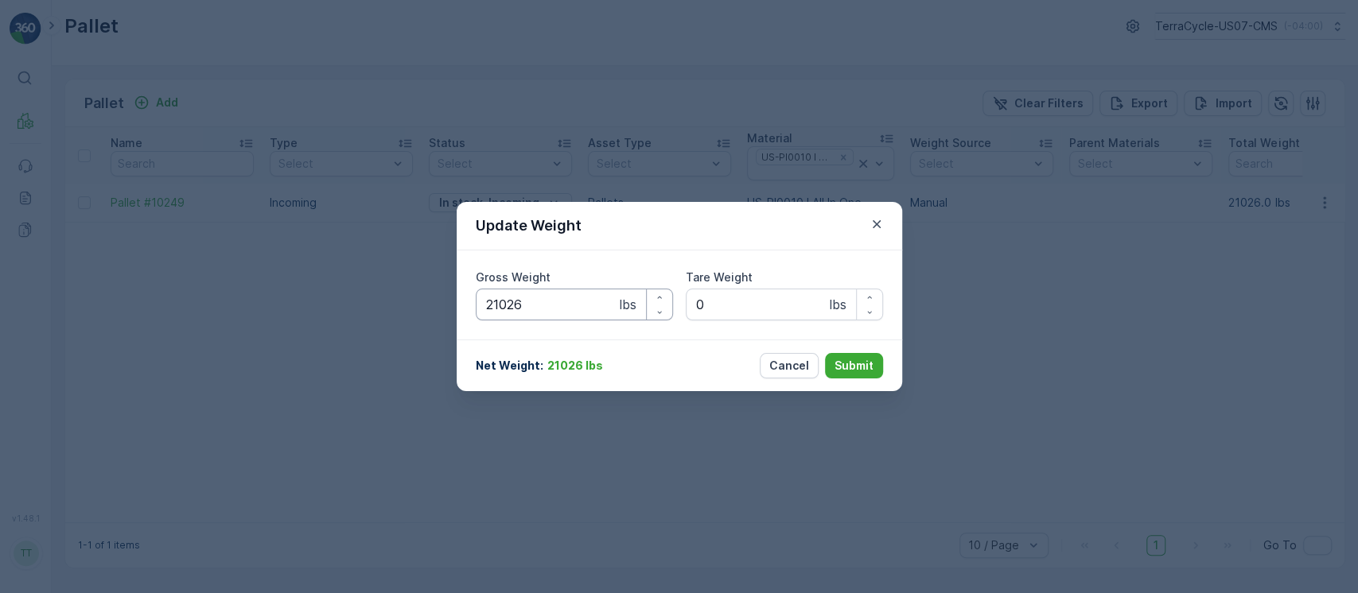
drag, startPoint x: 377, startPoint y: 299, endPoint x: 309, endPoint y: 302, distance: 68.5
click at [320, 299] on div "Update Weight Gross Weight 21026 lbs Tare Weight 0 lbs Net Weight : 21026 lbs C…" at bounding box center [679, 296] width 1358 height 593
paste Weight "189"
type Weight "18926"
click at [869, 359] on p "Submit" at bounding box center [853, 366] width 39 height 16
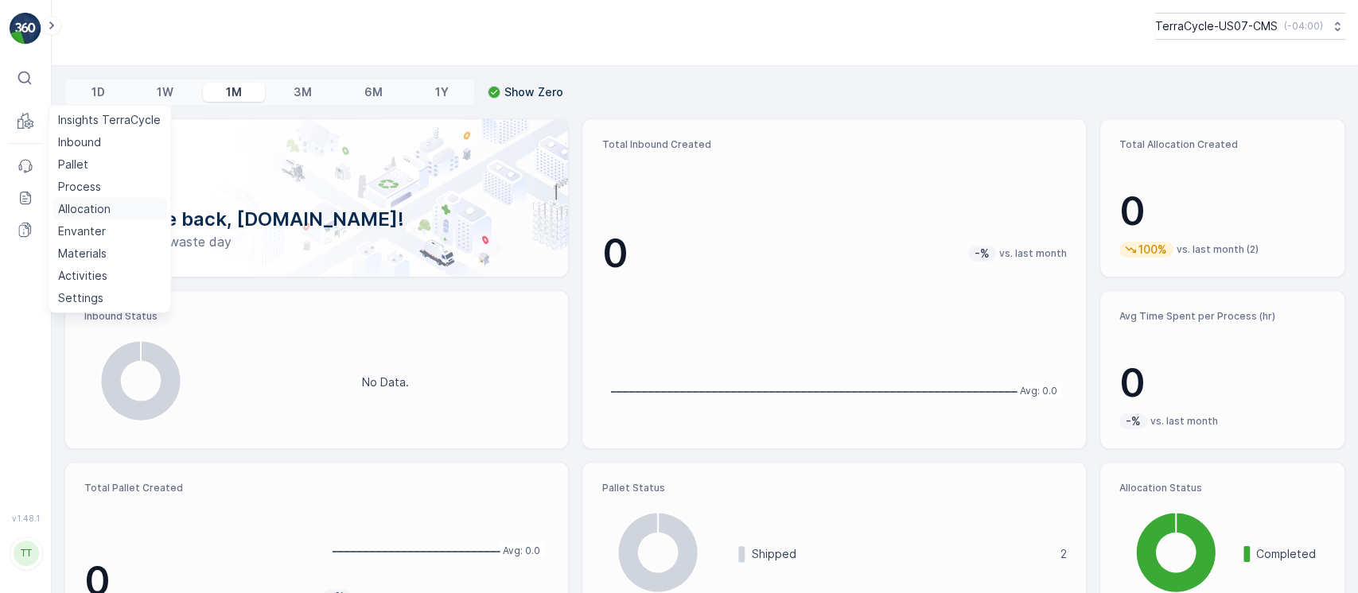
click at [76, 214] on p "Allocation" at bounding box center [84, 209] width 52 height 16
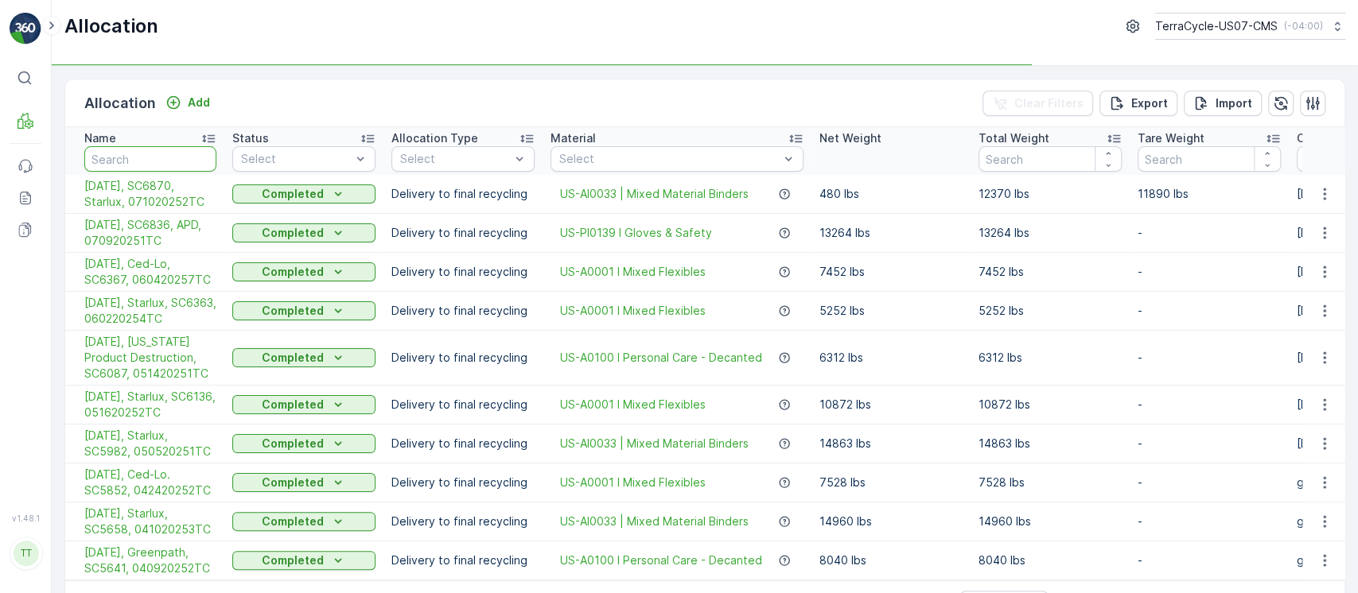
click at [144, 161] on input "text" at bounding box center [150, 158] width 132 height 25
paste input "Not sure who signed. Need COR Max Incomplete Needs template"
type input "Not sure who signed. Need COR Max Incomplete Needs template"
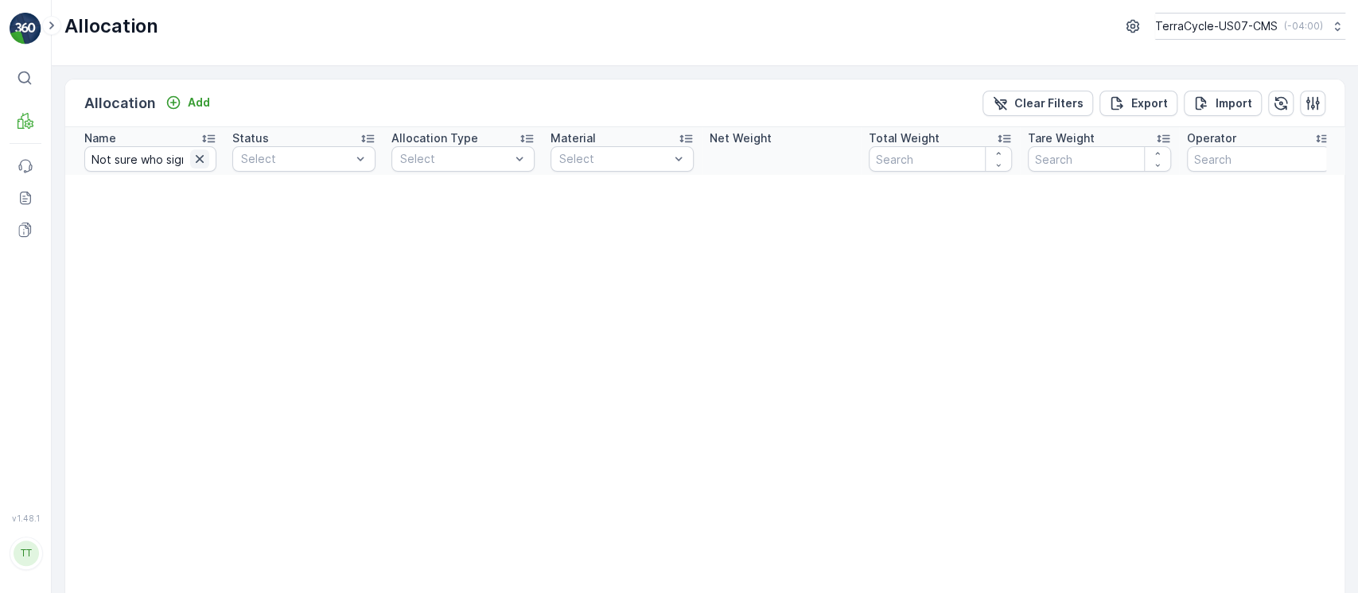
click at [203, 165] on icon "button" at bounding box center [200, 159] width 16 height 16
paste input "021420253TC"
type input "021420253TC"
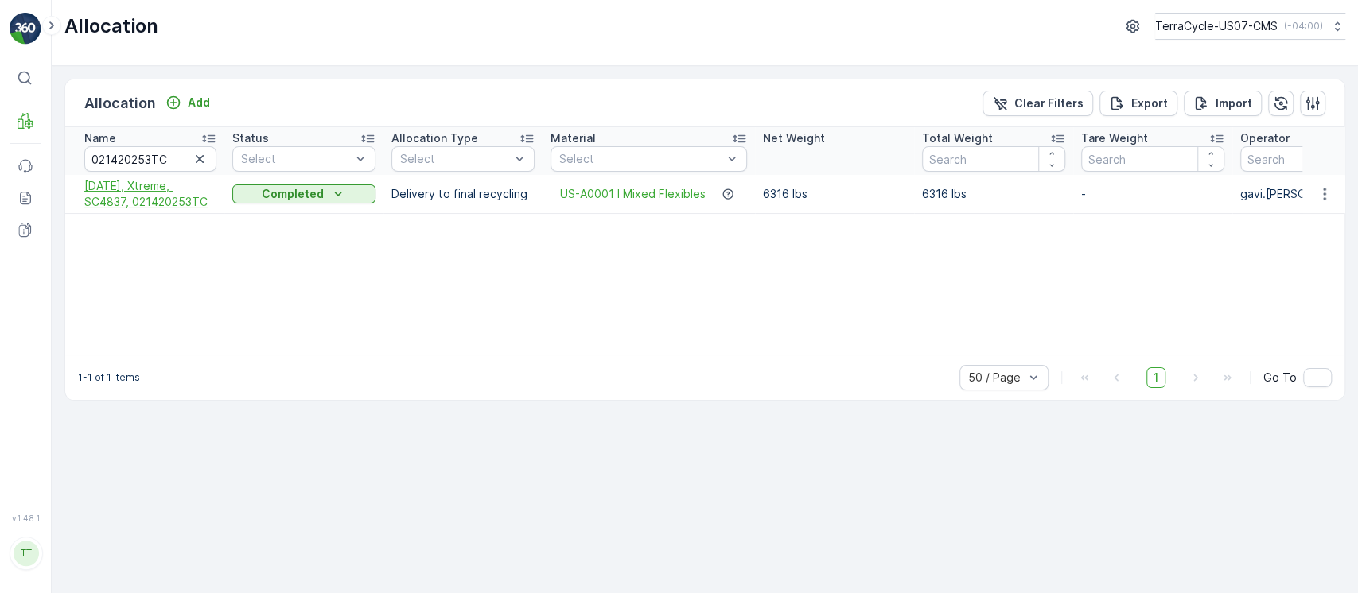
click at [169, 204] on span "2/17/25, Xtreme, SC4837, 021420253TC" at bounding box center [150, 194] width 132 height 32
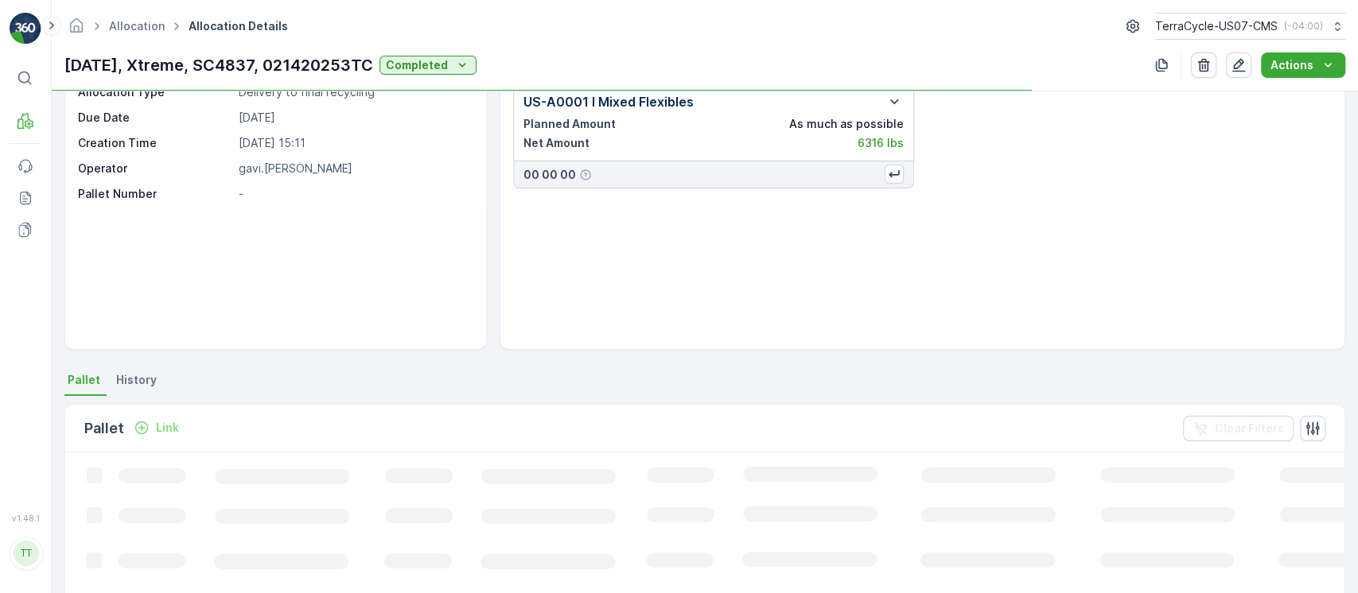
scroll to position [106, 0]
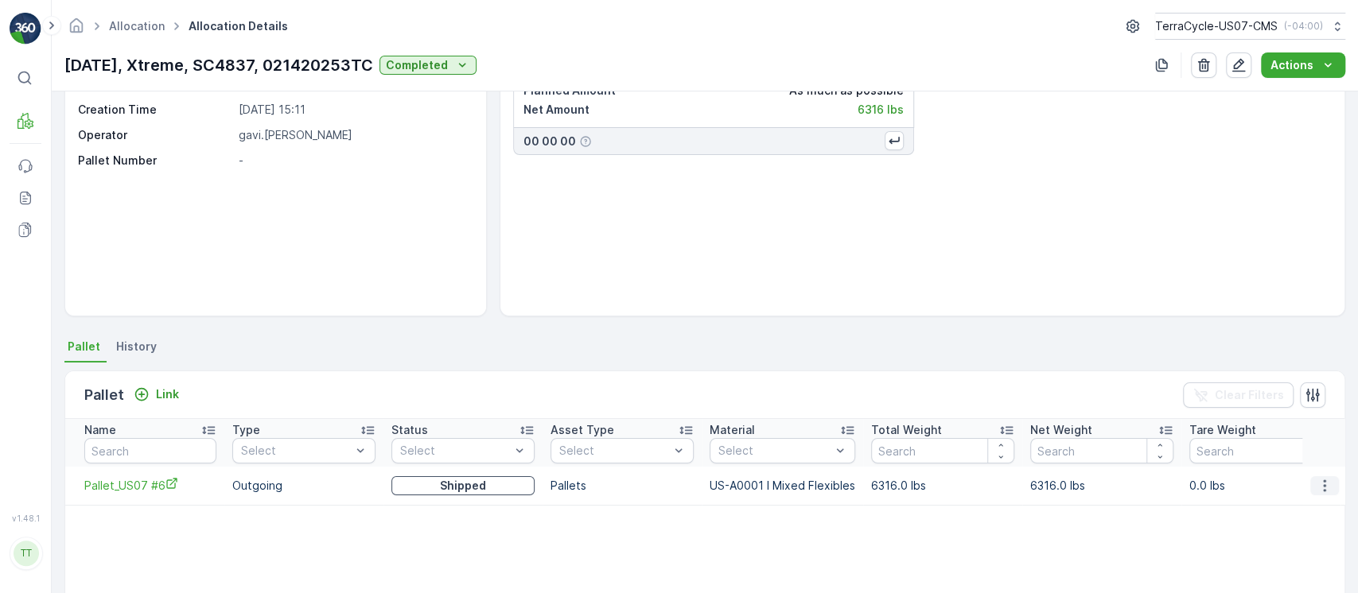
click at [1326, 492] on icon "button" at bounding box center [1324, 486] width 16 height 16
click at [1321, 533] on span "Unlink Pallet" at bounding box center [1291, 538] width 64 height 16
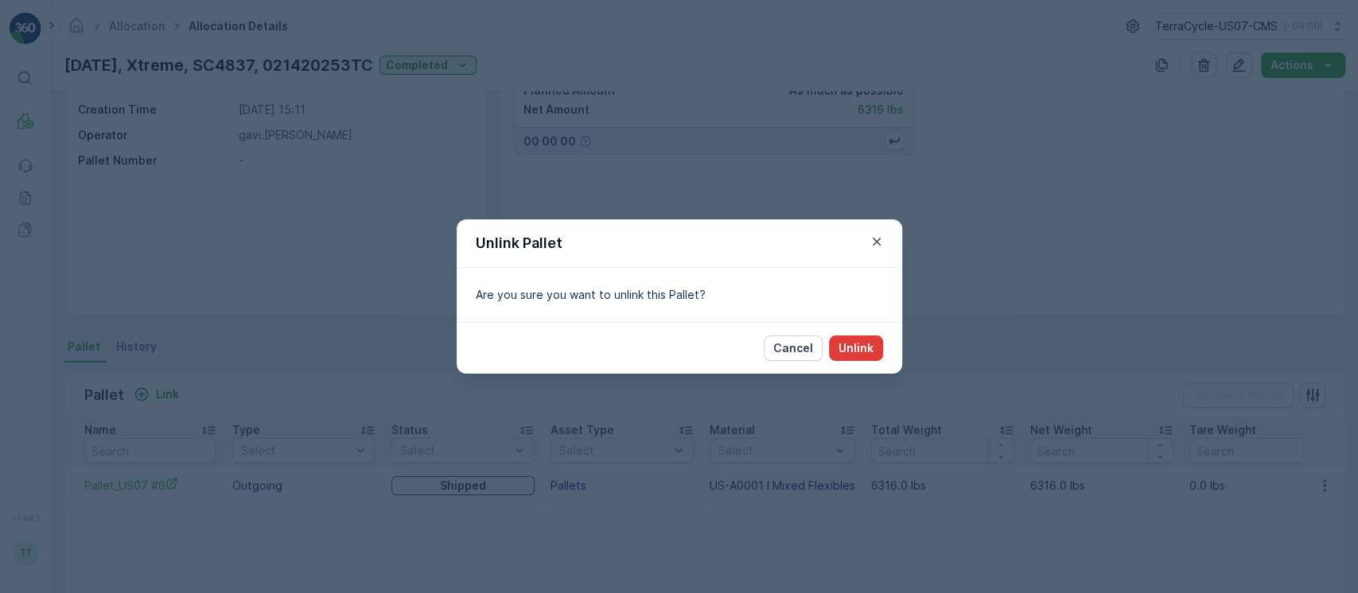
click at [855, 340] on p "Unlink" at bounding box center [855, 348] width 35 height 16
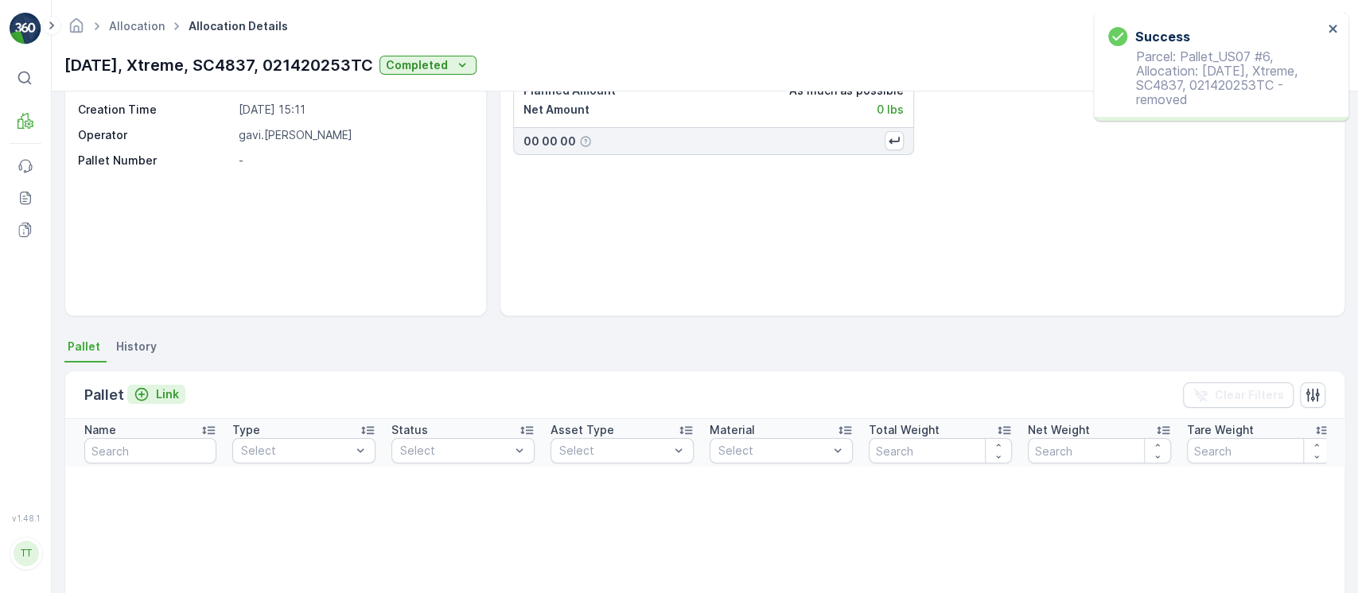
click at [176, 390] on button "Link" at bounding box center [156, 394] width 58 height 19
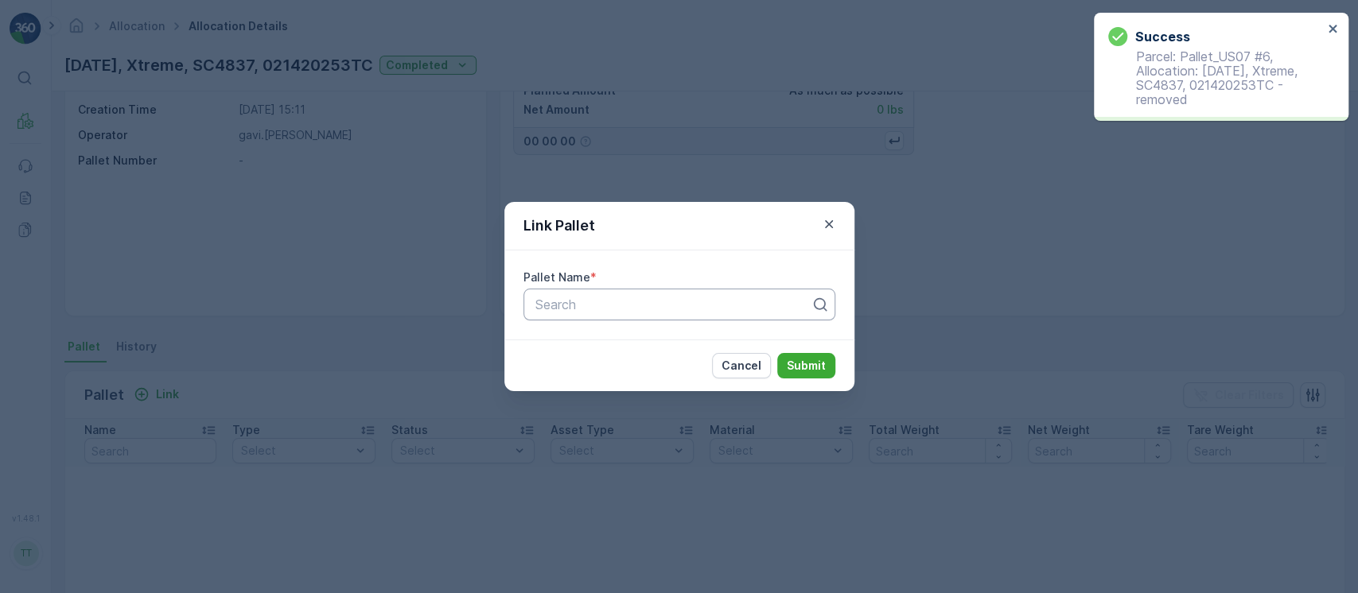
drag, startPoint x: 662, startPoint y: 282, endPoint x: 675, endPoint y: 291, distance: 16.1
click at [670, 289] on div "Pallet Name * Search" at bounding box center [679, 295] width 312 height 51
click at [675, 292] on div "Search" at bounding box center [679, 305] width 312 height 32
type input "#6"
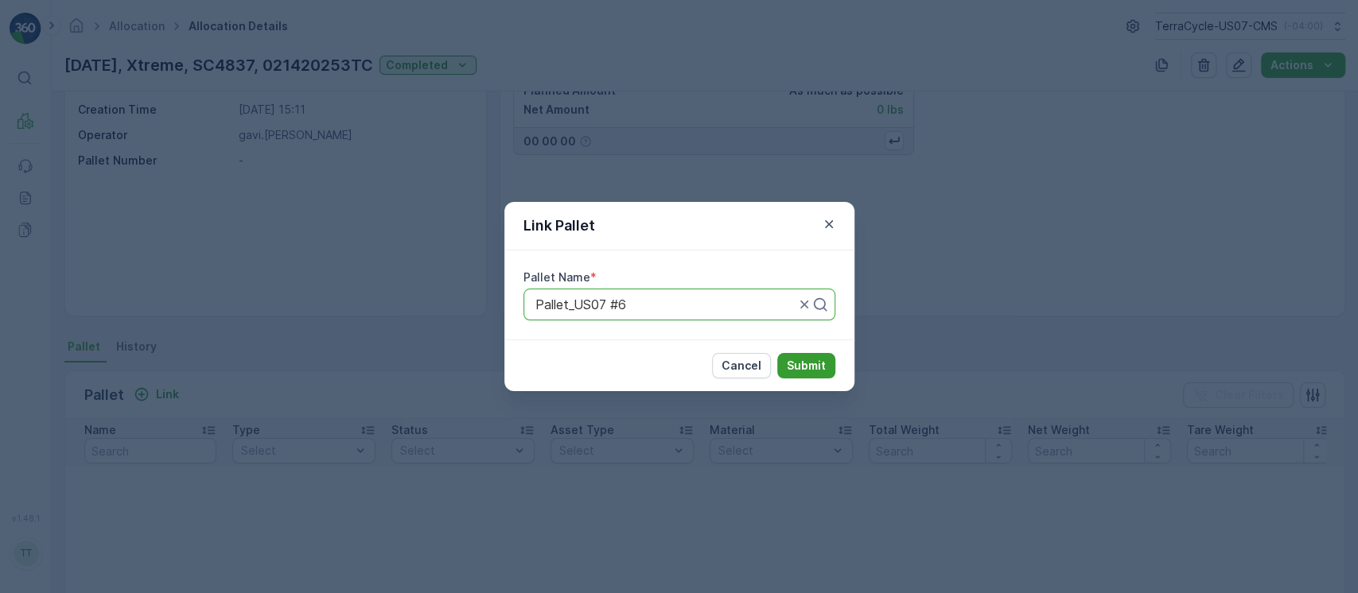
click at [798, 371] on p "Submit" at bounding box center [806, 366] width 39 height 16
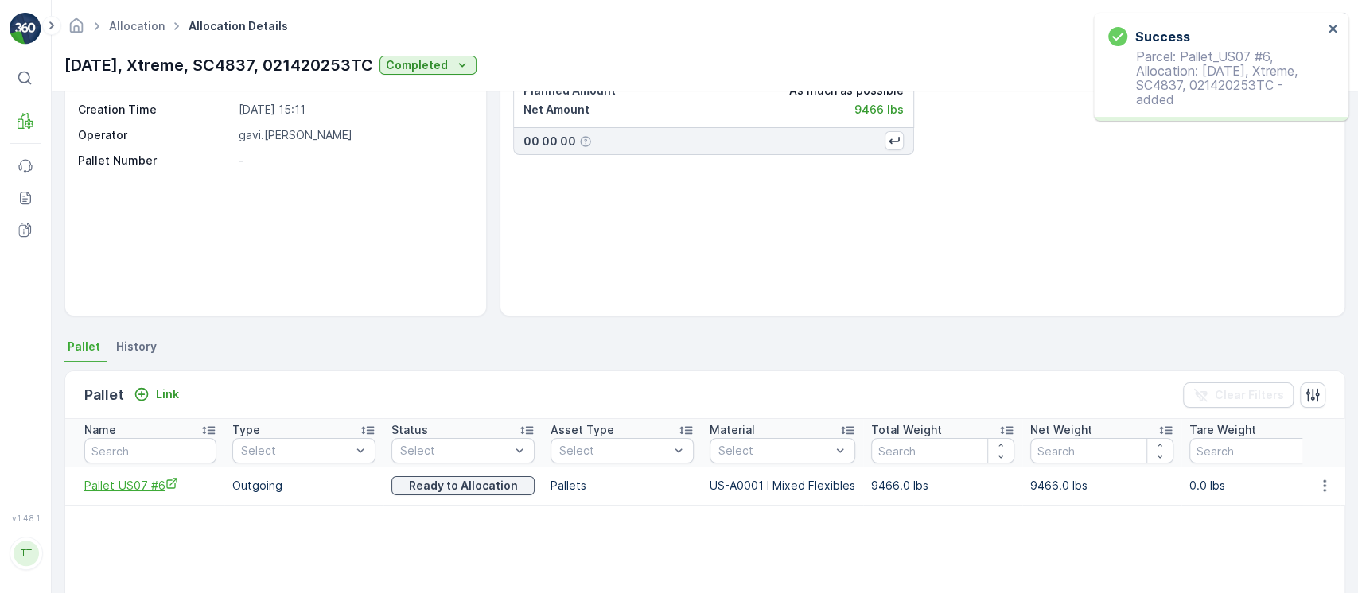
click at [165, 484] on icon "Pallet_US07 #6" at bounding box center [171, 483] width 13 height 13
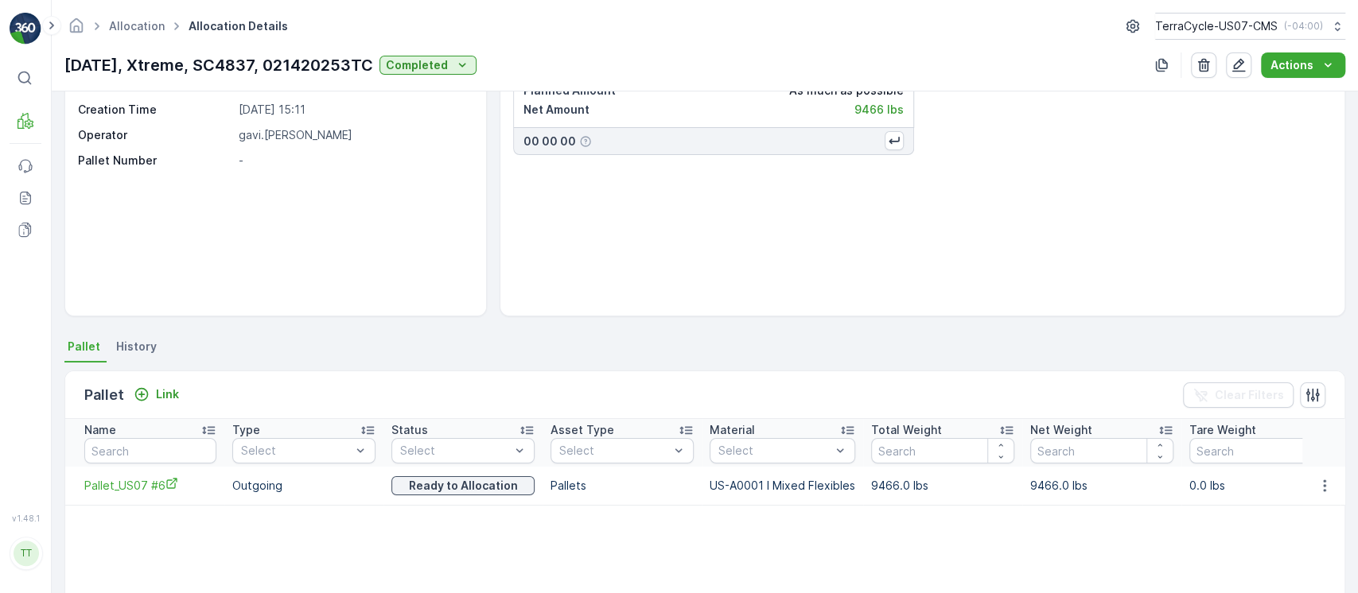
click at [874, 489] on td "9466.0 lbs" at bounding box center [942, 486] width 159 height 38
copy td "9466.0"
click at [1314, 67] on div "Actions" at bounding box center [1302, 65] width 65 height 16
click at [1281, 94] on span "Create Delivery Note" at bounding box center [1295, 95] width 115 height 16
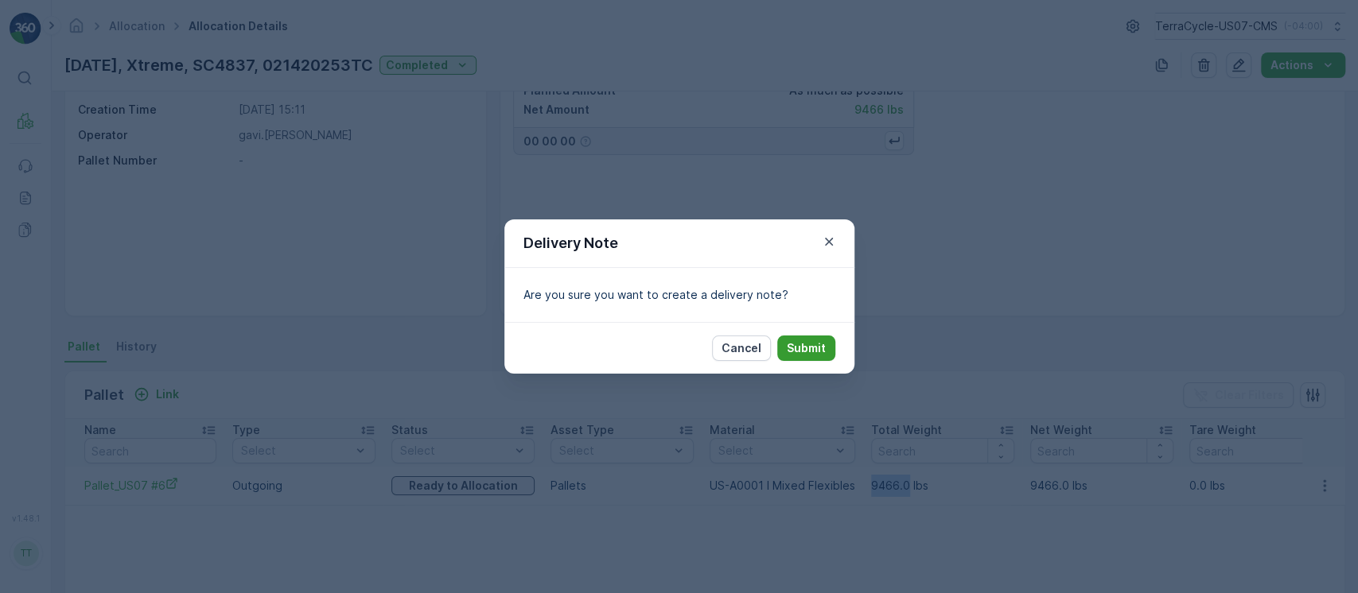
click at [806, 347] on p "Submit" at bounding box center [806, 348] width 39 height 16
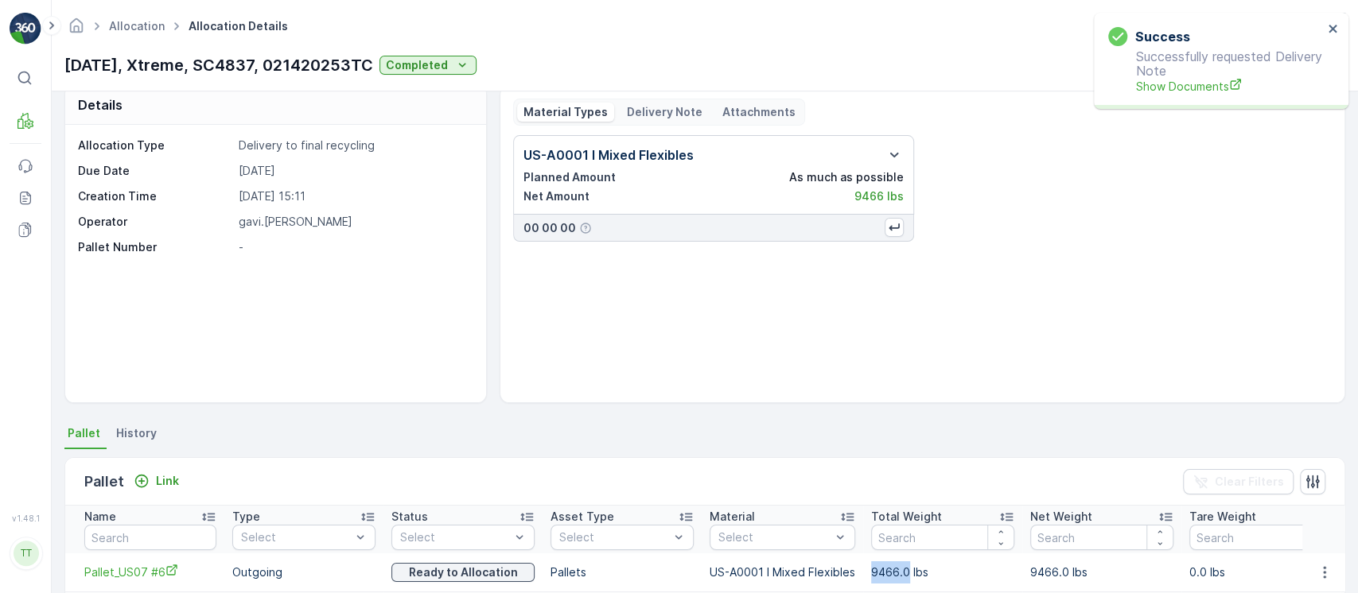
scroll to position [0, 0]
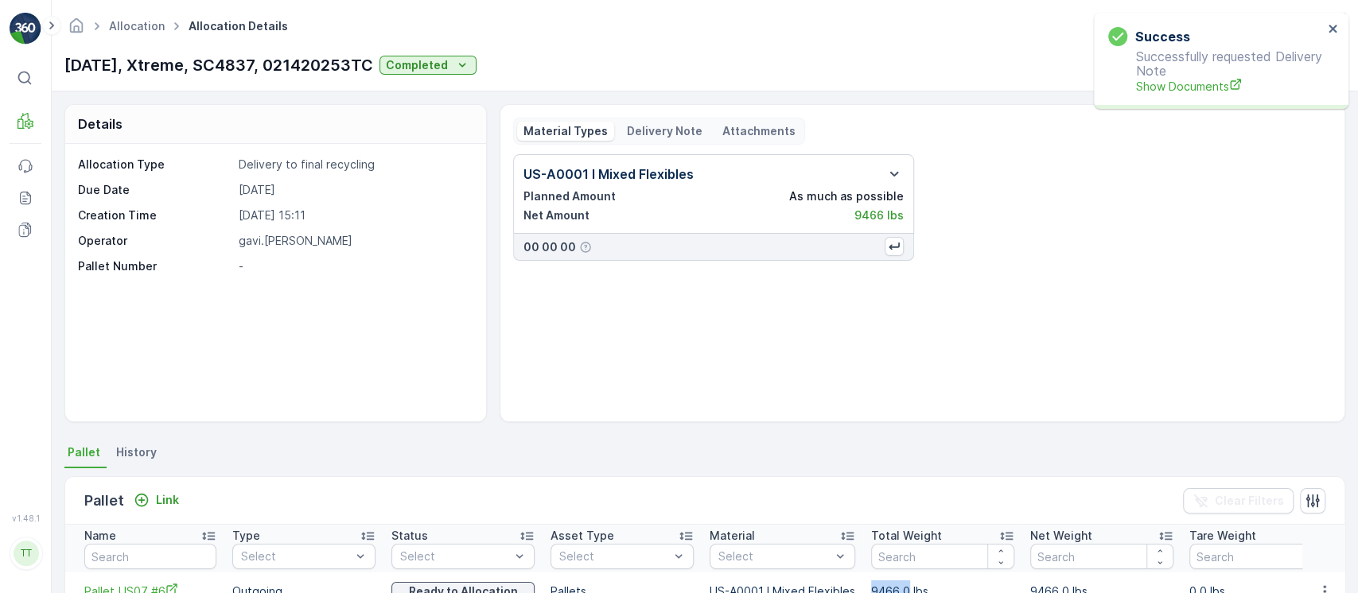
click at [688, 137] on p "Delivery Note" at bounding box center [665, 131] width 76 height 16
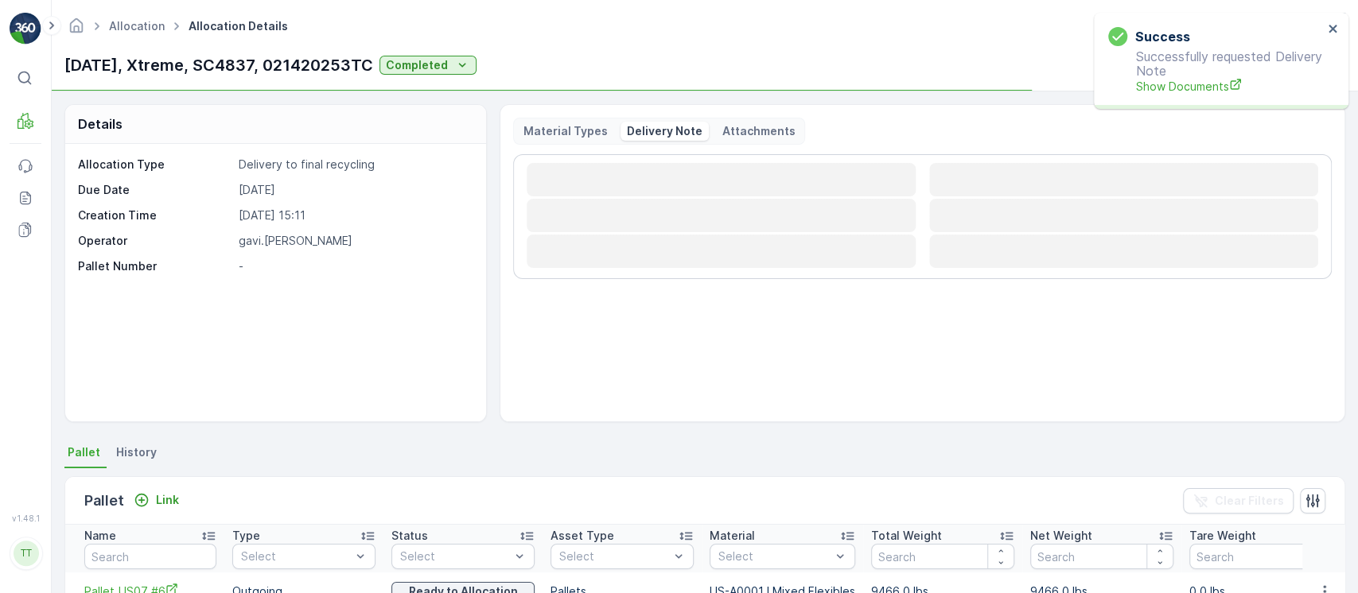
click at [1325, 29] on div "Success Successfully requested Delivery Note Show Documents" at bounding box center [1215, 60] width 224 height 77
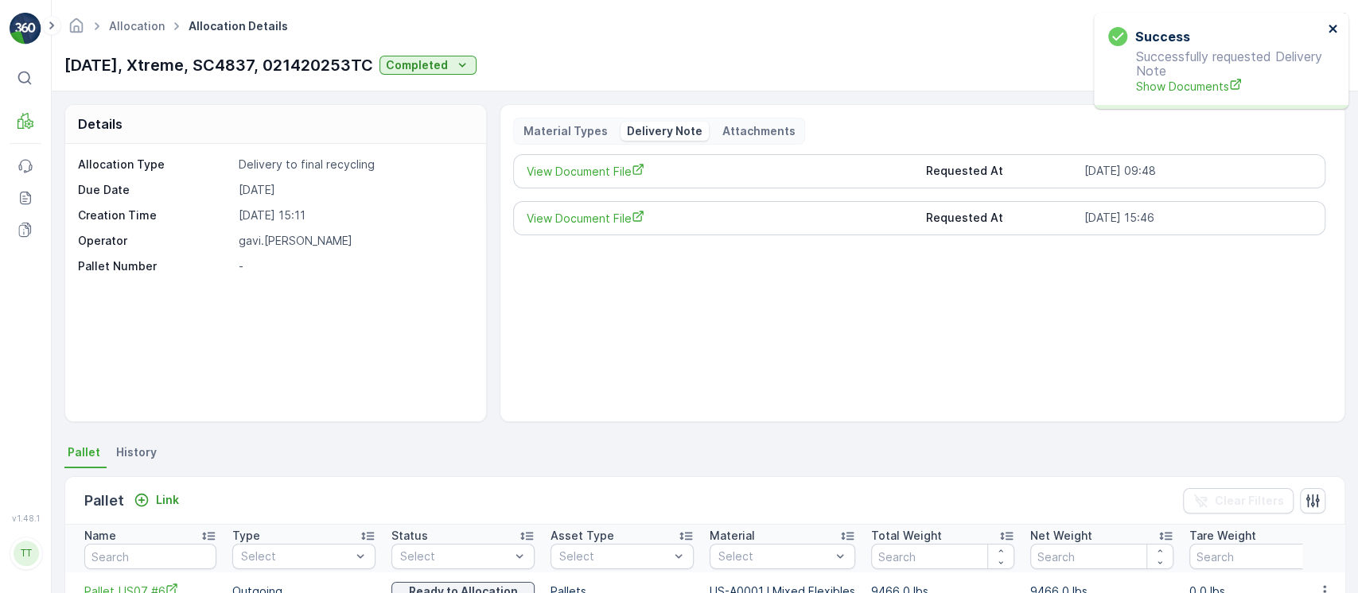
drag, startPoint x: 1327, startPoint y: 33, endPoint x: 1318, endPoint y: 33, distance: 9.6
click at [1328, 33] on icon "close" at bounding box center [1332, 28] width 11 height 13
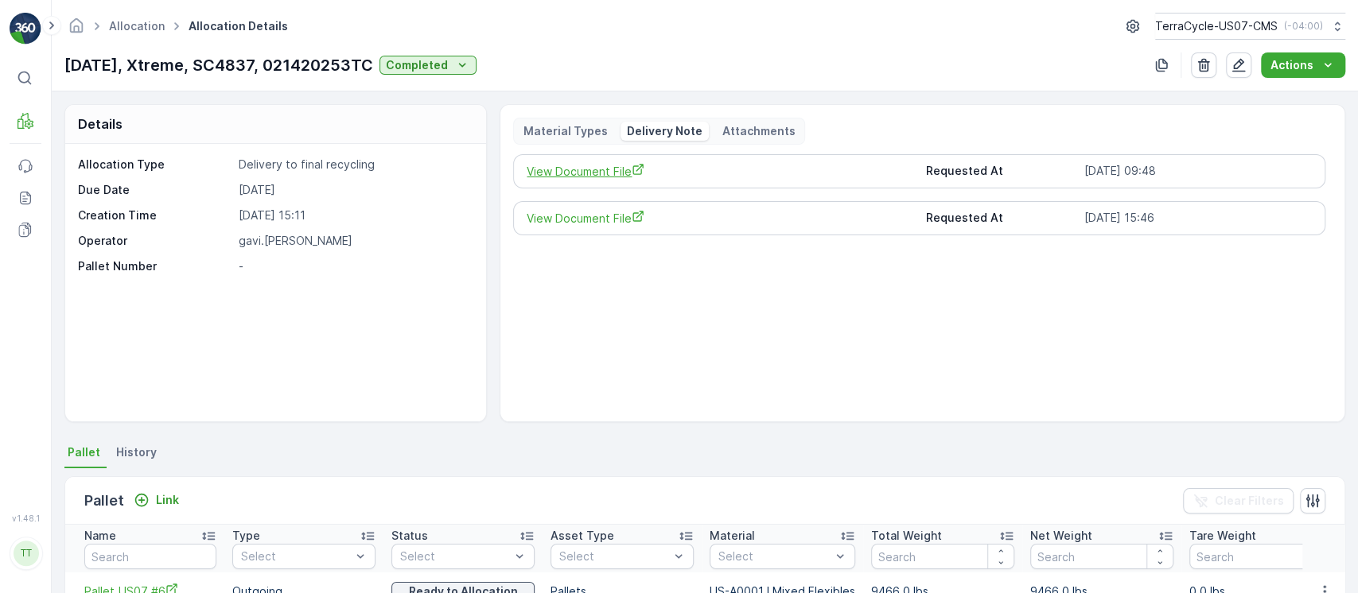
click at [616, 163] on span "View Document File" at bounding box center [719, 171] width 386 height 17
click at [153, 23] on link "Allocation" at bounding box center [137, 26] width 56 height 14
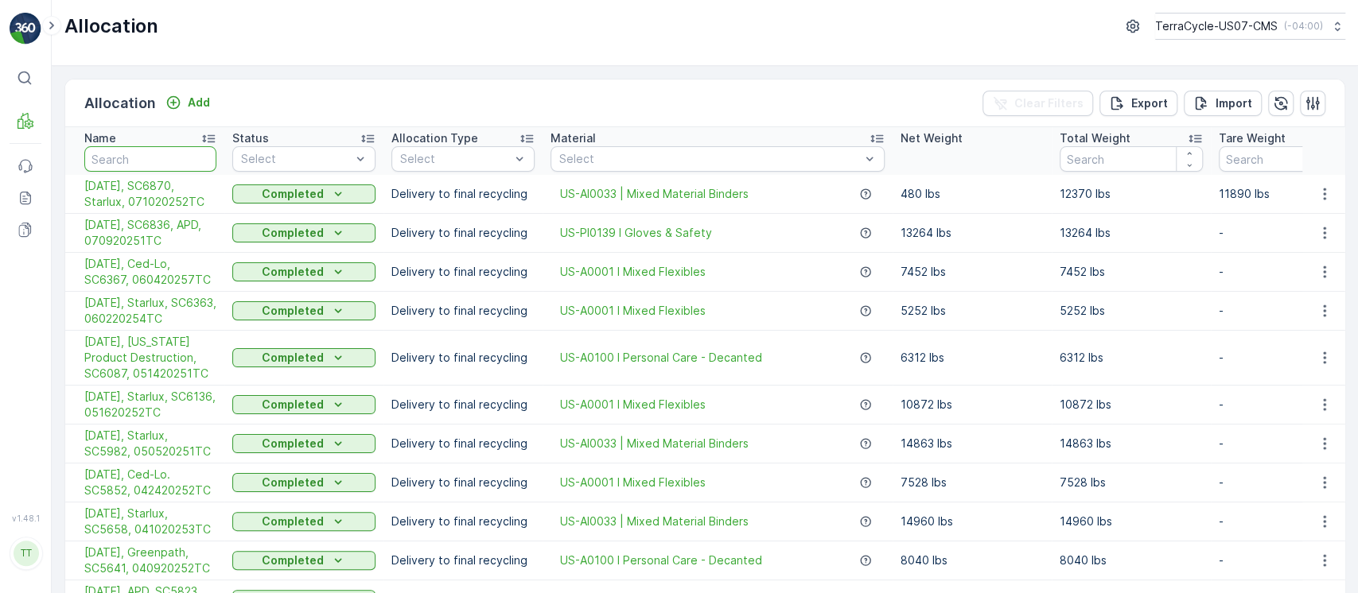
click at [190, 158] on input "text" at bounding box center [150, 158] width 132 height 25
paste input "020420251TC"
type input "020420251TC"
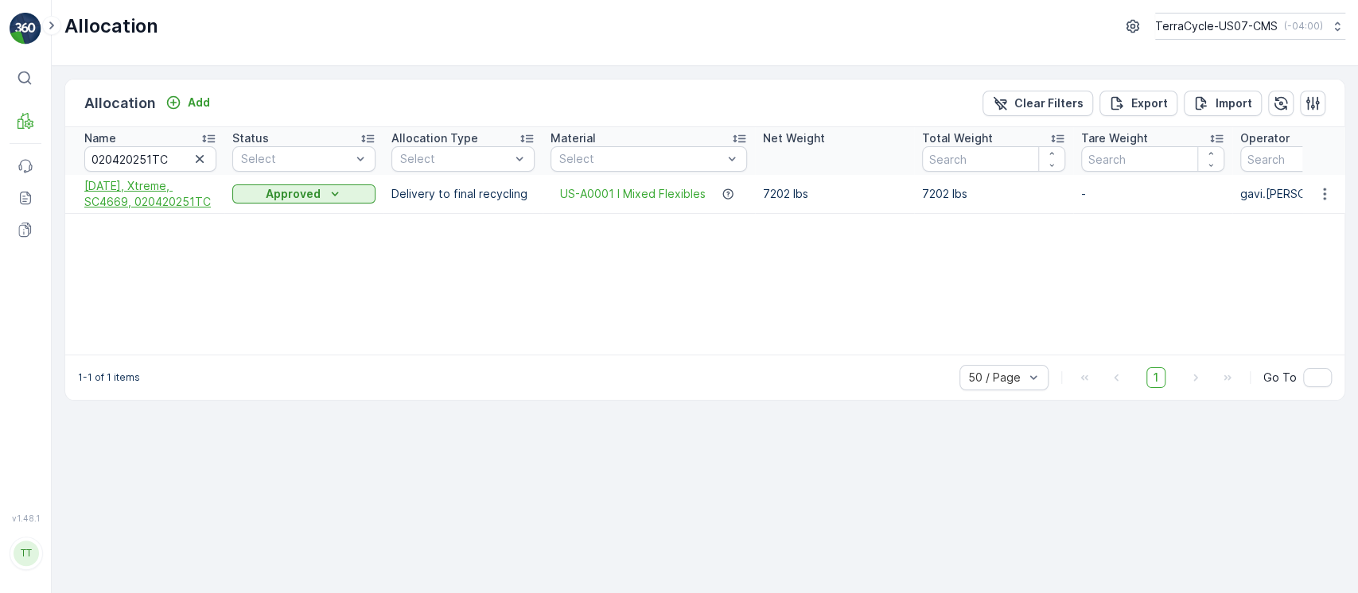
click at [116, 205] on span "2/6/25, Xtreme, SC4669, 020420251TC" at bounding box center [150, 194] width 132 height 32
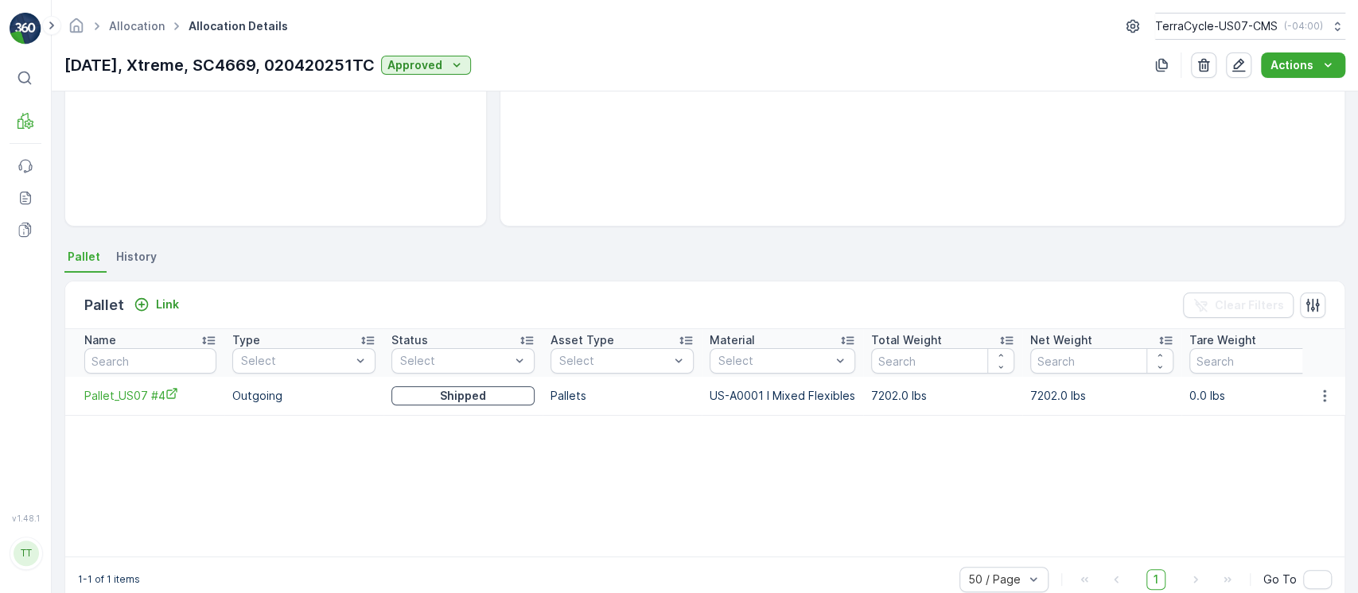
scroll to position [212, 0]
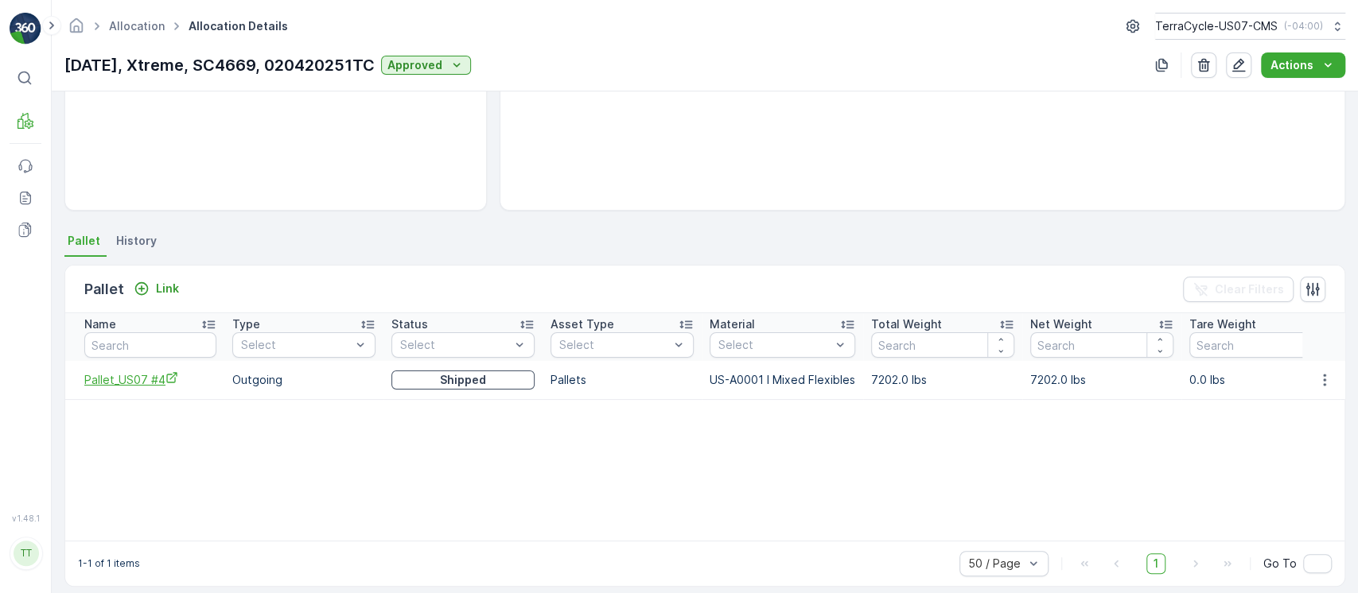
click at [158, 384] on span "Pallet_US07 #4" at bounding box center [150, 379] width 132 height 17
click at [1311, 387] on button "button" at bounding box center [1324, 380] width 29 height 19
click at [1303, 426] on span "Unlink Pallet" at bounding box center [1291, 433] width 64 height 16
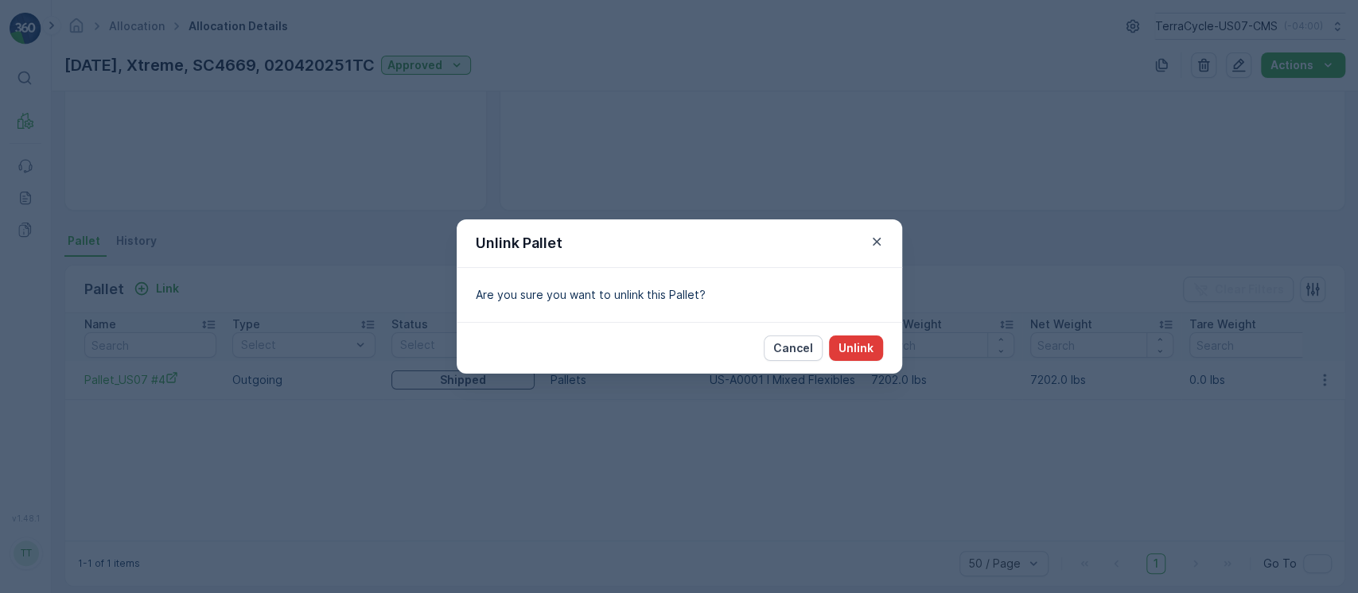
click at [849, 350] on p "Unlink" at bounding box center [855, 348] width 35 height 16
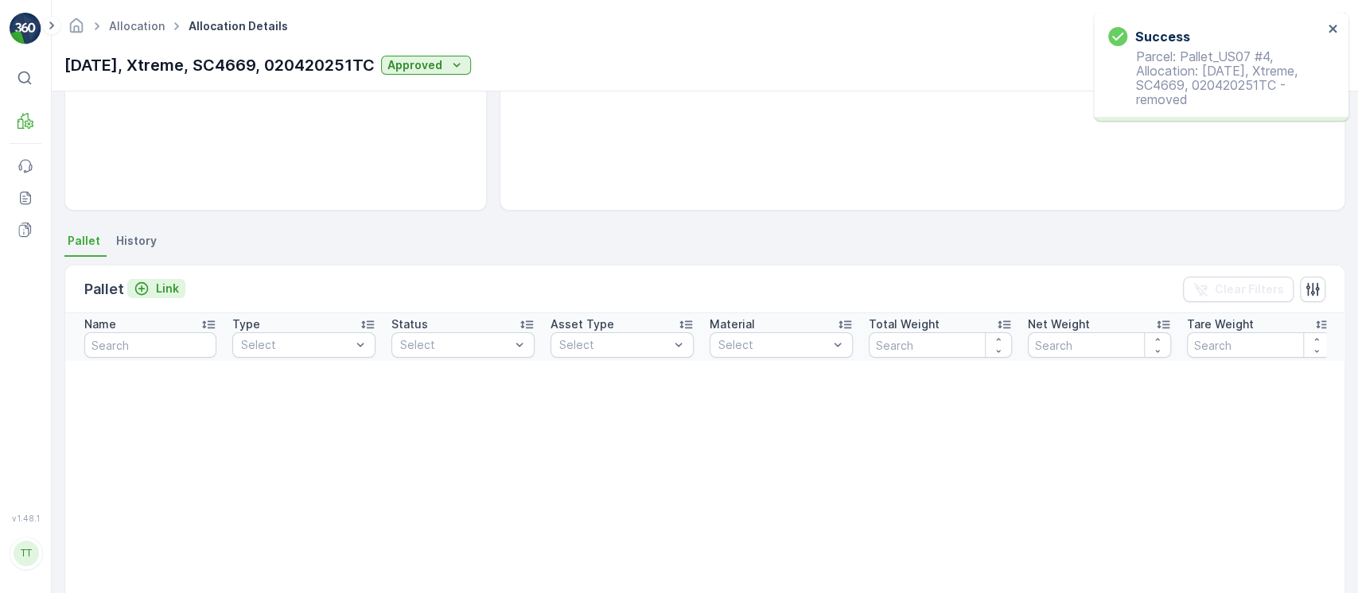
click at [152, 289] on div "Link" at bounding box center [156, 289] width 45 height 16
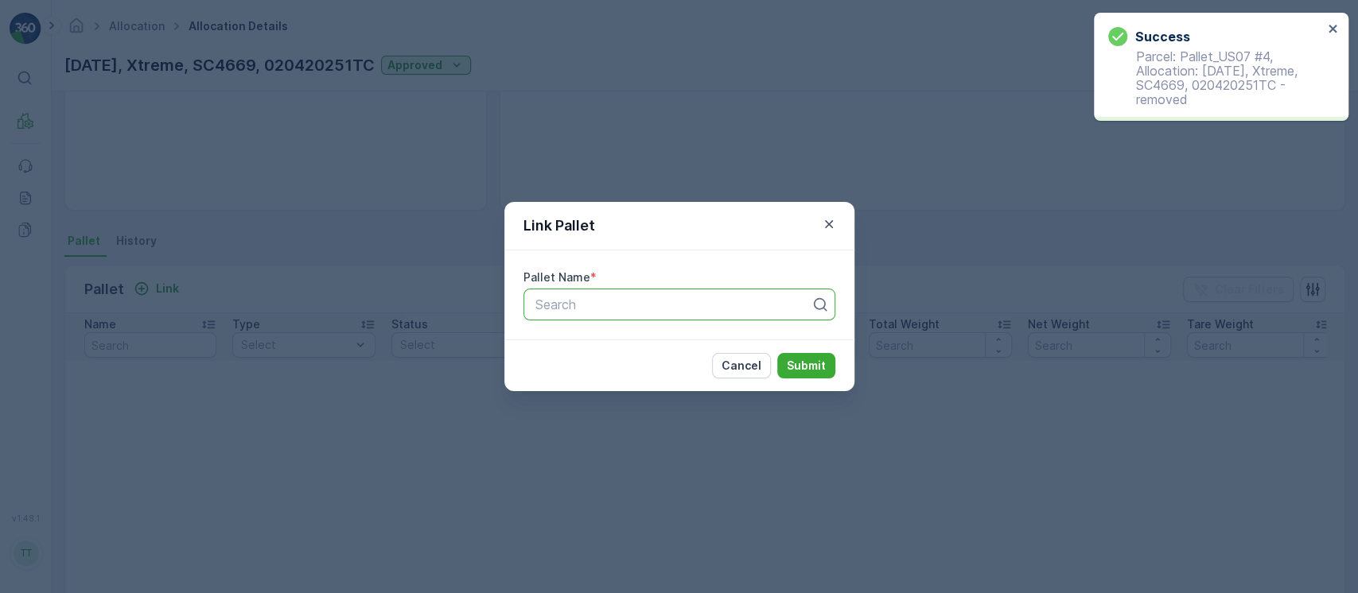
click at [541, 300] on div at bounding box center [673, 304] width 278 height 14
paste input "Pallet_US07 #4"
type input "Pallet_US07 #4"
click at [801, 359] on p "Submit" at bounding box center [806, 366] width 39 height 16
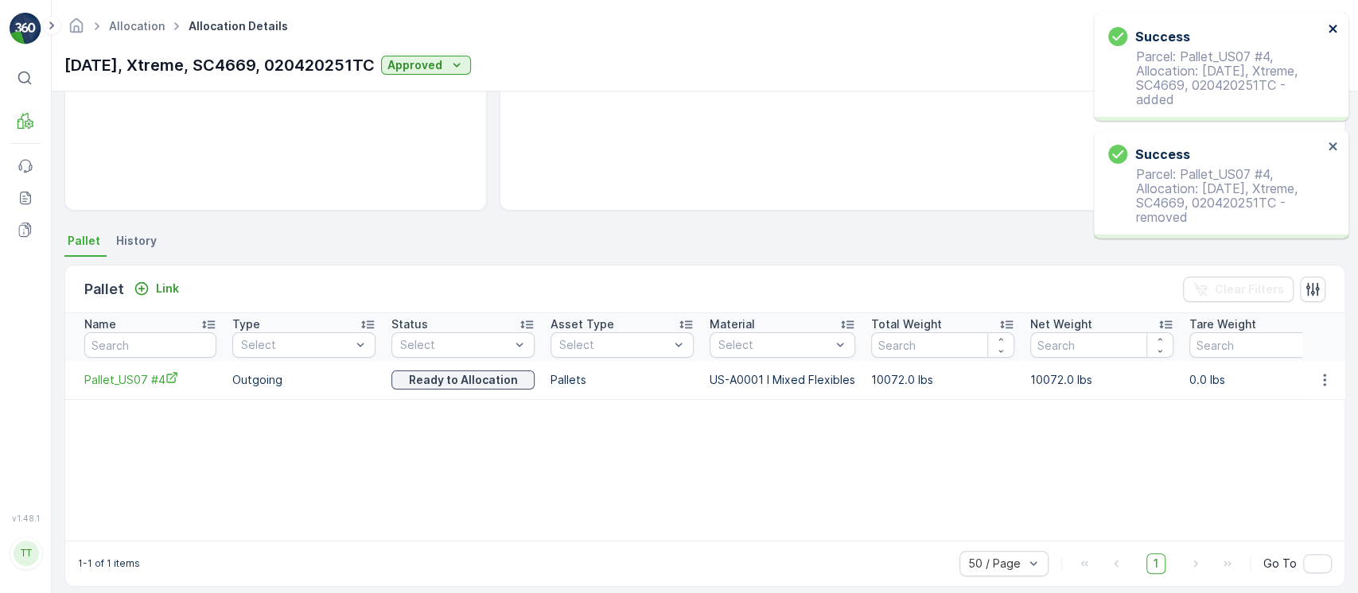
click at [1337, 33] on icon "close" at bounding box center [1332, 28] width 11 height 13
click at [1323, 58] on div "Success Parcel: Pallet_US07 #4, Allocation: 2/6/25, Xtreme, SC4669, 020420251TC…" at bounding box center [1215, 66] width 224 height 89
click at [1326, 33] on div "Success Parcel: Pallet_US07 #4, Allocation: 2/6/25, Xtreme, SC4669, 020420251TC…" at bounding box center [1215, 66] width 224 height 89
click at [1327, 31] on icon "close" at bounding box center [1332, 28] width 11 height 13
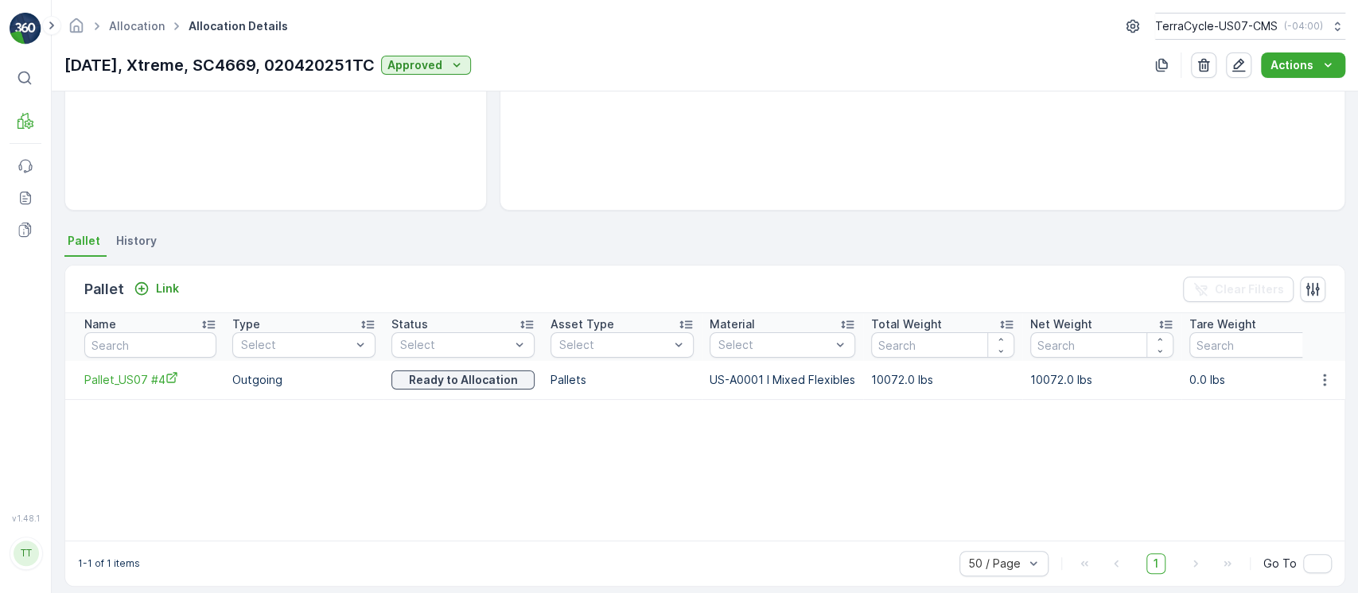
click at [1319, 50] on div "Allocation Allocation Details TerraCycle-US07-CMS ( -04:00 ) 2/6/25, Xtreme, SC…" at bounding box center [705, 45] width 1306 height 91
click at [1319, 72] on icon "Actions" at bounding box center [1327, 65] width 16 height 16
click at [1290, 96] on span "Create Delivery Note" at bounding box center [1295, 95] width 115 height 16
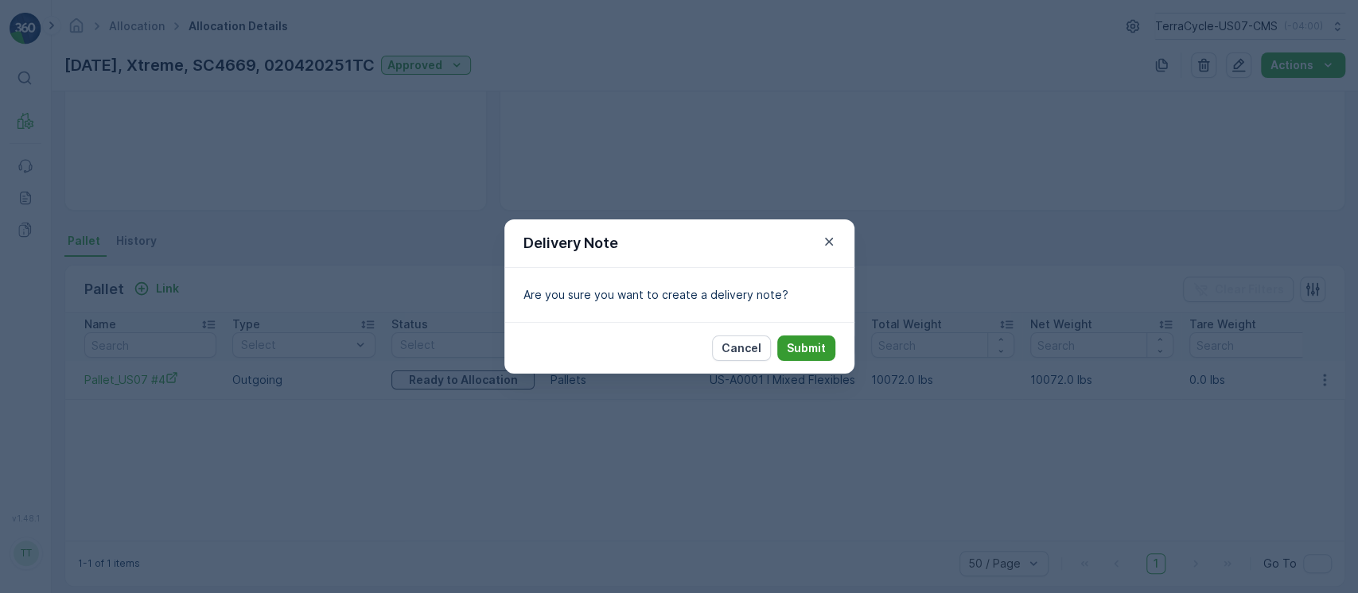
click at [807, 349] on p "Submit" at bounding box center [806, 348] width 39 height 16
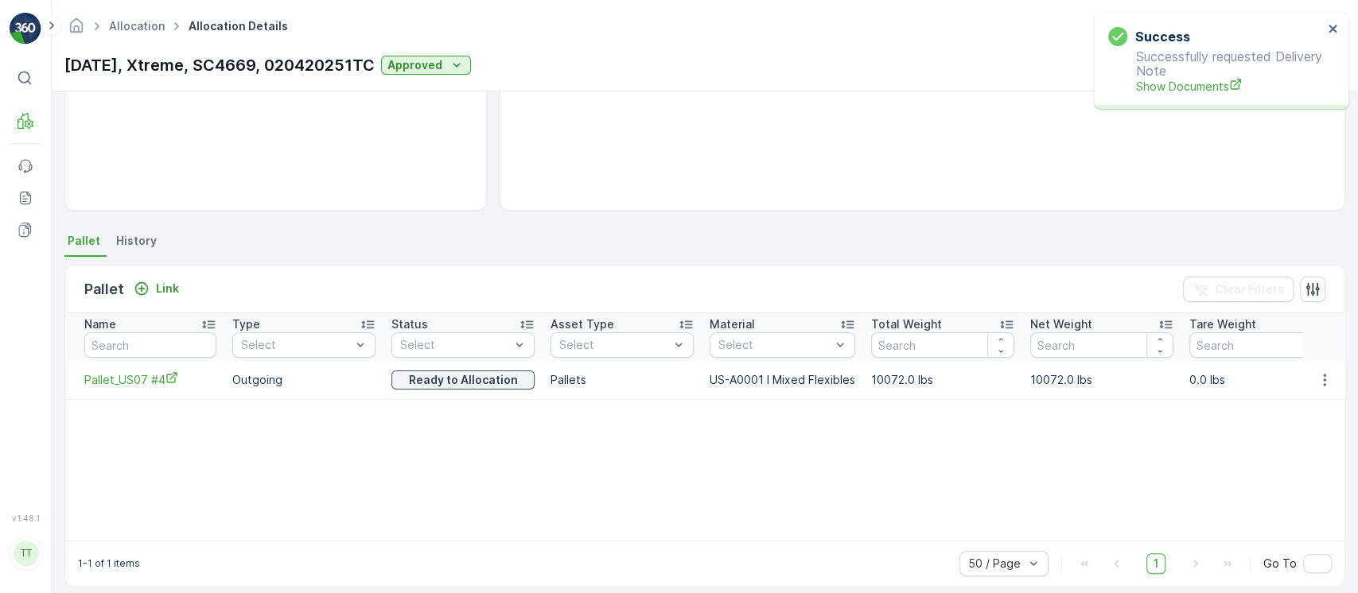
scroll to position [0, 0]
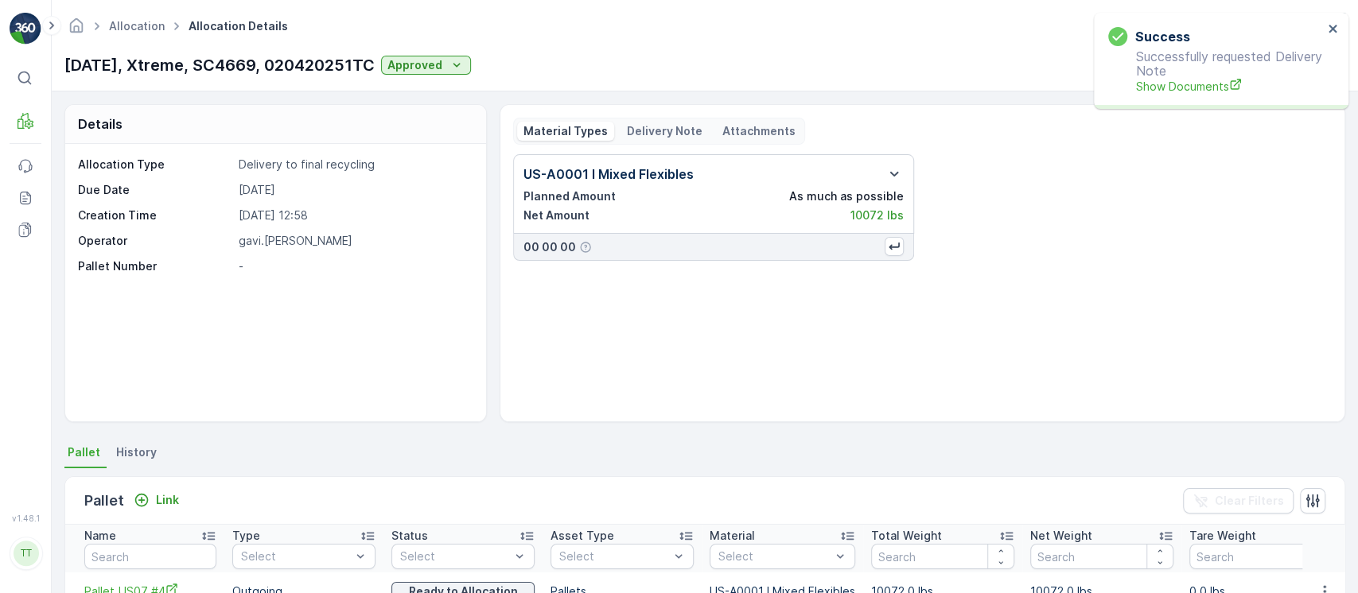
click at [662, 138] on div "Delivery Note" at bounding box center [664, 131] width 88 height 19
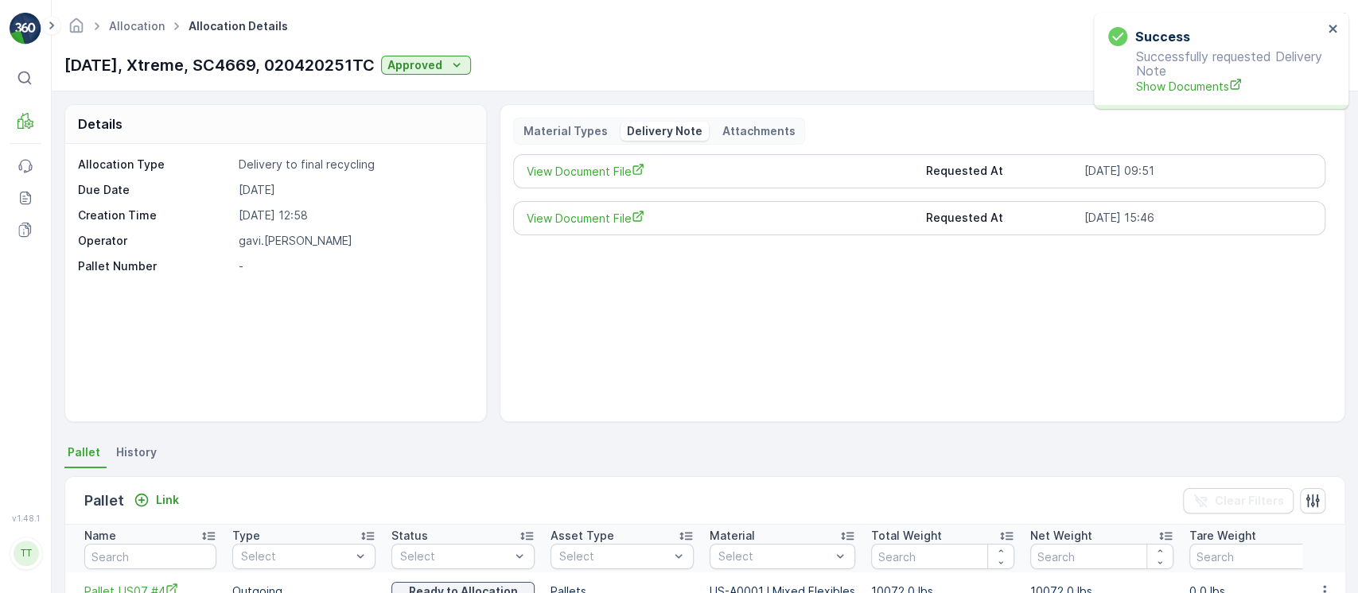
click at [614, 182] on div "View Document File Requested At 25.08.2025 09:51" at bounding box center [919, 171] width 812 height 34
click at [608, 175] on span "View Document File" at bounding box center [719, 171] width 386 height 17
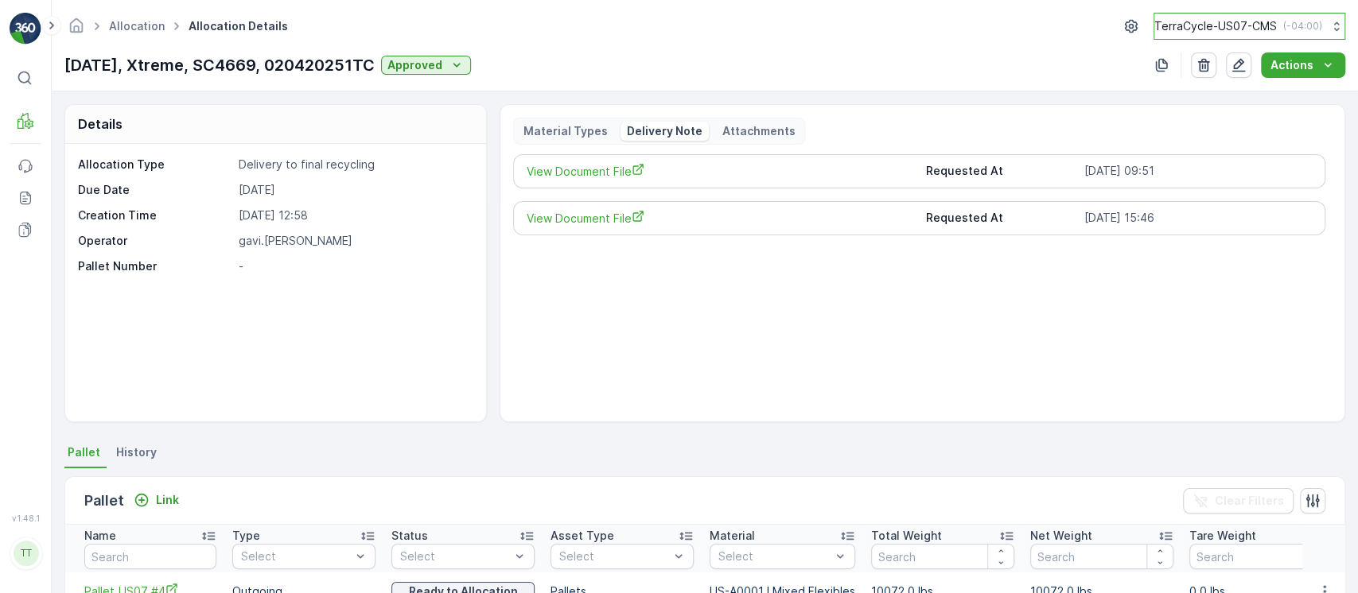
click at [1264, 22] on p "TerraCycle-US07-CMS" at bounding box center [1215, 26] width 122 height 16
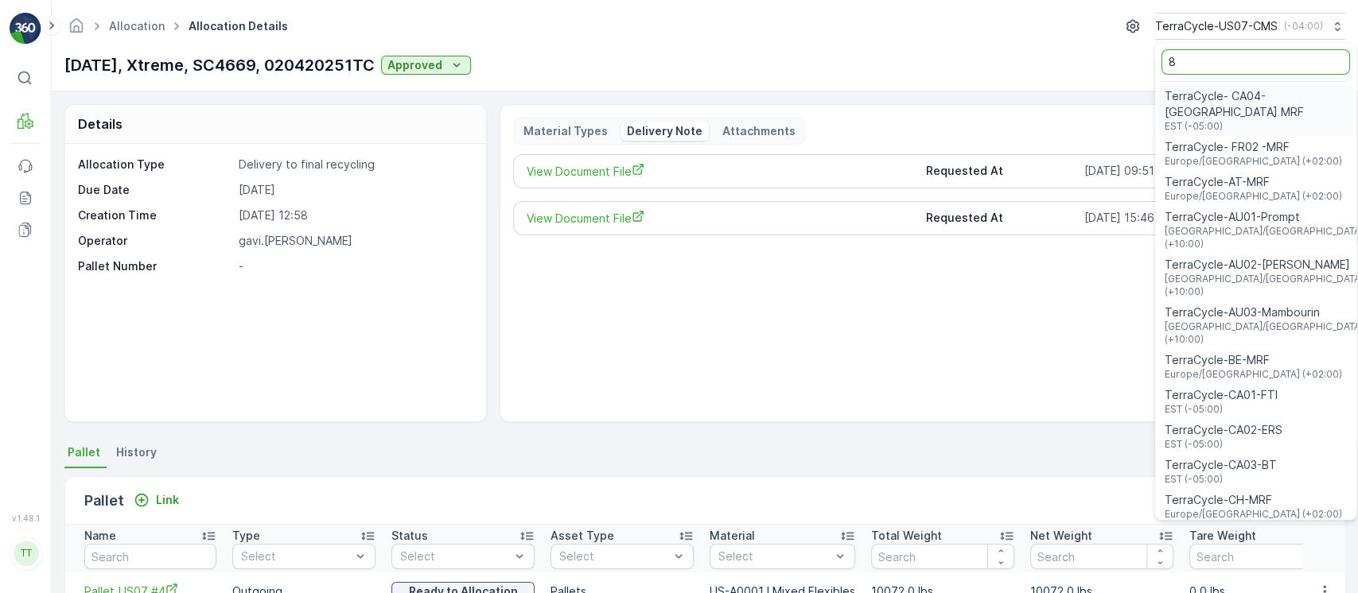
type input "8"
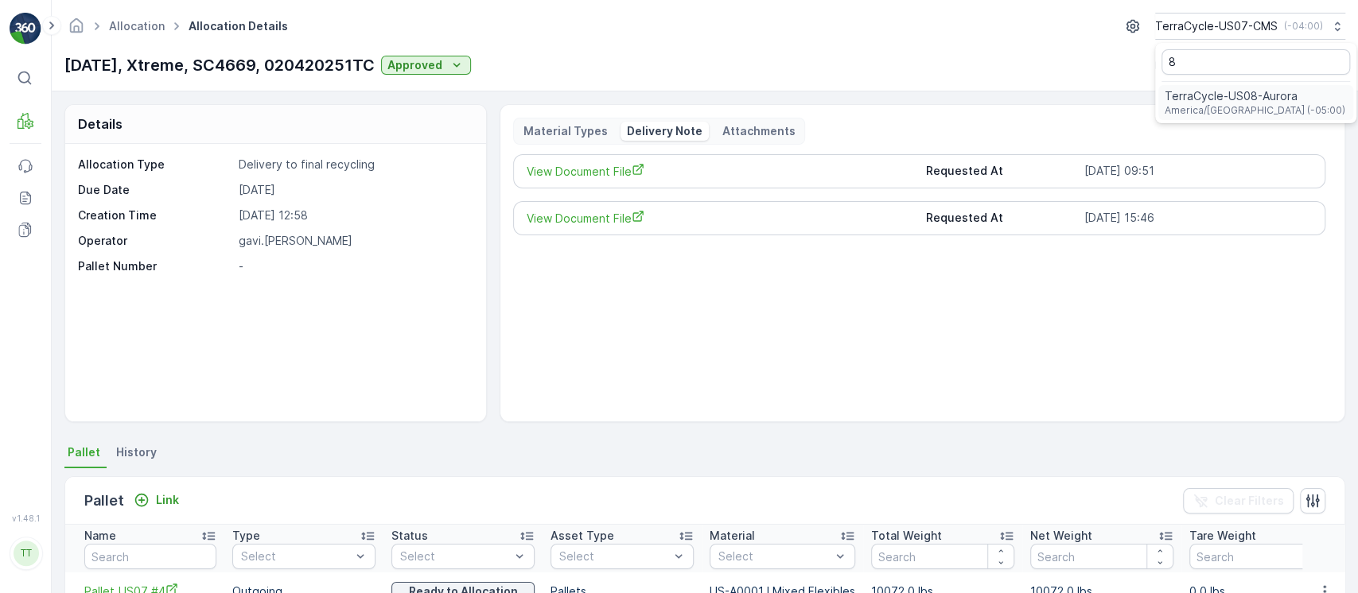
click at [1213, 118] on div "TerraCycle-US08-Aurora America/Chicago (-05:00)" at bounding box center [1255, 102] width 195 height 35
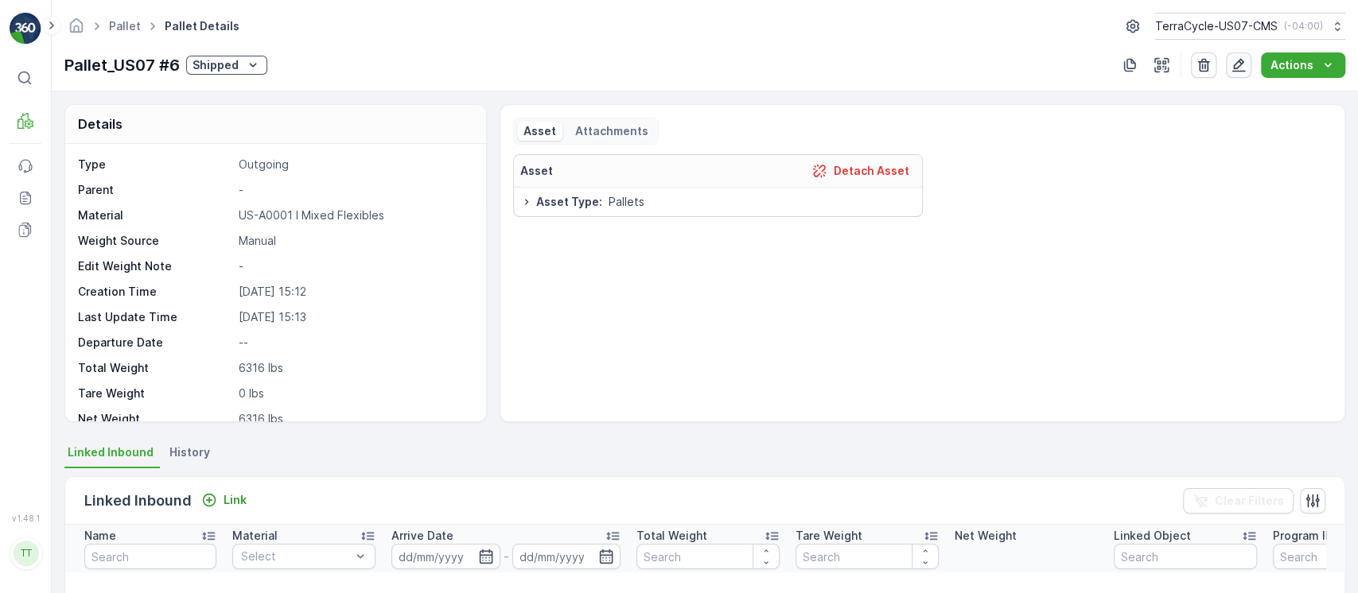
click at [1237, 76] on button "button" at bounding box center [1238, 64] width 25 height 25
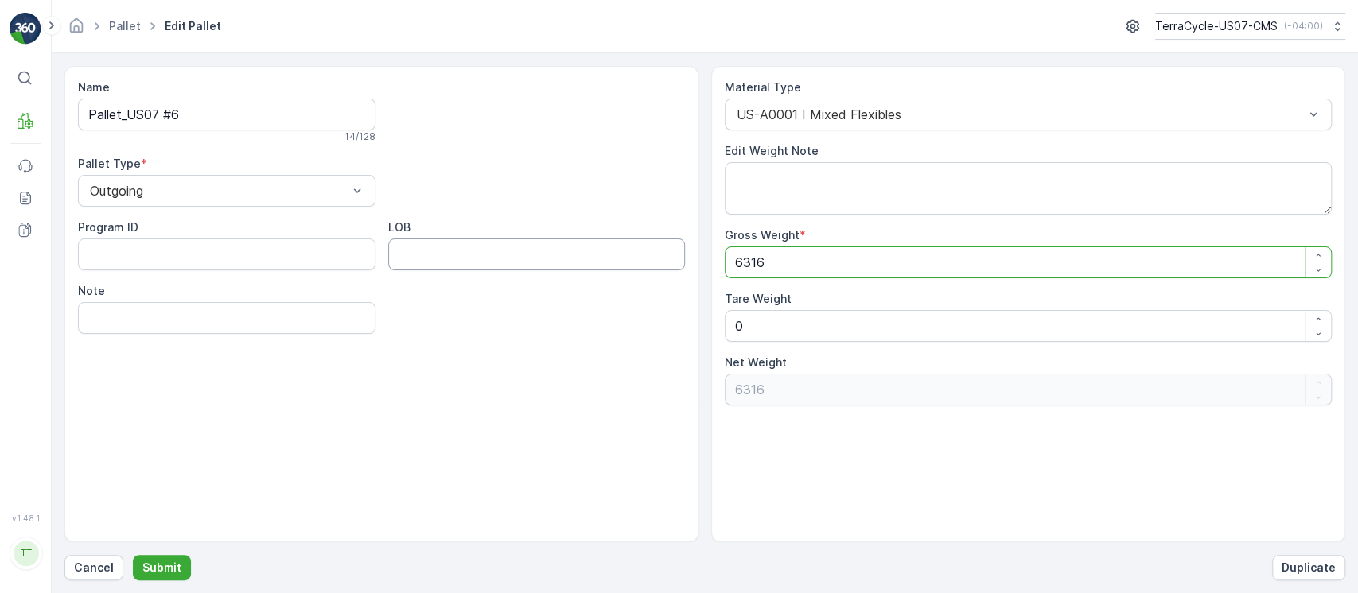
drag, startPoint x: 545, startPoint y: 258, endPoint x: 507, endPoint y: 270, distance: 40.2
click at [495, 262] on div "Name Pallet_US07 #6 14 / 128 Pallet Type * Outgoing Program ID LOB Note Materia…" at bounding box center [704, 304] width 1280 height 476
paste Weight "946"
type Weight "9466"
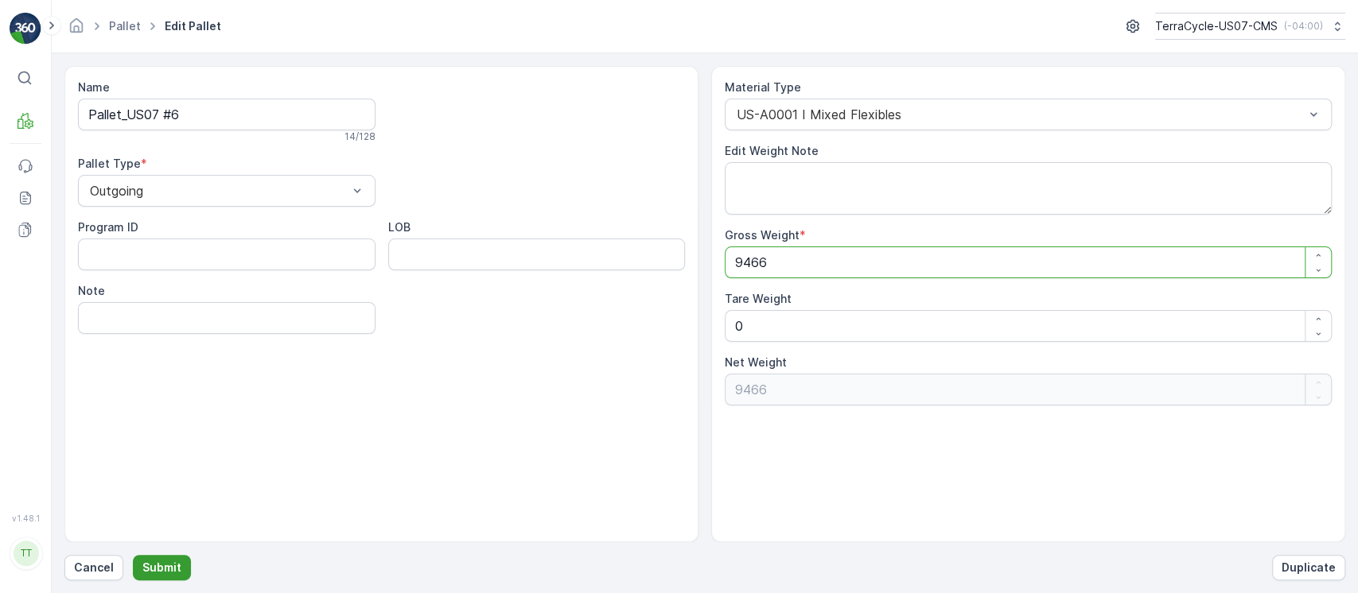
type Weight "9466"
click at [168, 577] on button "Submit" at bounding box center [162, 567] width 58 height 25
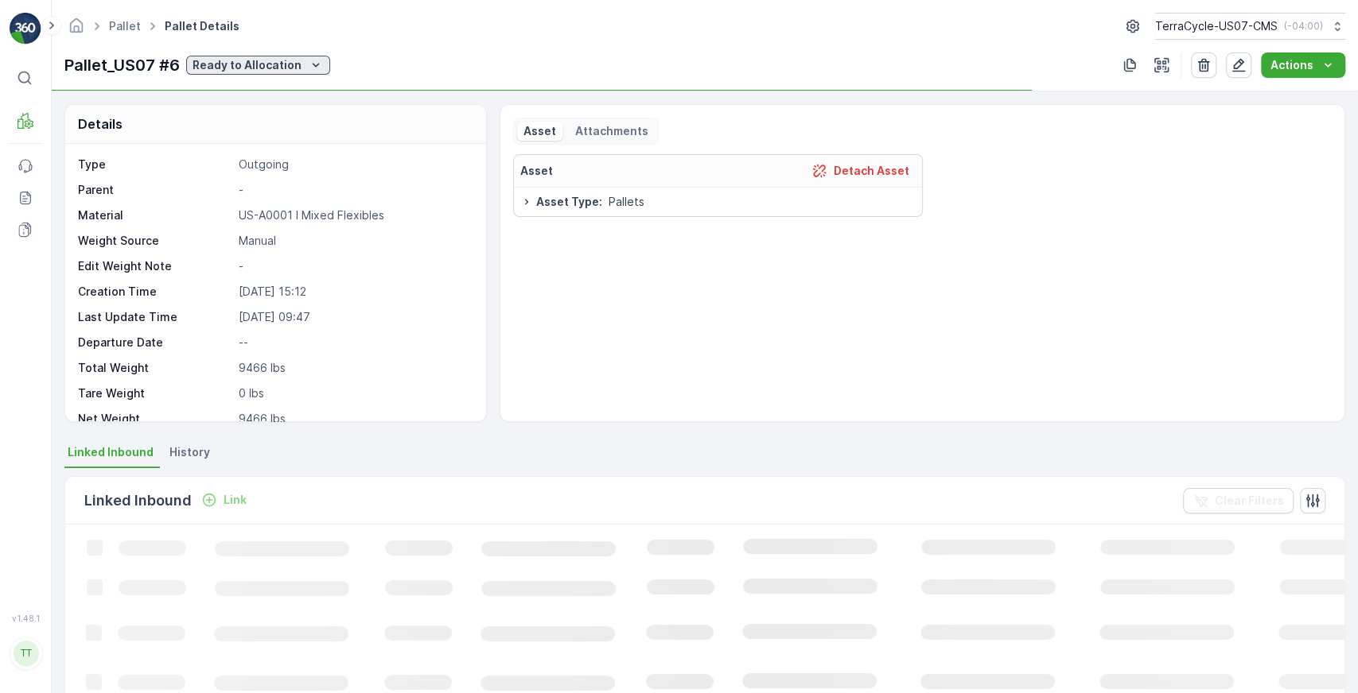
click at [291, 68] on p "Ready to Allocation" at bounding box center [246, 65] width 109 height 16
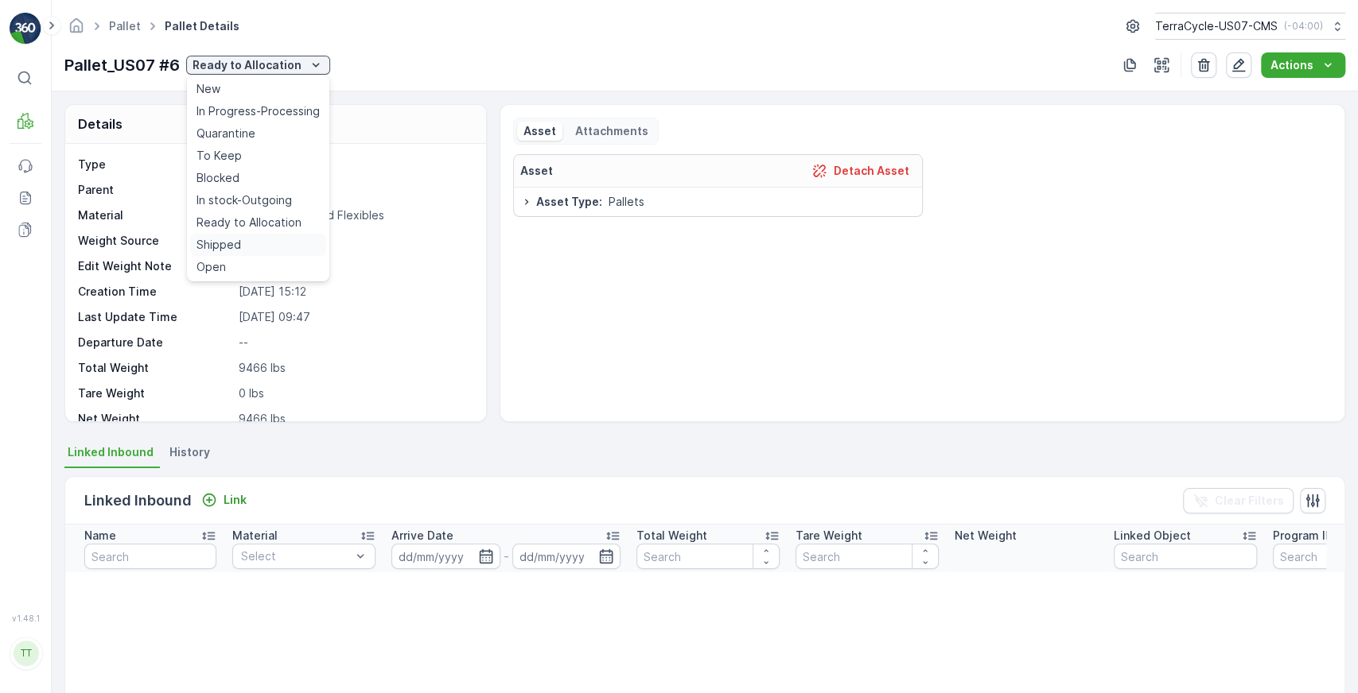
click at [242, 242] on div "Shipped" at bounding box center [258, 245] width 136 height 22
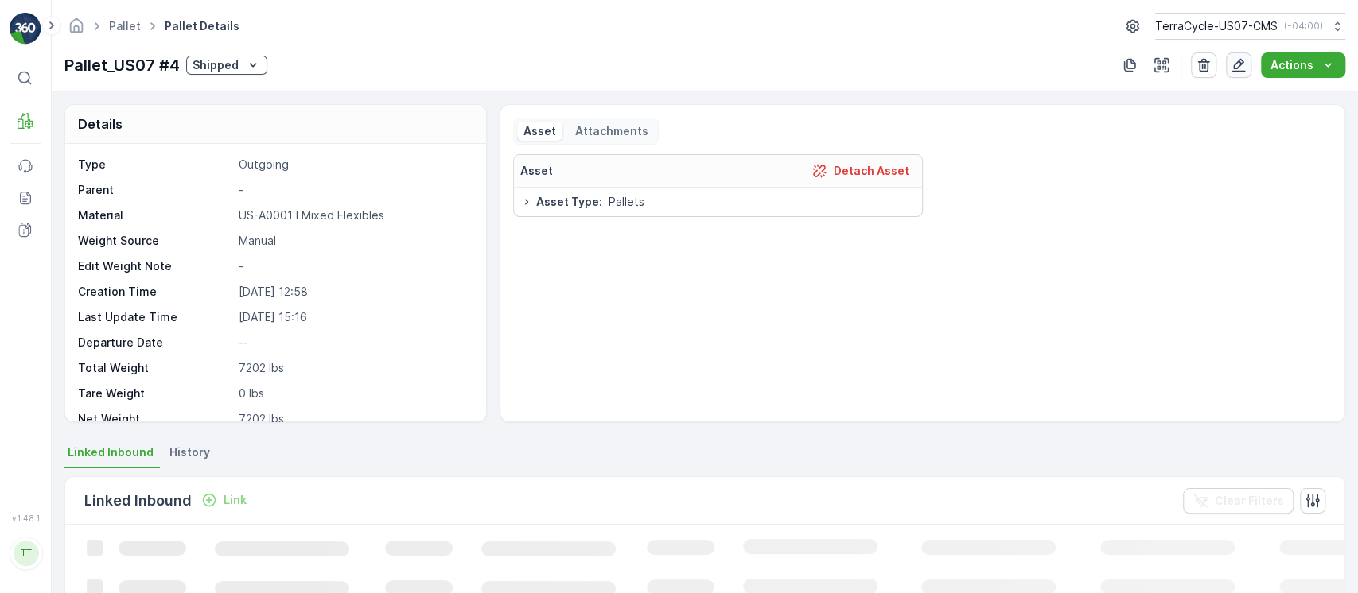
click at [1241, 72] on icon "button" at bounding box center [1238, 65] width 16 height 16
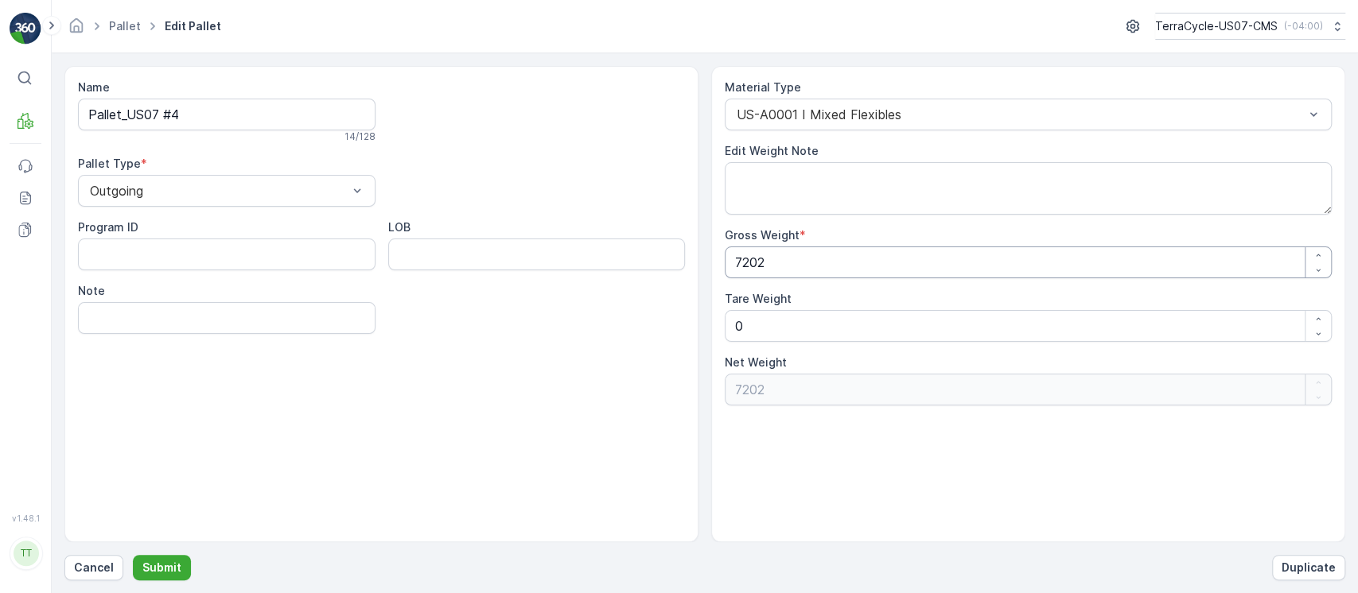
drag, startPoint x: 889, startPoint y: 264, endPoint x: 358, endPoint y: 262, distance: 531.3
click at [358, 262] on div "Name Pallet_US07 #4 14 / 128 Pallet Type * Outgoing Program ID LOB Note Materia…" at bounding box center [704, 304] width 1280 height 476
paste Weight "1007"
type Weight "10072"
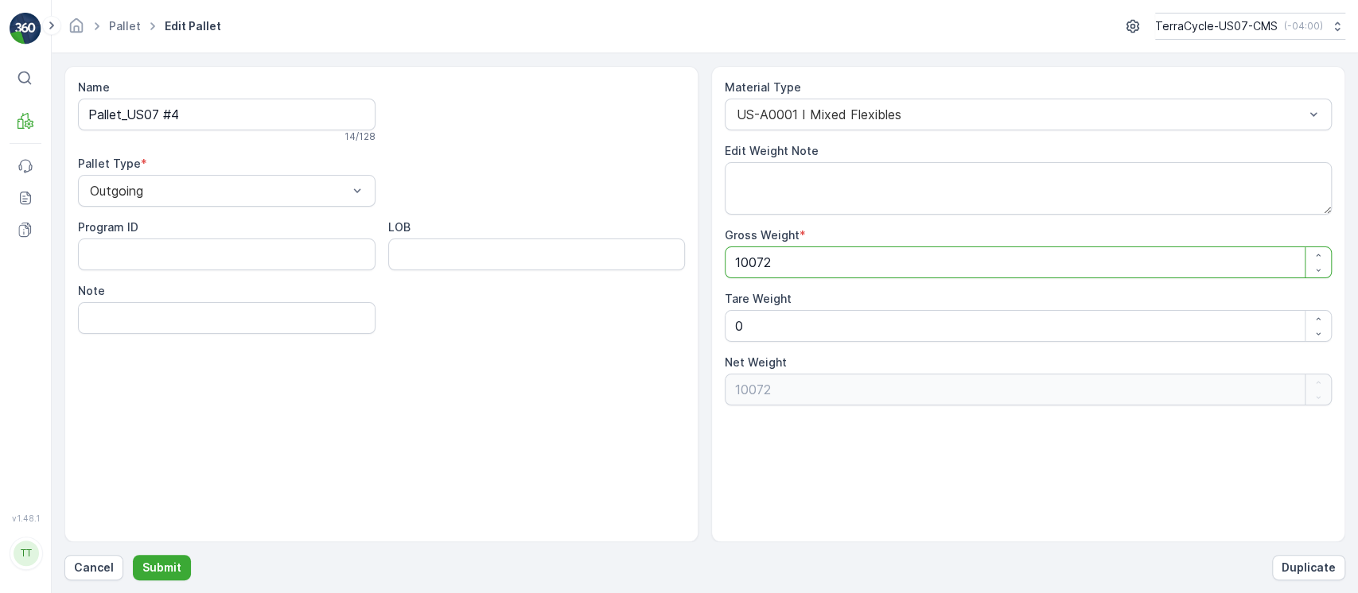
type Weight "10072"
drag, startPoint x: 204, startPoint y: 112, endPoint x: 0, endPoint y: 132, distance: 204.6
click at [0, 132] on div "⌘B MRF Events Reports Documents v 1.48.1 TT TC.GLOBAL clemence.vasseur@terracyc…" at bounding box center [679, 296] width 1358 height 593
click at [172, 564] on p "Submit" at bounding box center [161, 568] width 39 height 16
click at [170, 563] on p "Submit" at bounding box center [161, 568] width 39 height 16
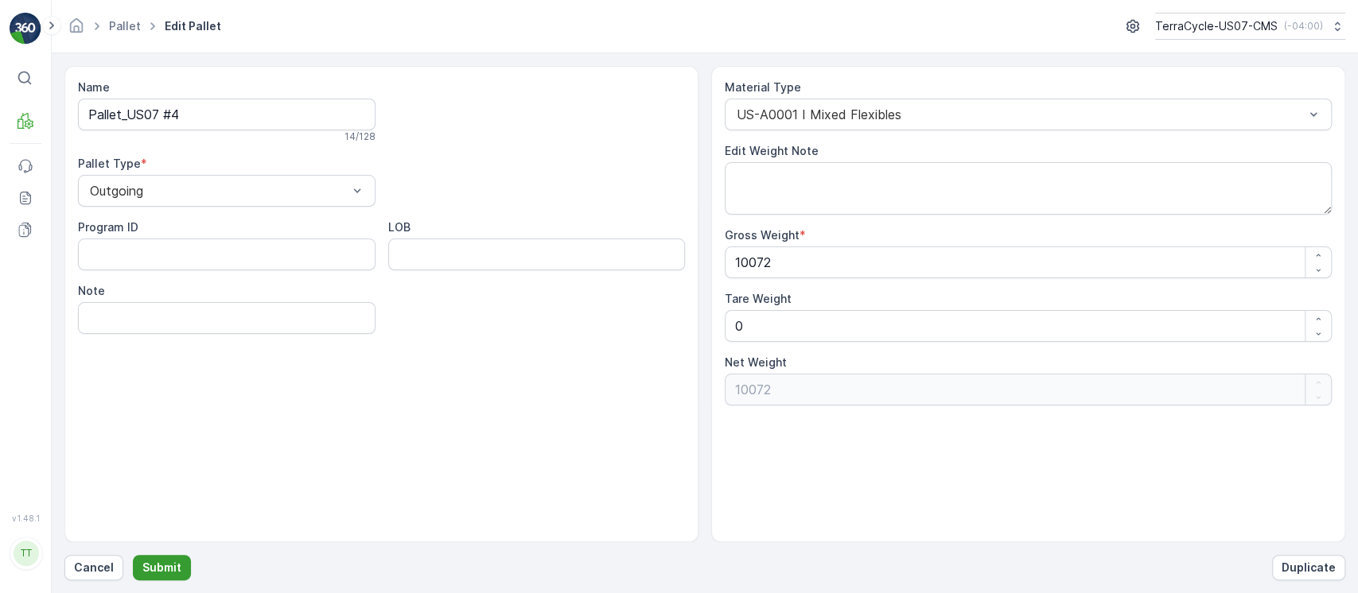
click at [170, 563] on p "Submit" at bounding box center [161, 568] width 39 height 16
click at [170, 565] on p "Submit" at bounding box center [161, 568] width 39 height 16
drag, startPoint x: 816, startPoint y: 254, endPoint x: 480, endPoint y: 266, distance: 335.8
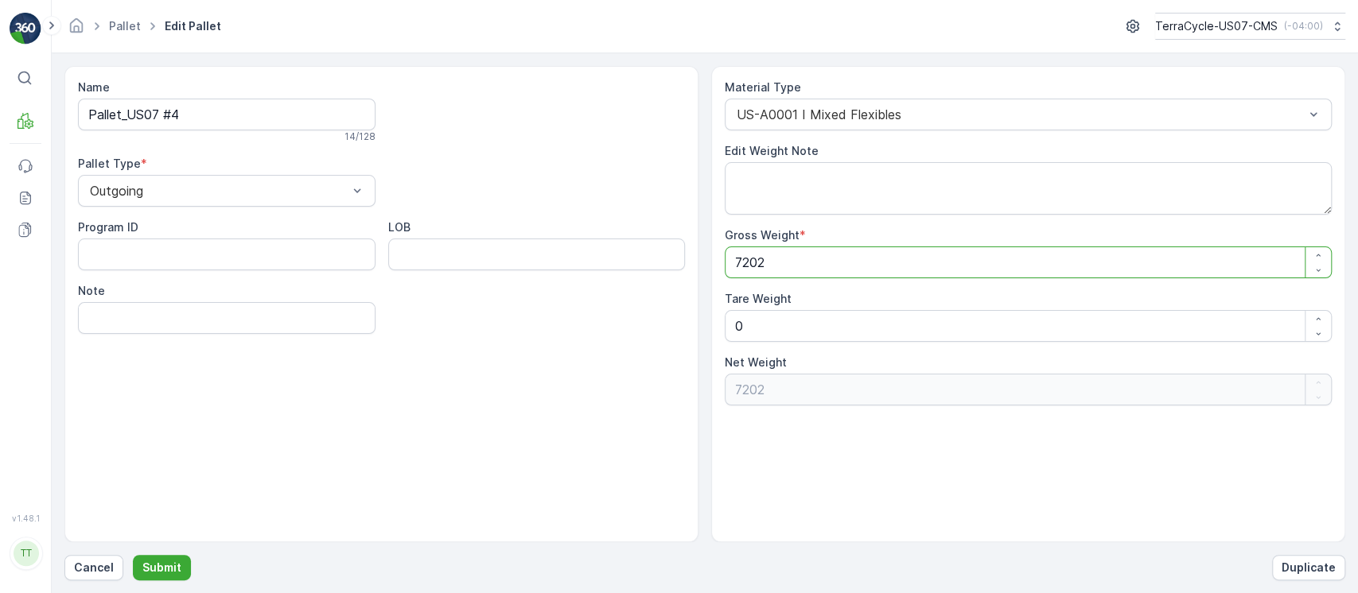
click at [480, 266] on div "Name Pallet_US07 #4 14 / 128 Pallet Type * Outgoing Program ID LOB Note Materia…" at bounding box center [704, 304] width 1280 height 476
type Weight "1"
type Weight "10"
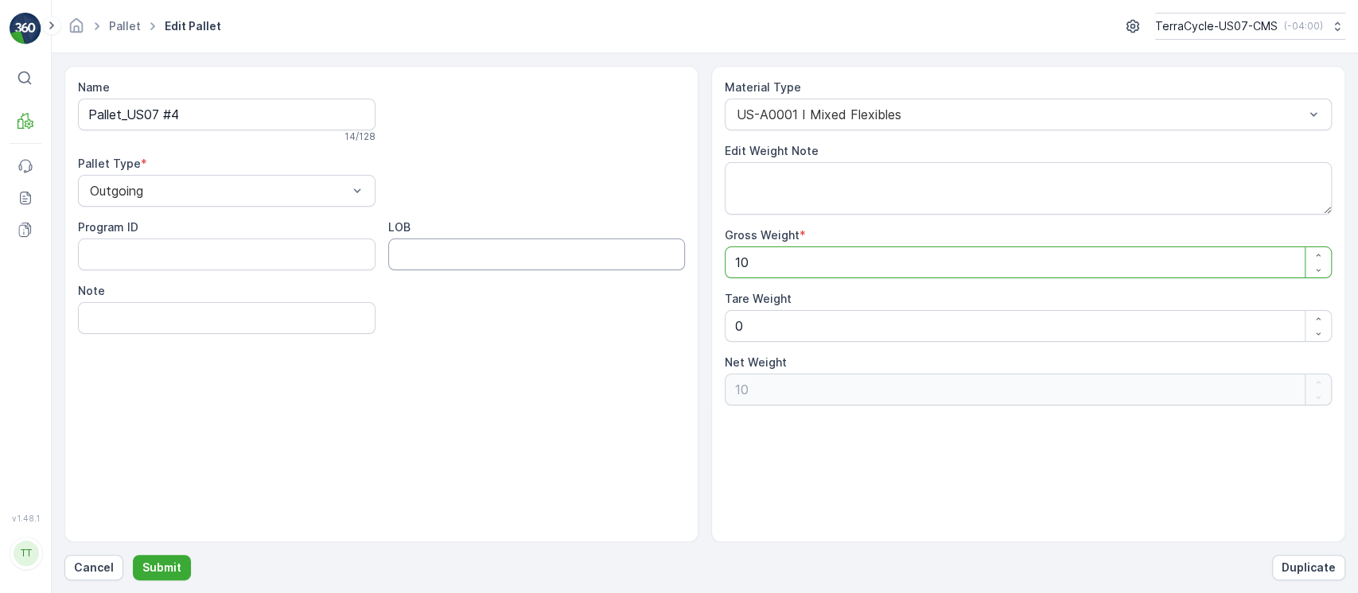
type Weight "100"
type Weight "1007"
type Weight "10072"
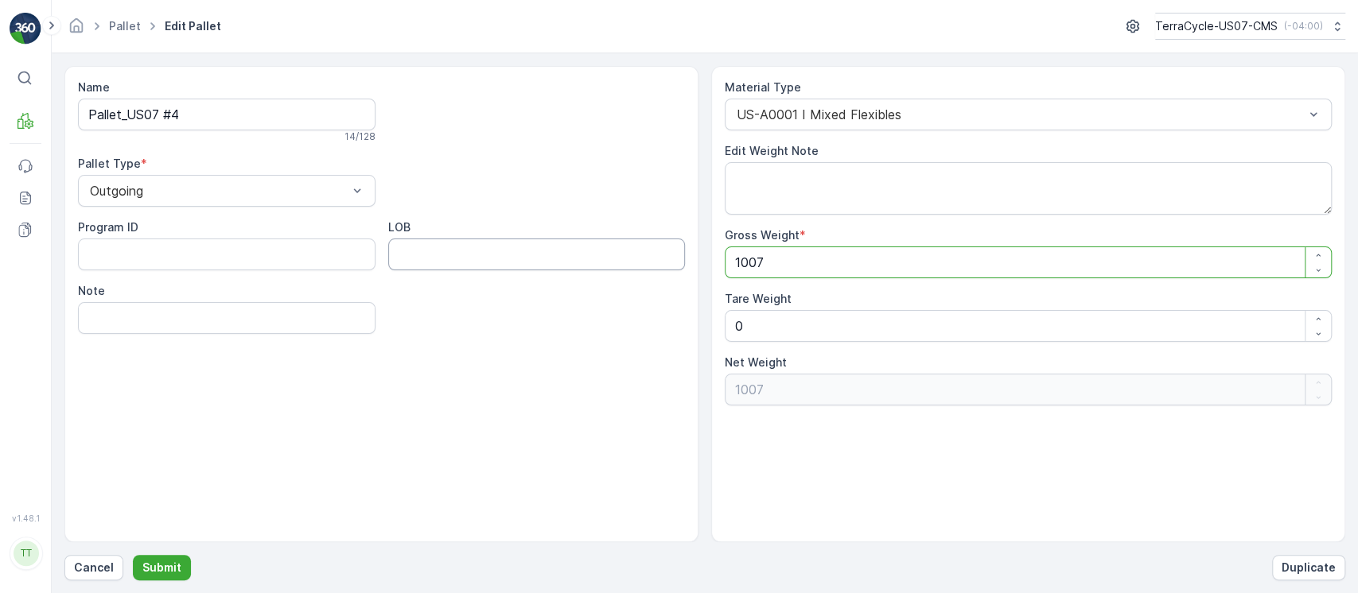
type Weight "10072"
click at [153, 574] on p "Submit" at bounding box center [161, 568] width 39 height 16
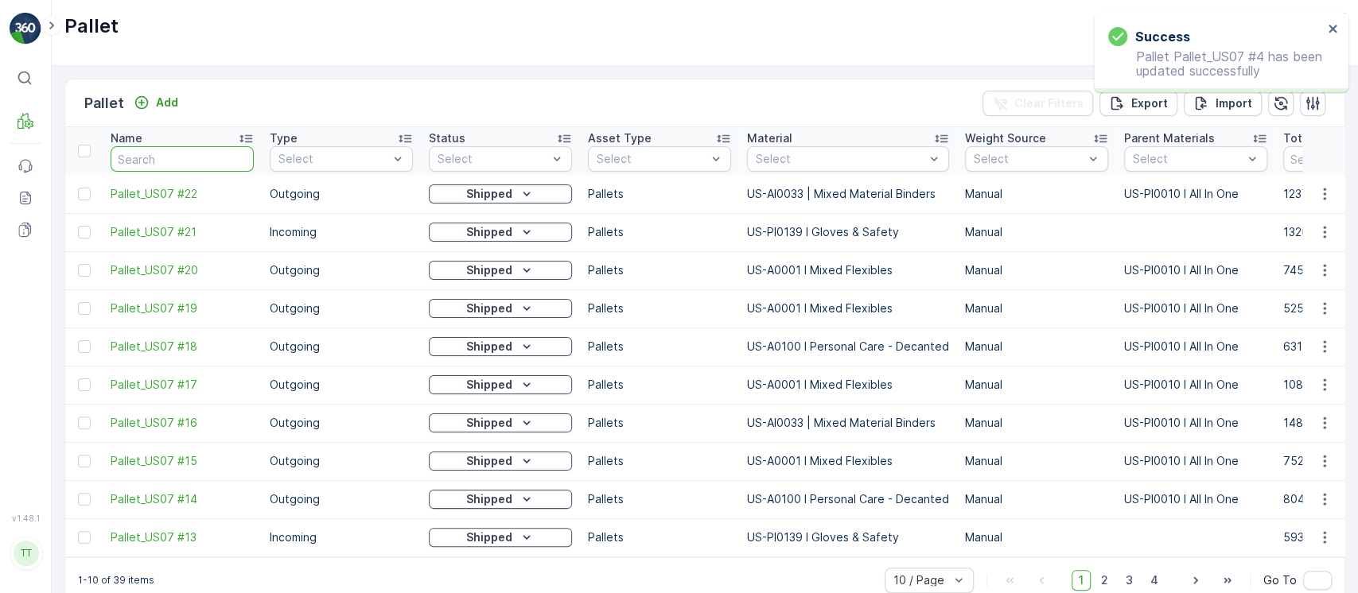
click at [226, 150] on input "text" at bounding box center [182, 158] width 143 height 25
paste input "Pallet_US07 #4"
type input "Pallet_US07 #4"
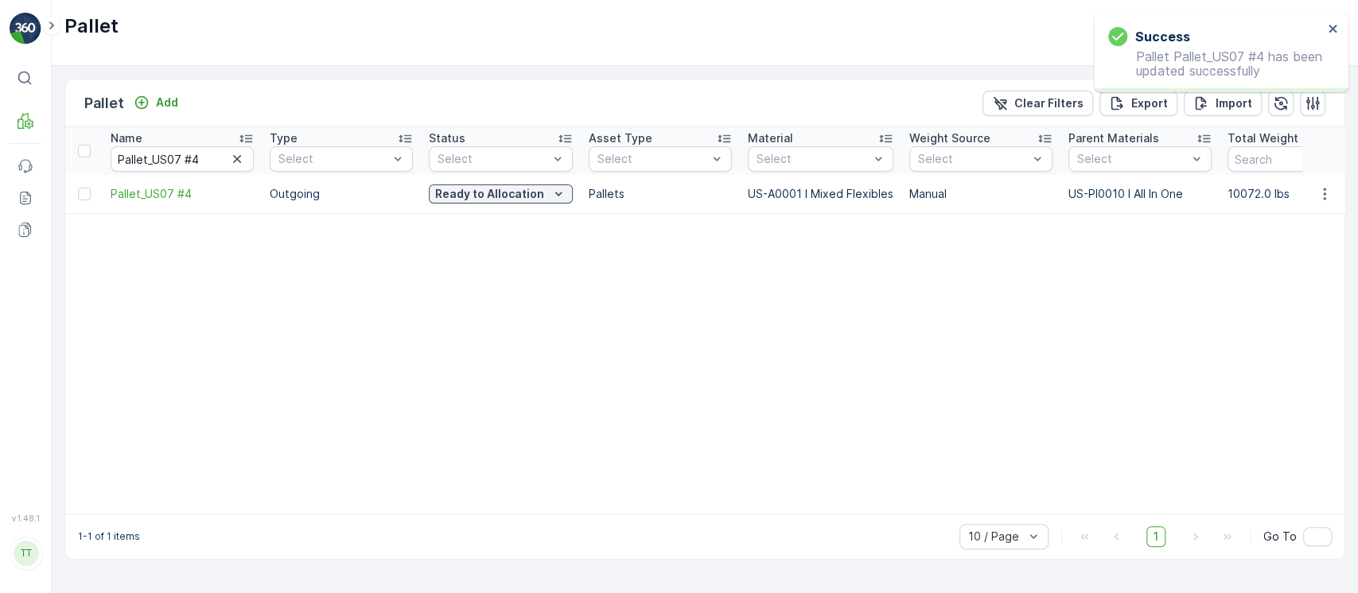
click at [481, 189] on p "Ready to Allocation" at bounding box center [489, 194] width 109 height 16
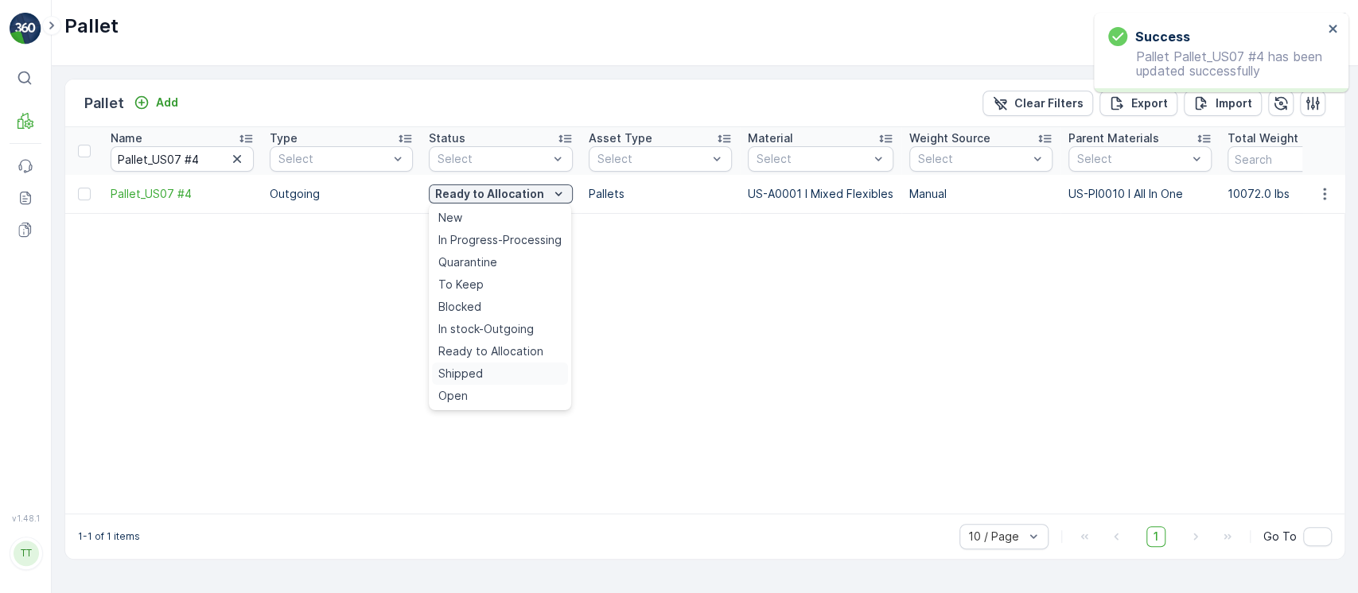
click at [478, 372] on span "Shipped" at bounding box center [460, 374] width 45 height 16
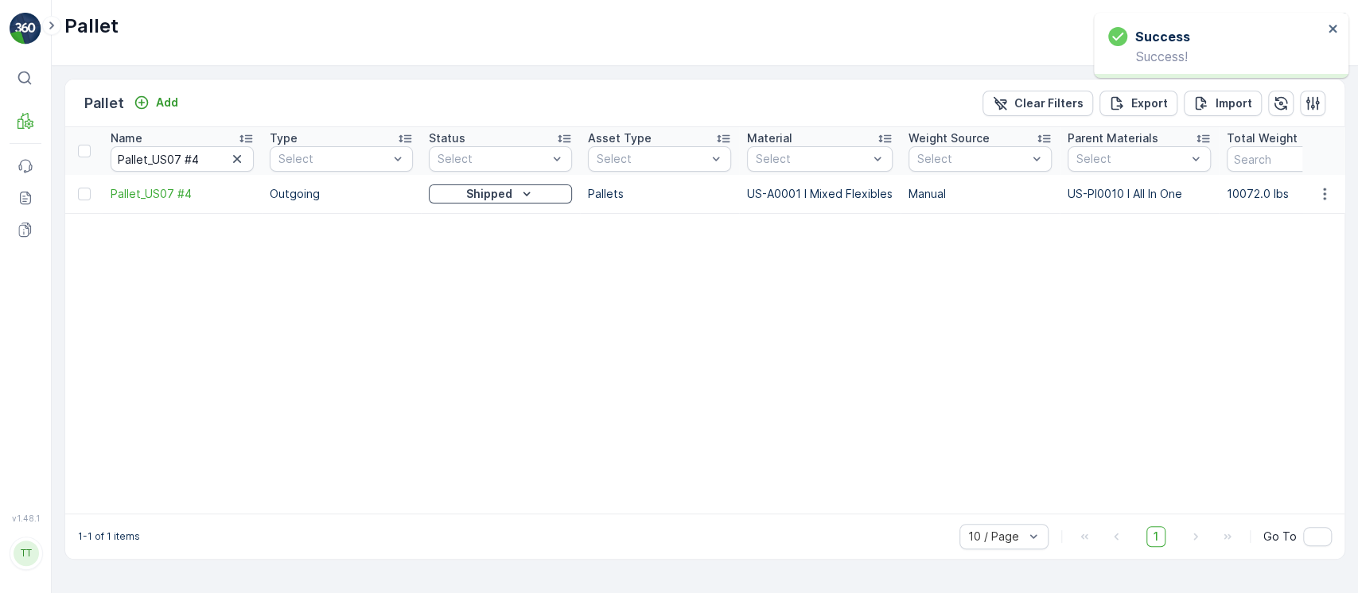
click at [1243, 193] on td "10072.0 lbs" at bounding box center [1297, 194] width 159 height 38
copy td "10072.0"
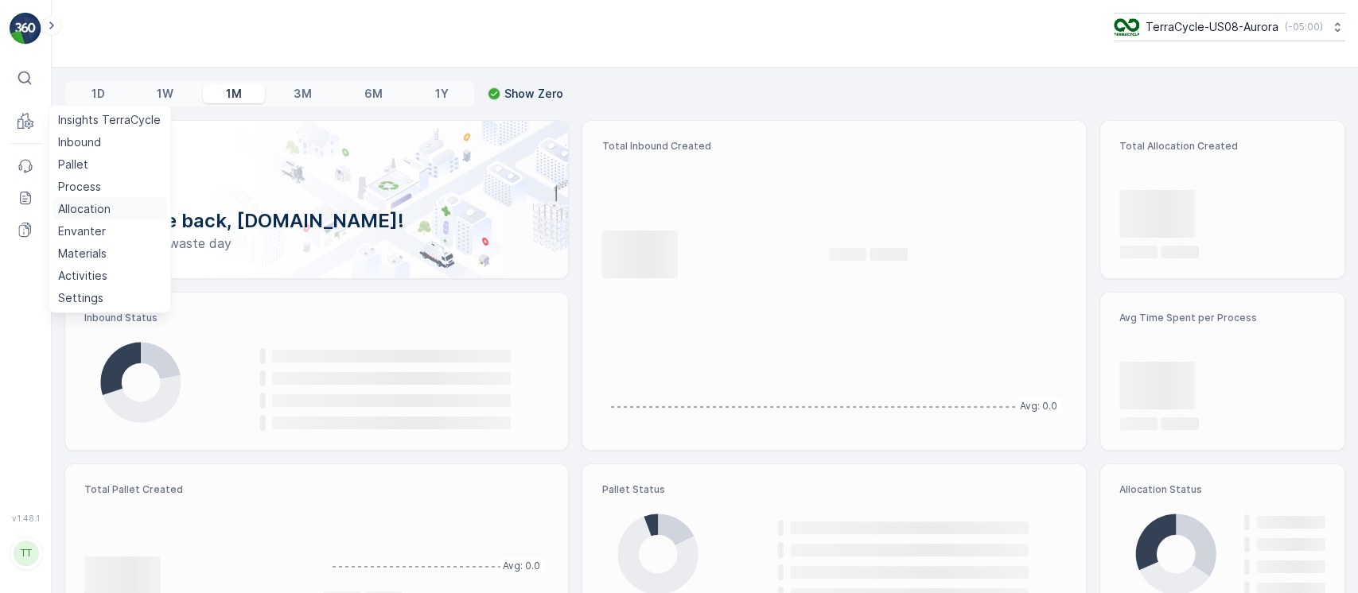
click at [89, 201] on p "Allocation" at bounding box center [84, 209] width 52 height 16
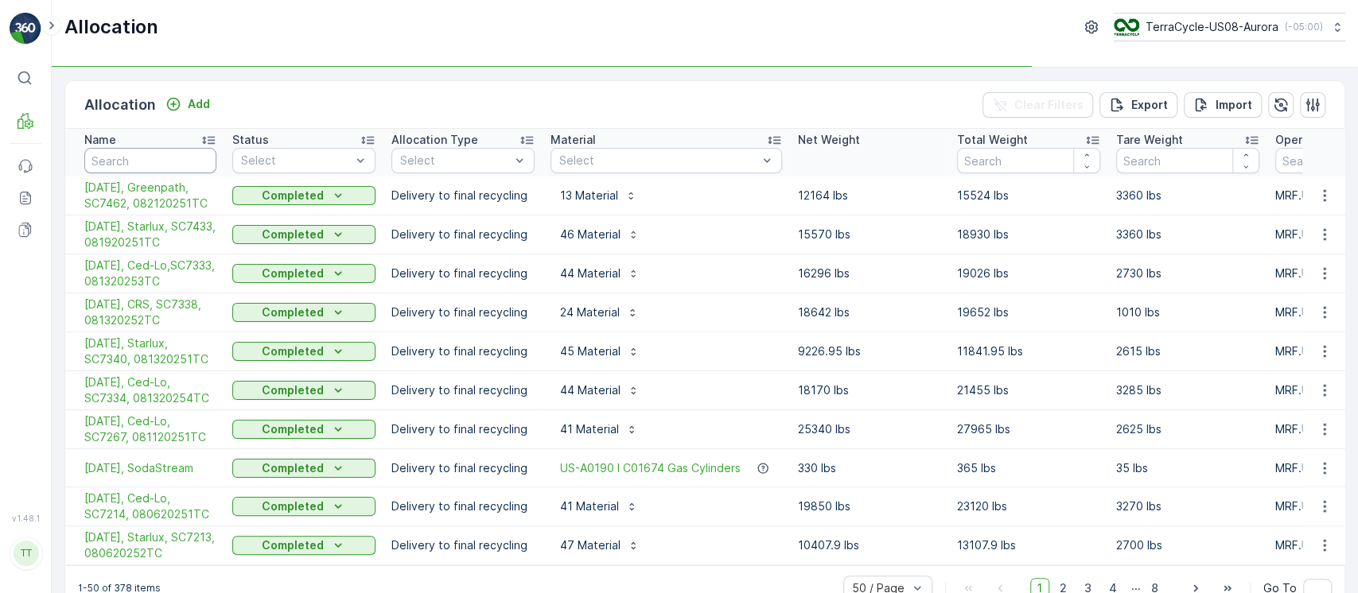
click at [150, 153] on input "text" at bounding box center [150, 160] width 132 height 25
paste input "[DATE], Xtreme Composite, SC4738, 020720252TC"
type input "[DATE], Xtreme Composite, SC4738, 020720252TC"
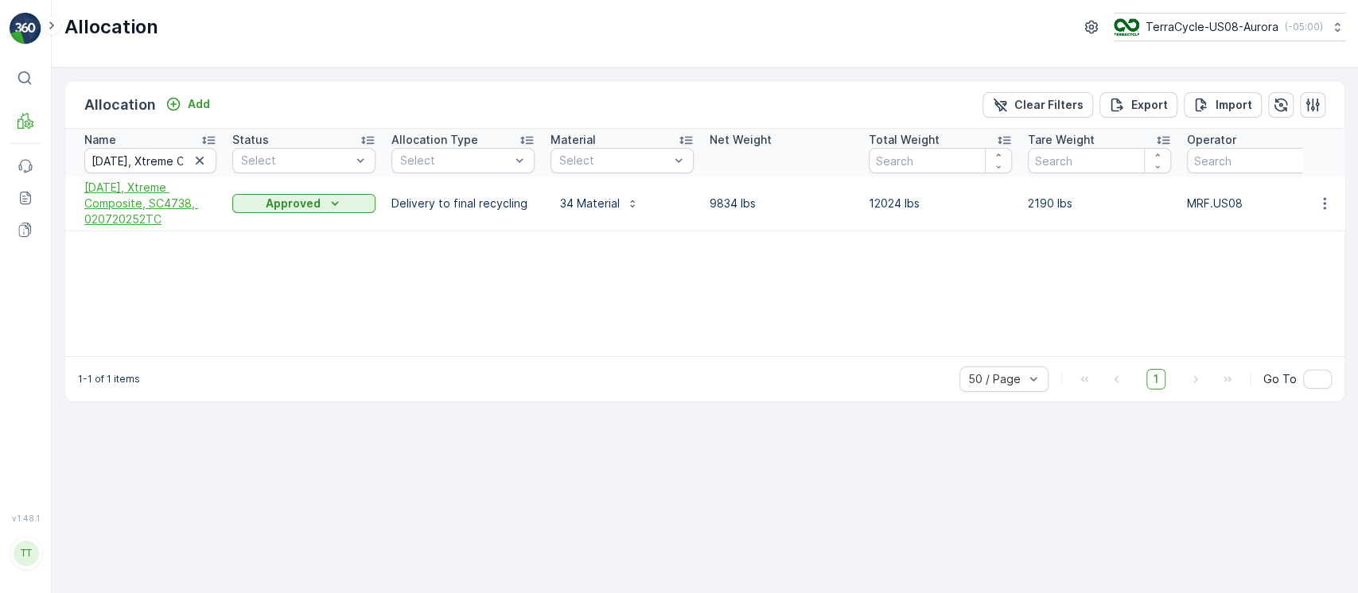
click at [134, 197] on span "02/13/25, Xtreme Composite, SC4738, 020720252TC" at bounding box center [150, 204] width 132 height 48
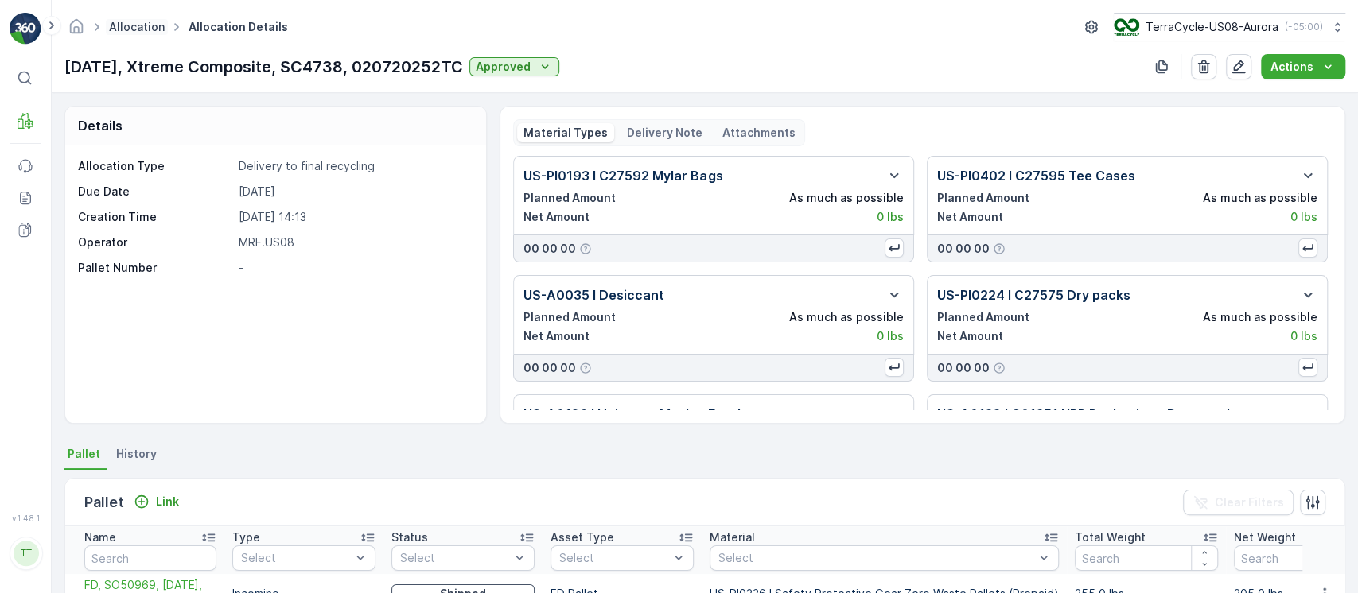
click at [120, 29] on link "Allocation" at bounding box center [137, 27] width 56 height 14
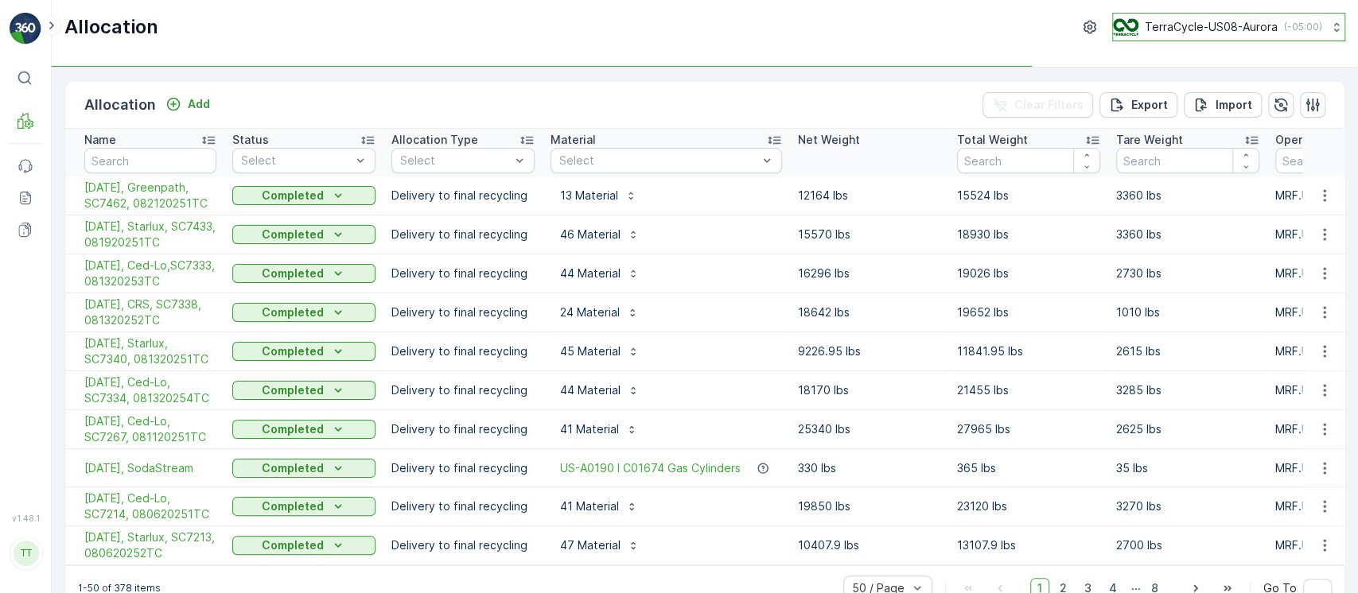
click at [1224, 30] on p "TerraCycle-US08-Aurora" at bounding box center [1210, 27] width 133 height 16
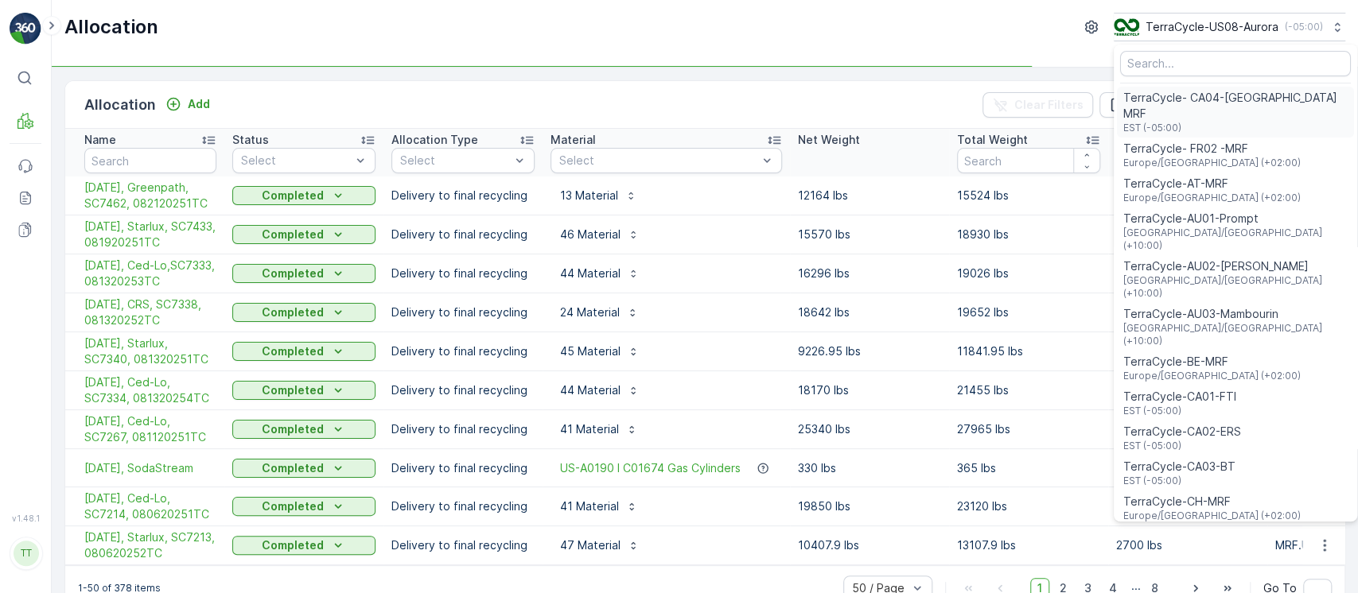
click at [1194, 90] on span "TerraCycle- CA04-[GEOGRAPHIC_DATA] MRF" at bounding box center [1235, 106] width 224 height 32
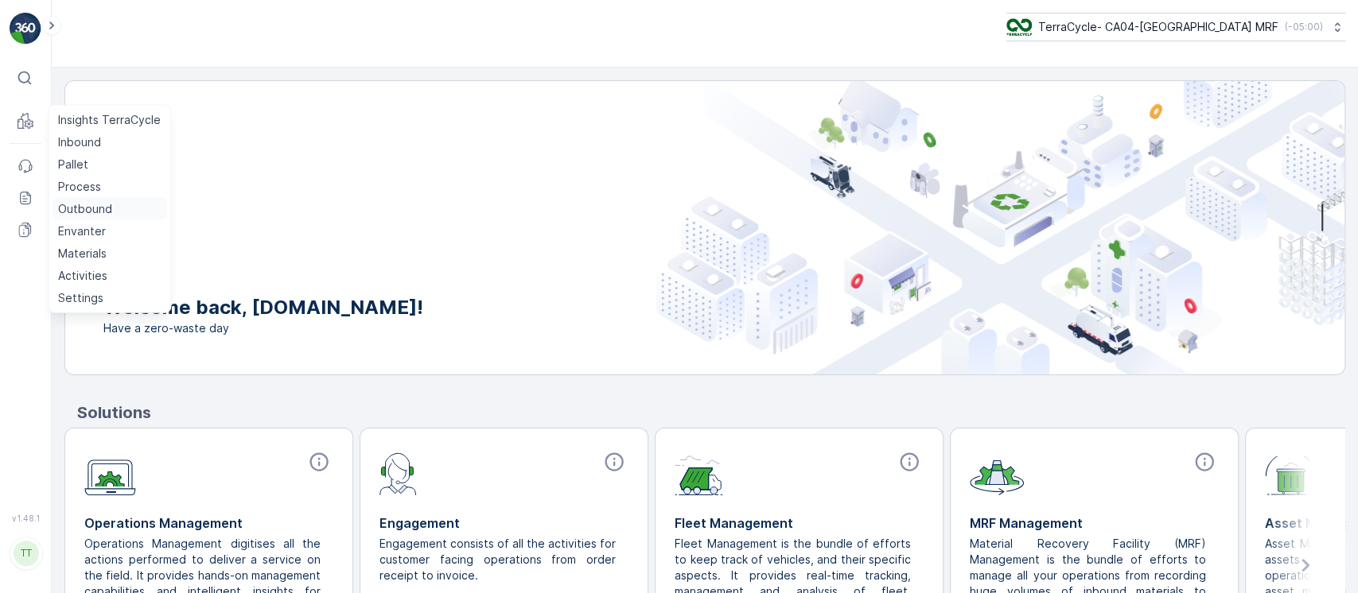
click at [95, 208] on p "Outbound" at bounding box center [85, 209] width 54 height 16
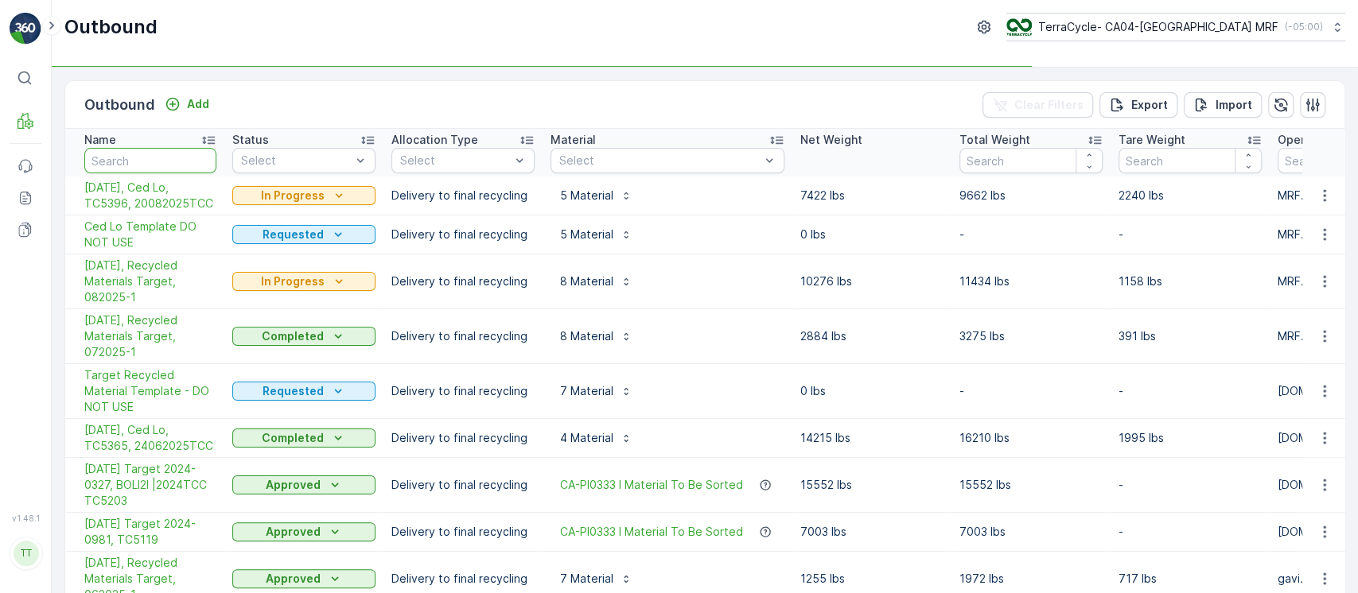
click at [143, 153] on input "text" at bounding box center [150, 160] width 132 height 25
paste input "[DATE], Aurora MRF, TC5333, 01052025TCC"
type input "[DATE], Aurora MRF, TC5333, 01052025TCC"
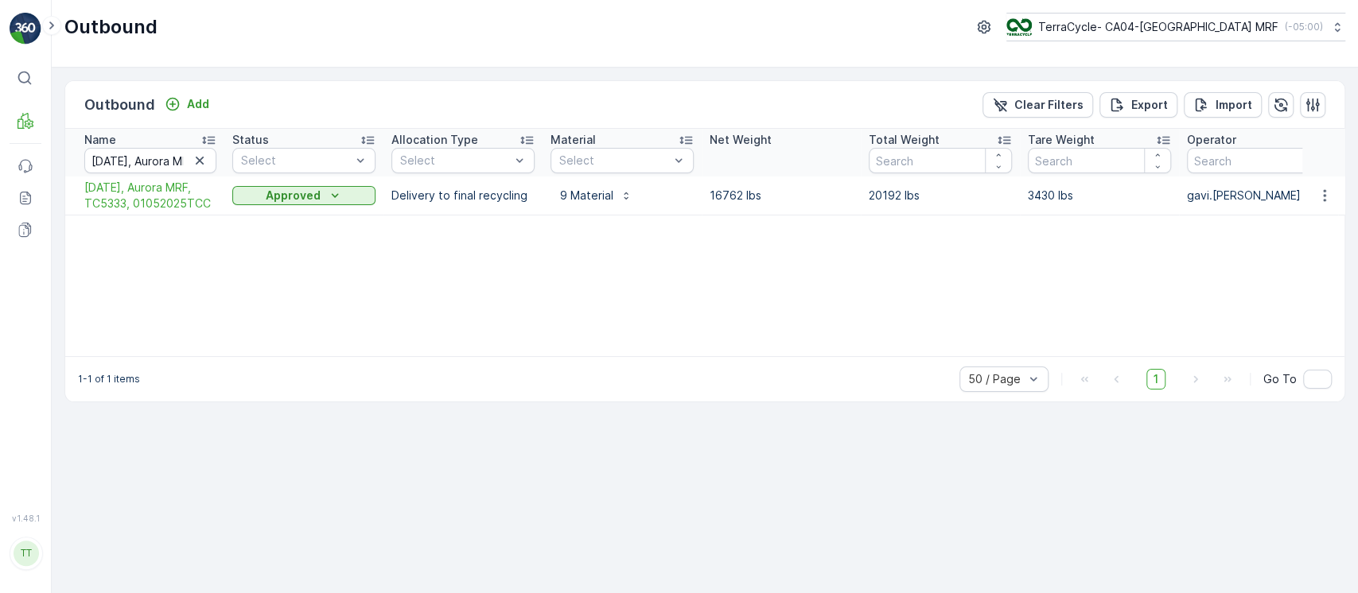
click at [881, 193] on p "20192 lbs" at bounding box center [939, 196] width 143 height 16
copy p "20192"
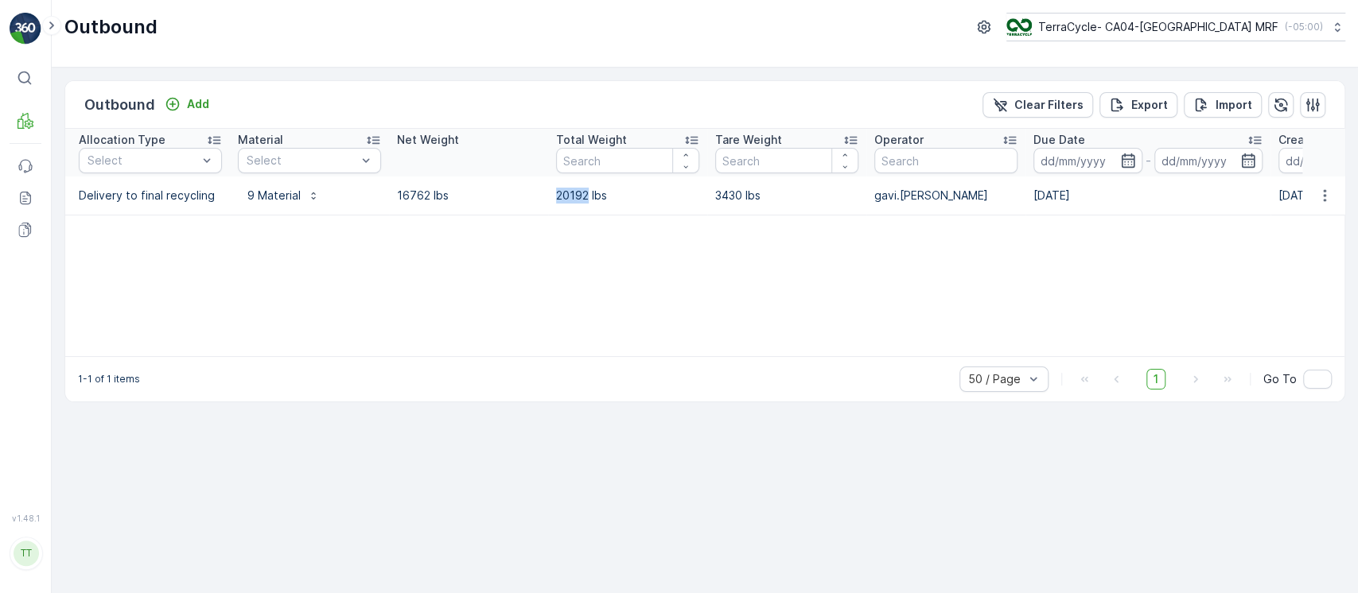
scroll to position [0, 313]
click at [1048, 204] on td "[DATE]" at bounding box center [1146, 196] width 245 height 39
copy td "[DATE]"
